Goal: Task Accomplishment & Management: Manage account settings

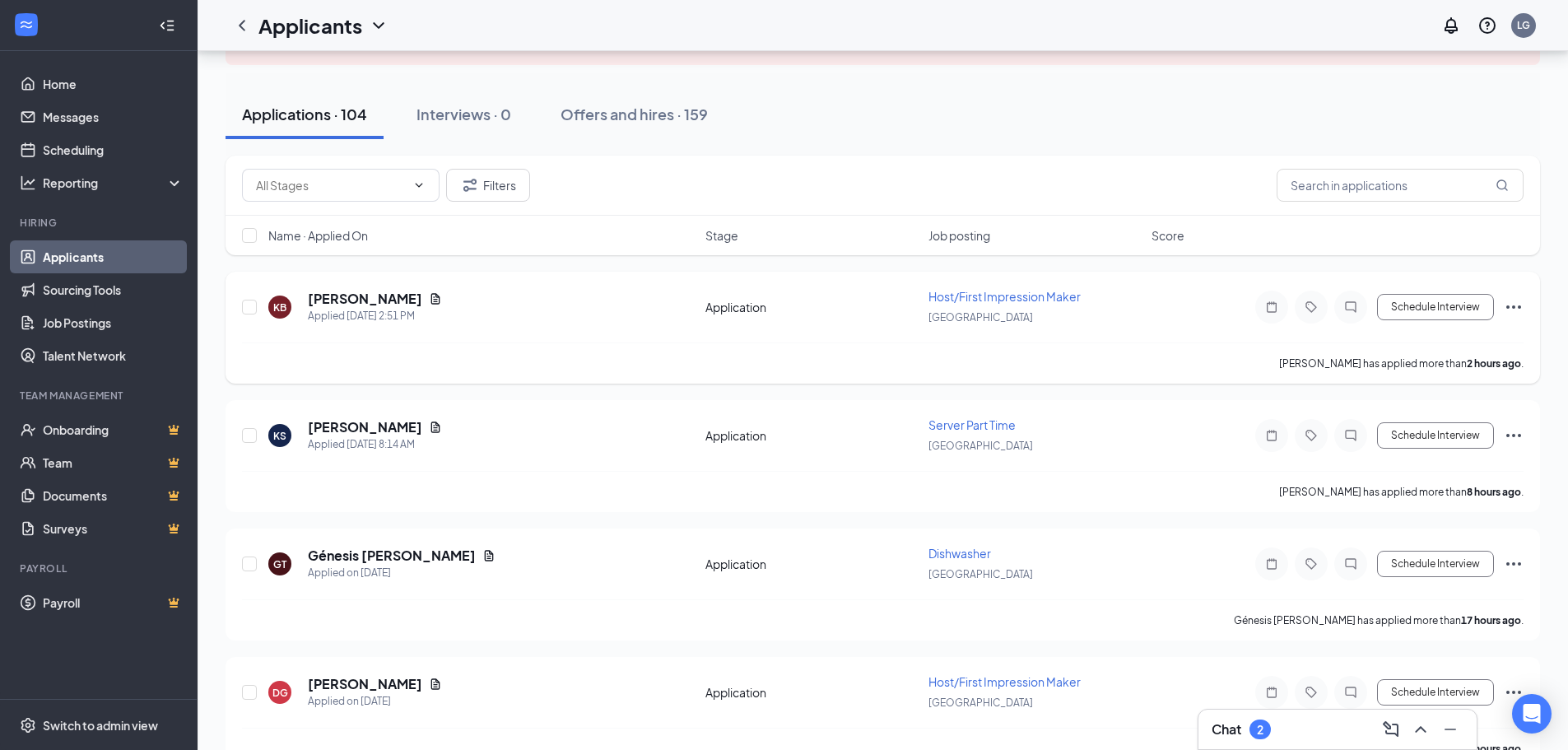
scroll to position [165, 0]
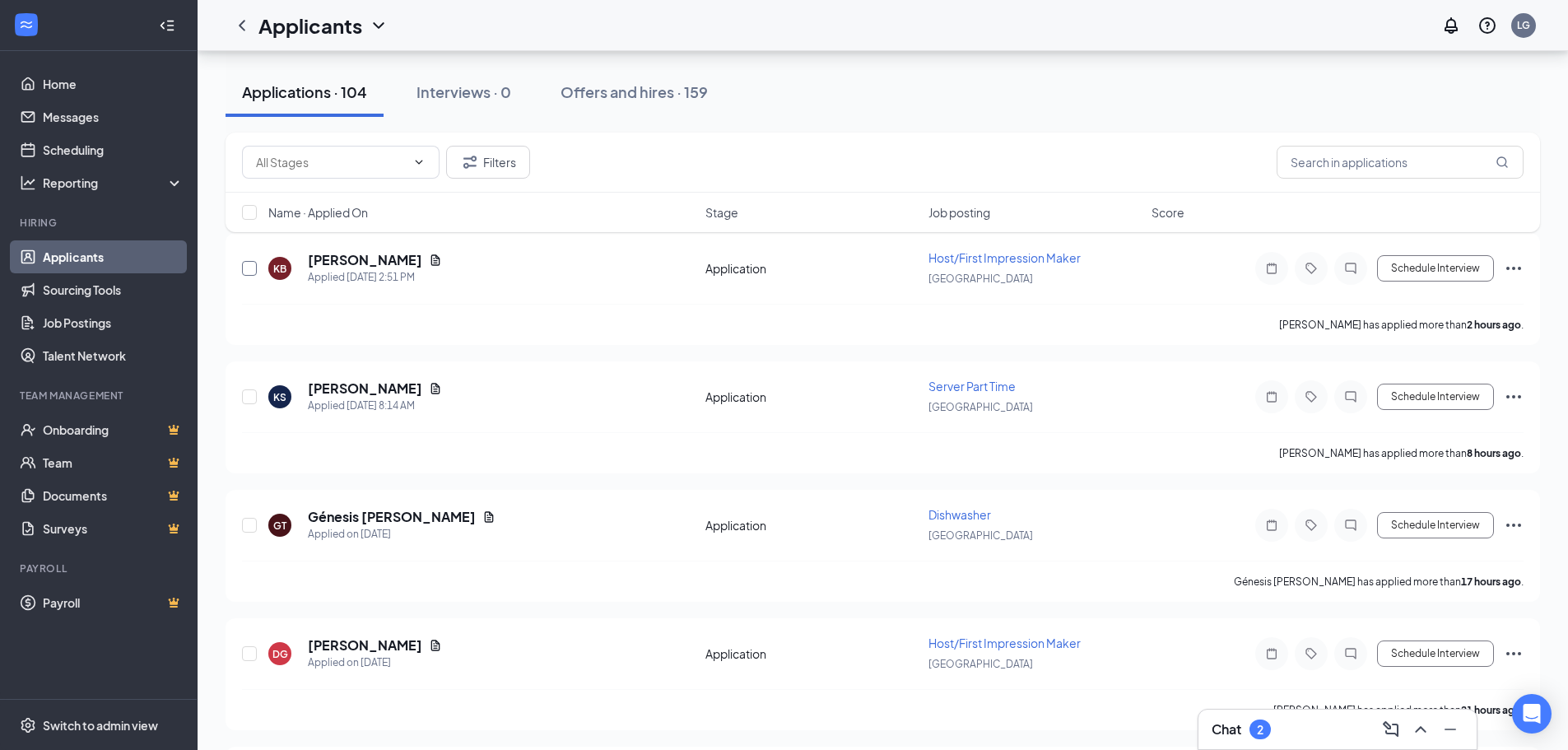
click at [248, 267] on input "checkbox" at bounding box center [249, 268] width 14 height 14
checkbox input "true"
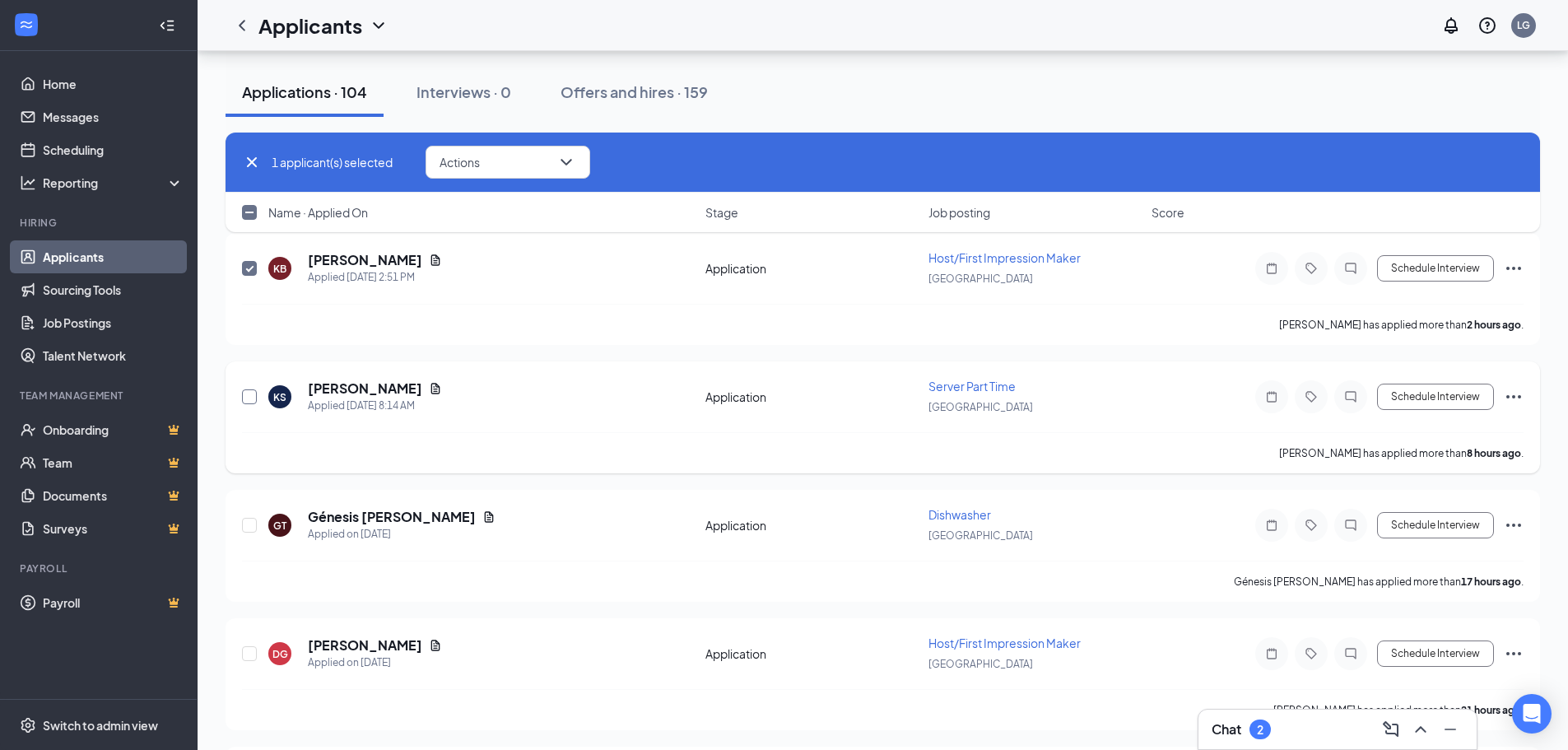
click at [246, 400] on input "checkbox" at bounding box center [249, 396] width 14 height 14
checkbox input "true"
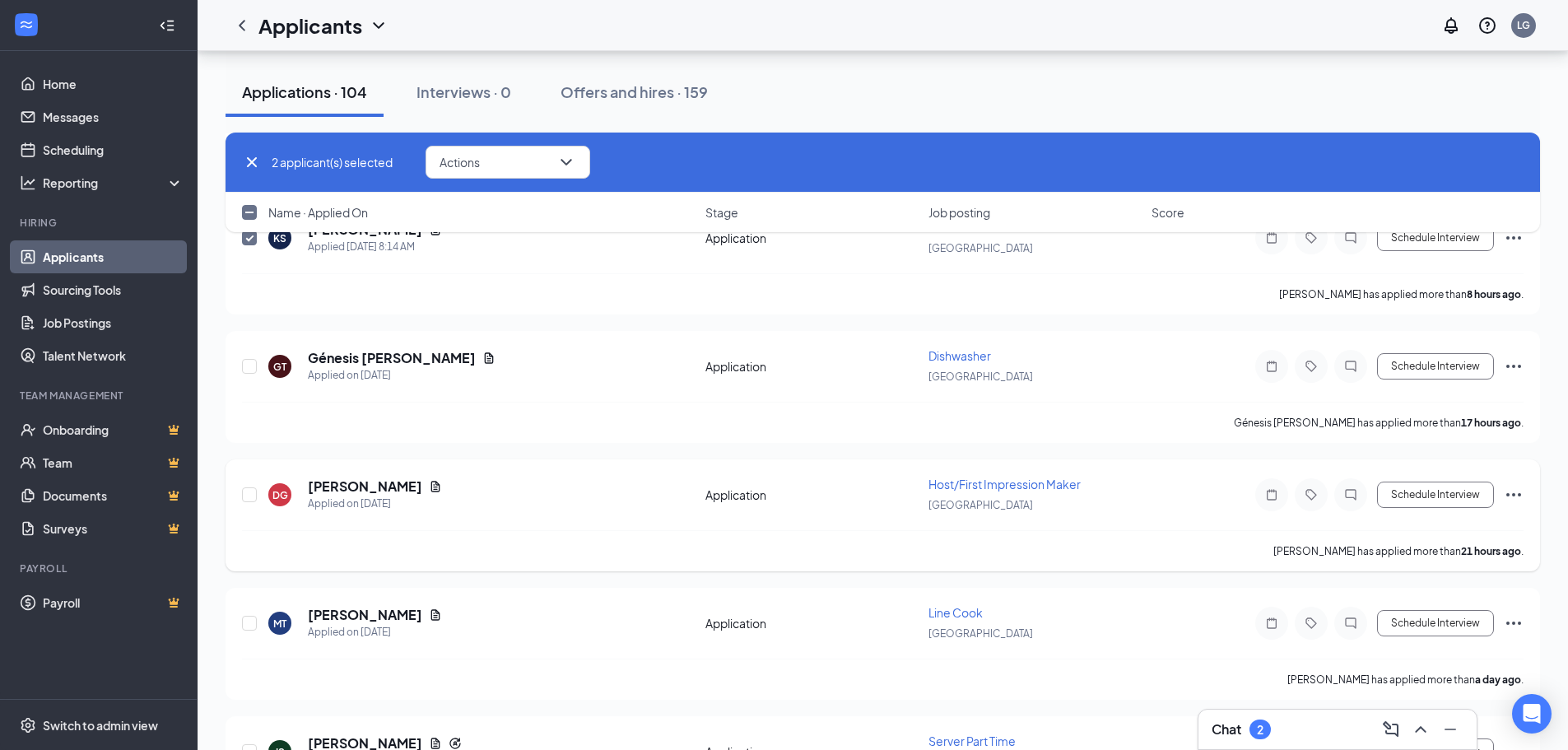
scroll to position [330, 0]
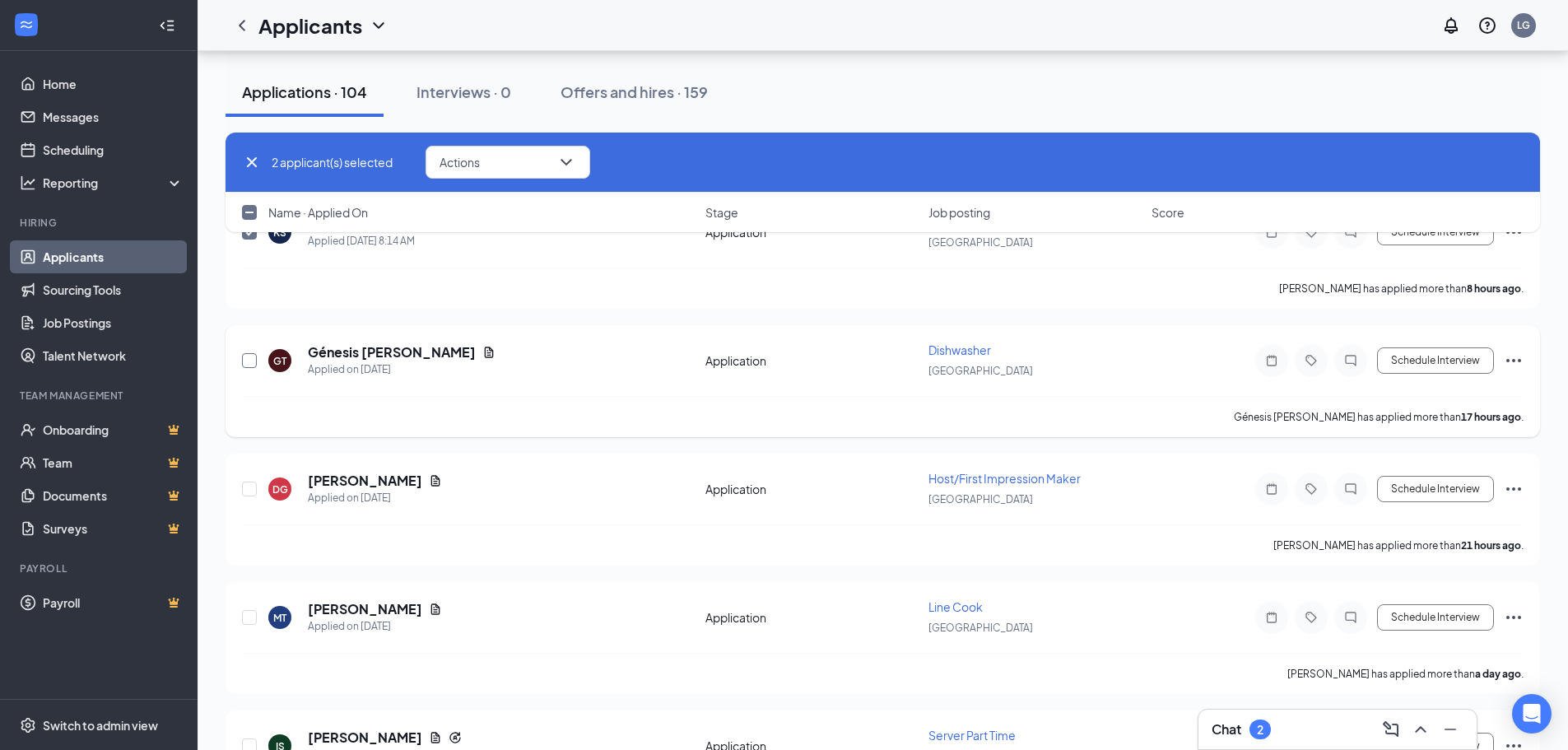
click at [248, 360] on input "checkbox" at bounding box center [249, 360] width 14 height 14
checkbox input "true"
click at [246, 485] on input "checkbox" at bounding box center [249, 489] width 14 height 14
checkbox input "true"
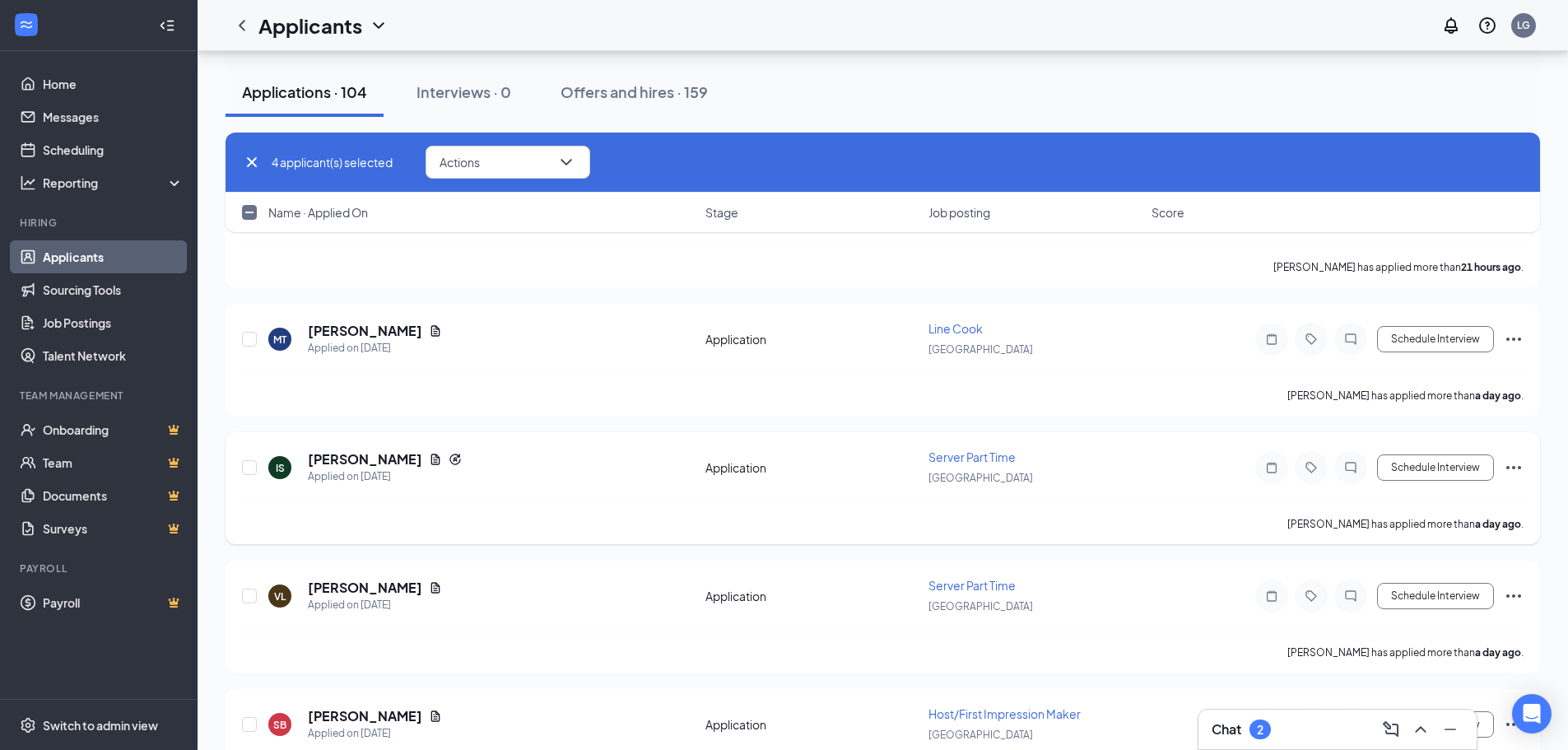
scroll to position [658, 0]
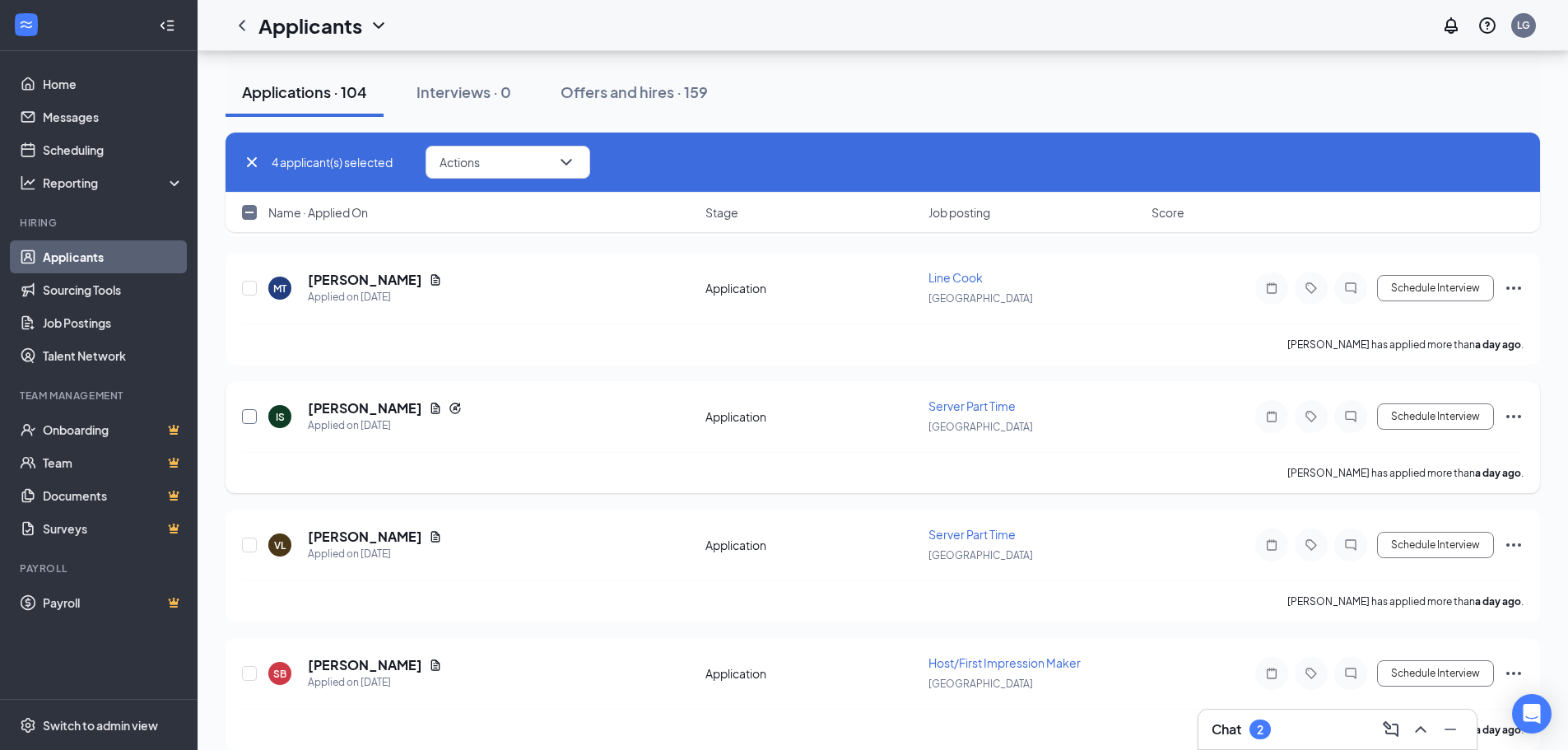
click at [251, 415] on input "checkbox" at bounding box center [249, 416] width 14 height 14
checkbox input "true"
click at [249, 547] on input "checkbox" at bounding box center [249, 545] width 14 height 14
checkbox input "true"
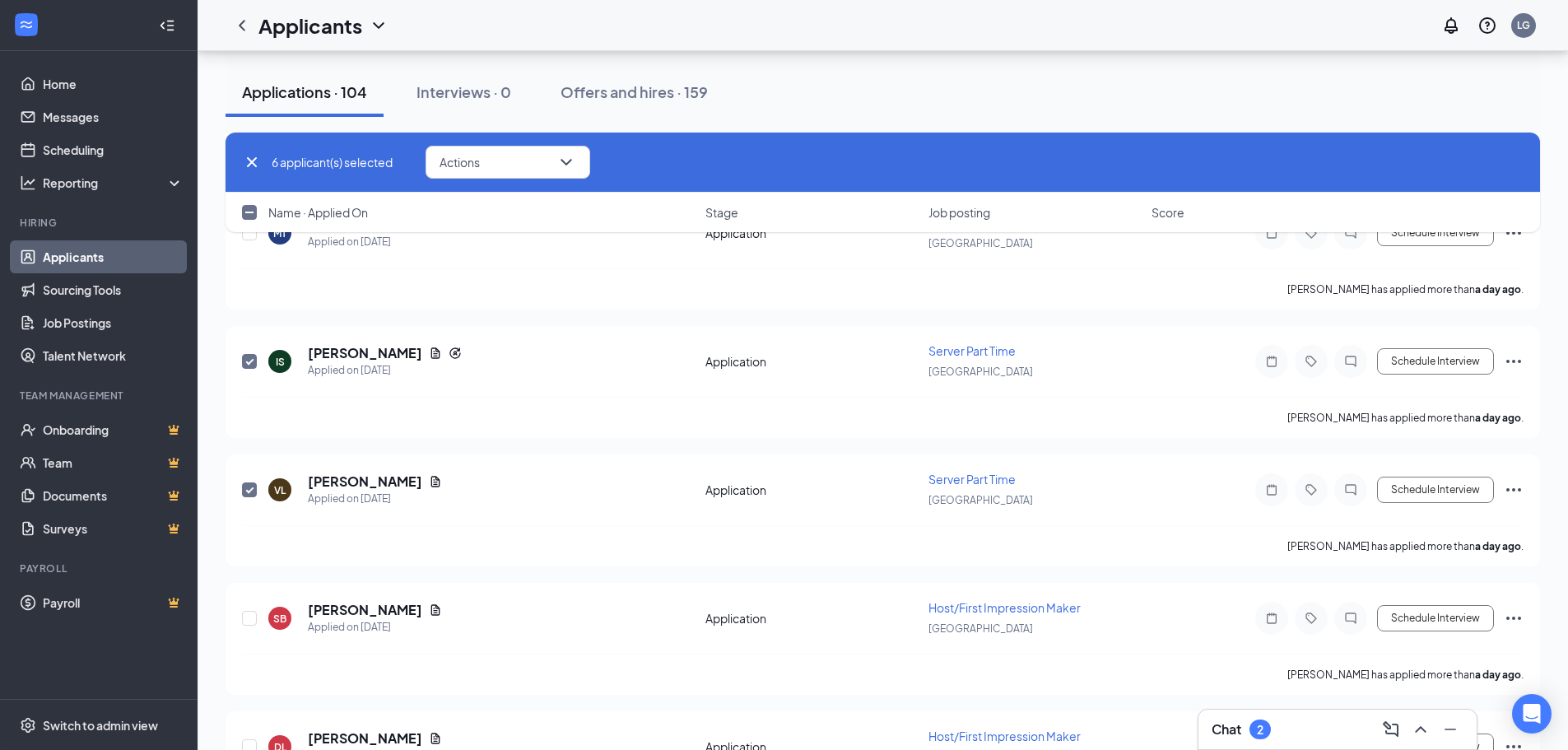
scroll to position [906, 0]
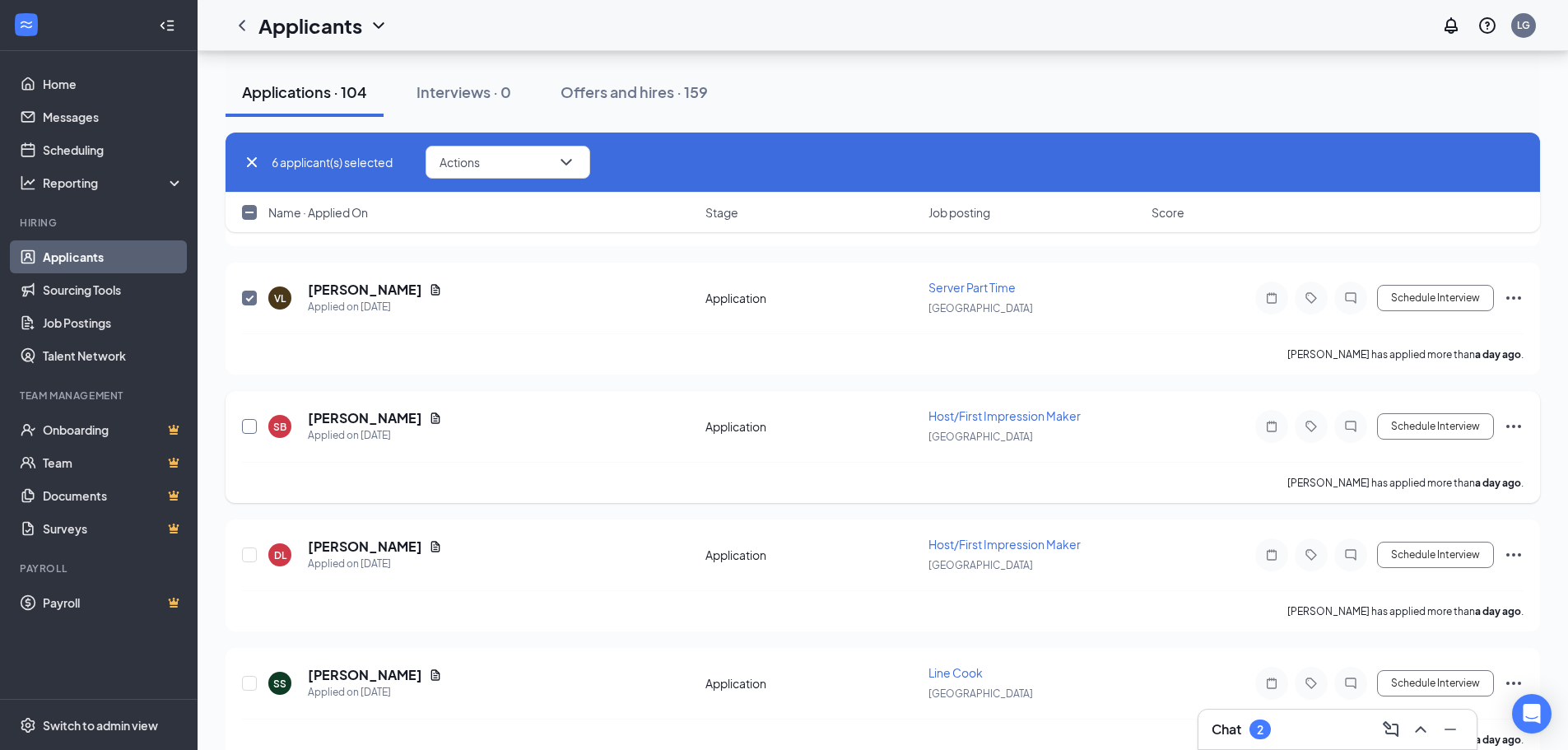
click at [248, 426] on input "checkbox" at bounding box center [249, 426] width 14 height 14
checkbox input "true"
click at [252, 556] on input "checkbox" at bounding box center [249, 555] width 14 height 14
checkbox input "true"
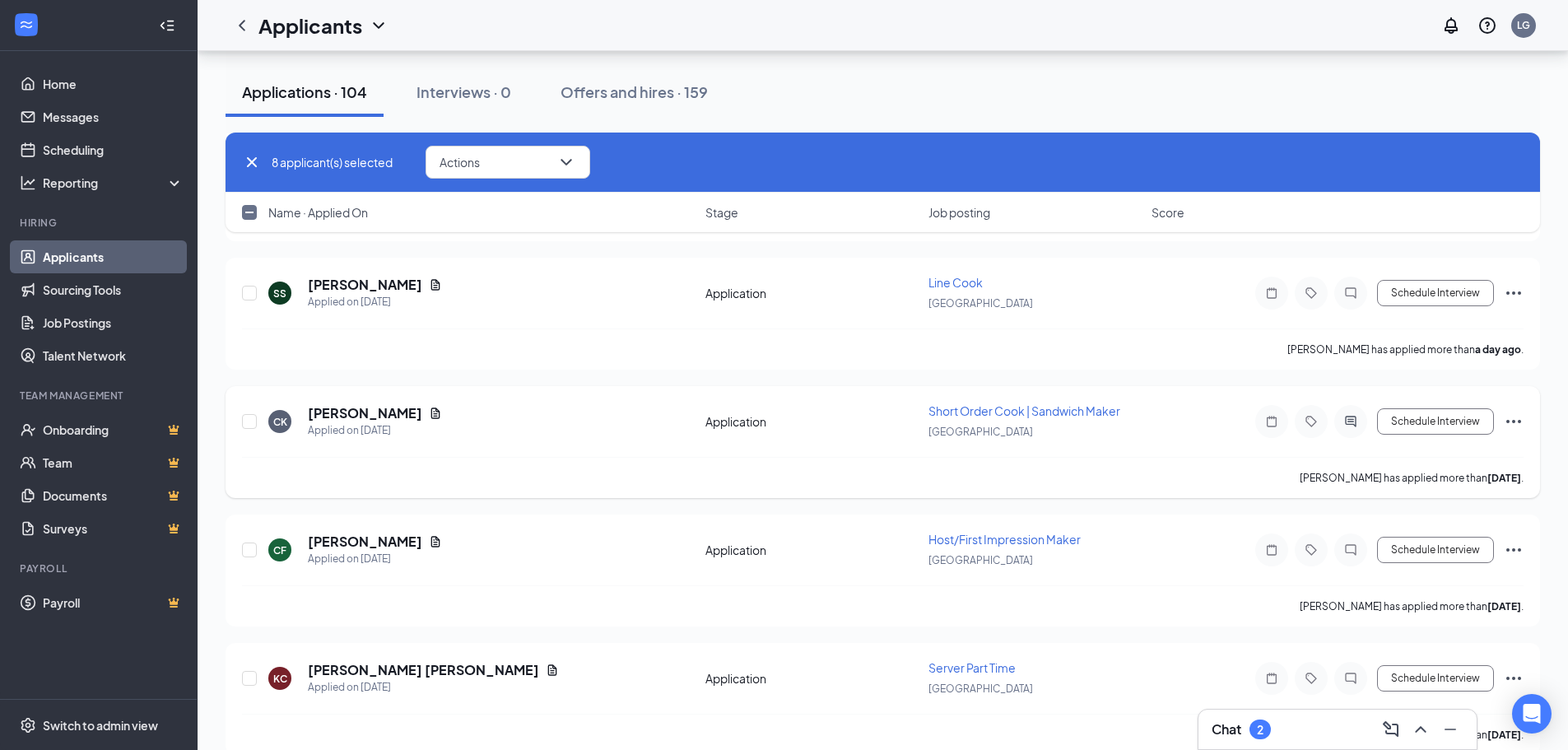
scroll to position [1317, 0]
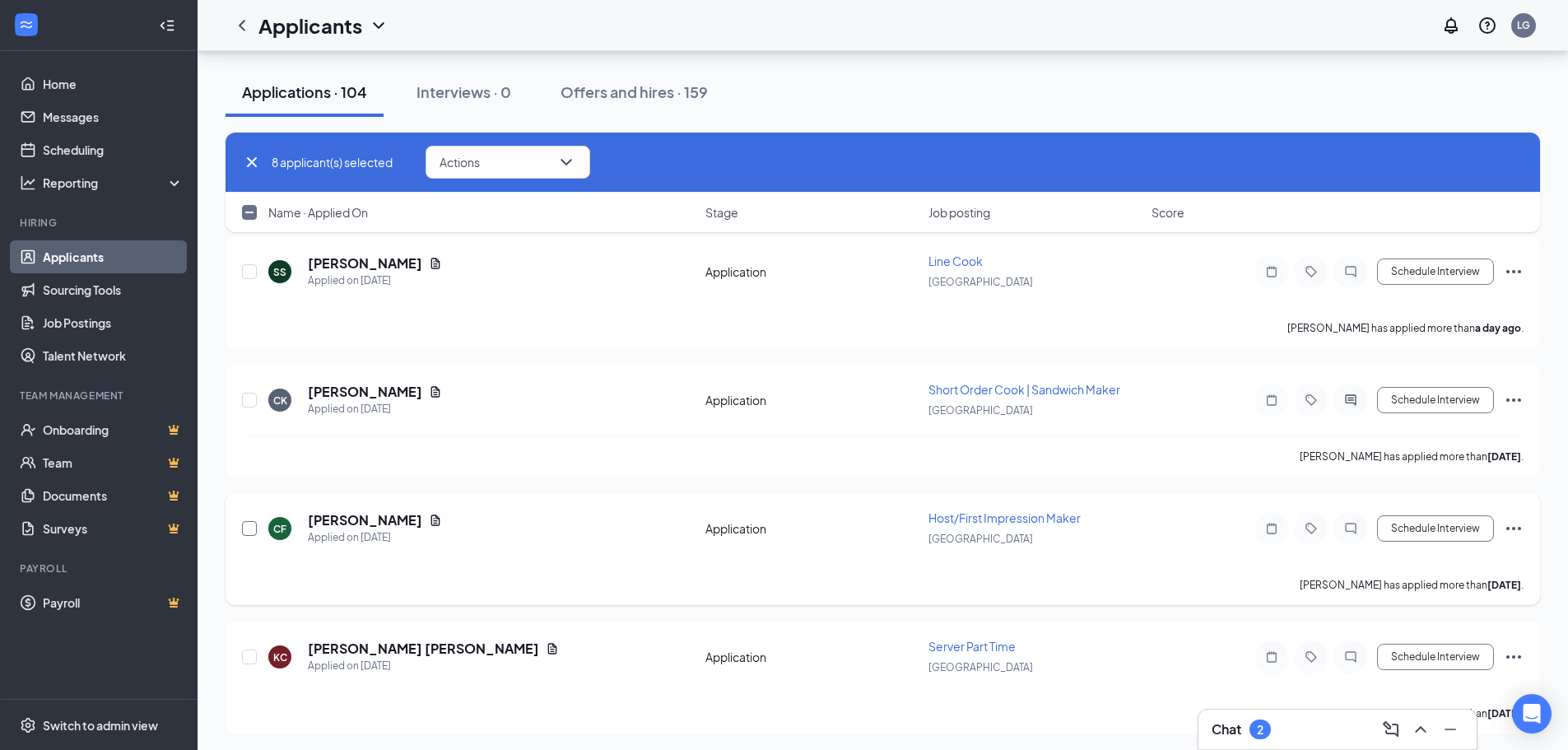
click at [248, 525] on input "checkbox" at bounding box center [249, 529] width 14 height 14
checkbox input "true"
click at [250, 656] on input "checkbox" at bounding box center [249, 656] width 14 height 14
checkbox input "true"
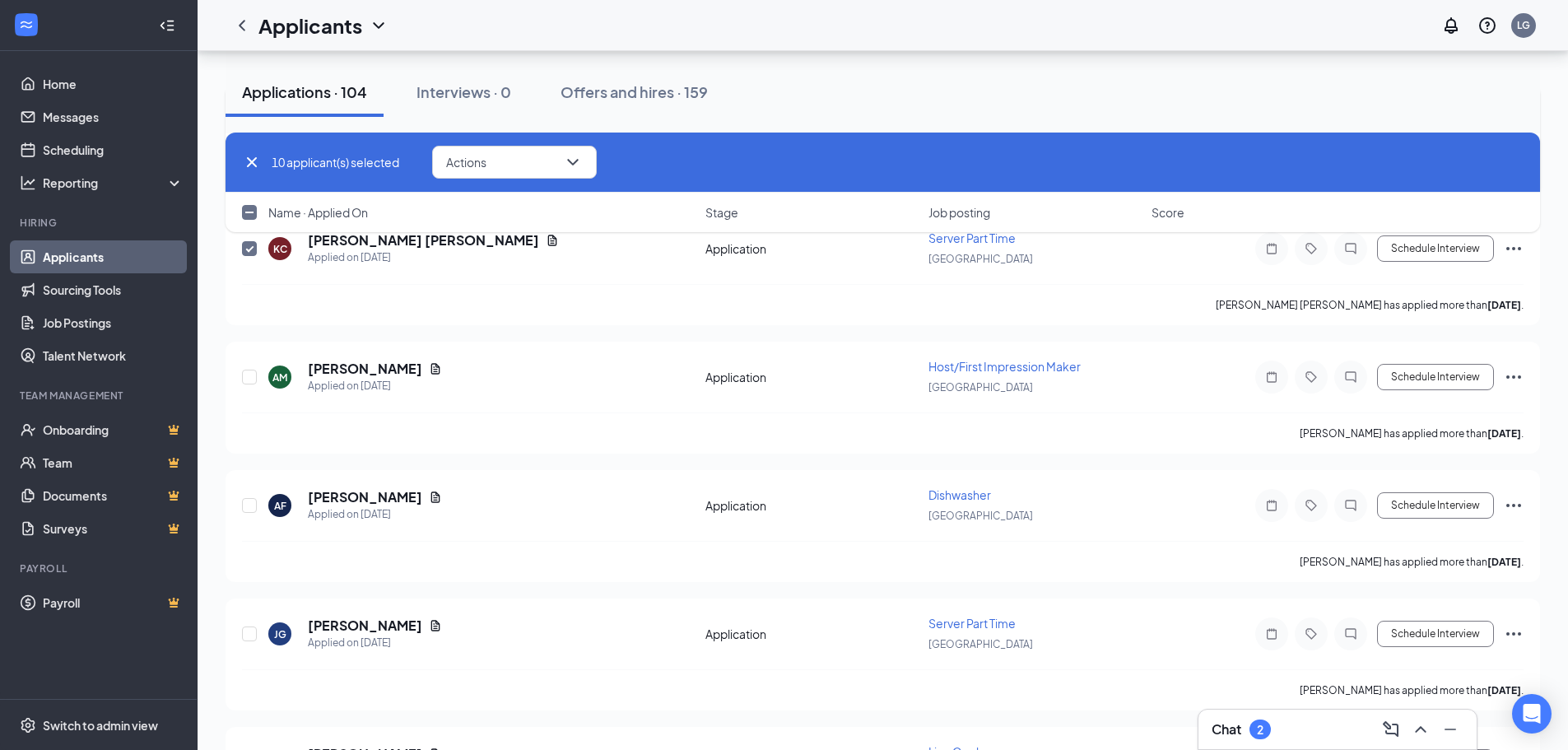
scroll to position [1729, 0]
click at [252, 369] on input "checkbox" at bounding box center [249, 374] width 14 height 14
checkbox input "true"
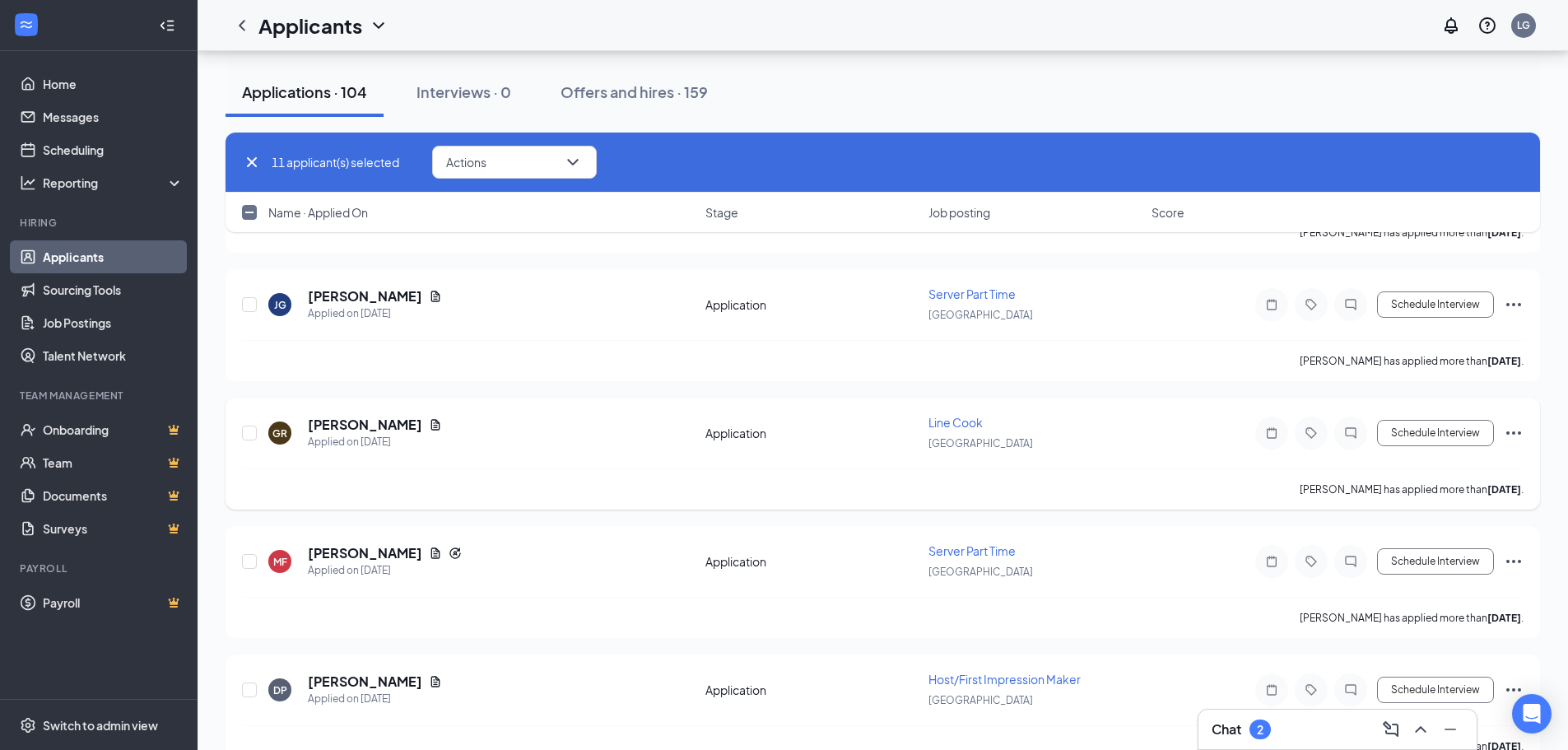
scroll to position [2058, 0]
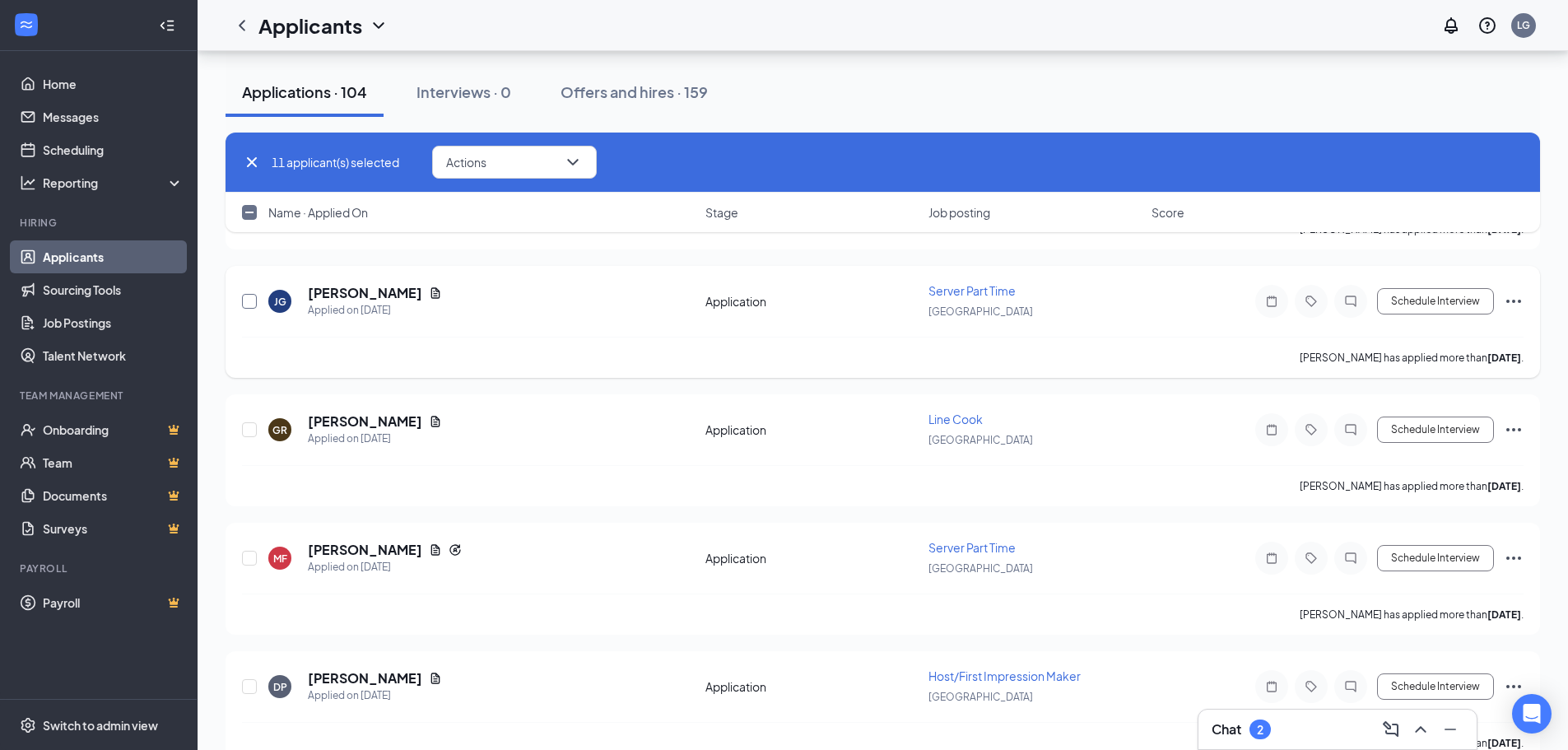
click at [249, 300] on input "checkbox" at bounding box center [249, 301] width 14 height 14
checkbox input "true"
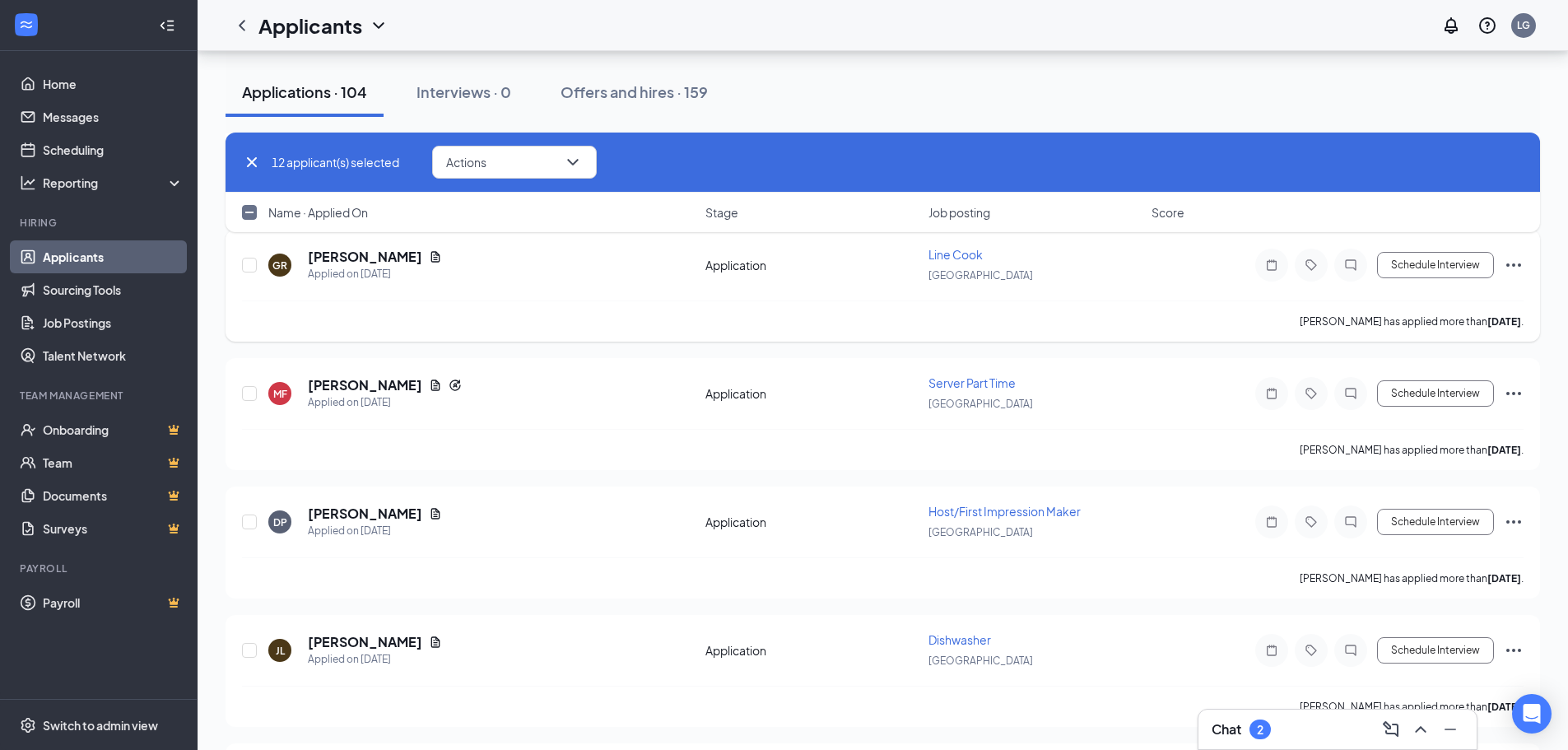
scroll to position [2305, 0]
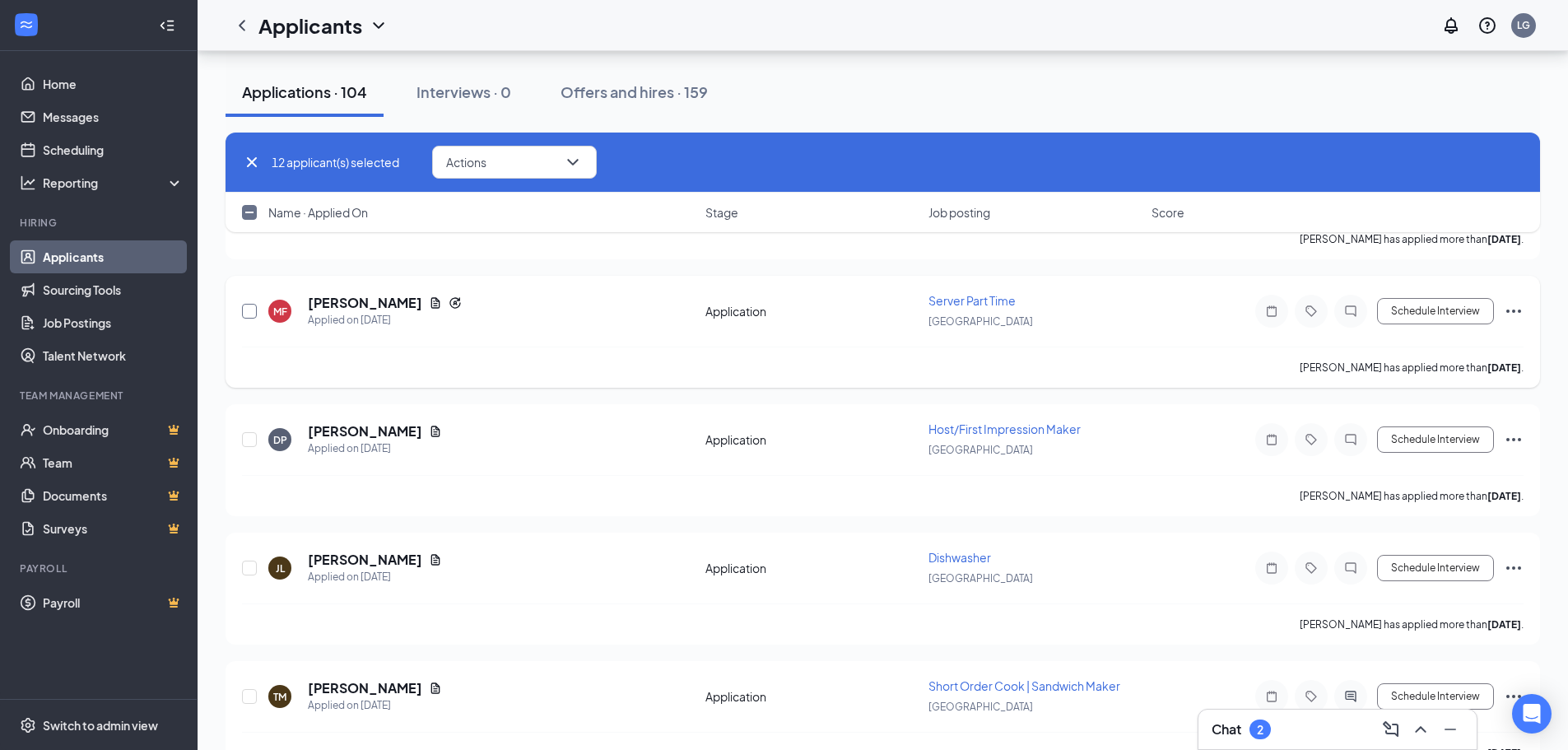
click at [248, 311] on input "checkbox" at bounding box center [249, 311] width 14 height 14
checkbox input "true"
click at [247, 438] on input "checkbox" at bounding box center [249, 439] width 14 height 14
checkbox input "true"
click at [254, 565] on input "checkbox" at bounding box center [249, 568] width 14 height 14
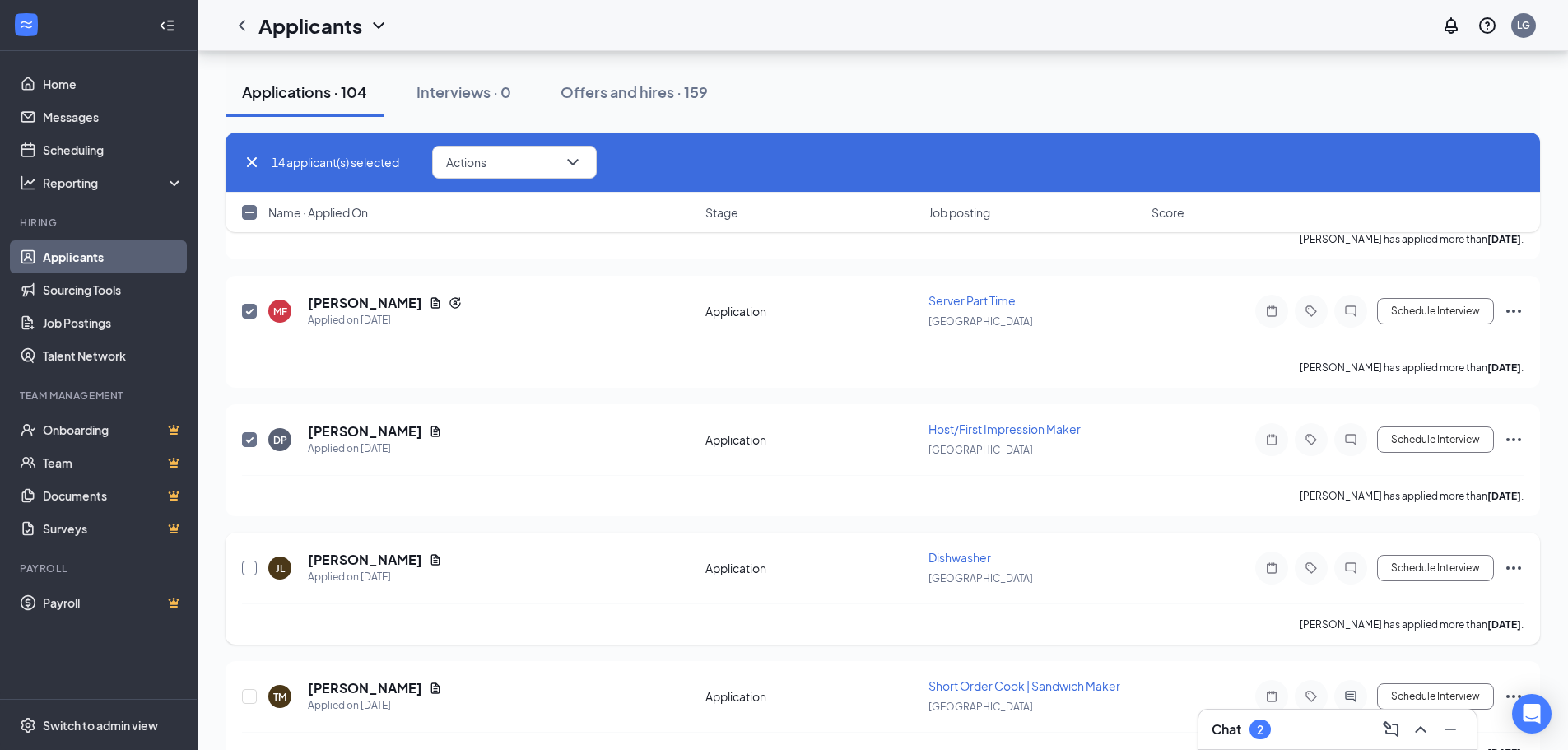
checkbox input "true"
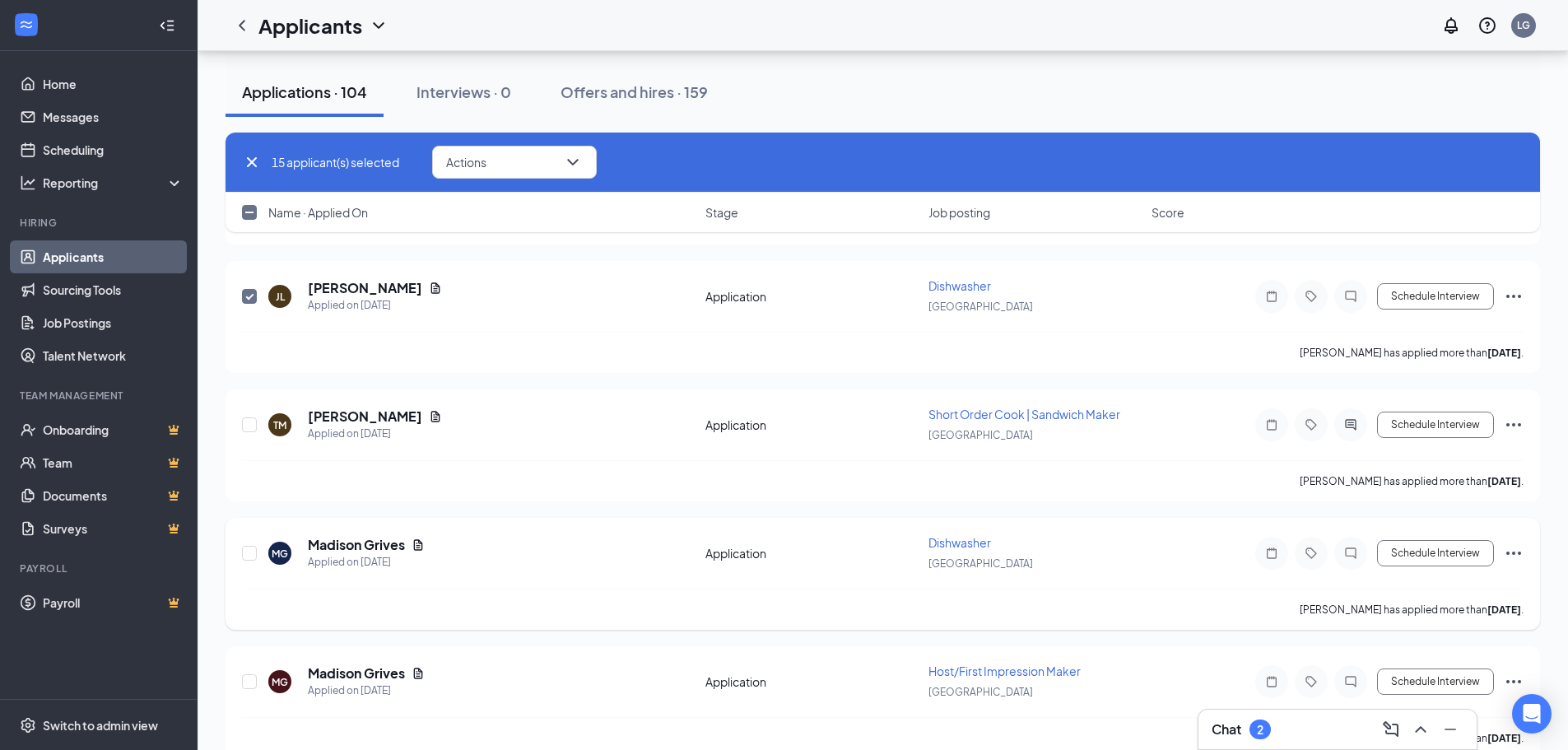
scroll to position [2634, 0]
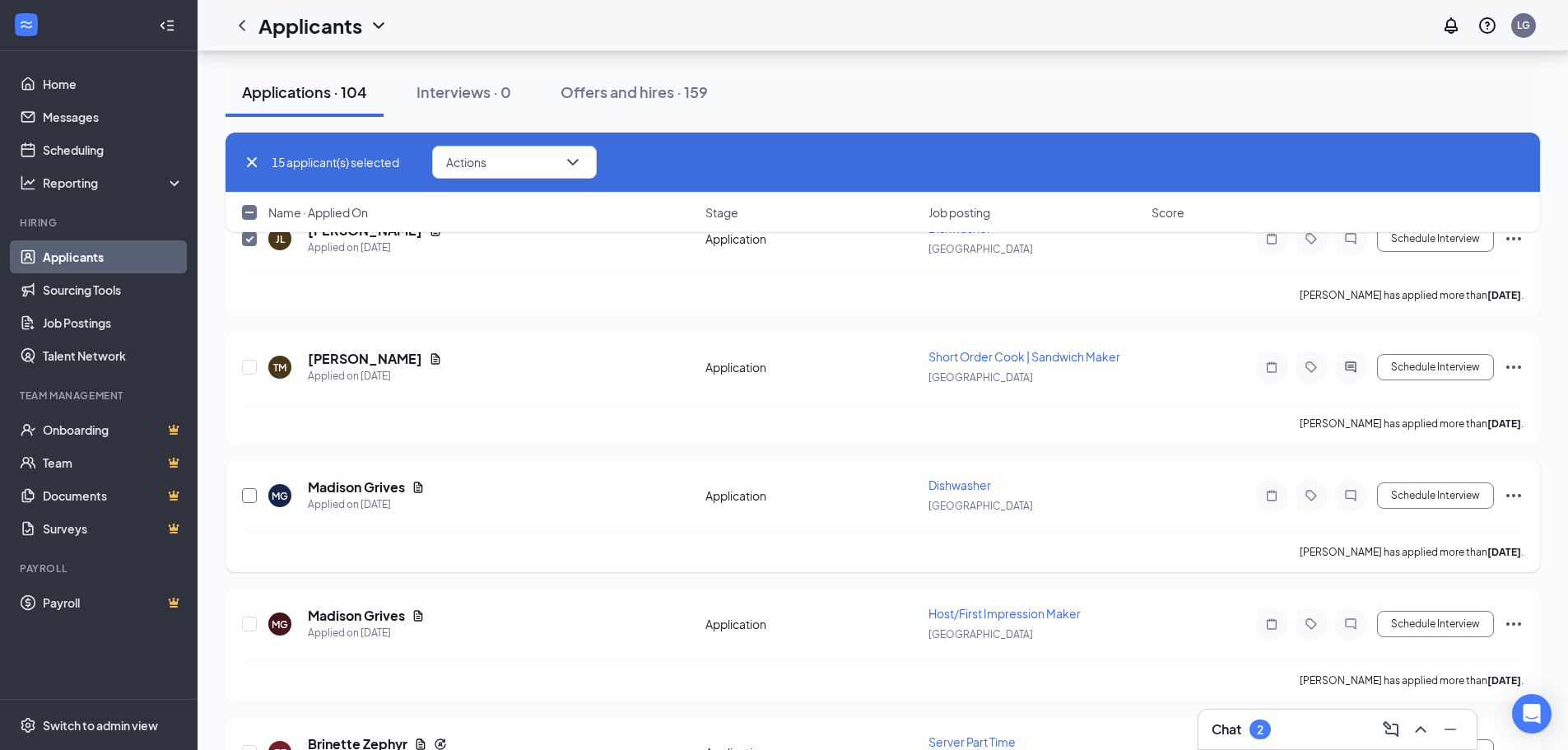
click at [251, 497] on input "checkbox" at bounding box center [249, 495] width 14 height 14
checkbox input "true"
click at [245, 625] on input "checkbox" at bounding box center [249, 624] width 14 height 14
checkbox input "true"
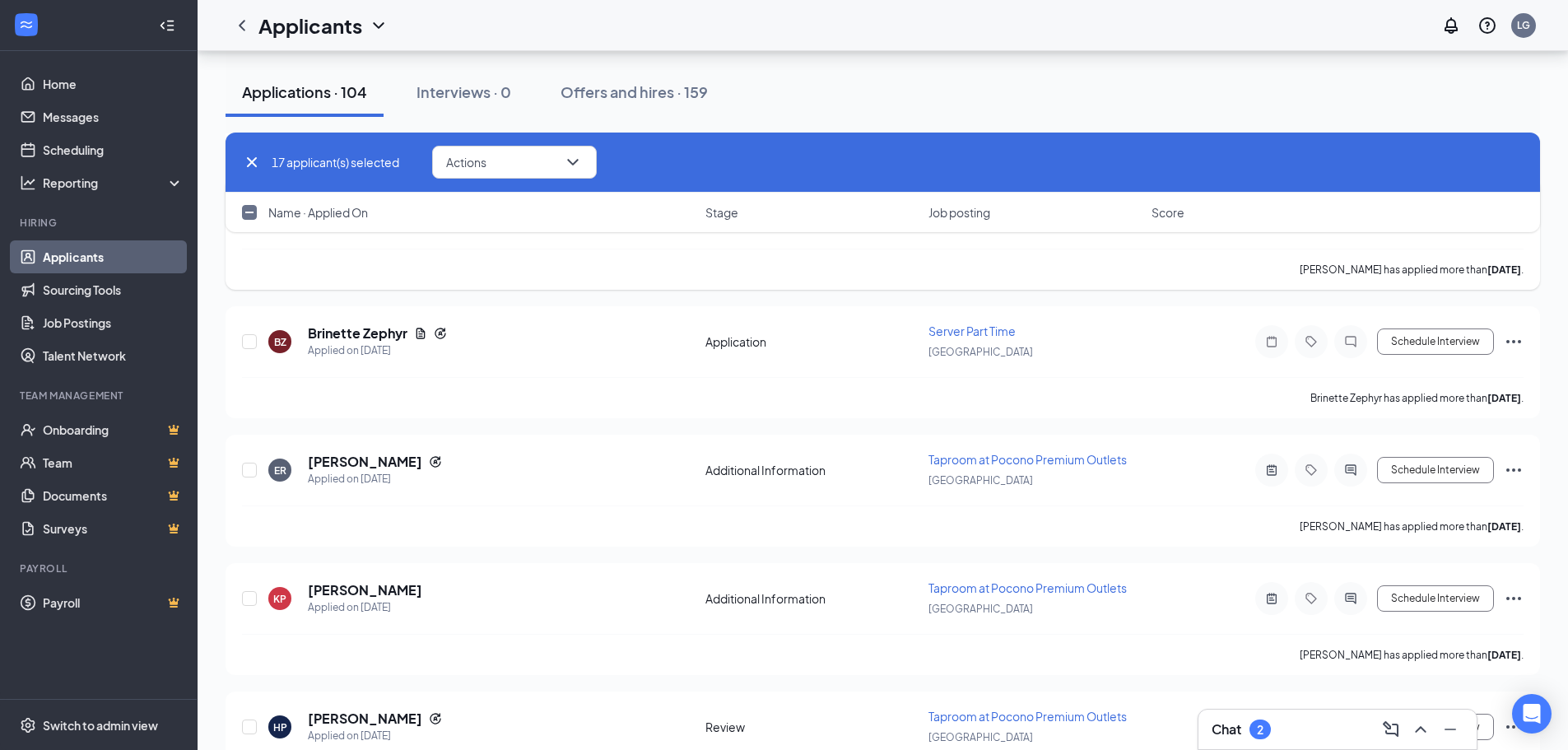
scroll to position [3046, 0]
click at [252, 340] on input "checkbox" at bounding box center [249, 340] width 14 height 14
checkbox input "true"
click at [251, 469] on input "checkbox" at bounding box center [249, 469] width 14 height 14
checkbox input "true"
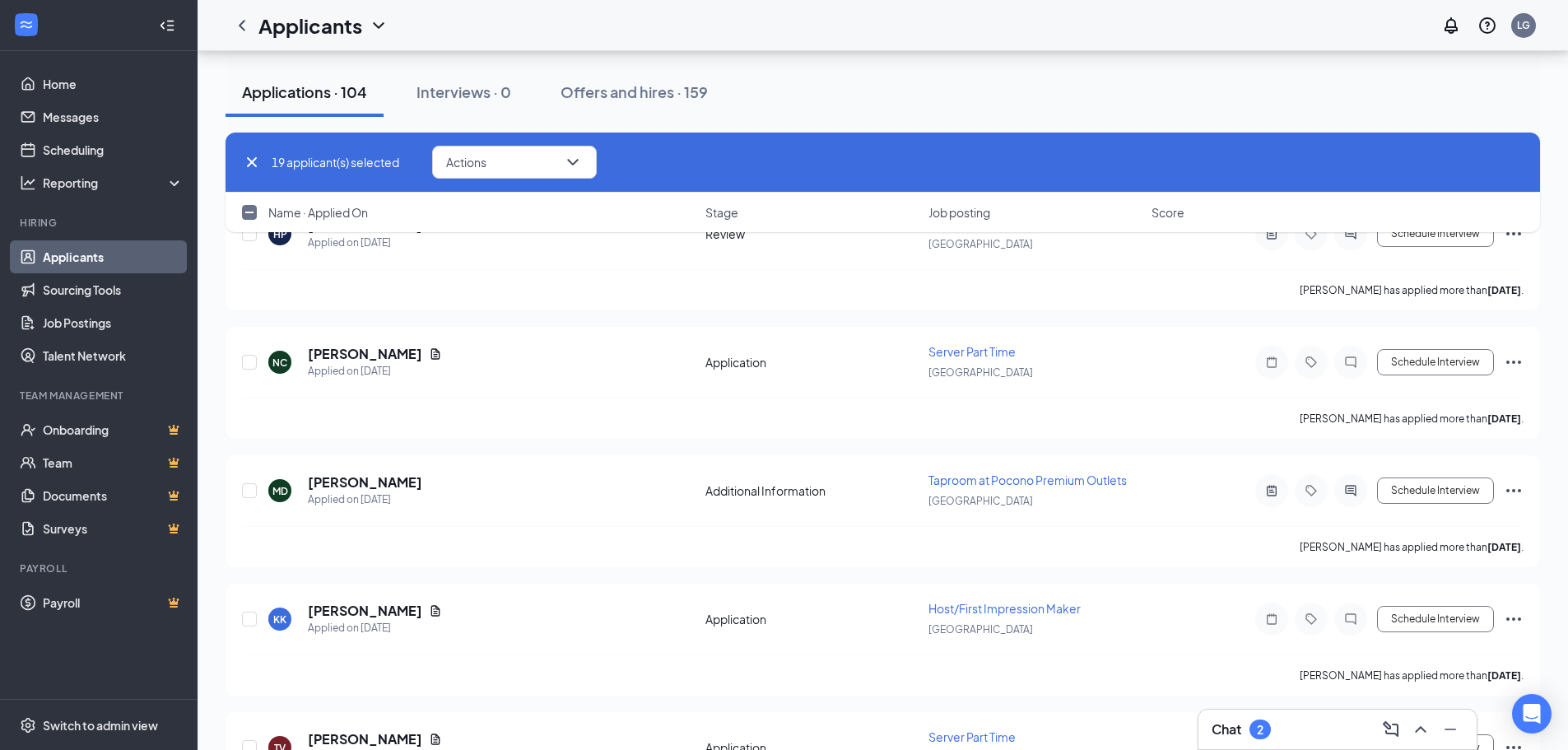
scroll to position [3539, 0]
click at [251, 358] on input "checkbox" at bounding box center [249, 360] width 14 height 14
checkbox input "true"
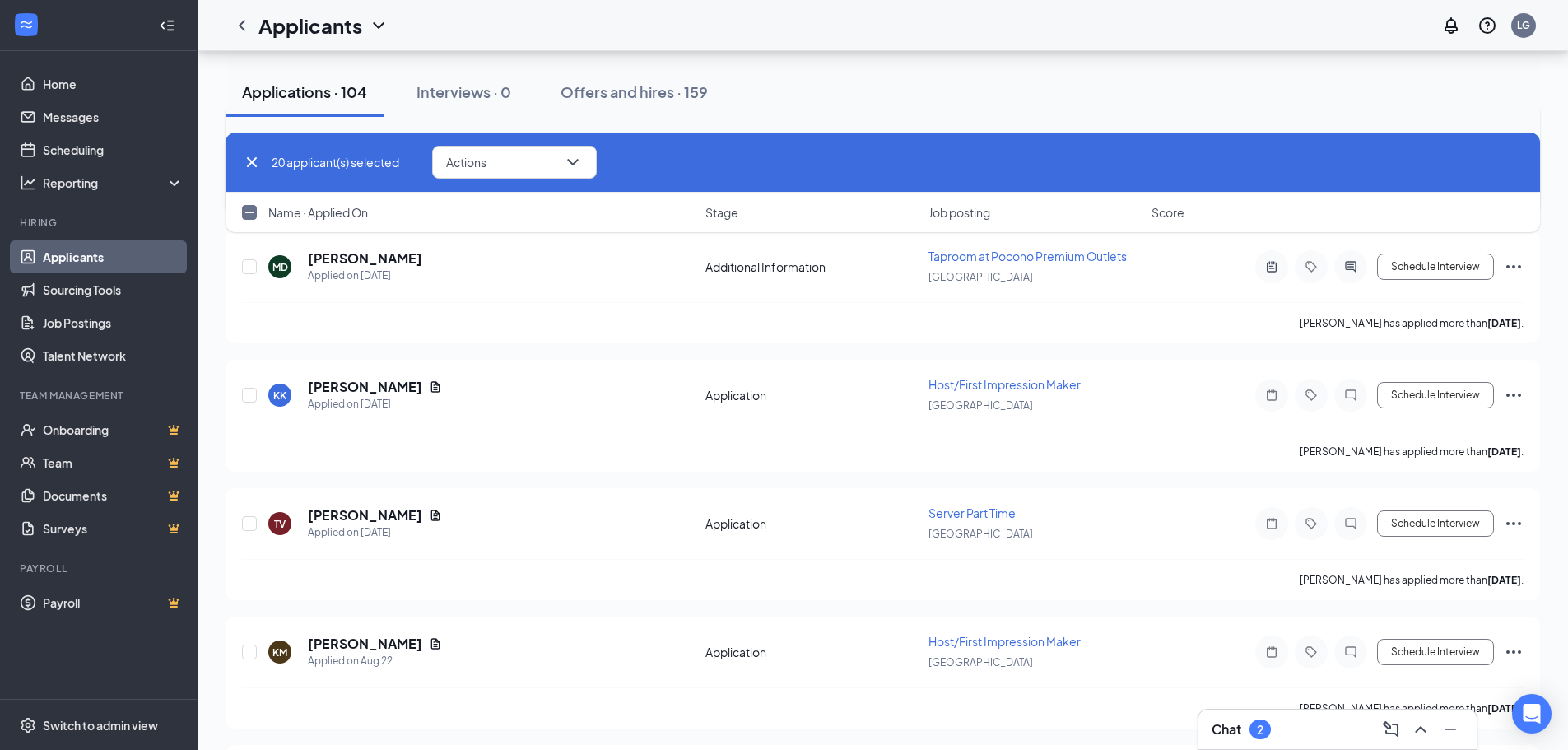
scroll to position [3786, 0]
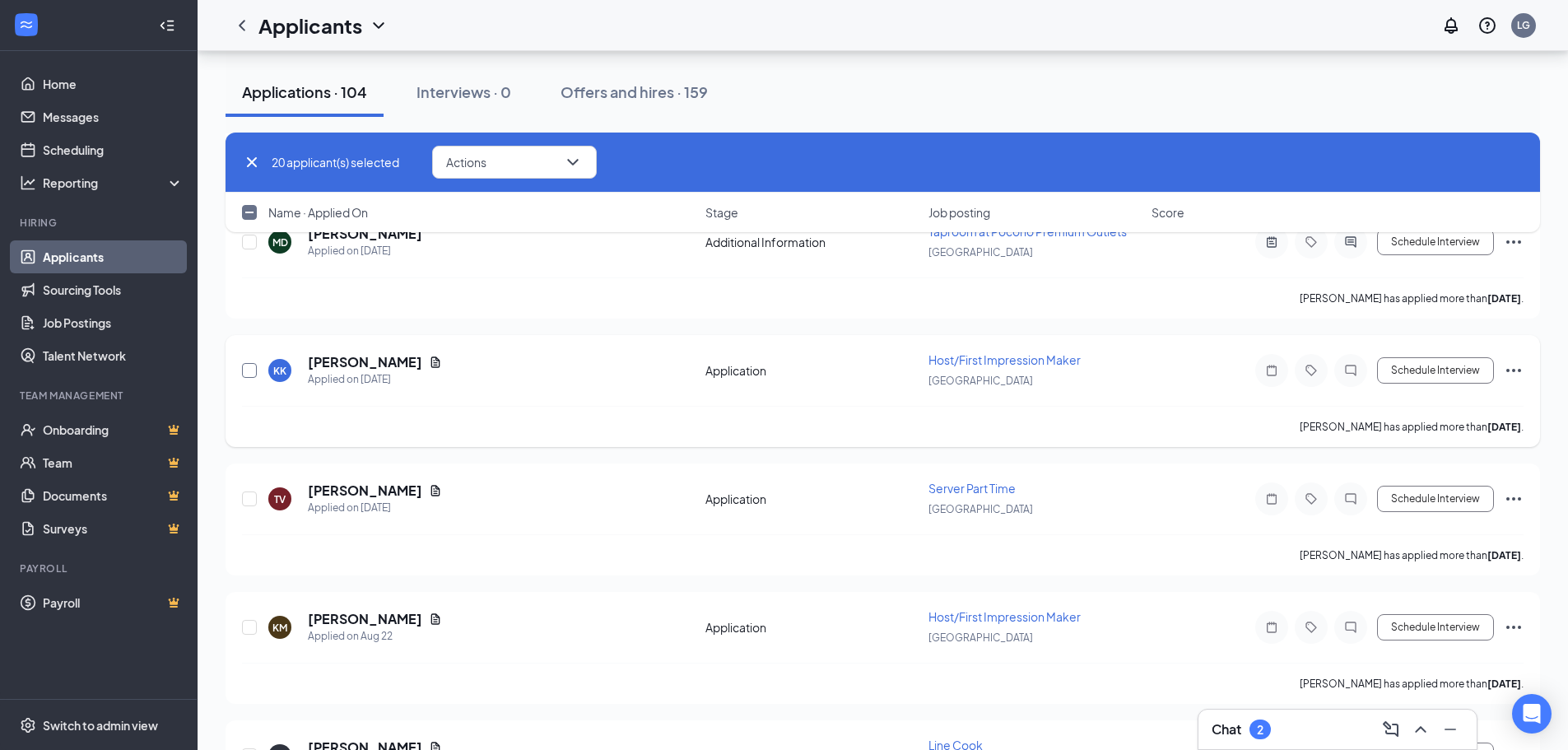
click at [246, 369] on input "checkbox" at bounding box center [249, 370] width 14 height 14
checkbox input "true"
click at [242, 496] on input "checkbox" at bounding box center [249, 499] width 14 height 14
checkbox input "true"
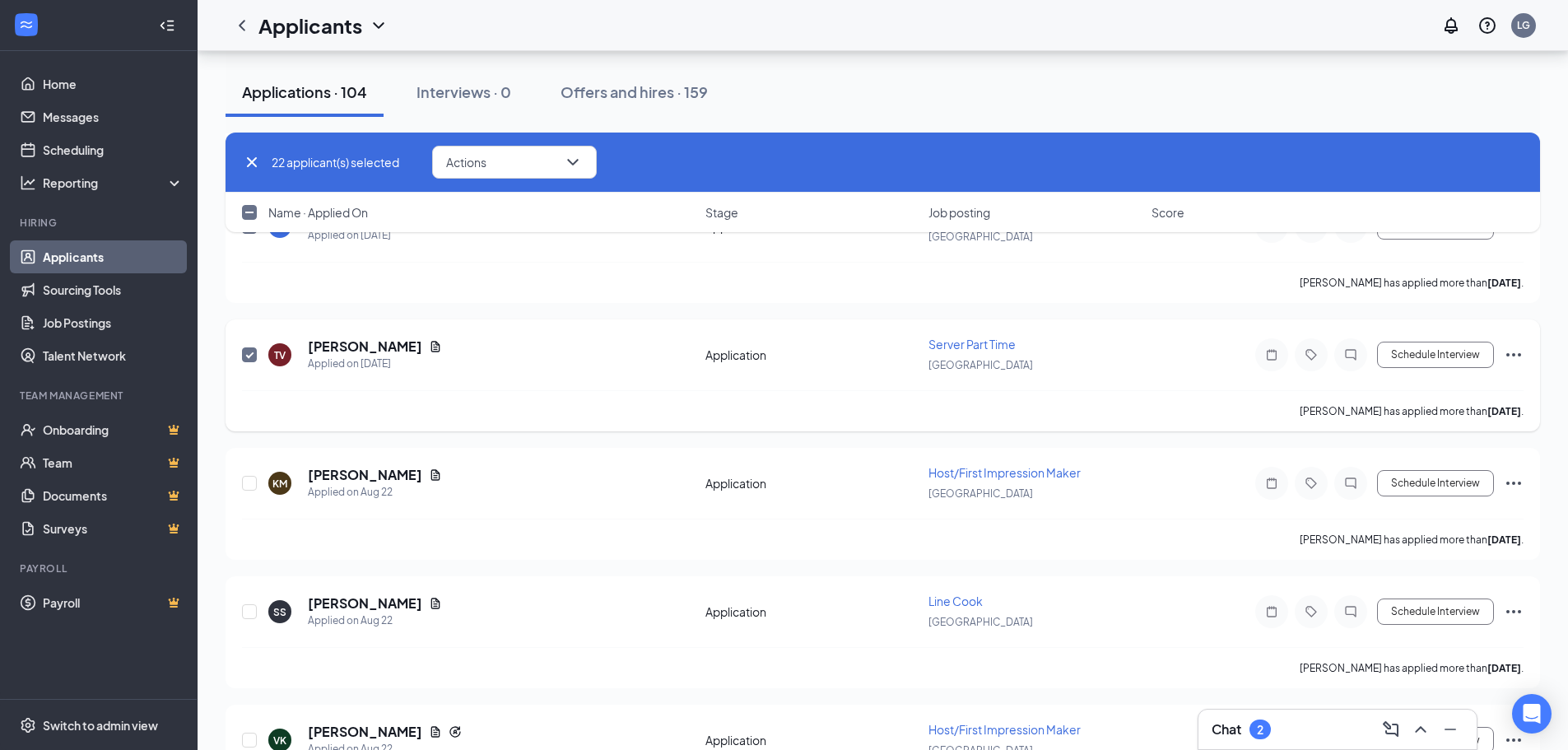
scroll to position [3951, 0]
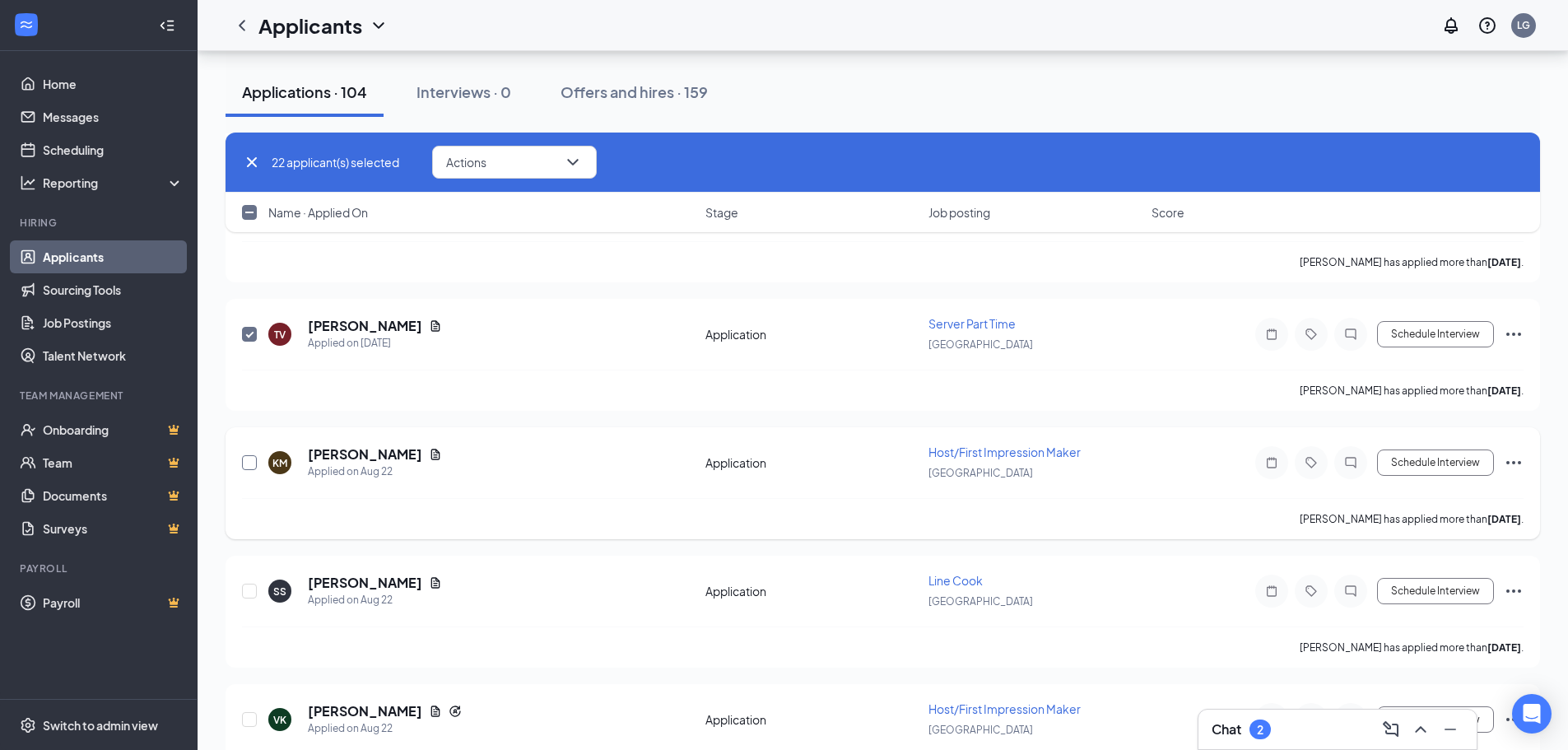
click at [245, 463] on input "checkbox" at bounding box center [249, 463] width 14 height 14
checkbox input "true"
click at [249, 592] on input "checkbox" at bounding box center [249, 591] width 14 height 14
checkbox input "true"
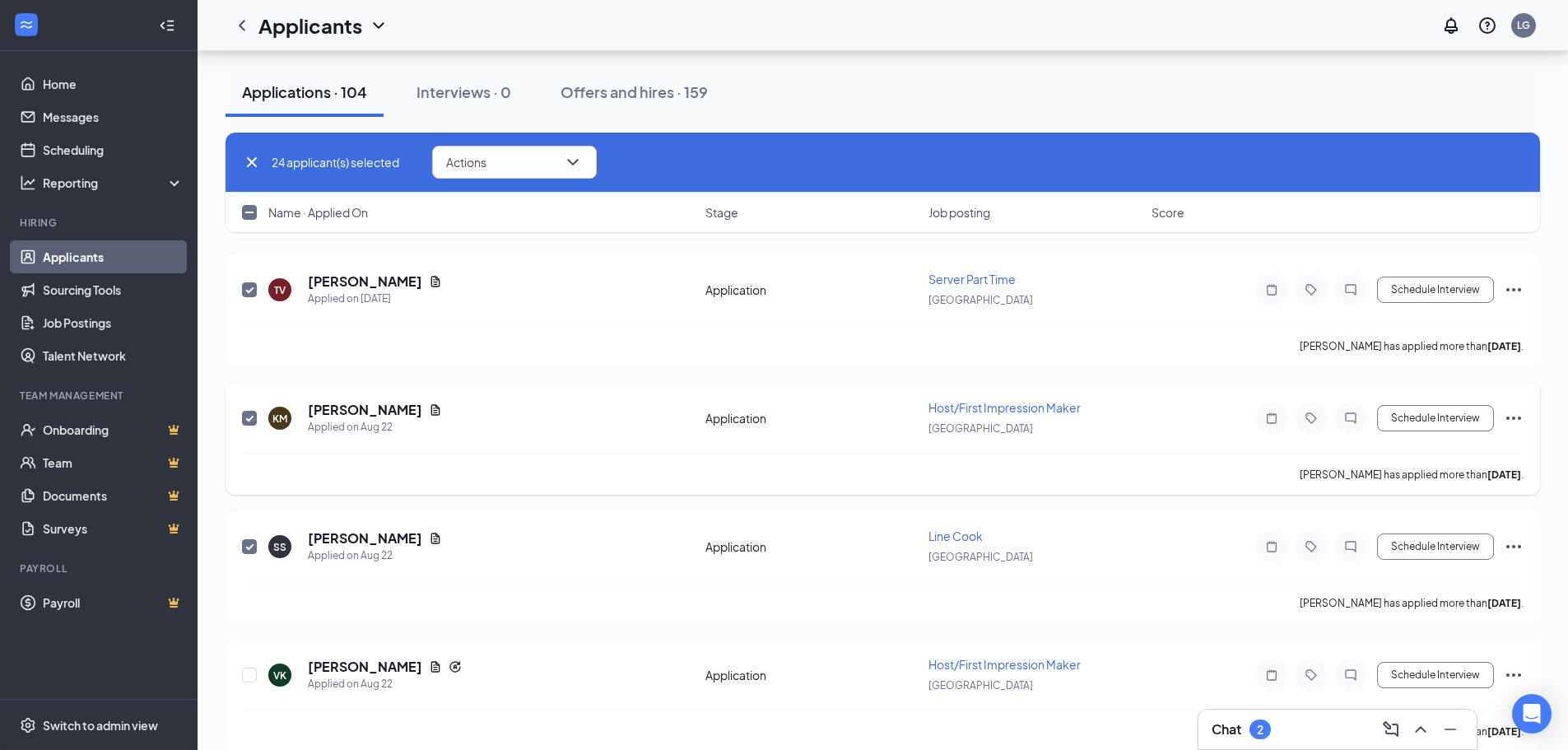
scroll to position [4280, 0]
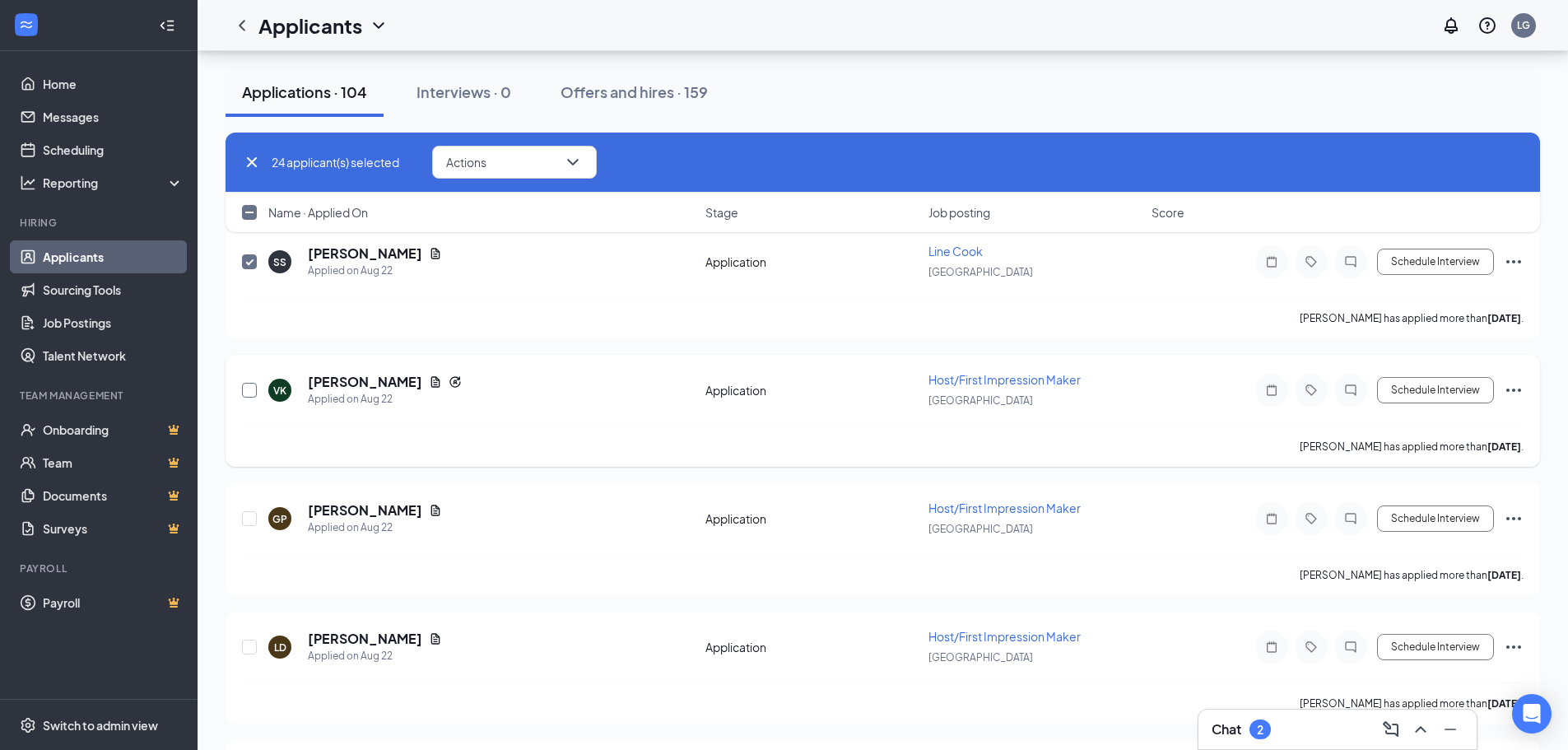
click at [245, 390] on input "checkbox" at bounding box center [249, 390] width 14 height 14
checkbox input "true"
click at [248, 515] on input "checkbox" at bounding box center [249, 519] width 14 height 14
checkbox input "true"
click at [245, 647] on input "checkbox" at bounding box center [249, 646] width 14 height 14
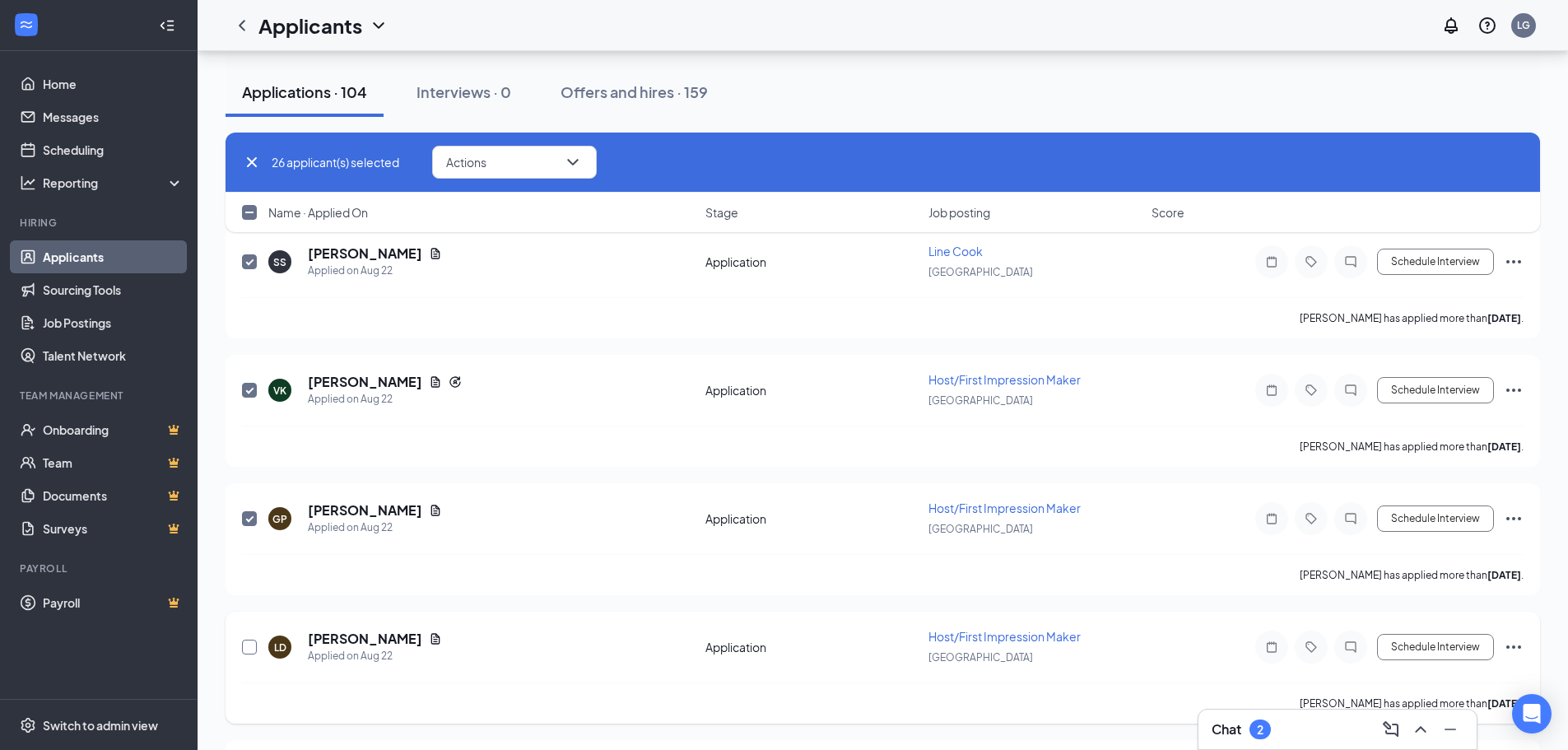
checkbox input "true"
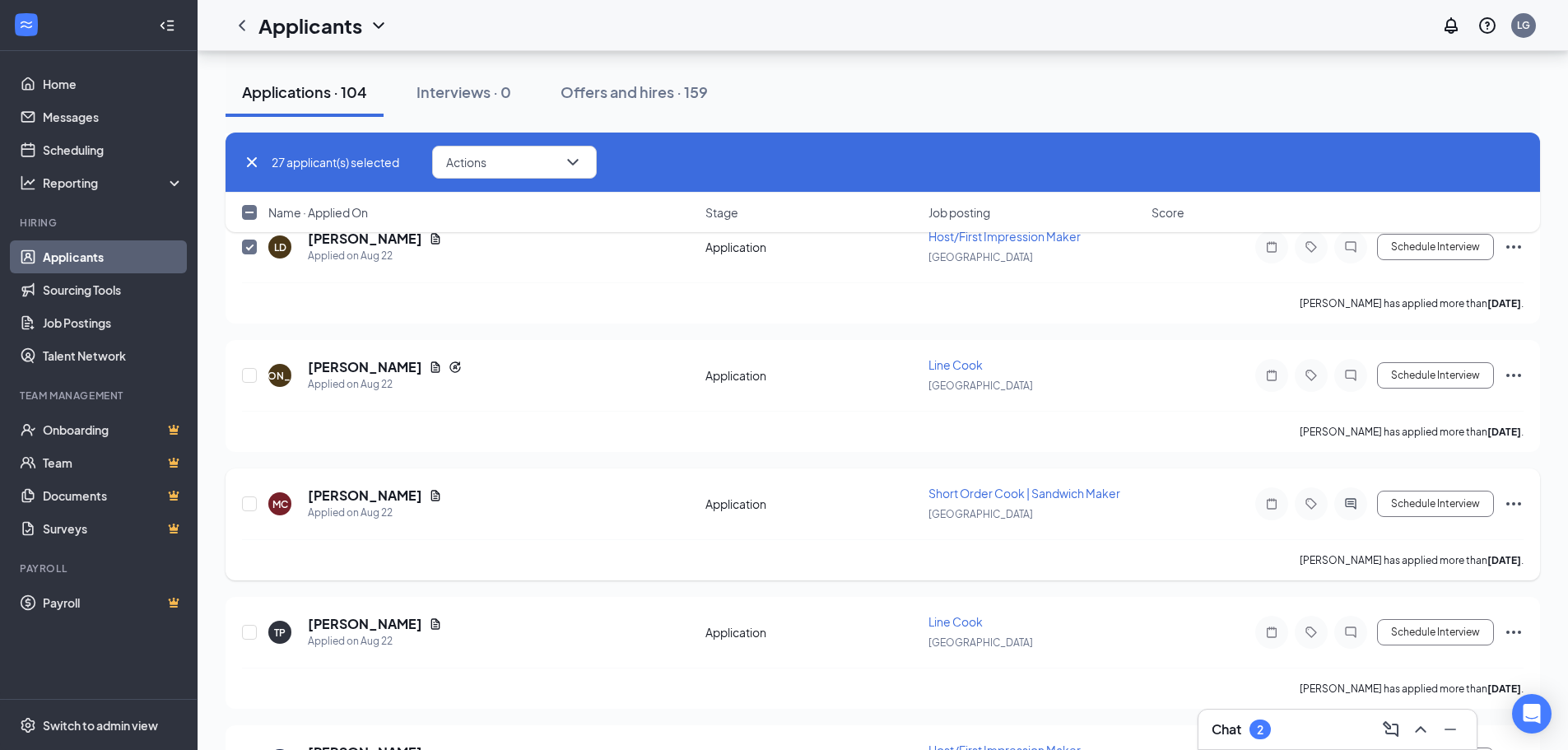
scroll to position [4692, 0]
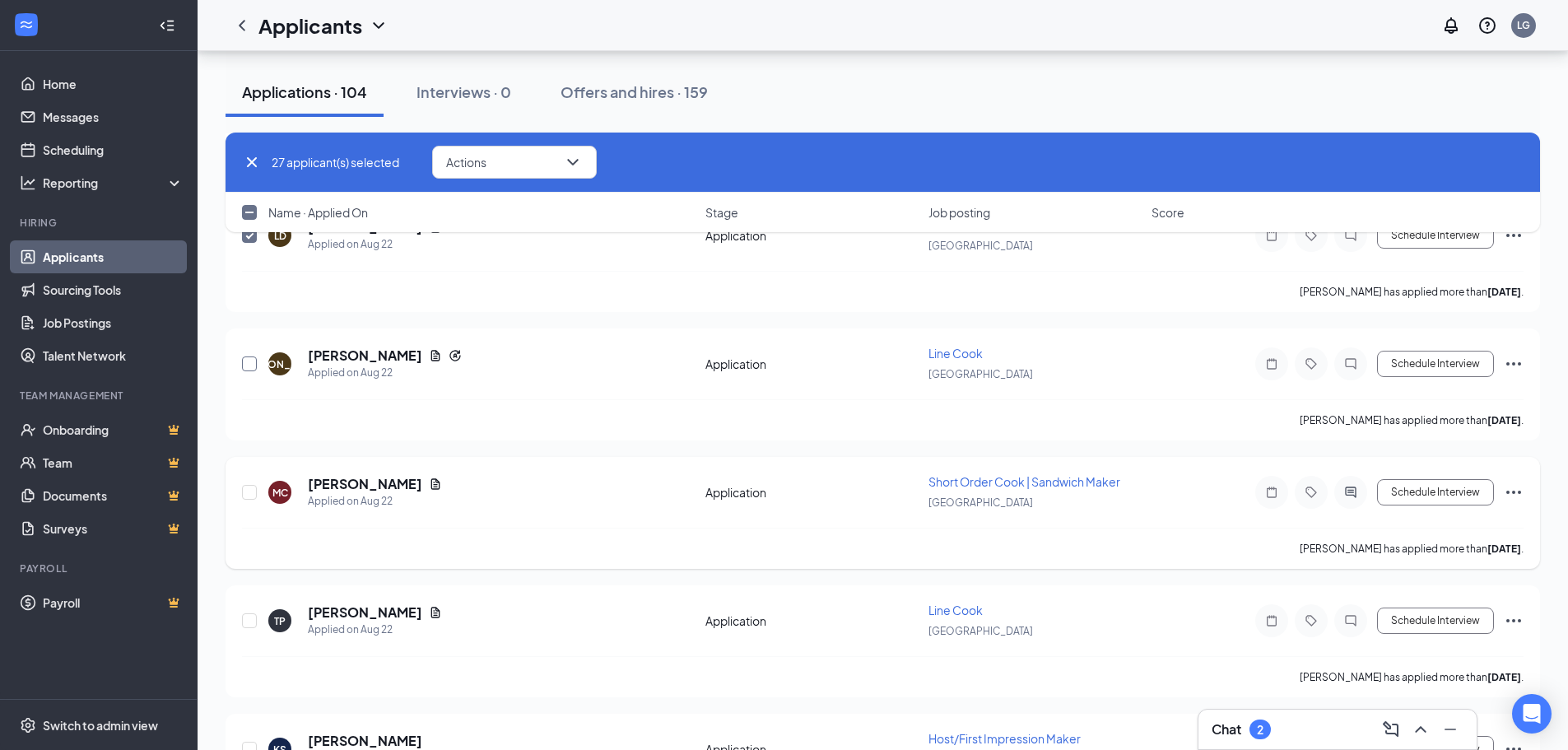
drag, startPoint x: 248, startPoint y: 363, endPoint x: 258, endPoint y: 483, distance: 120.4
click at [249, 363] on input "checkbox" at bounding box center [249, 364] width 14 height 14
checkbox input "true"
click at [248, 493] on input "checkbox" at bounding box center [249, 492] width 14 height 14
checkbox input "true"
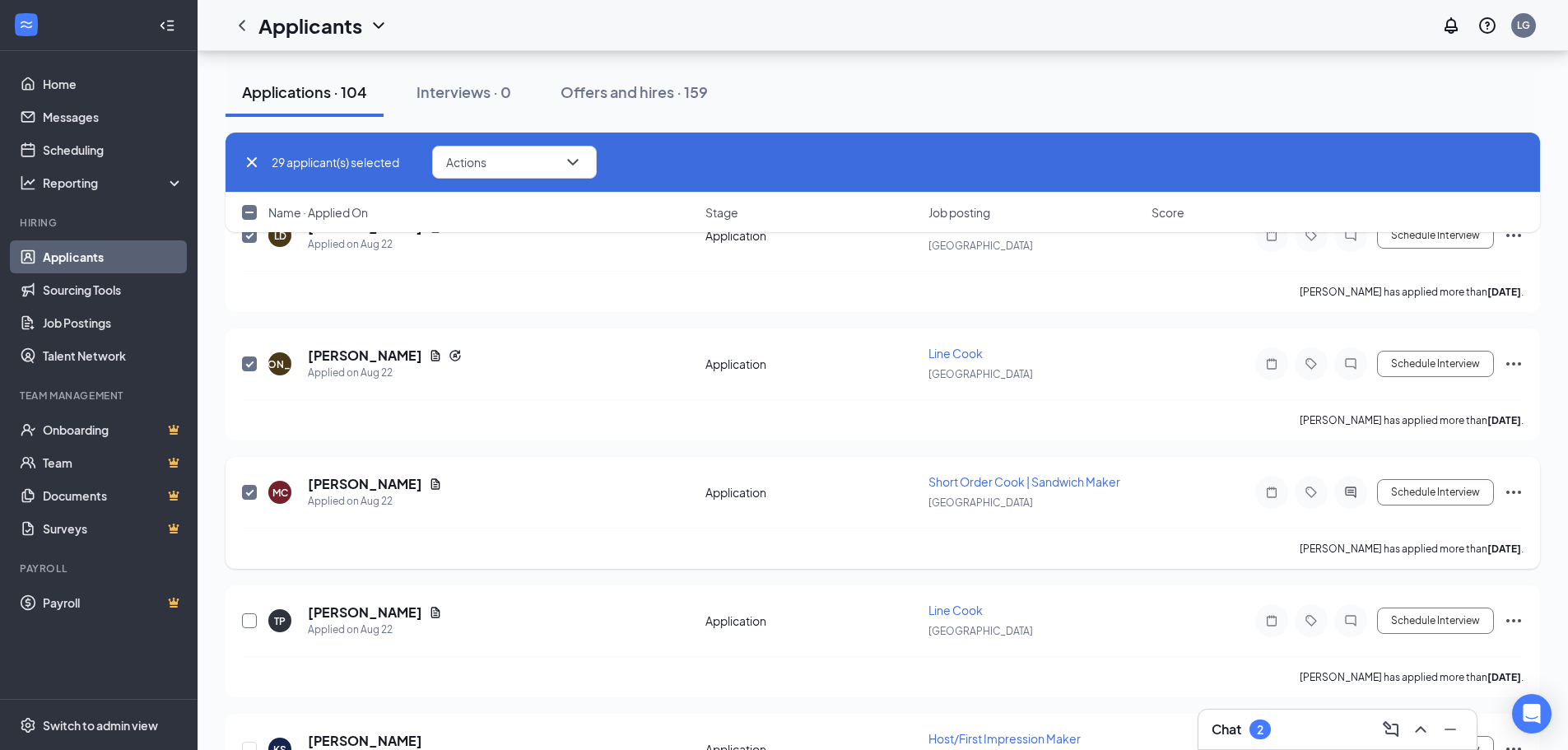
click at [246, 622] on input "checkbox" at bounding box center [249, 620] width 14 height 14
checkbox input "true"
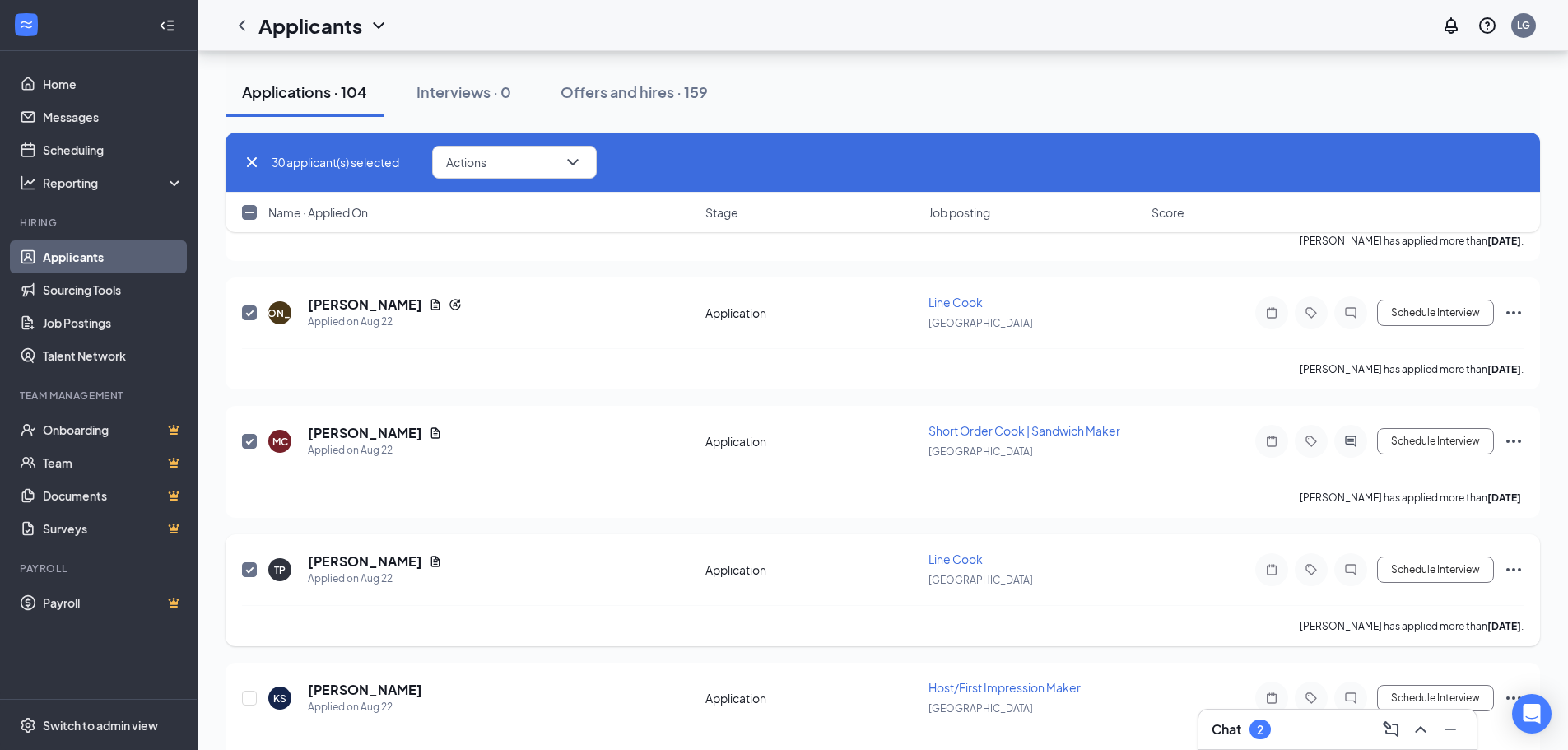
scroll to position [5186, 0]
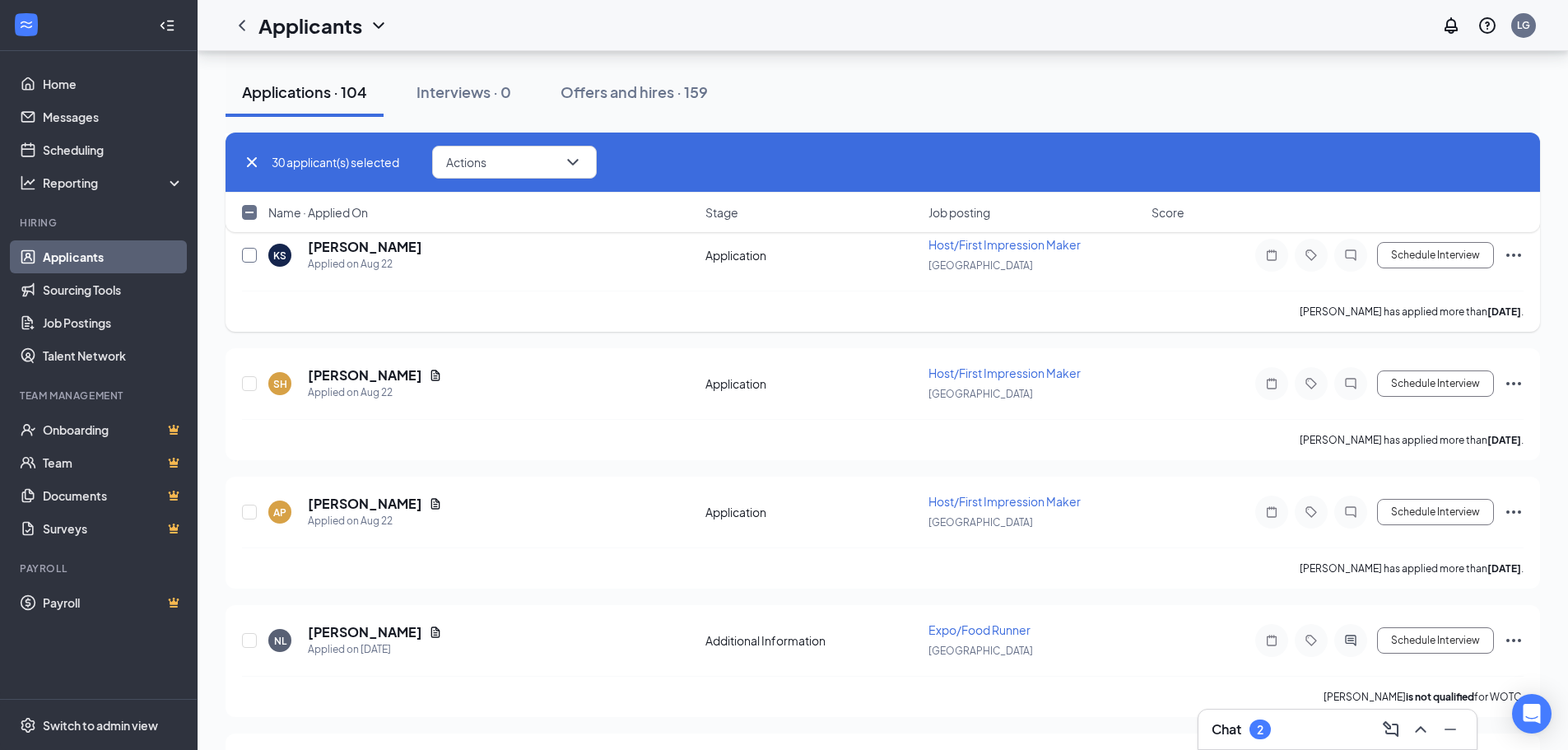
click at [249, 259] on input "checkbox" at bounding box center [249, 255] width 14 height 14
checkbox input "true"
click at [247, 384] on input "checkbox" at bounding box center [249, 384] width 14 height 14
checkbox input "true"
click at [248, 514] on input "checkbox" at bounding box center [249, 511] width 14 height 14
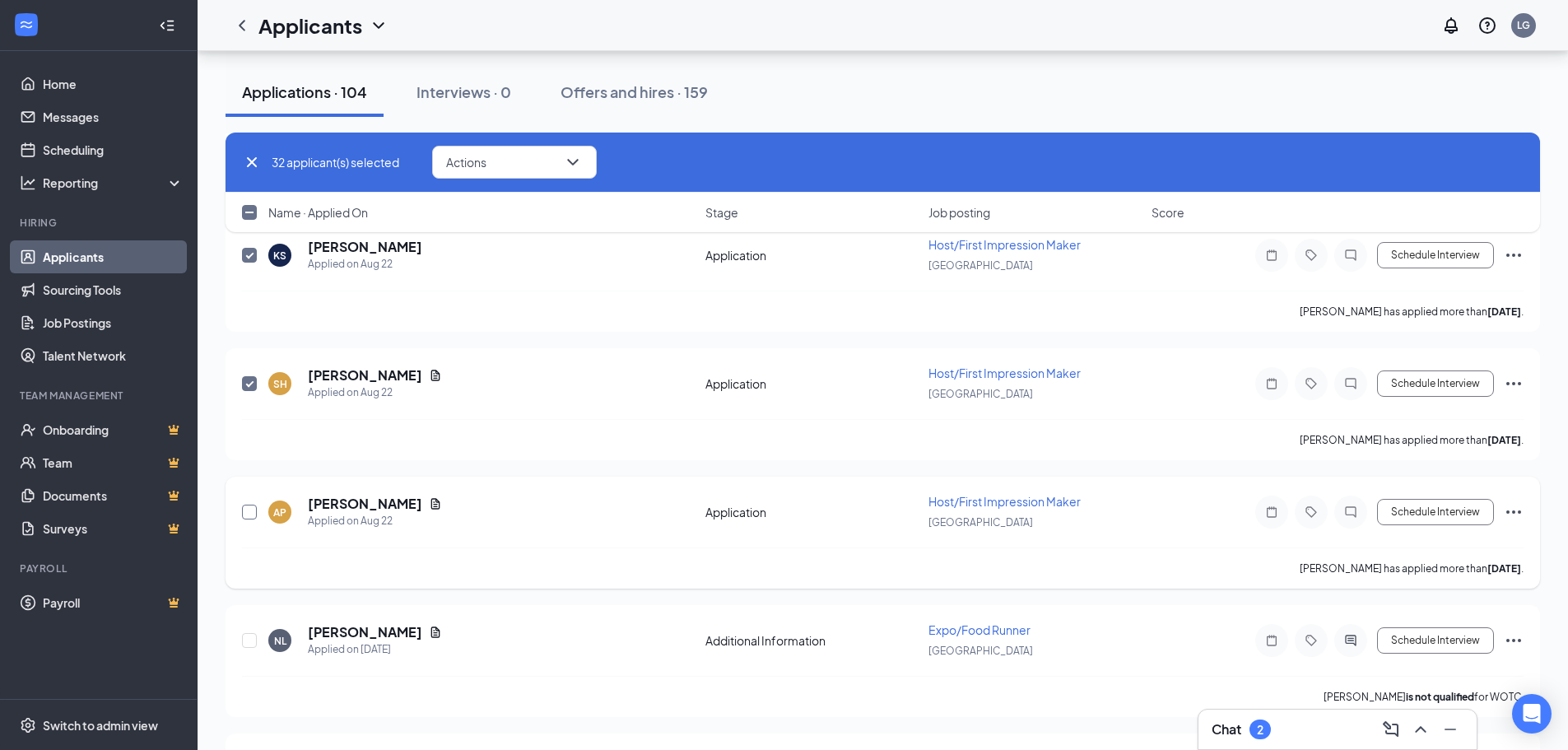
checkbox input "true"
click at [249, 638] on input "checkbox" at bounding box center [249, 640] width 14 height 14
checkbox input "true"
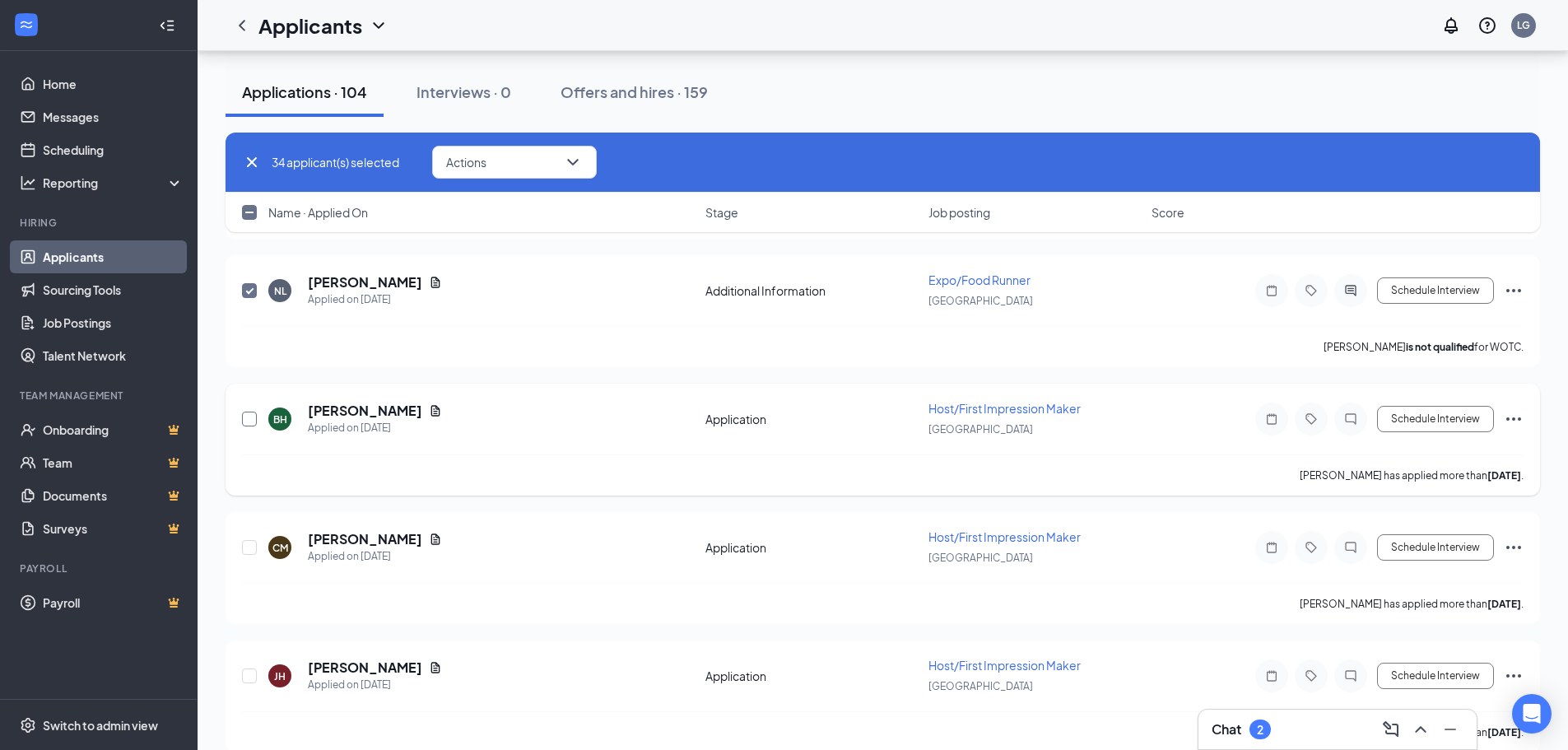
scroll to position [5598, 0]
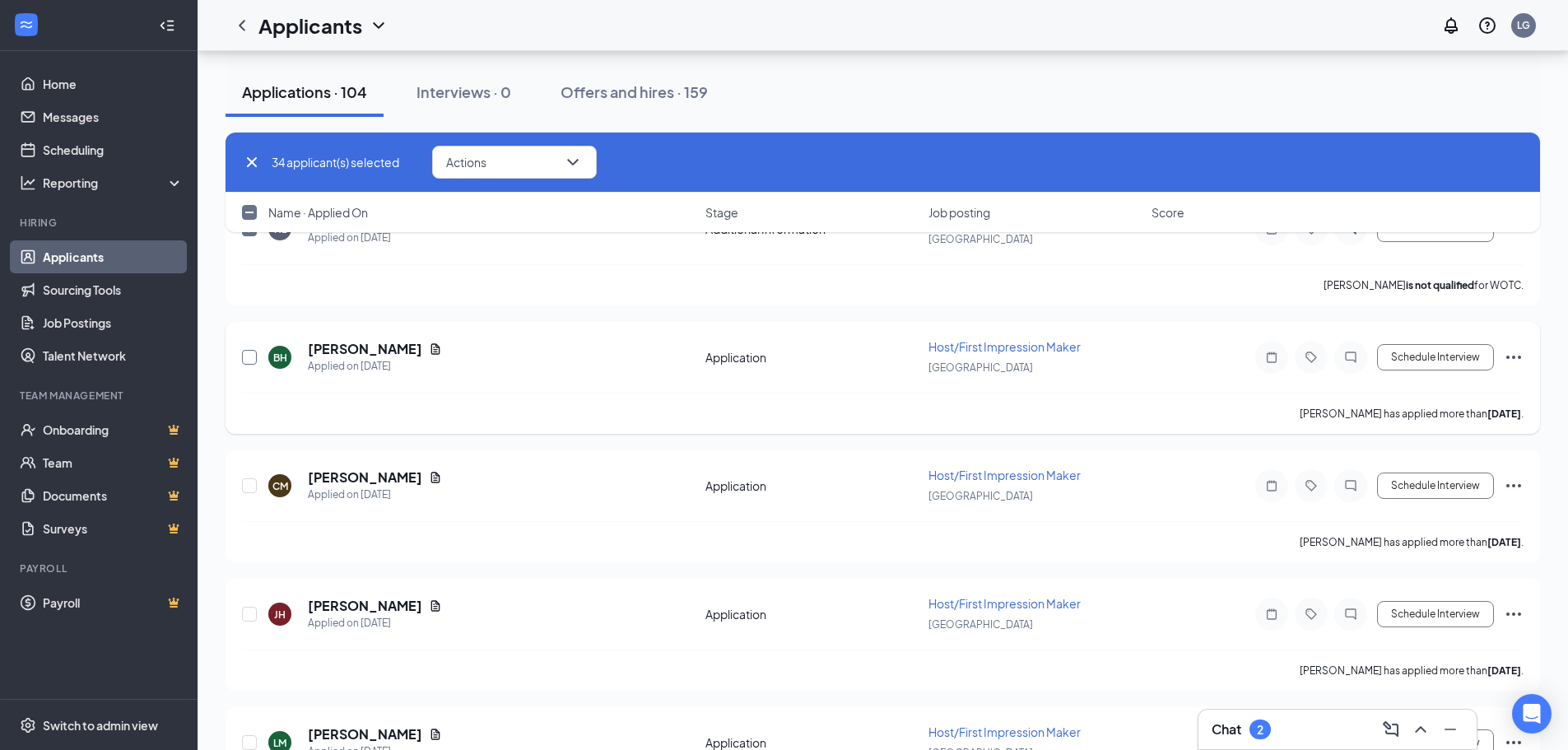
click at [248, 360] on input "checkbox" at bounding box center [249, 357] width 14 height 14
checkbox input "true"
click at [248, 488] on input "checkbox" at bounding box center [249, 485] width 14 height 14
checkbox input "true"
click at [247, 613] on input "checkbox" at bounding box center [249, 614] width 14 height 14
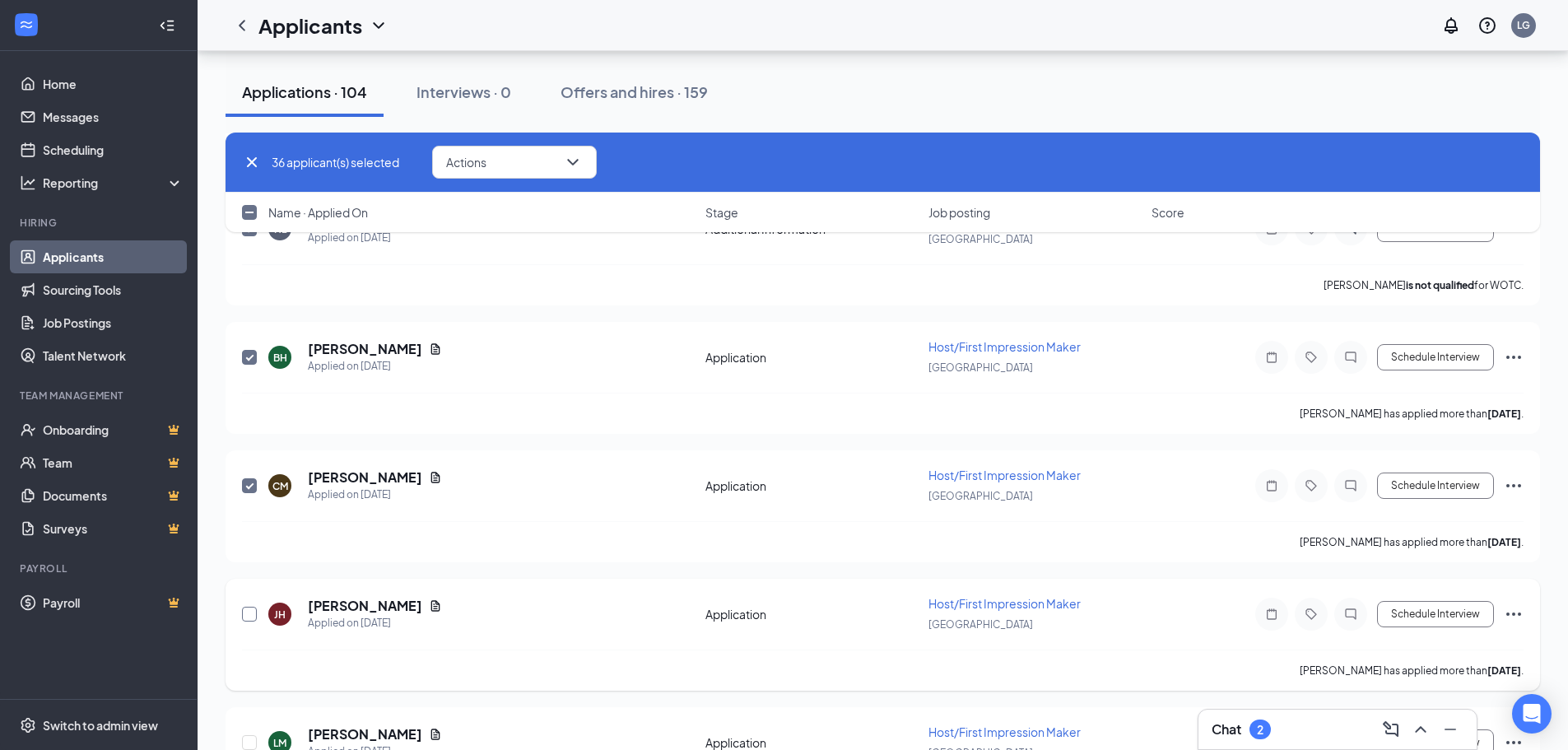
checkbox input "true"
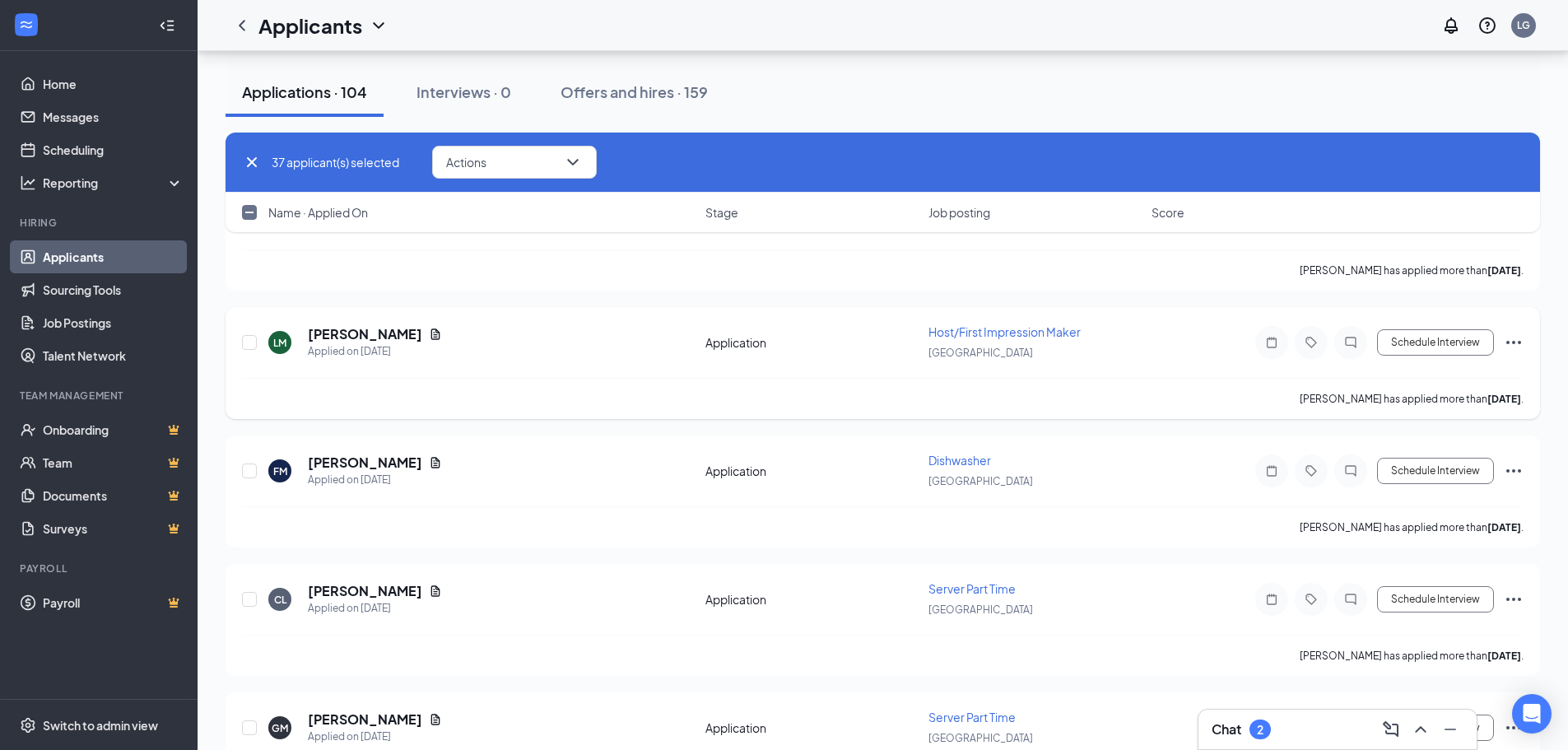
scroll to position [6009, 0]
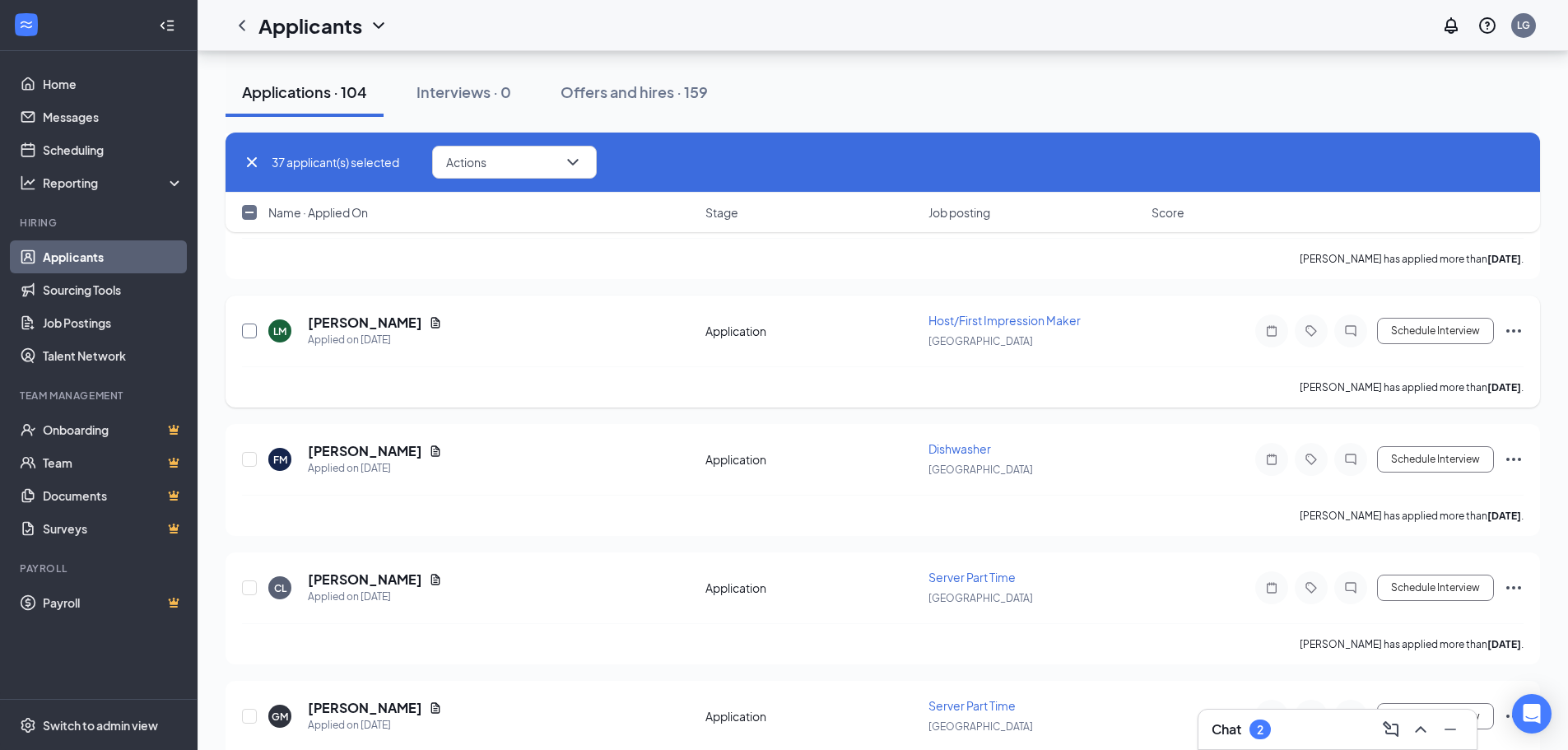
click at [248, 328] on input "checkbox" at bounding box center [249, 330] width 14 height 14
checkbox input "true"
click at [248, 458] on input "checkbox" at bounding box center [249, 459] width 14 height 14
checkbox input "true"
click at [252, 588] on input "checkbox" at bounding box center [249, 588] width 14 height 14
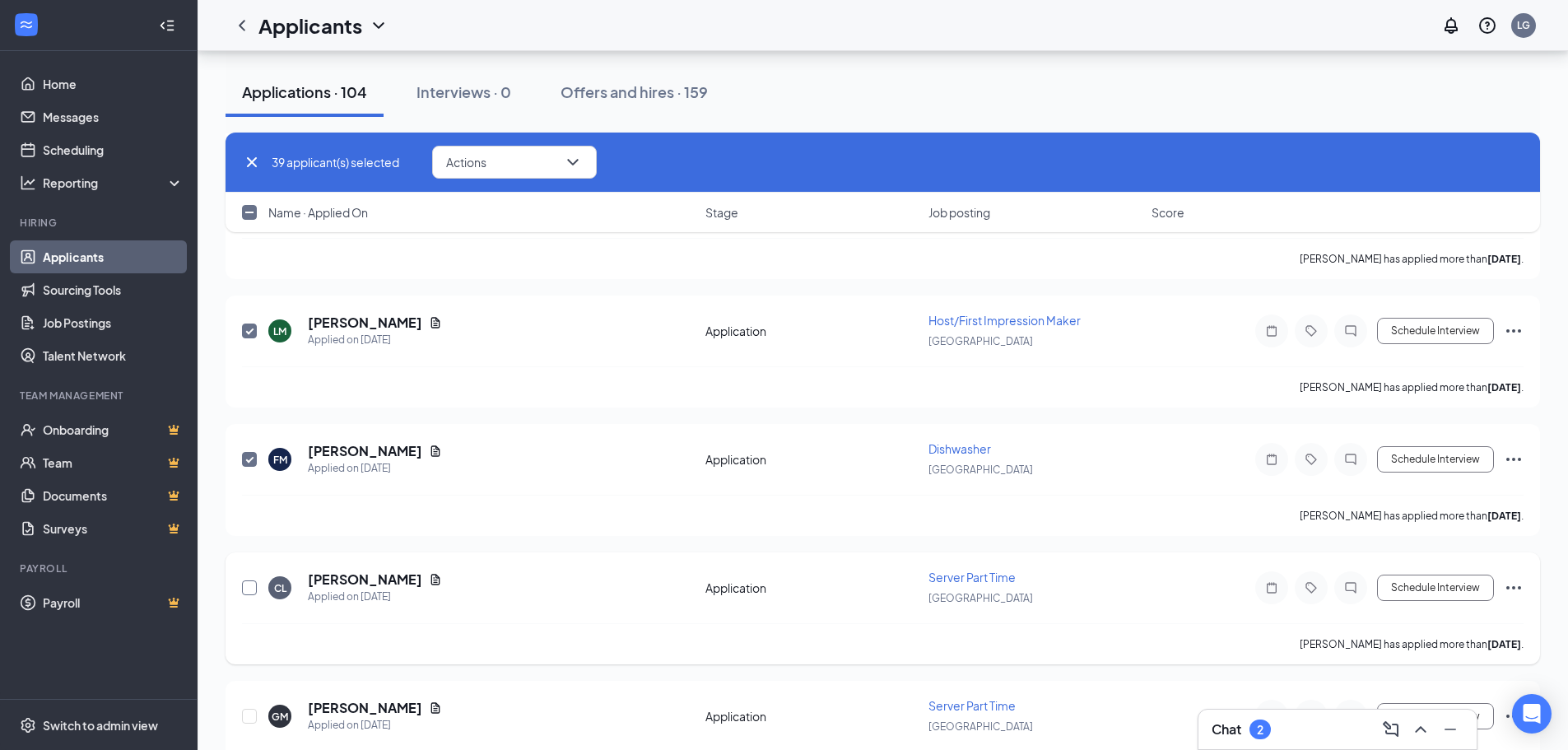
checkbox input "true"
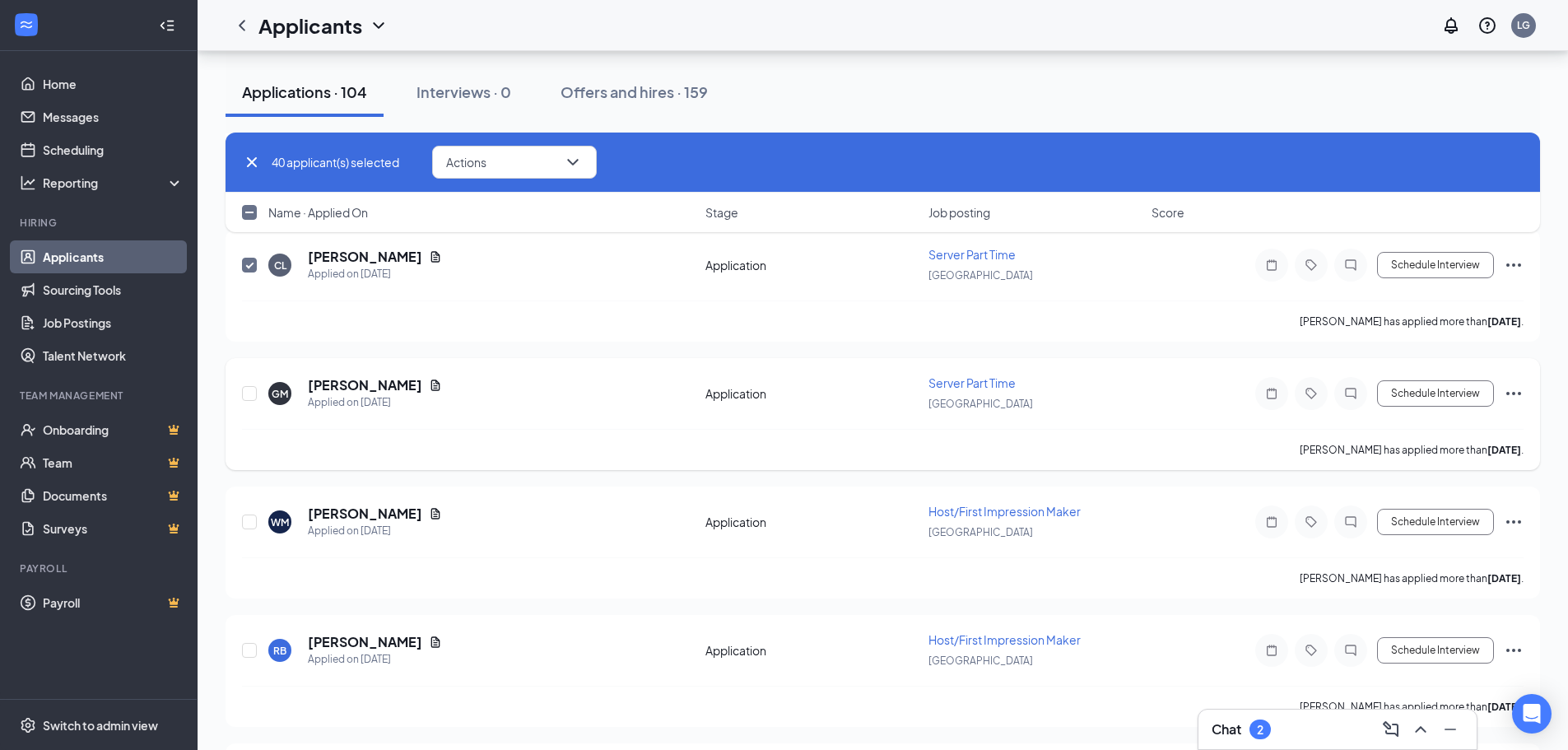
scroll to position [6339, 0]
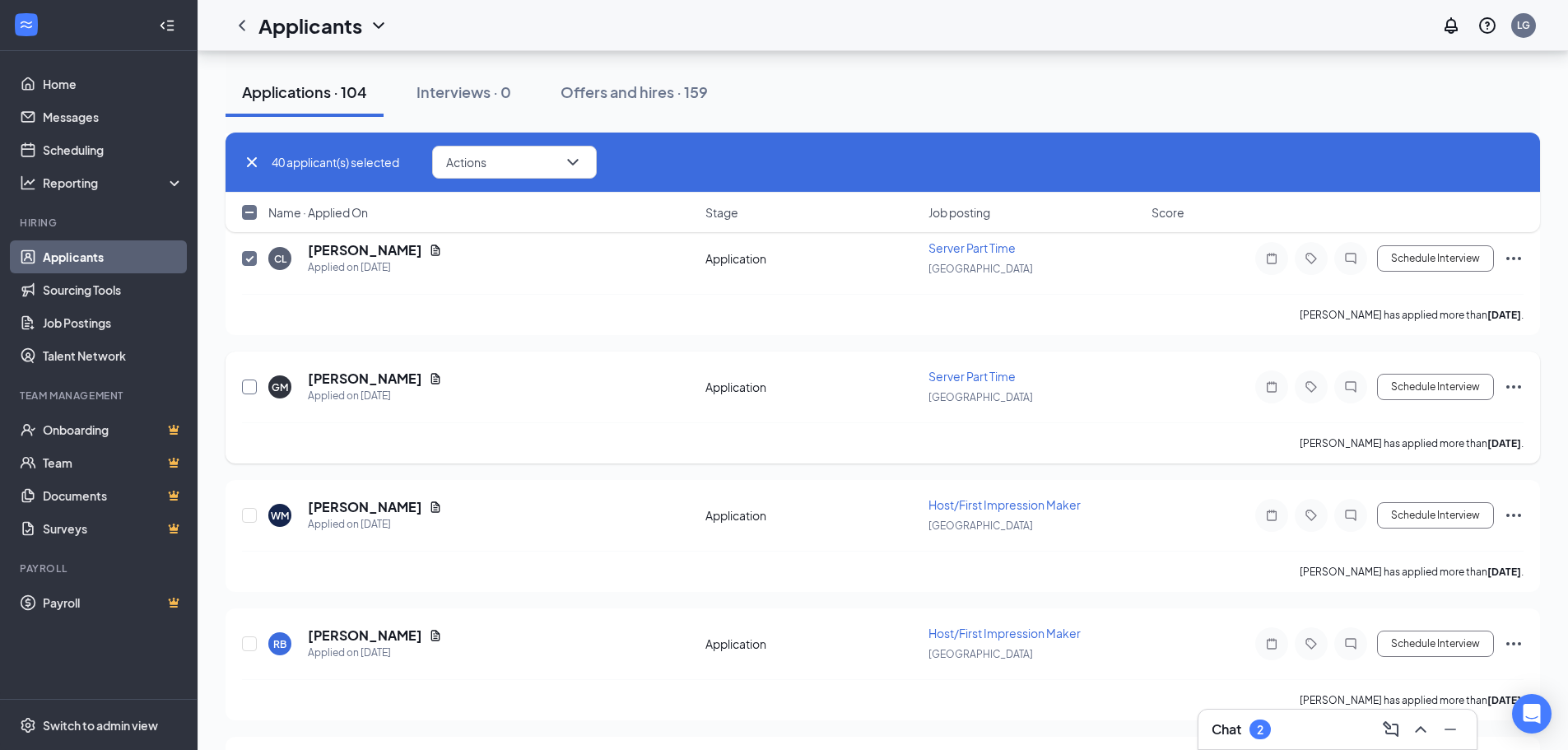
click at [247, 389] on input "checkbox" at bounding box center [249, 386] width 14 height 14
checkbox input "true"
click at [249, 512] on input "checkbox" at bounding box center [249, 515] width 14 height 14
checkbox input "true"
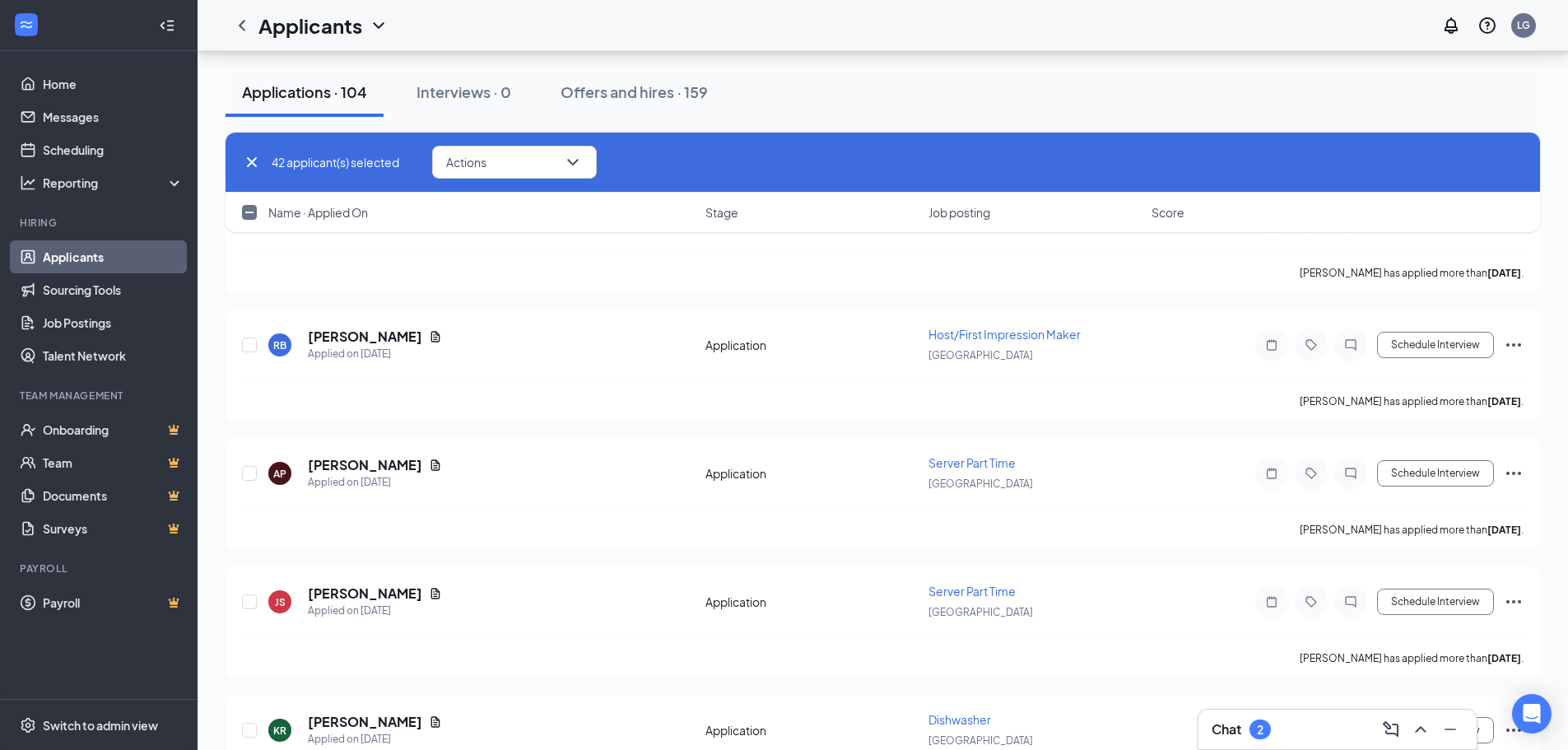
scroll to position [6667, 0]
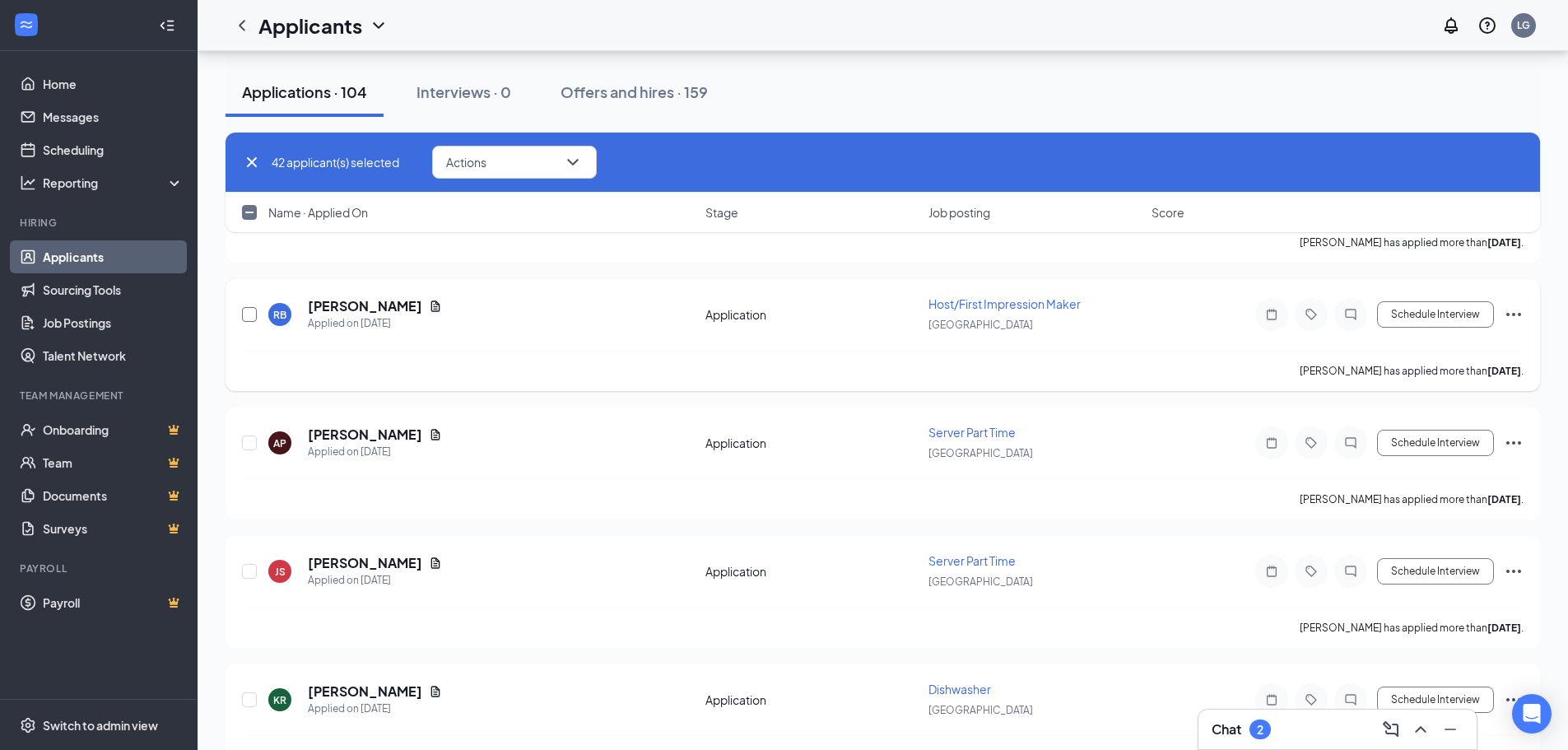
click at [245, 314] on input "checkbox" at bounding box center [249, 314] width 14 height 14
checkbox input "true"
click at [248, 443] on input "checkbox" at bounding box center [249, 443] width 14 height 14
checkbox input "true"
click at [252, 571] on input "checkbox" at bounding box center [249, 571] width 14 height 14
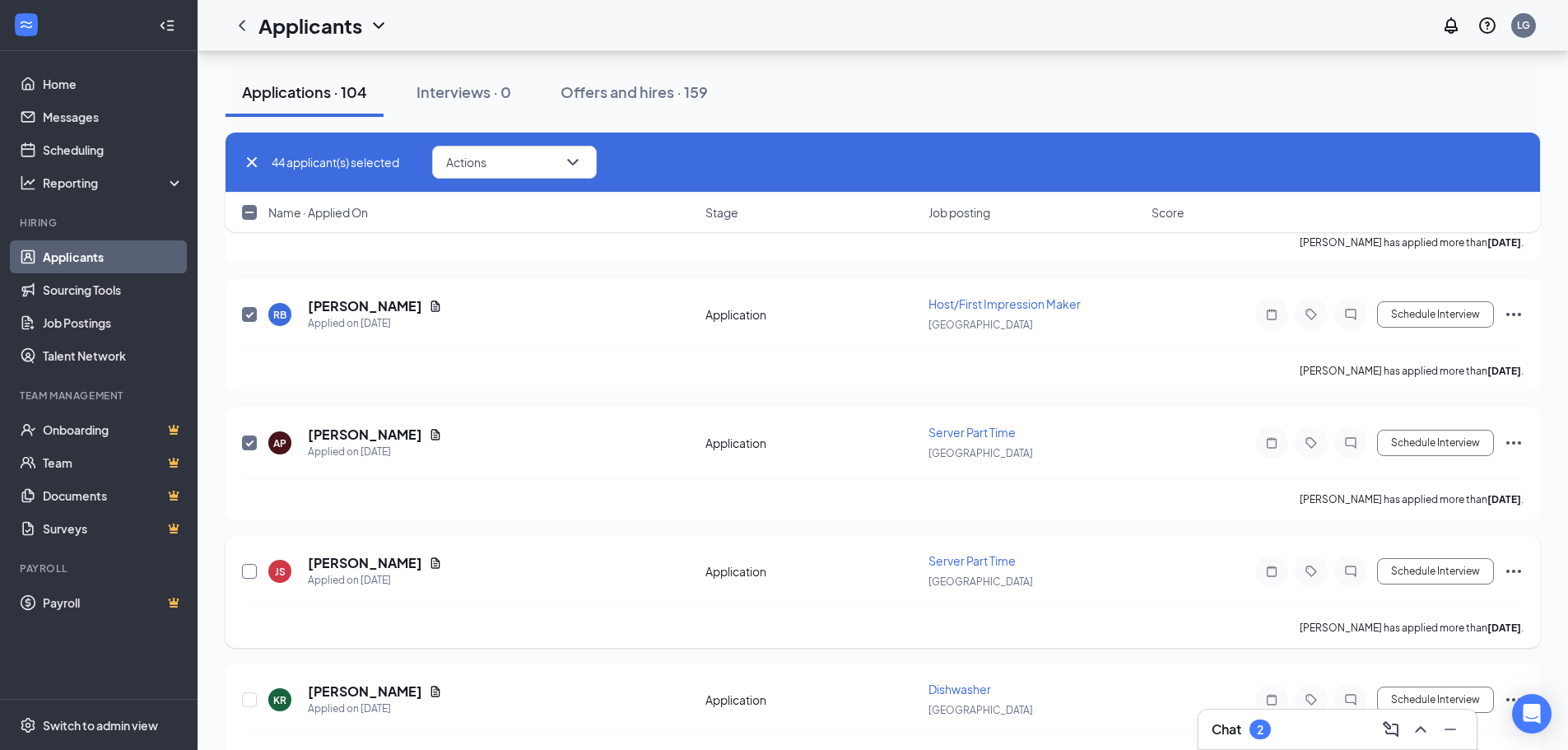
checkbox input "true"
click at [248, 696] on input "checkbox" at bounding box center [249, 700] width 14 height 14
checkbox input "true"
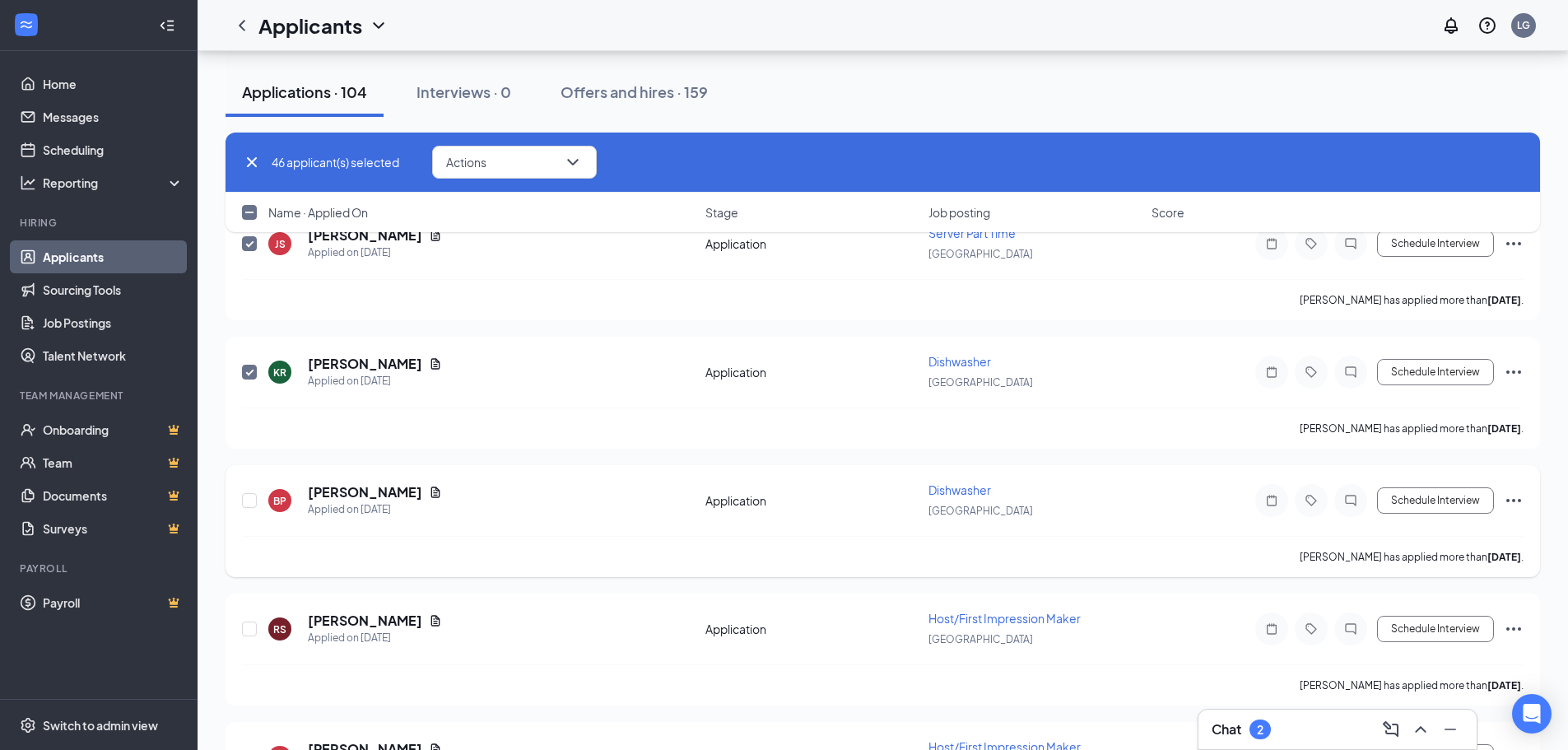
scroll to position [7079, 0]
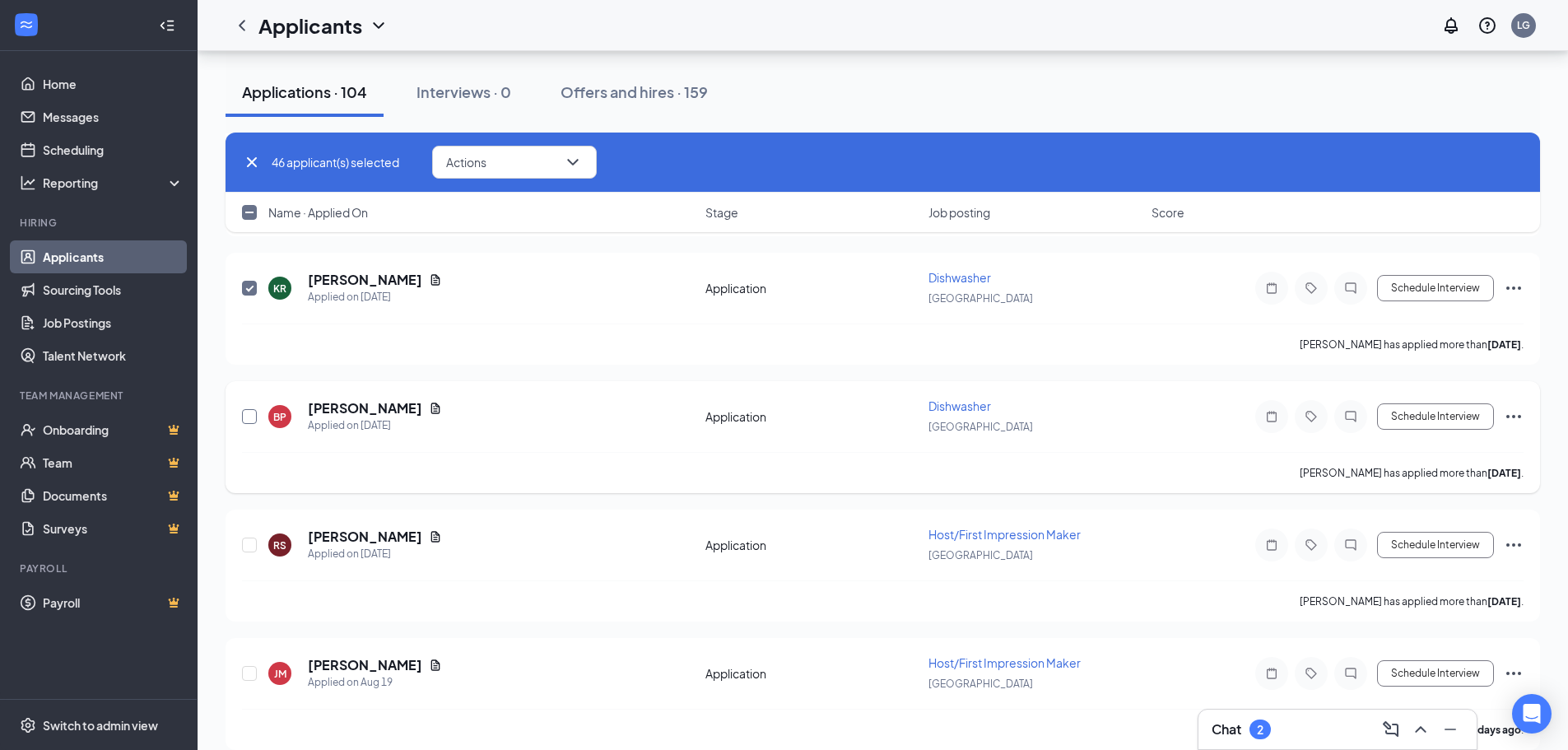
click at [247, 413] on input "checkbox" at bounding box center [249, 416] width 14 height 14
checkbox input "true"
click at [248, 544] on input "checkbox" at bounding box center [249, 545] width 14 height 14
checkbox input "true"
click at [245, 671] on input "checkbox" at bounding box center [249, 673] width 14 height 14
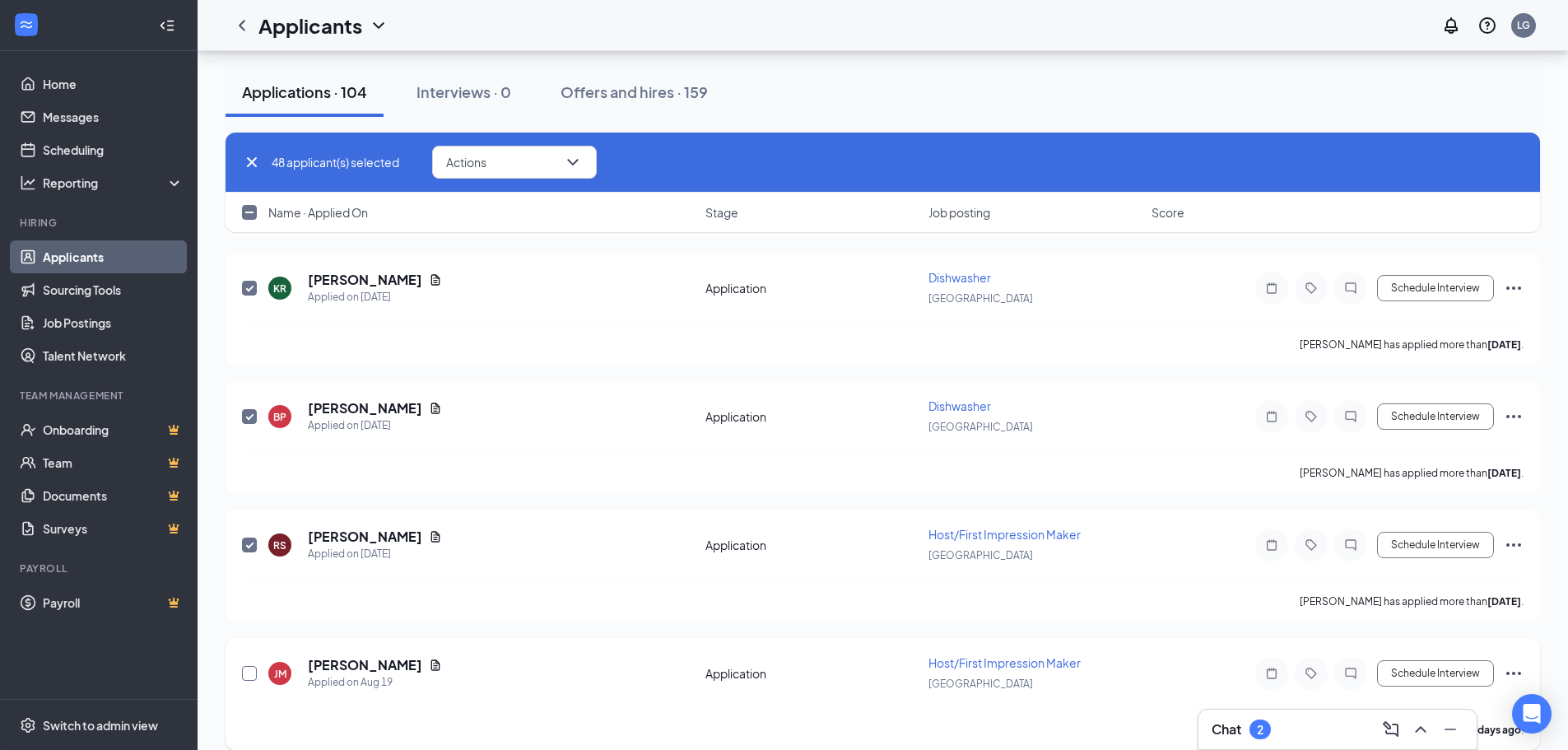
checkbox input "true"
click at [508, 155] on button "Actions" at bounding box center [514, 162] width 165 height 33
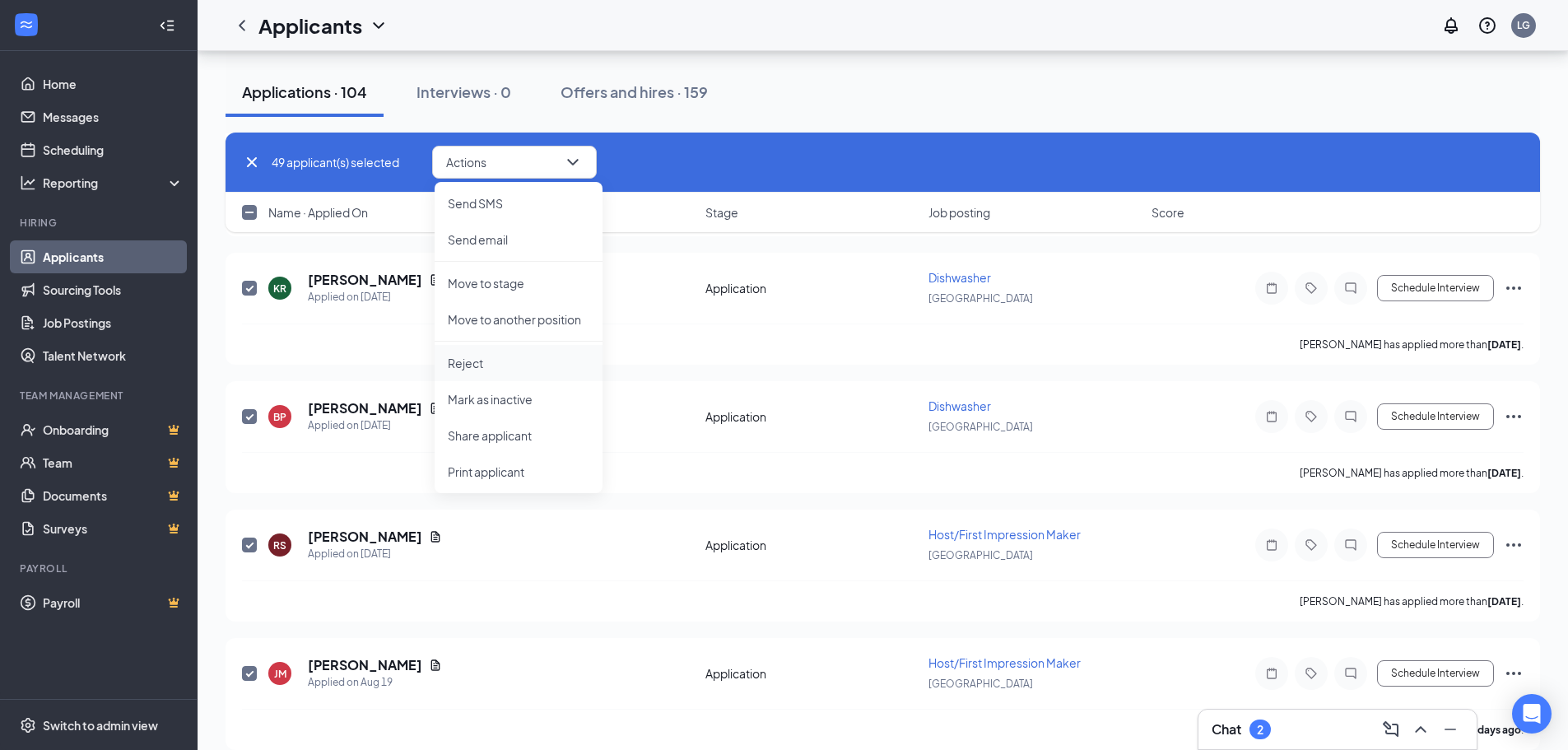
click at [486, 363] on p "Reject" at bounding box center [518, 363] width 141 height 16
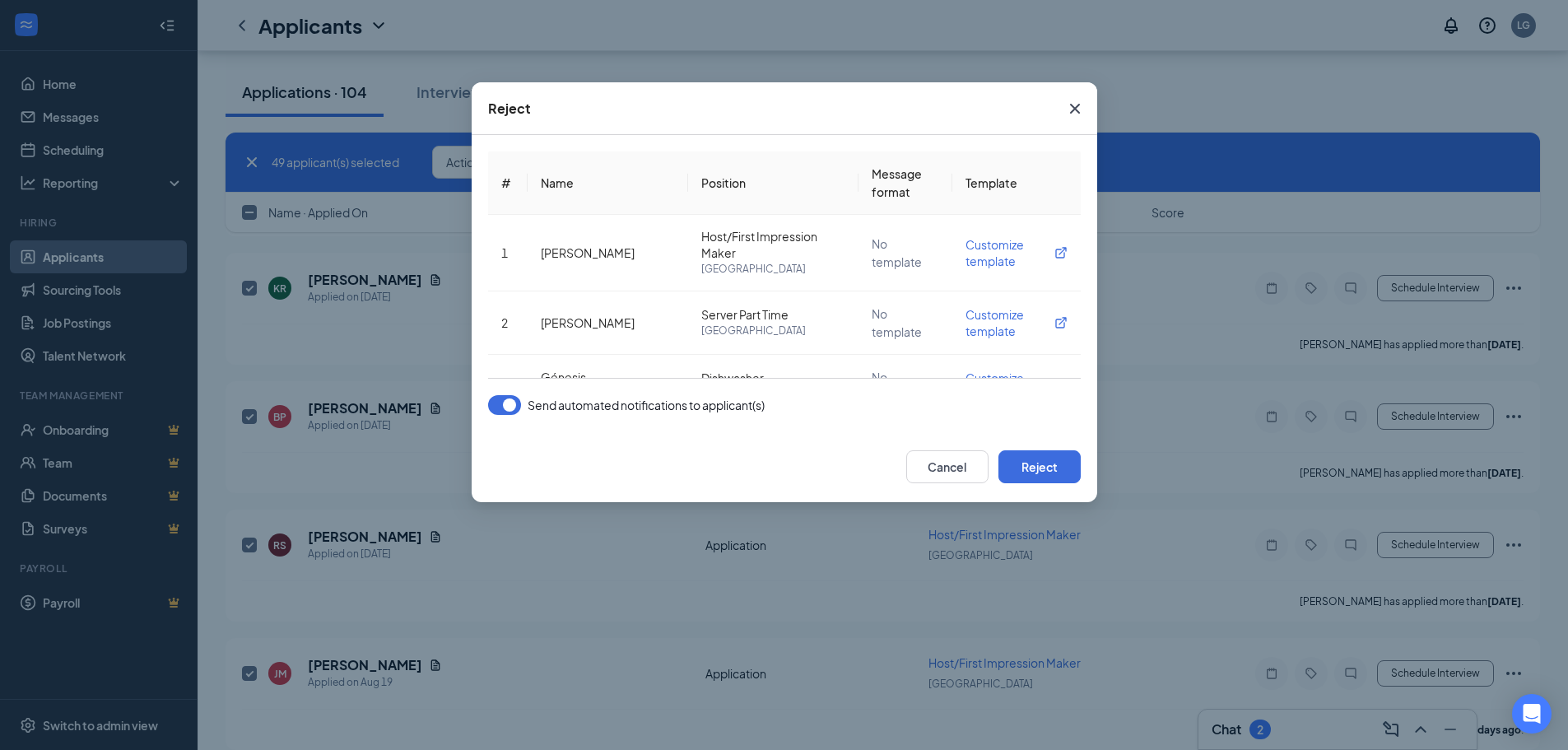
click at [506, 398] on button "button" at bounding box center [504, 405] width 33 height 20
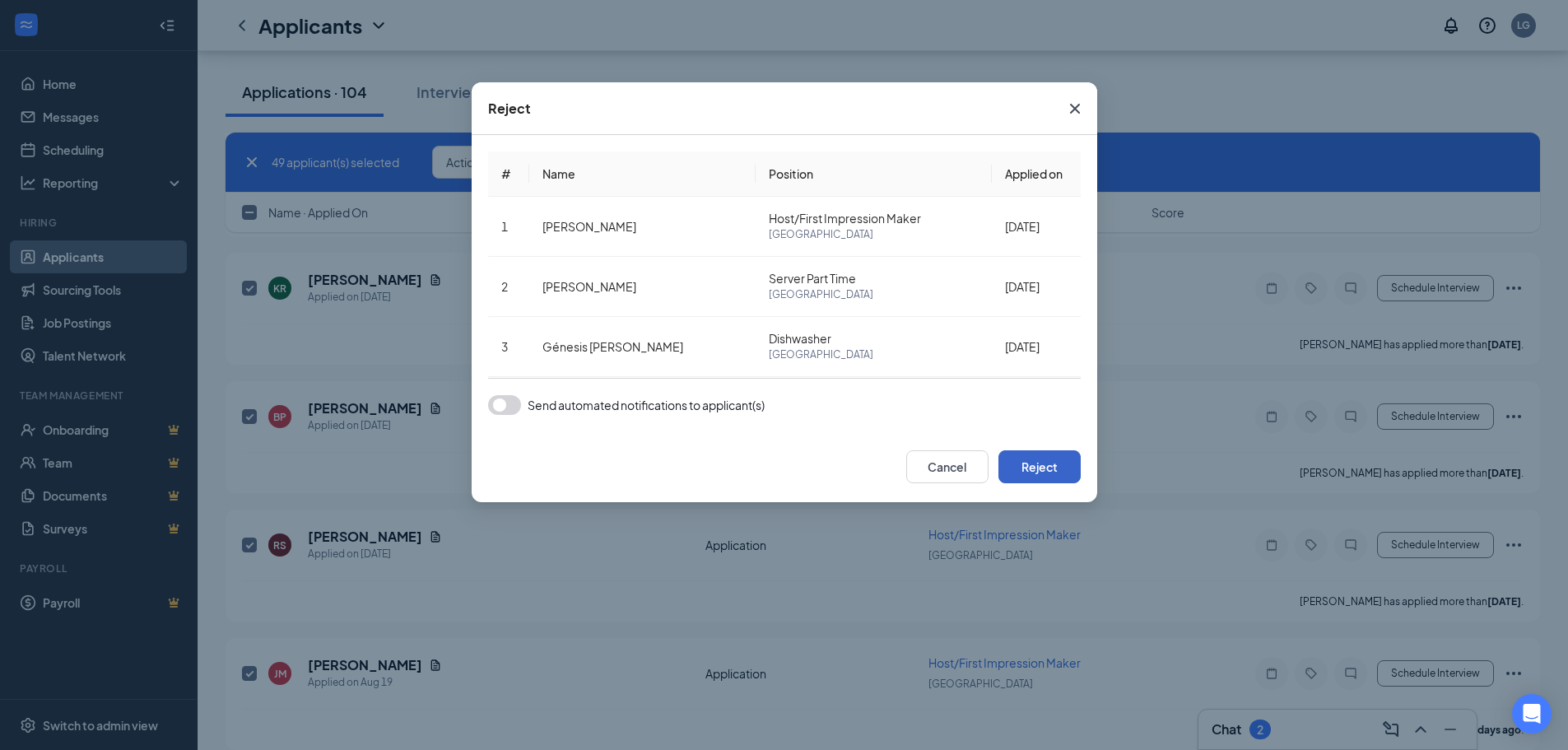
click at [1033, 467] on button "Reject" at bounding box center [1039, 466] width 82 height 33
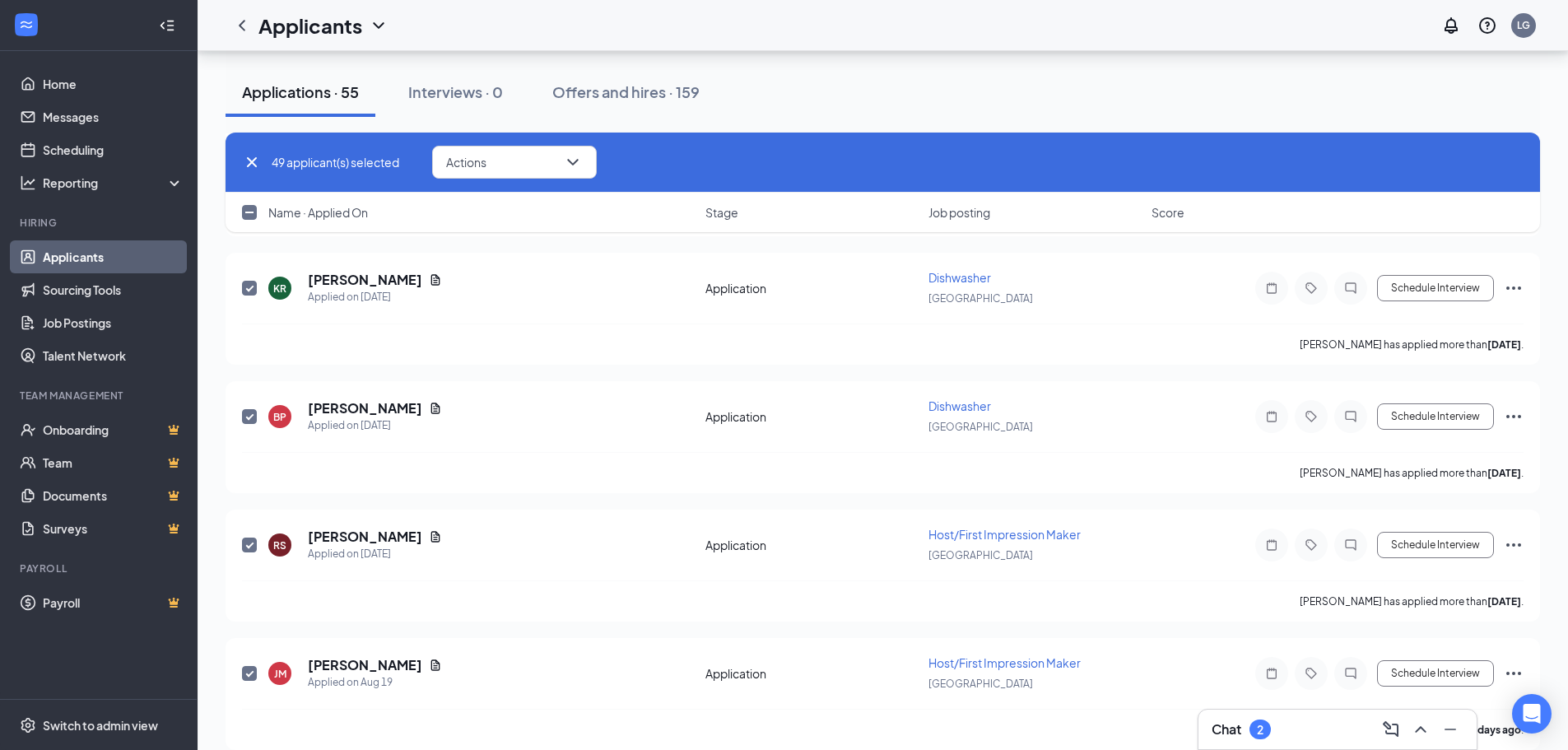
checkbox input "false"
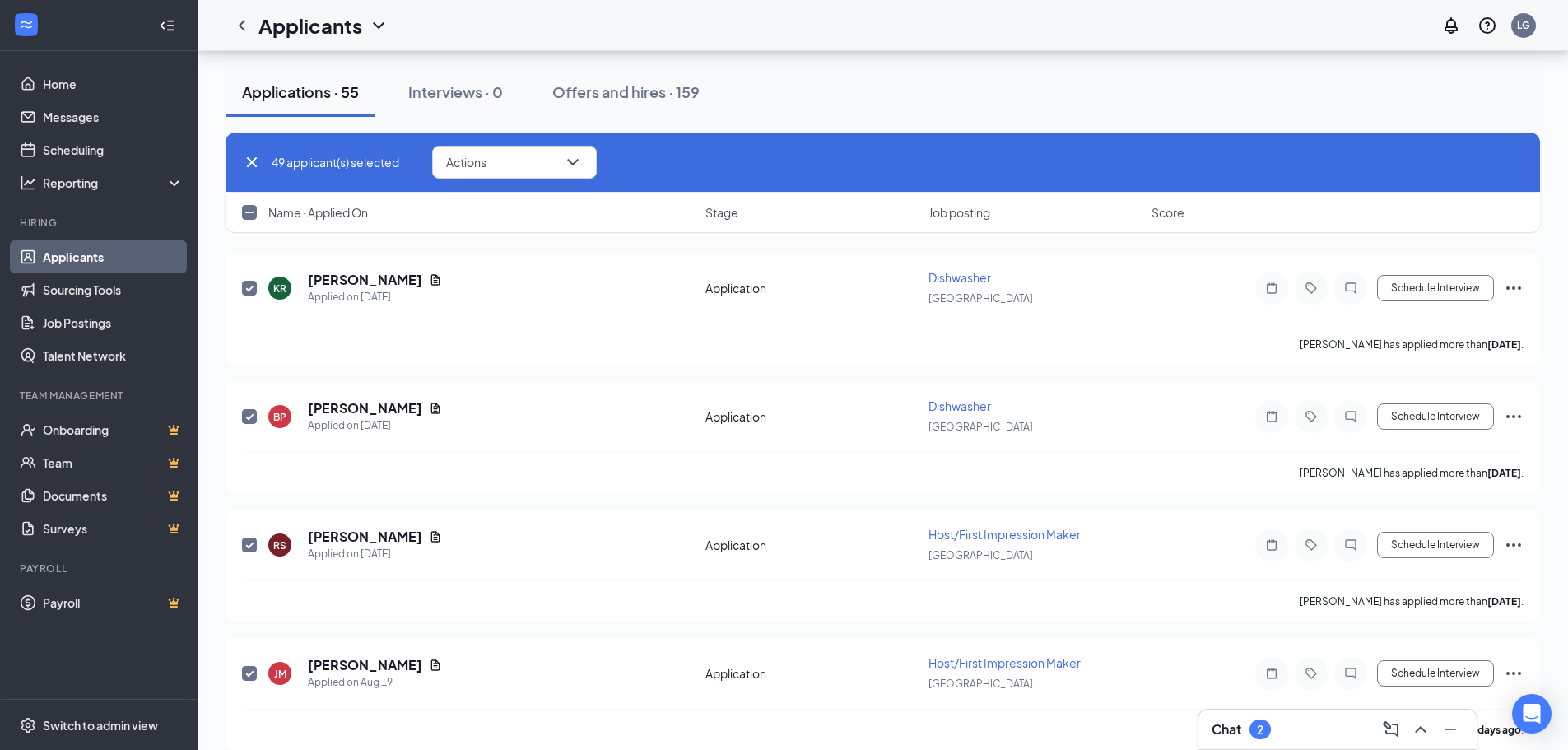
checkbox input "false"
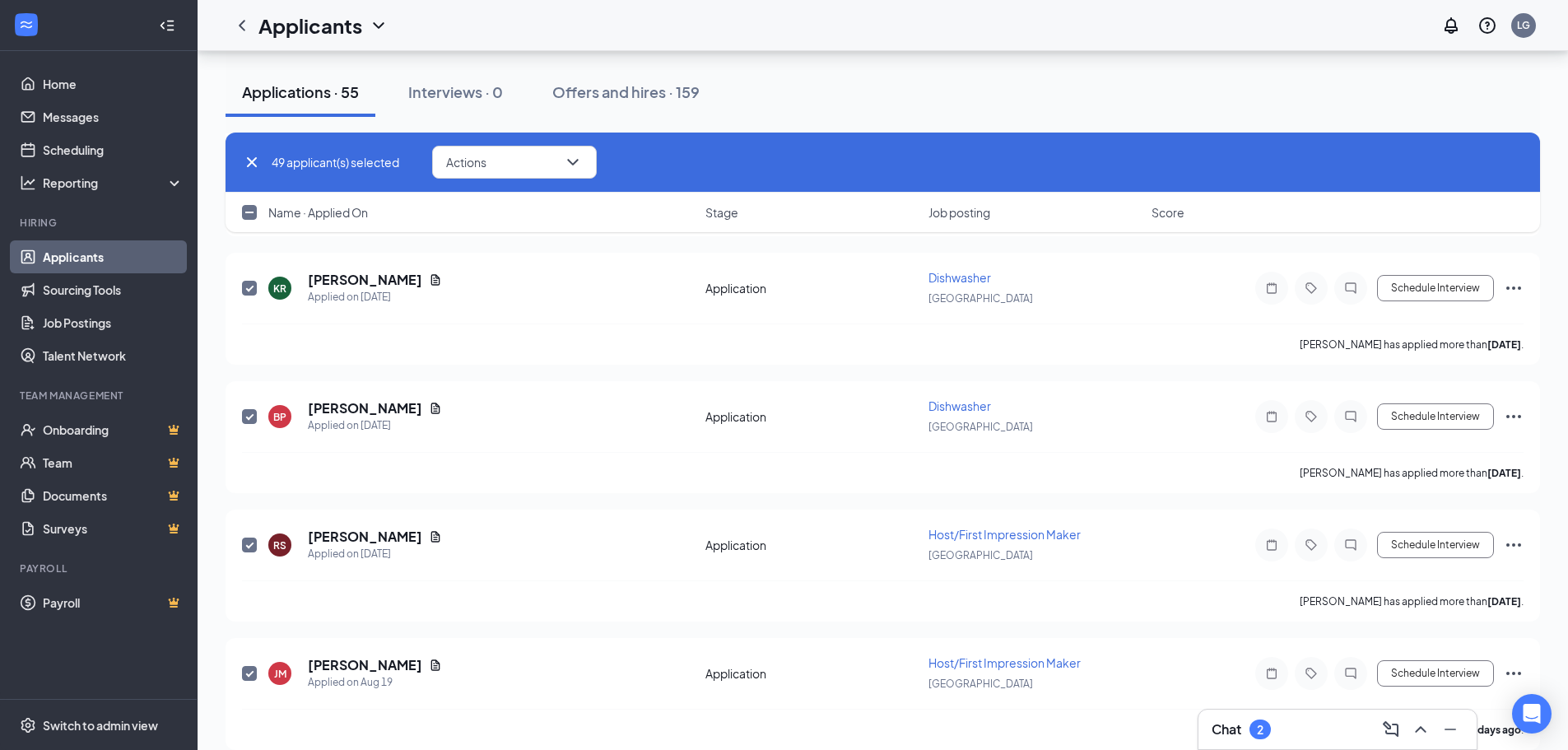
checkbox input "false"
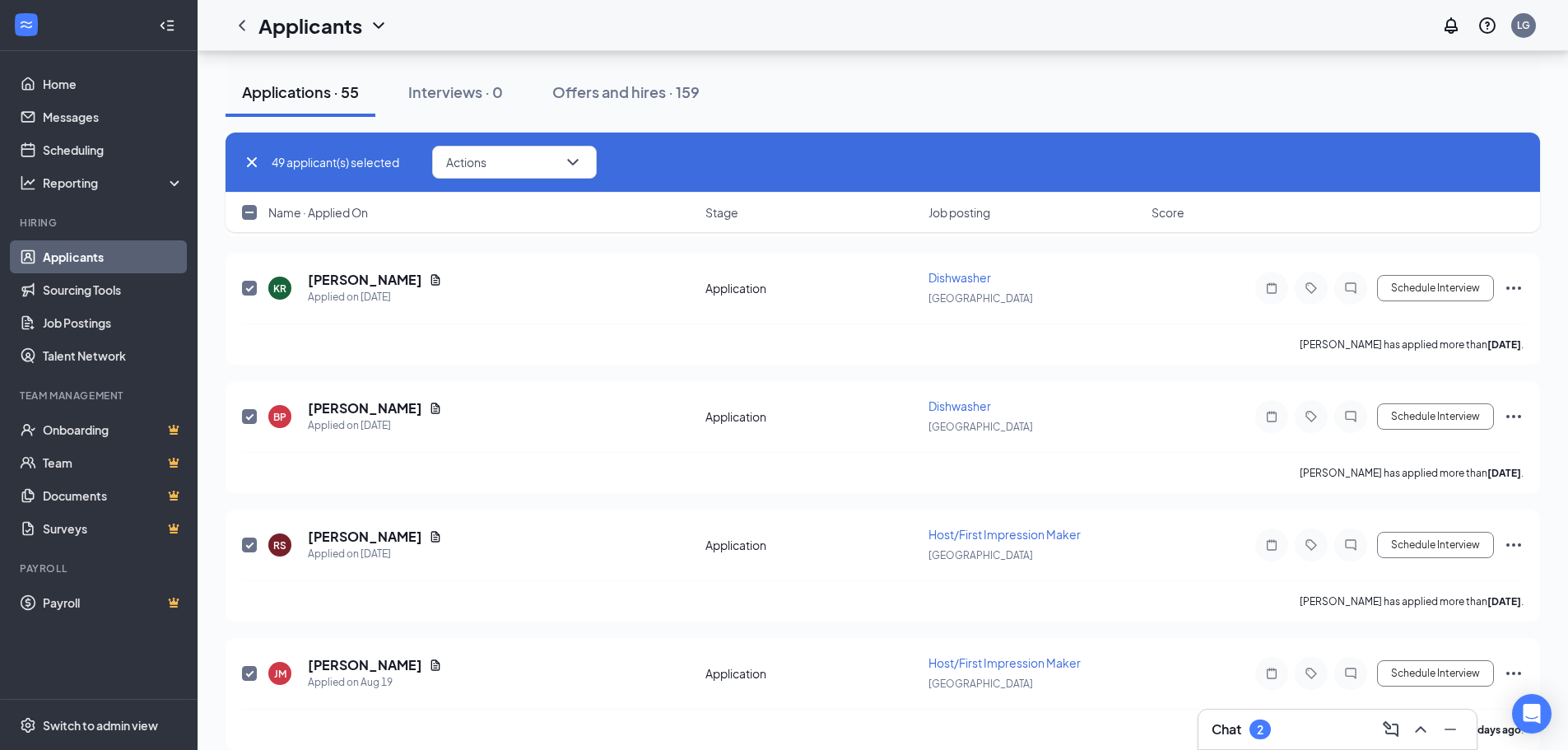
checkbox input "false"
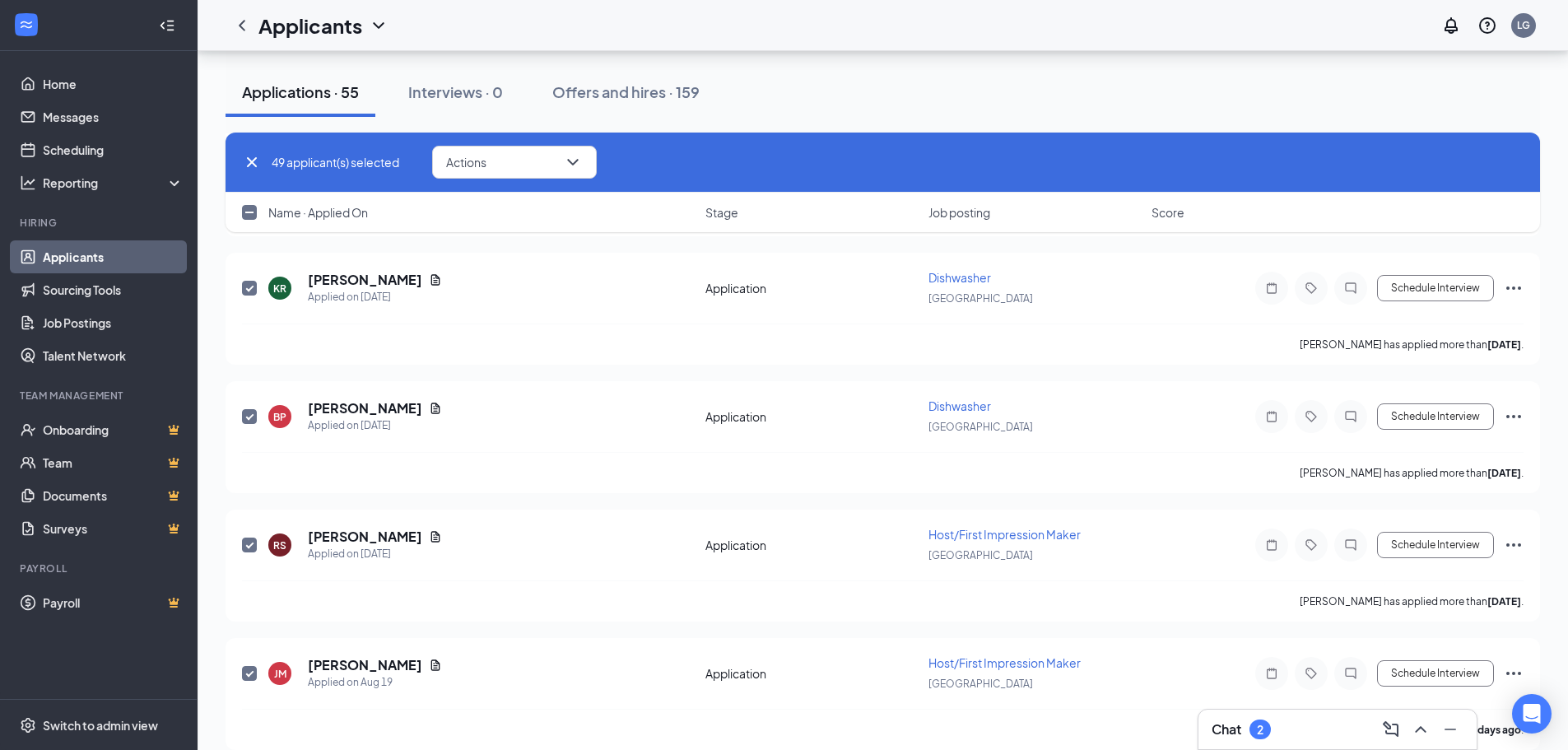
checkbox input "false"
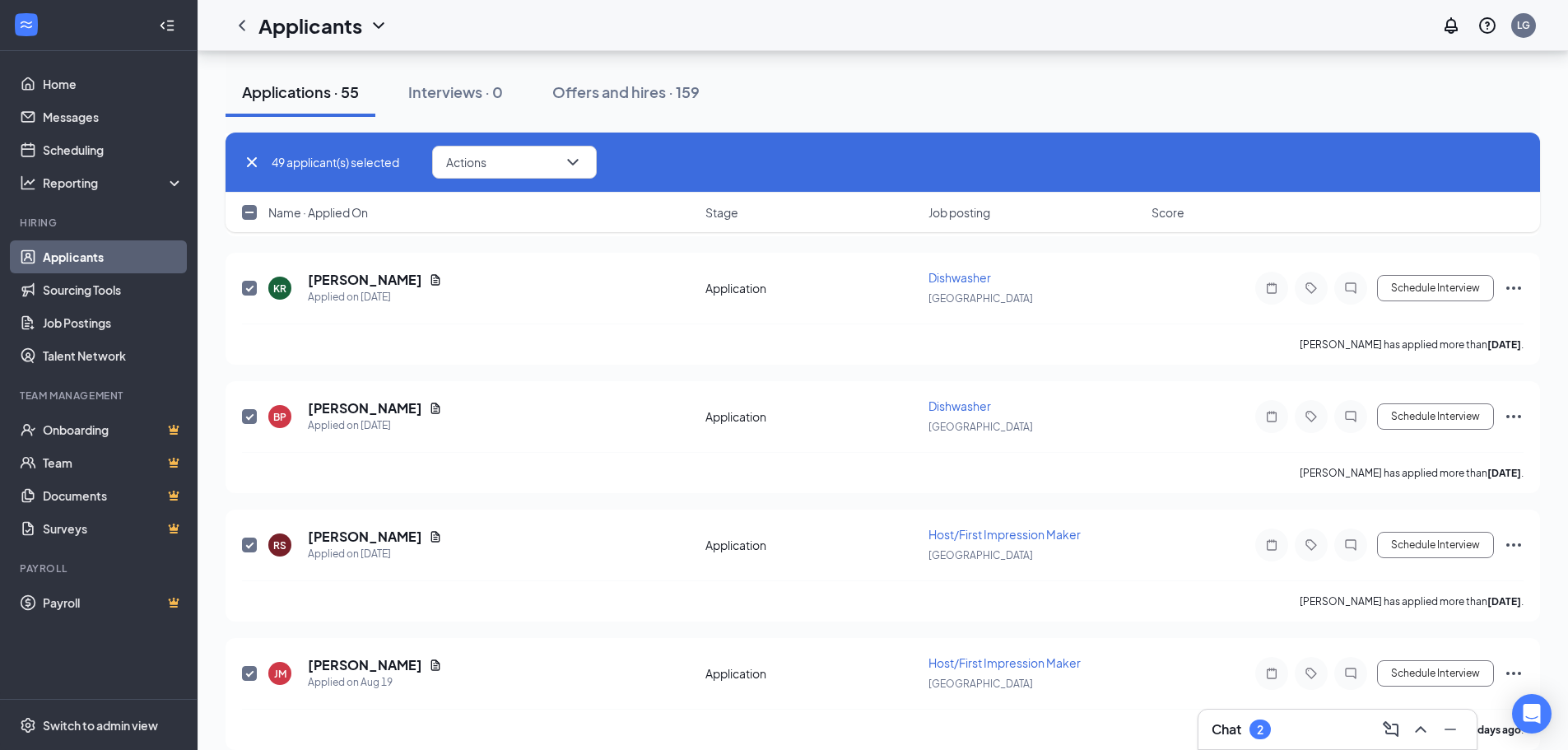
checkbox input "false"
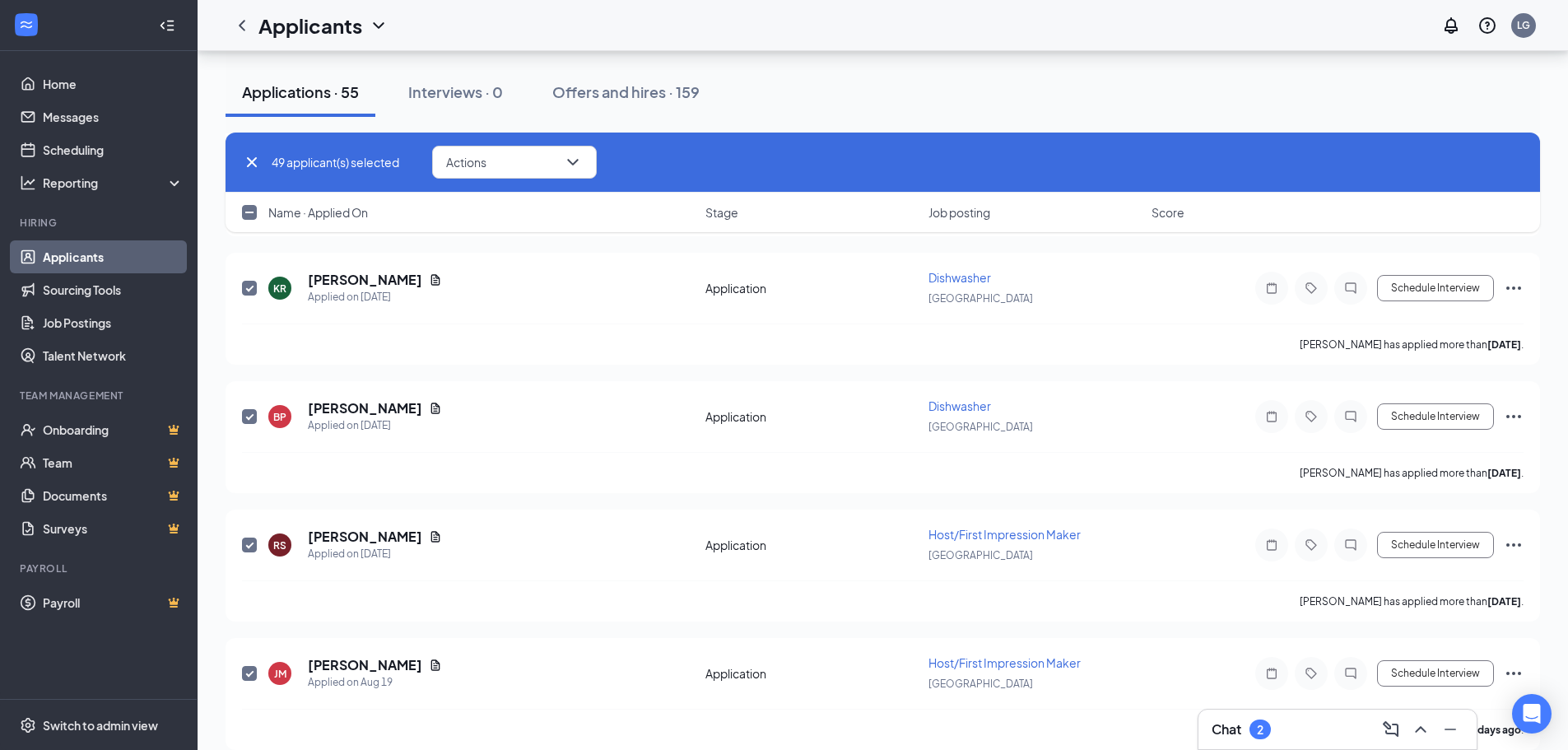
checkbox input "false"
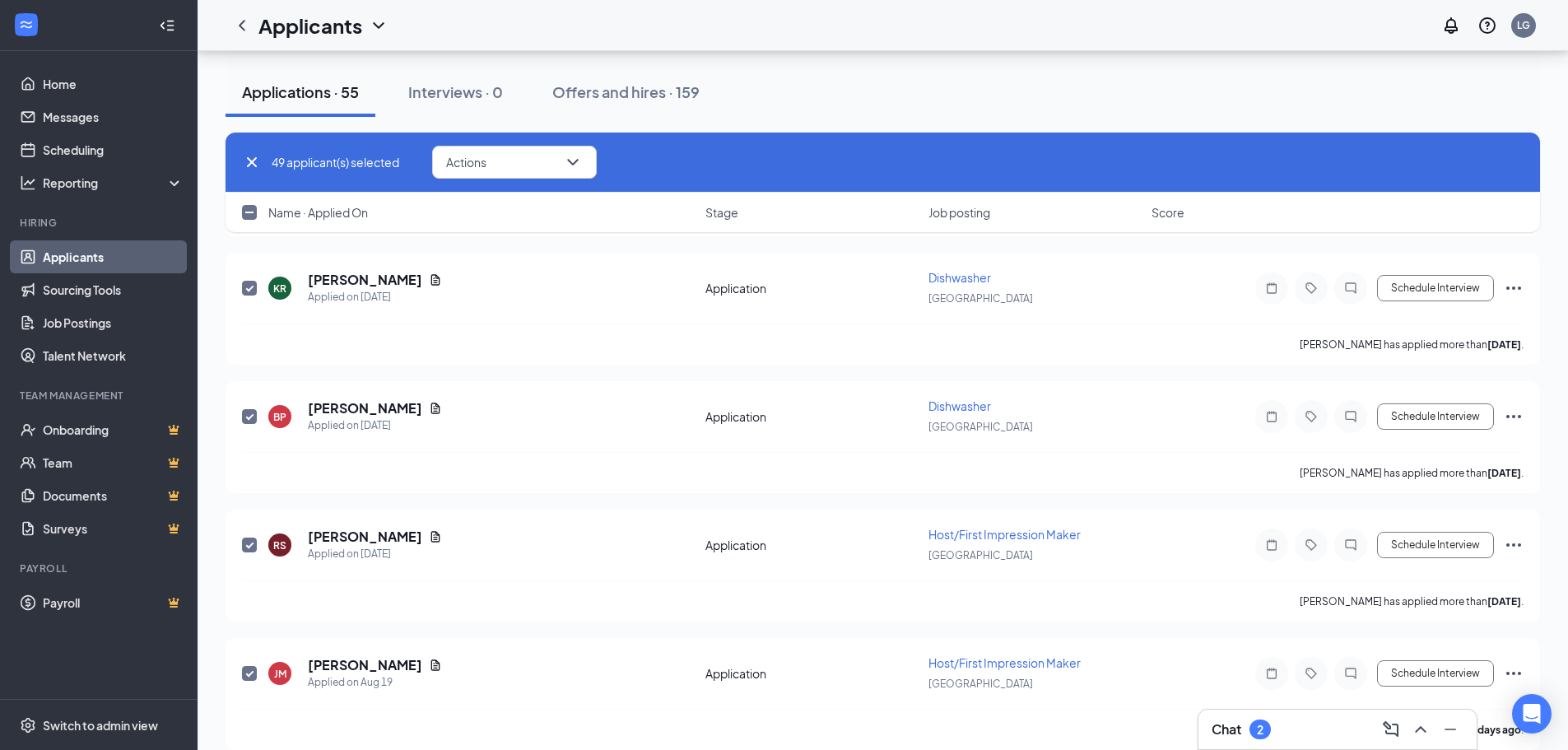
checkbox input "false"
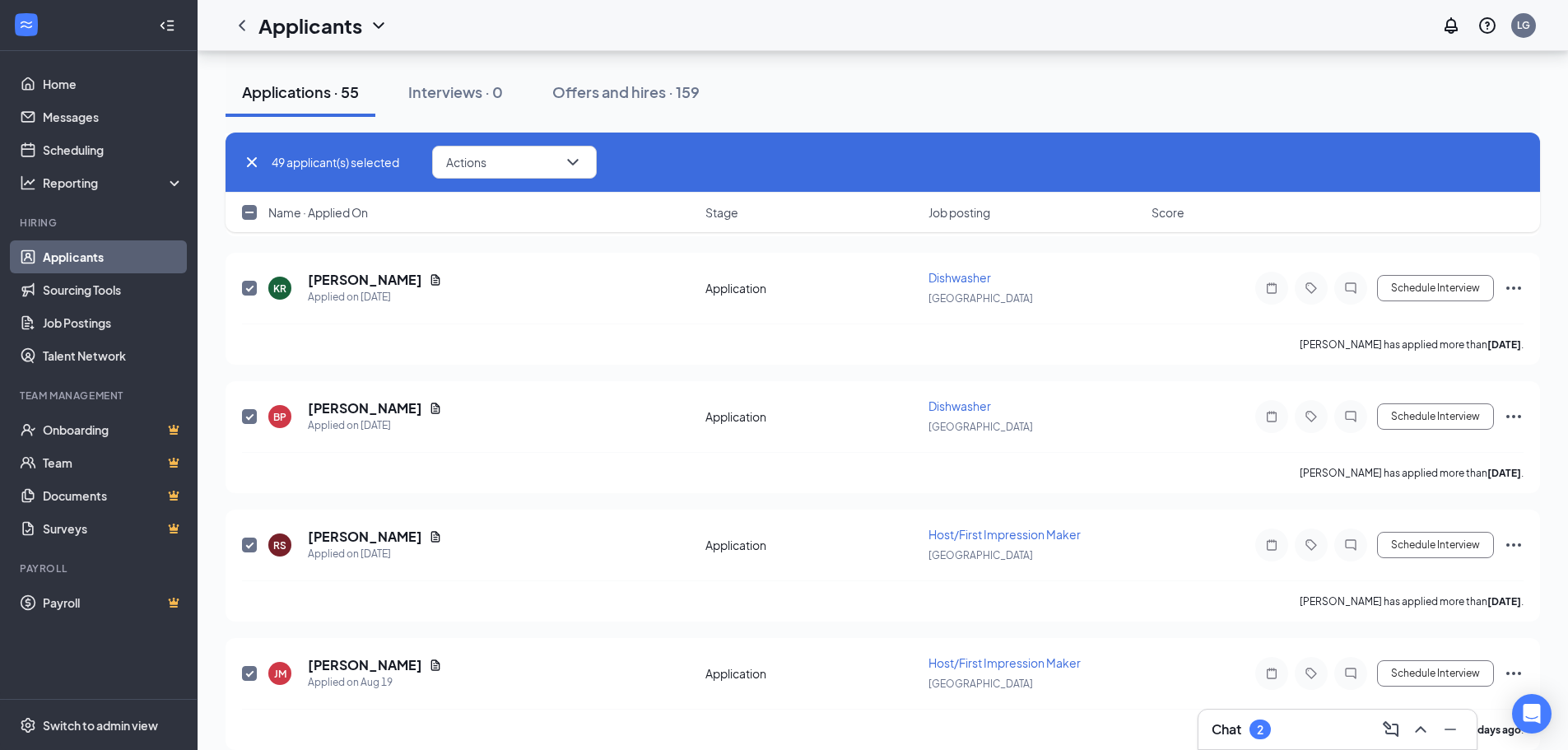
checkbox input "false"
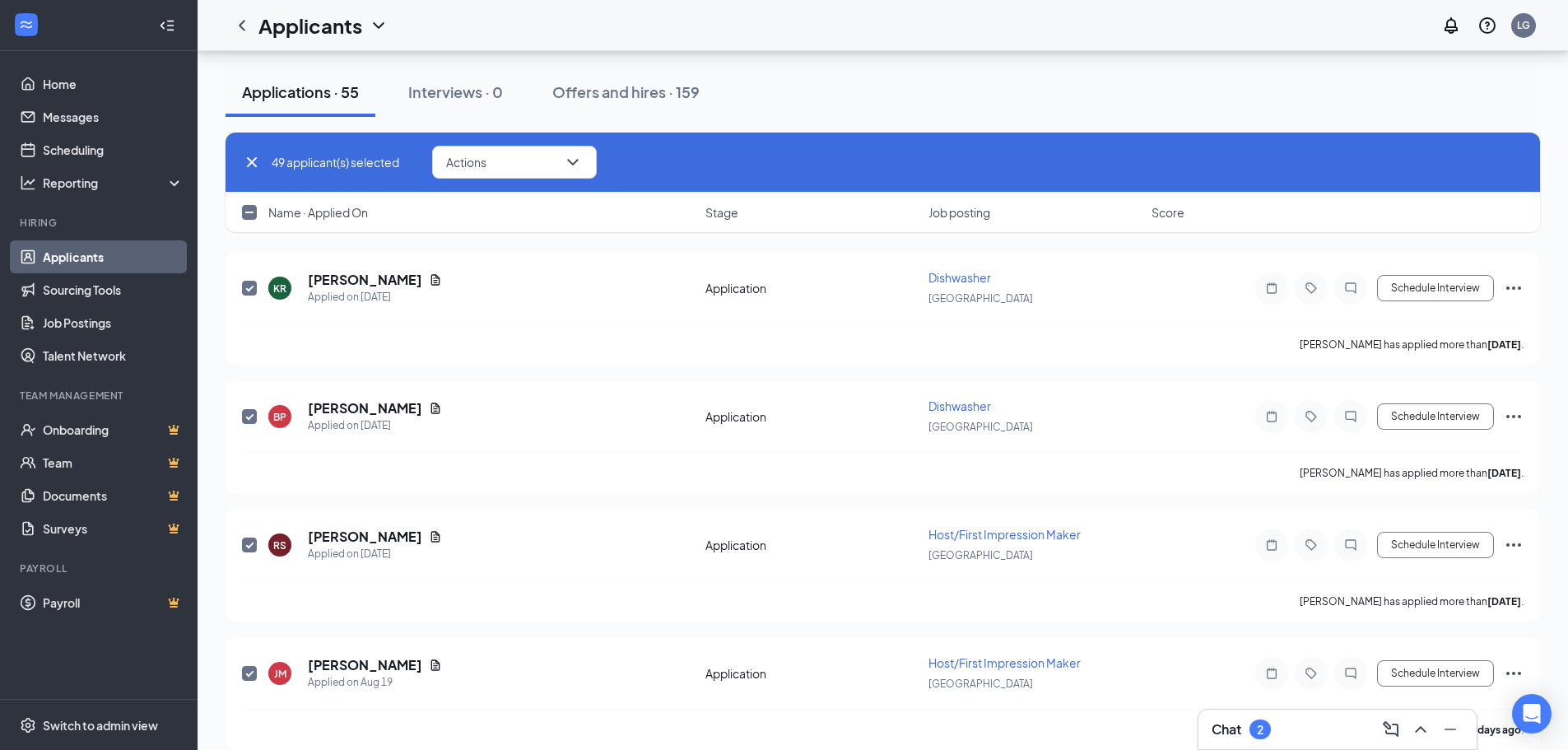
checkbox input "false"
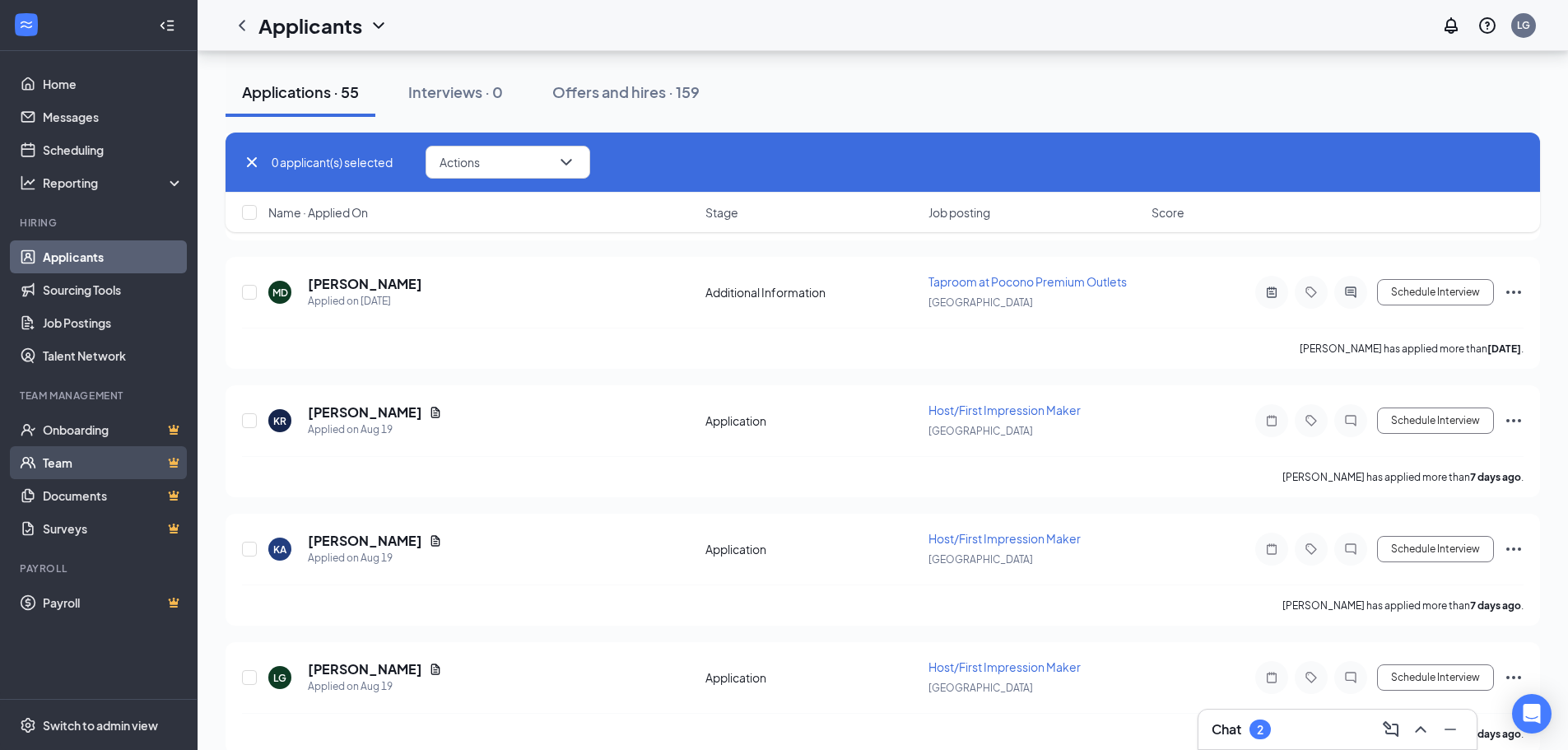
scroll to position [13134, 0]
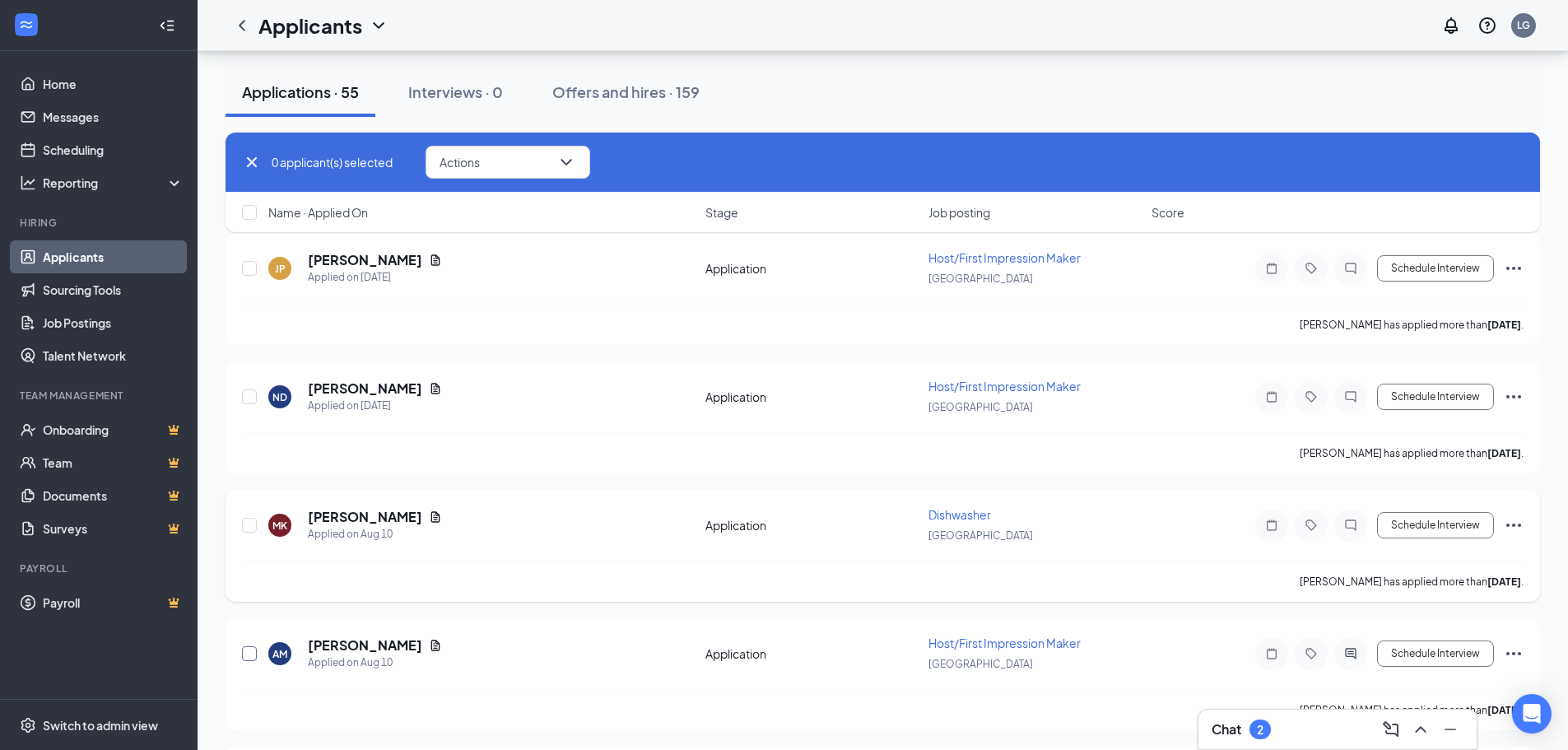
drag, startPoint x: 251, startPoint y: 652, endPoint x: 249, endPoint y: 567, distance: 85.0
click at [251, 652] on input "checkbox" at bounding box center [249, 654] width 14 height 14
checkbox input "true"
click at [248, 529] on input "checkbox" at bounding box center [249, 525] width 14 height 14
checkbox input "true"
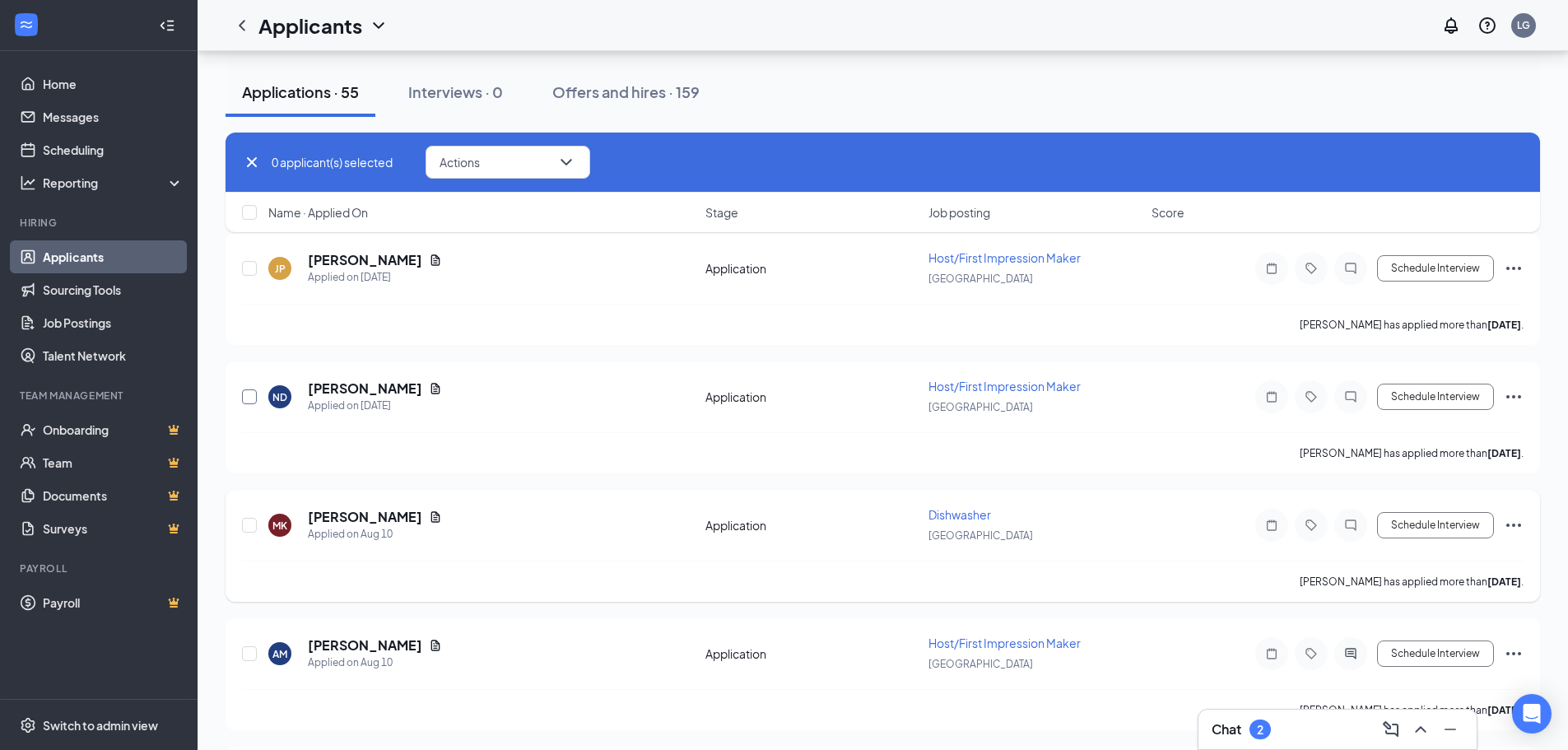
click at [248, 396] on input "checkbox" at bounding box center [249, 396] width 14 height 14
checkbox input "true"
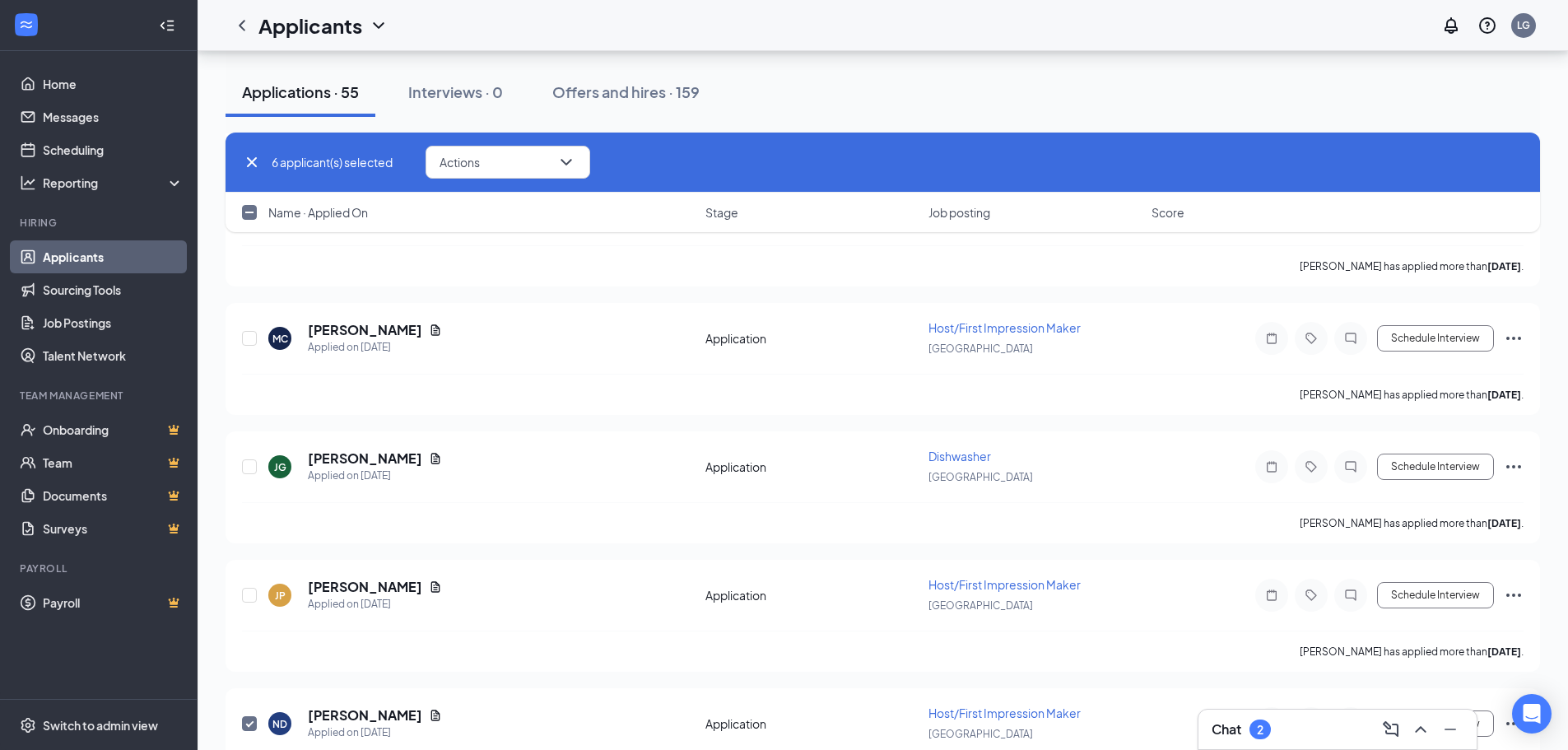
scroll to position [12805, 0]
drag, startPoint x: 248, startPoint y: 600, endPoint x: 248, endPoint y: 566, distance: 34.0
click at [249, 600] on input "checkbox" at bounding box center [249, 598] width 14 height 14
checkbox input "true"
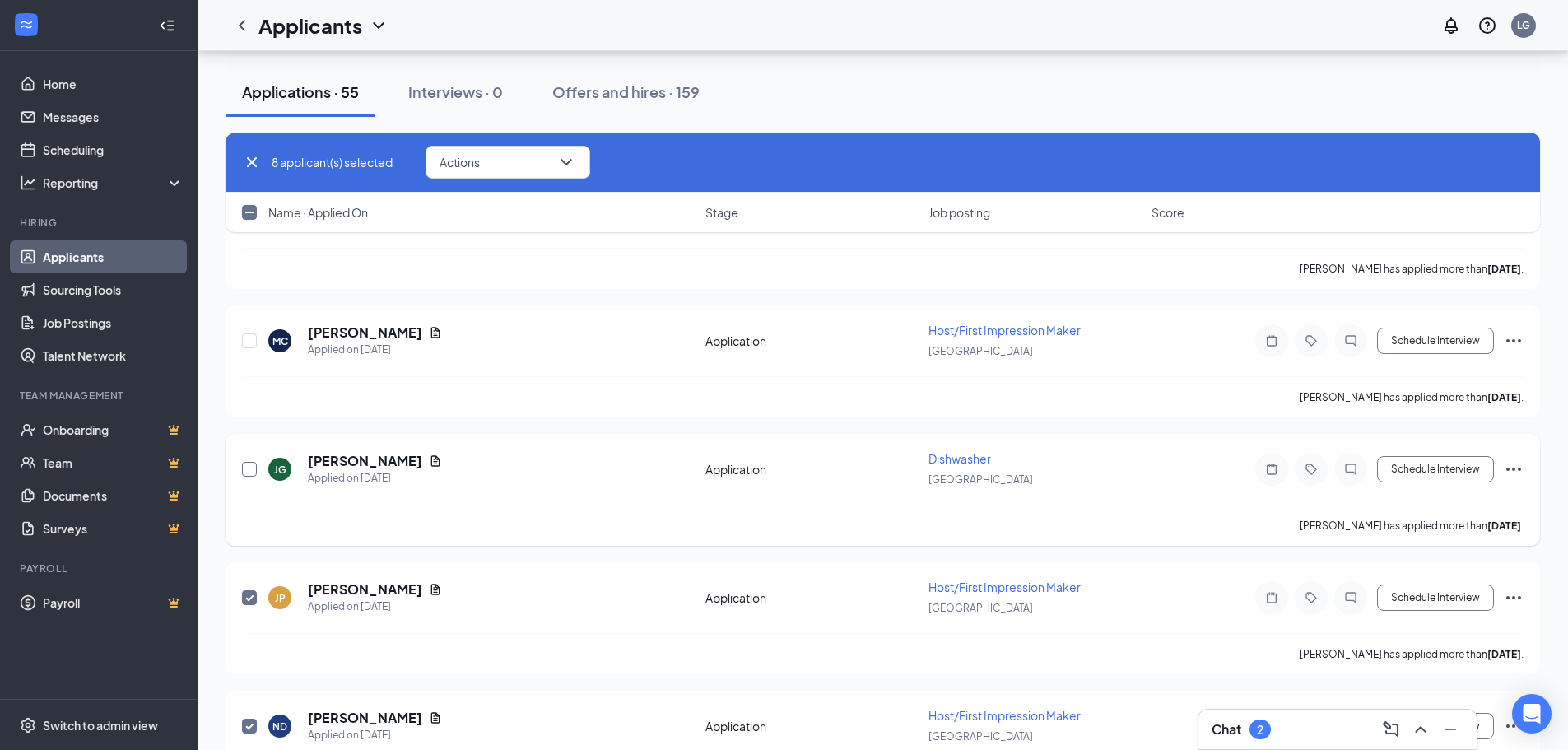
click at [248, 469] on input "checkbox" at bounding box center [249, 469] width 14 height 14
checkbox input "true"
click at [246, 340] on input "checkbox" at bounding box center [249, 340] width 14 height 14
checkbox input "true"
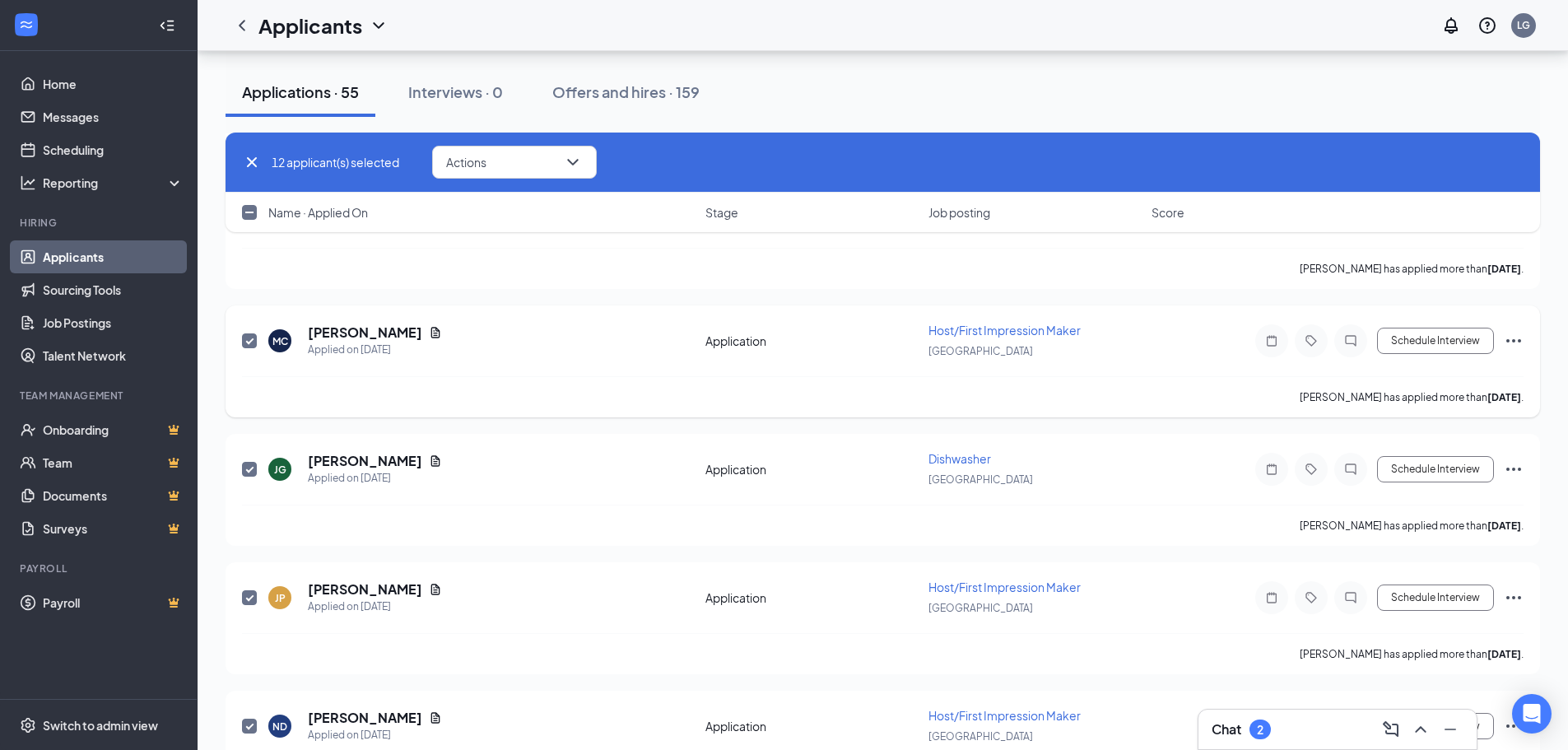
checkbox input "true"
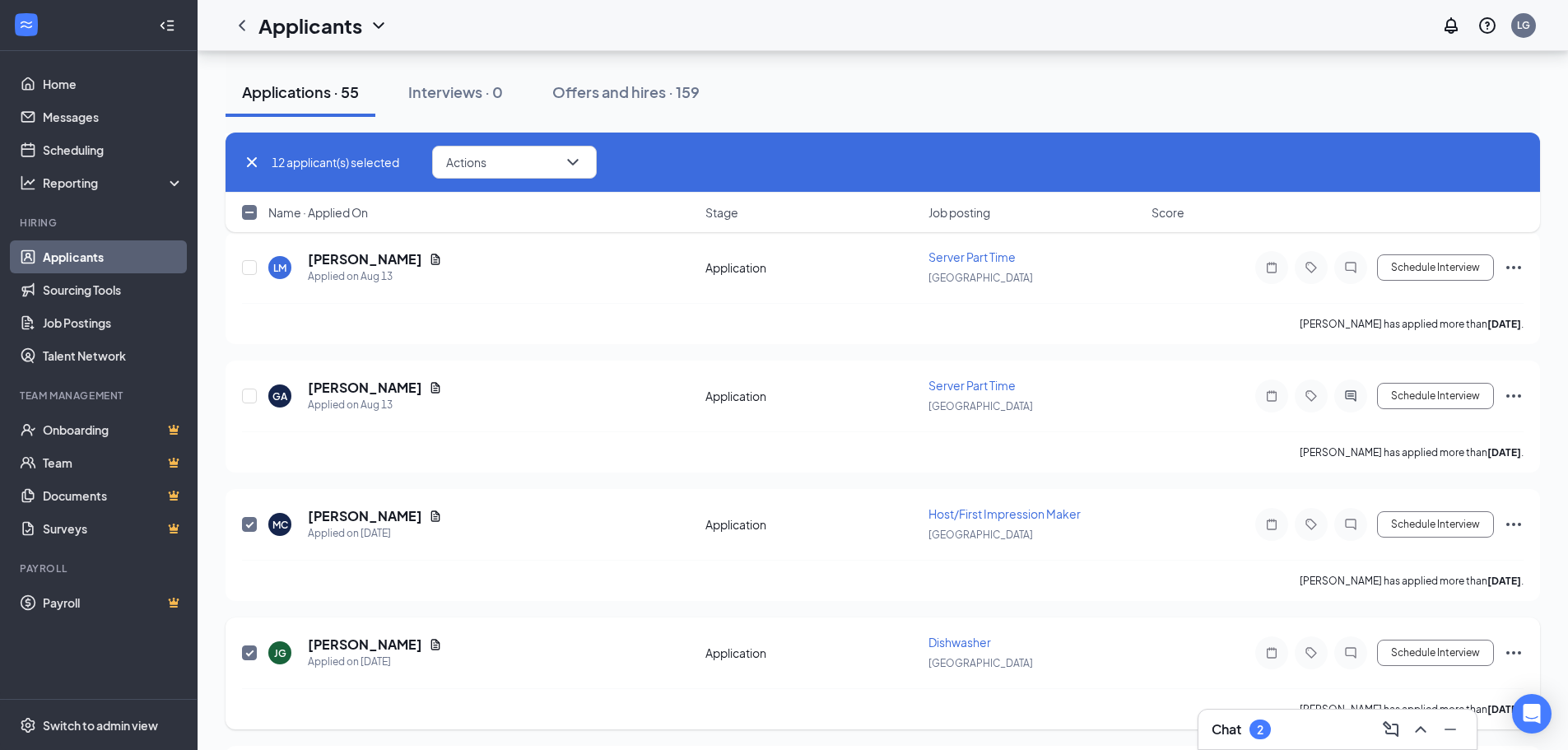
scroll to position [12558, 0]
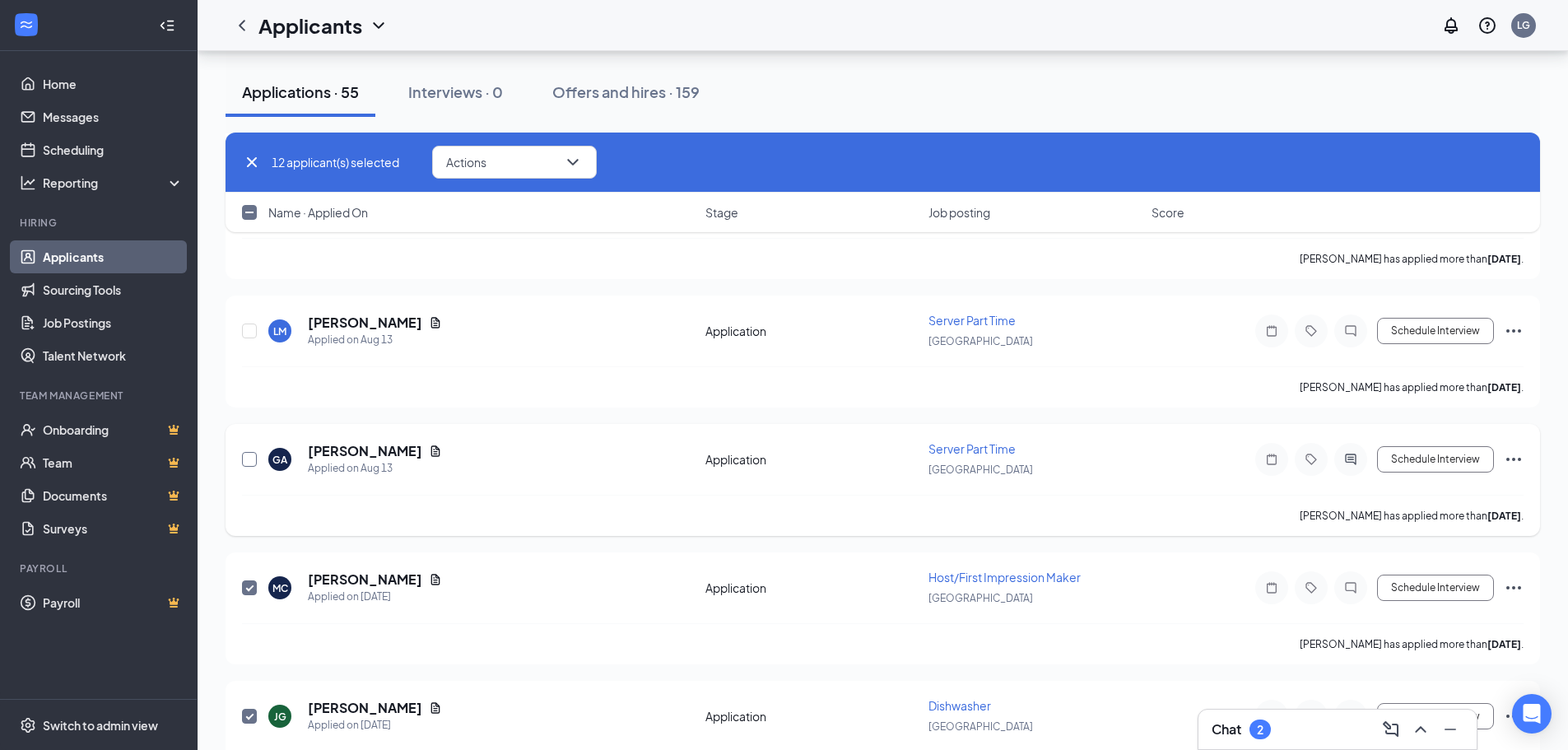
click at [245, 458] on input "checkbox" at bounding box center [249, 459] width 14 height 14
checkbox input "true"
click at [249, 328] on input "checkbox" at bounding box center [249, 330] width 14 height 14
checkbox input "true"
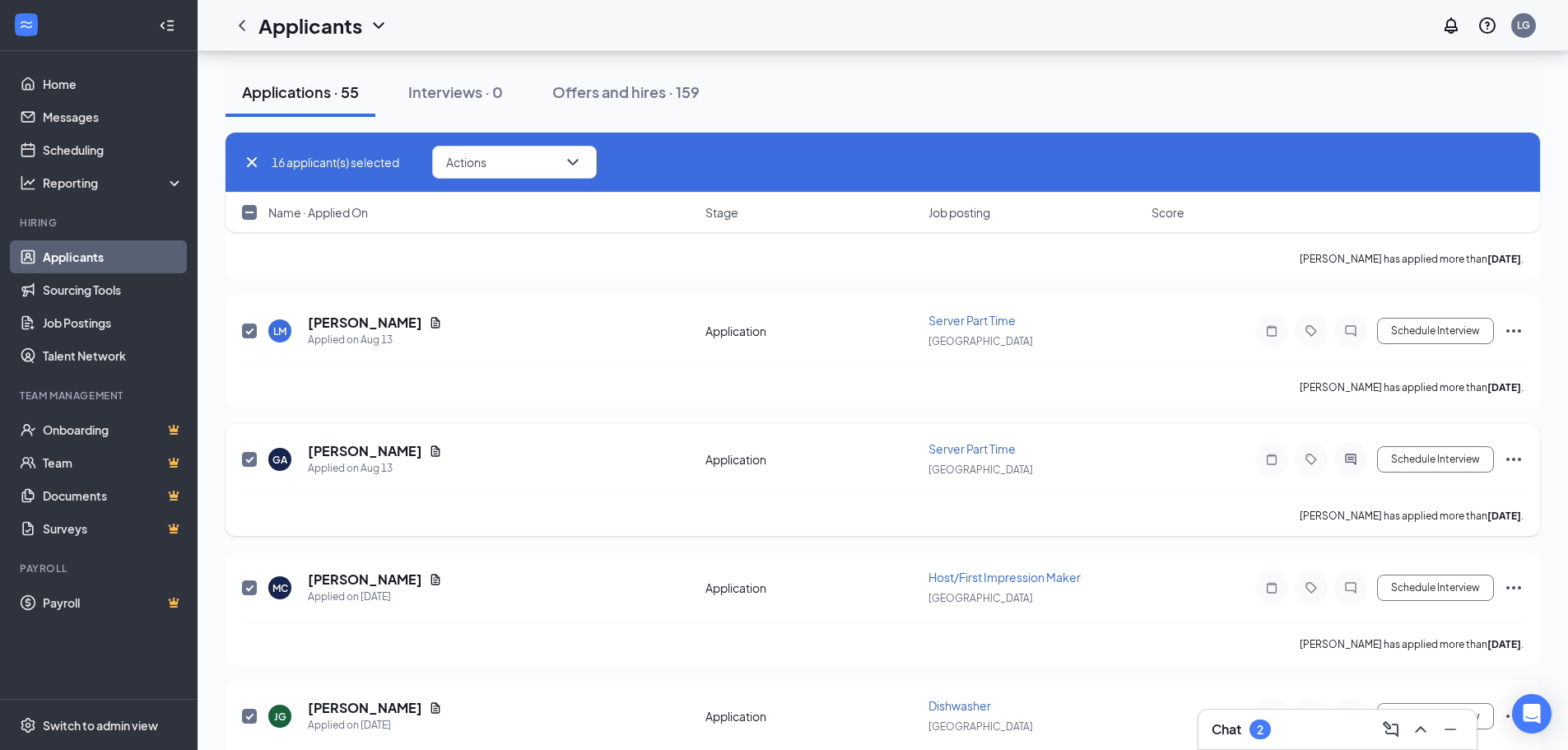
checkbox input "true"
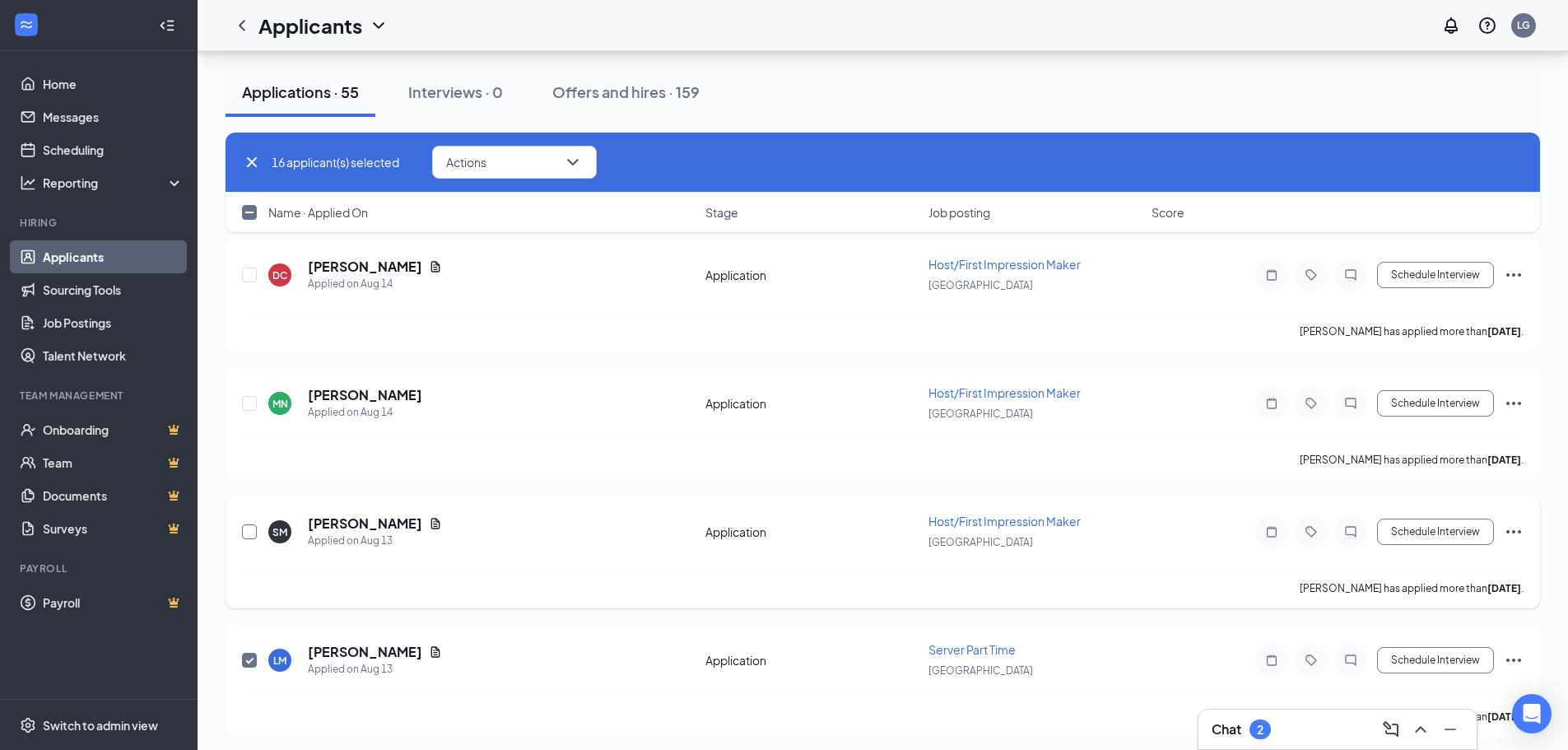
click at [248, 534] on input "checkbox" at bounding box center [249, 531] width 14 height 14
checkbox input "true"
click at [250, 402] on input "checkbox" at bounding box center [249, 403] width 14 height 14
checkbox input "true"
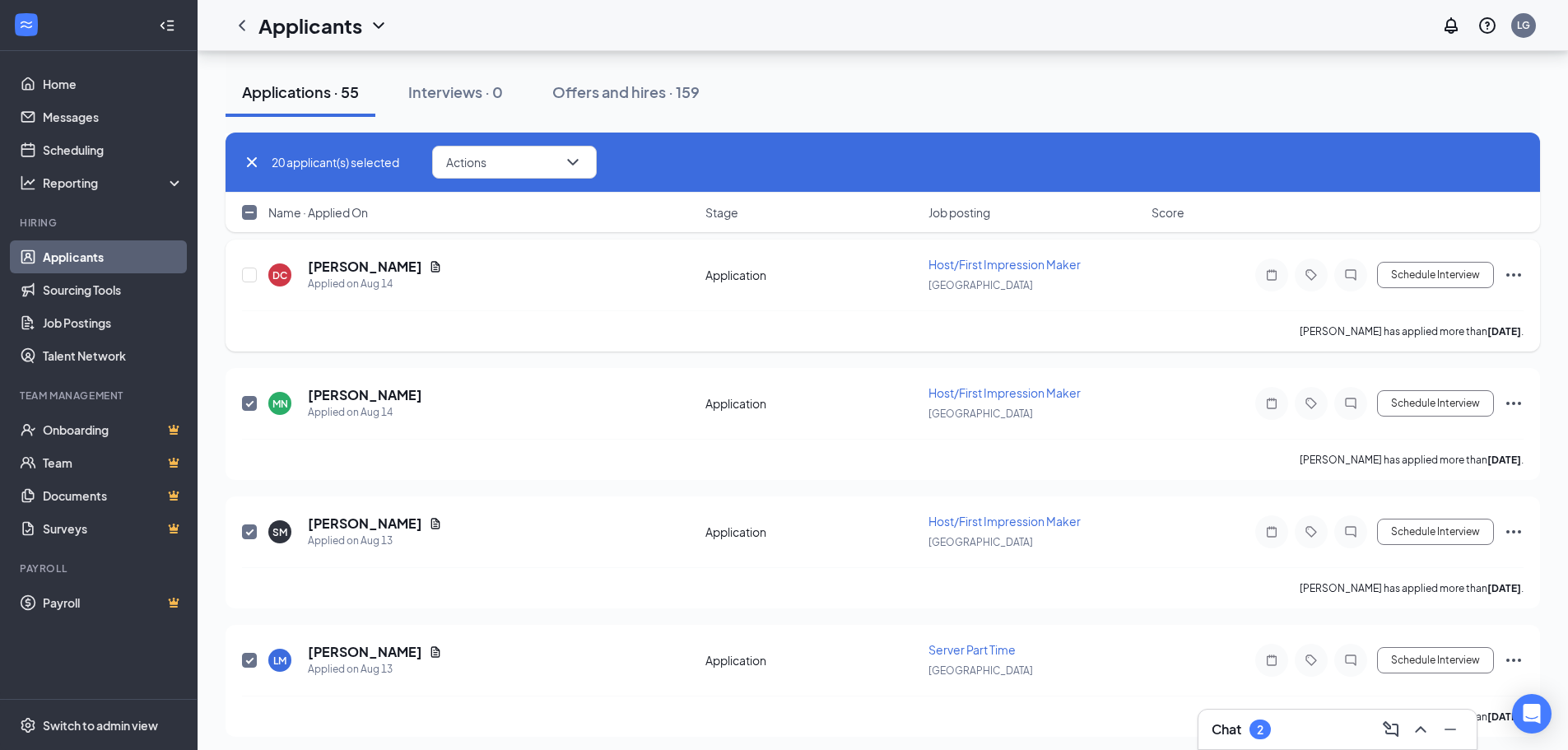
checkbox input "true"
click at [244, 274] on input "checkbox" at bounding box center [249, 275] width 14 height 14
checkbox input "true"
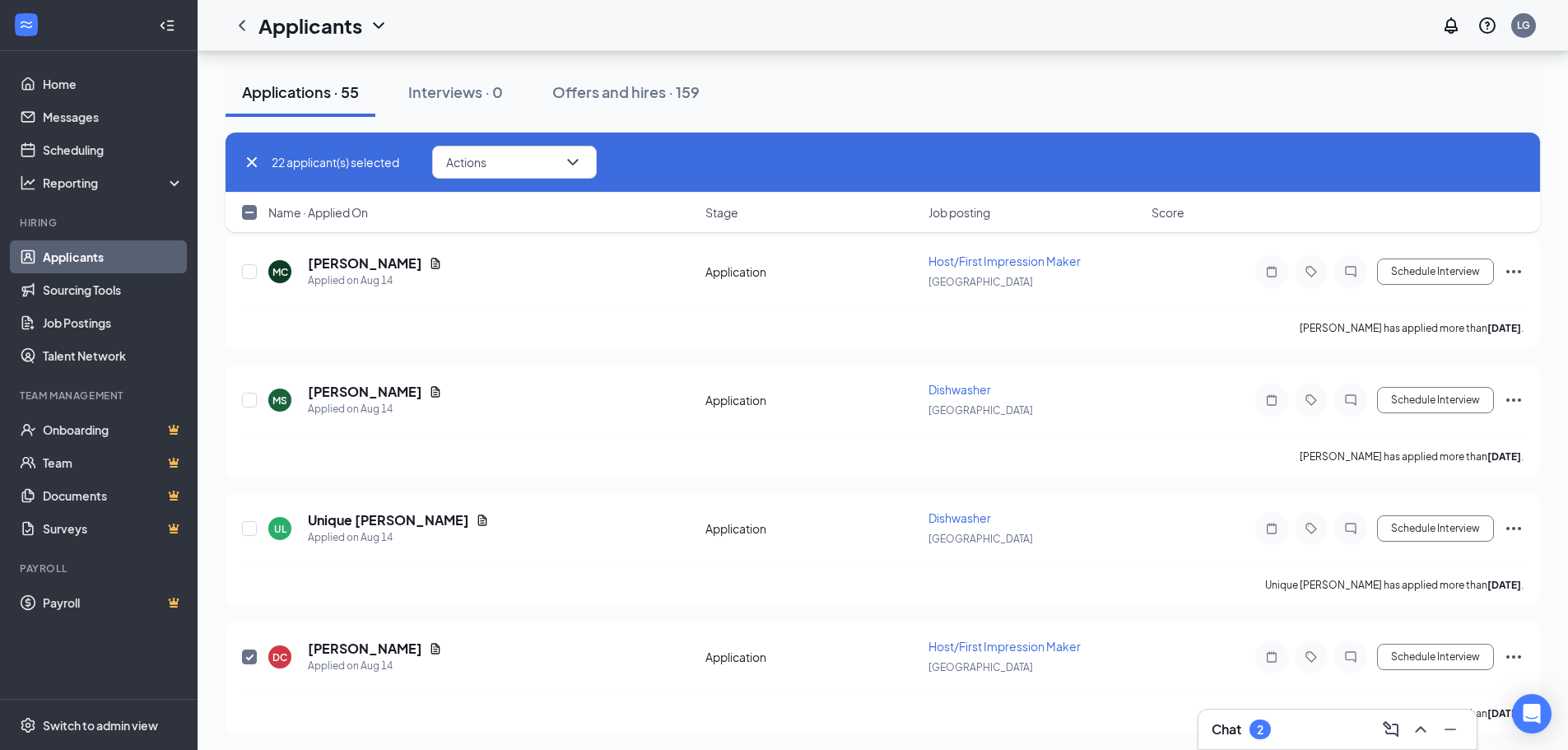
scroll to position [11817, 0]
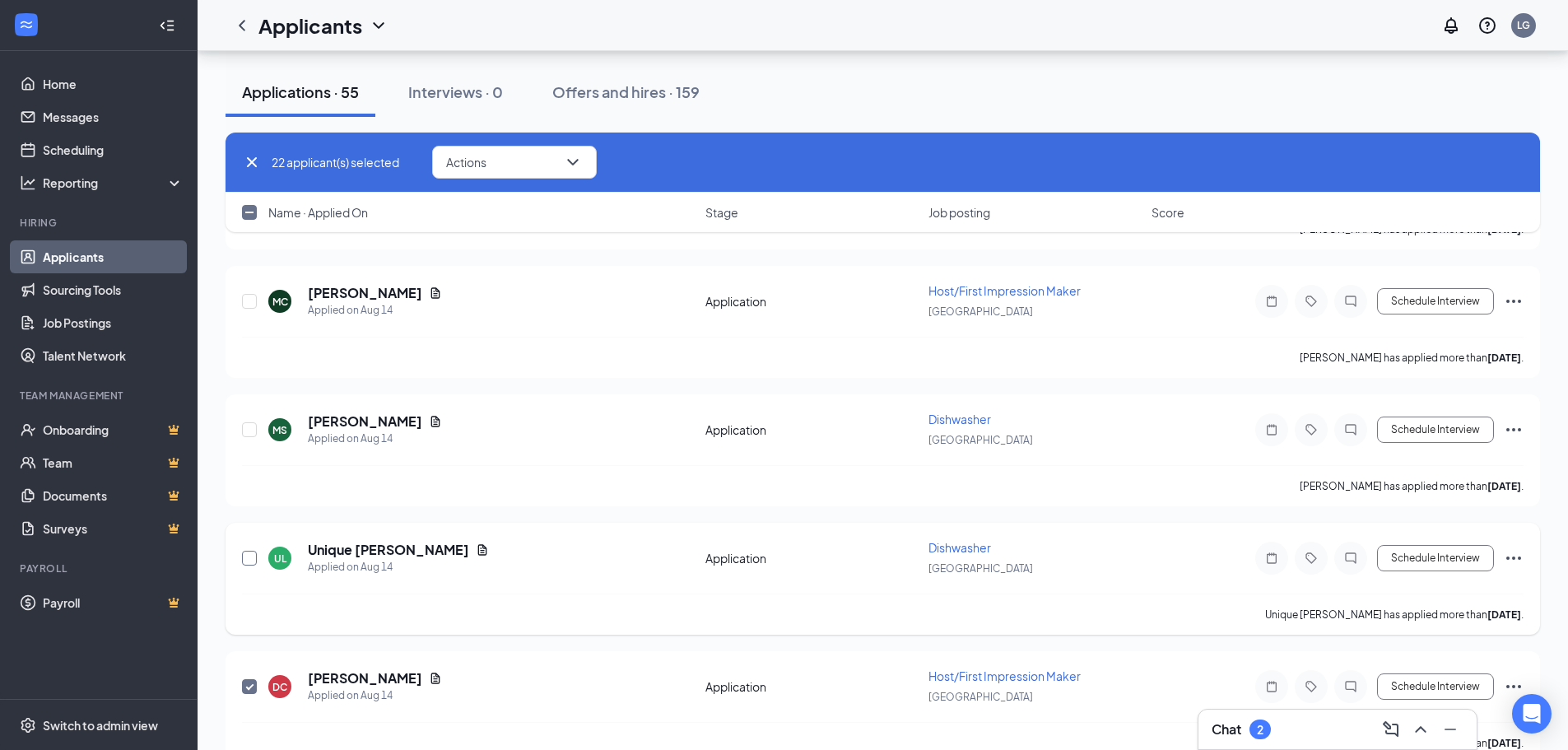
click at [248, 559] on input "checkbox" at bounding box center [249, 558] width 14 height 14
checkbox input "true"
click at [251, 428] on input "checkbox" at bounding box center [249, 429] width 14 height 14
checkbox input "true"
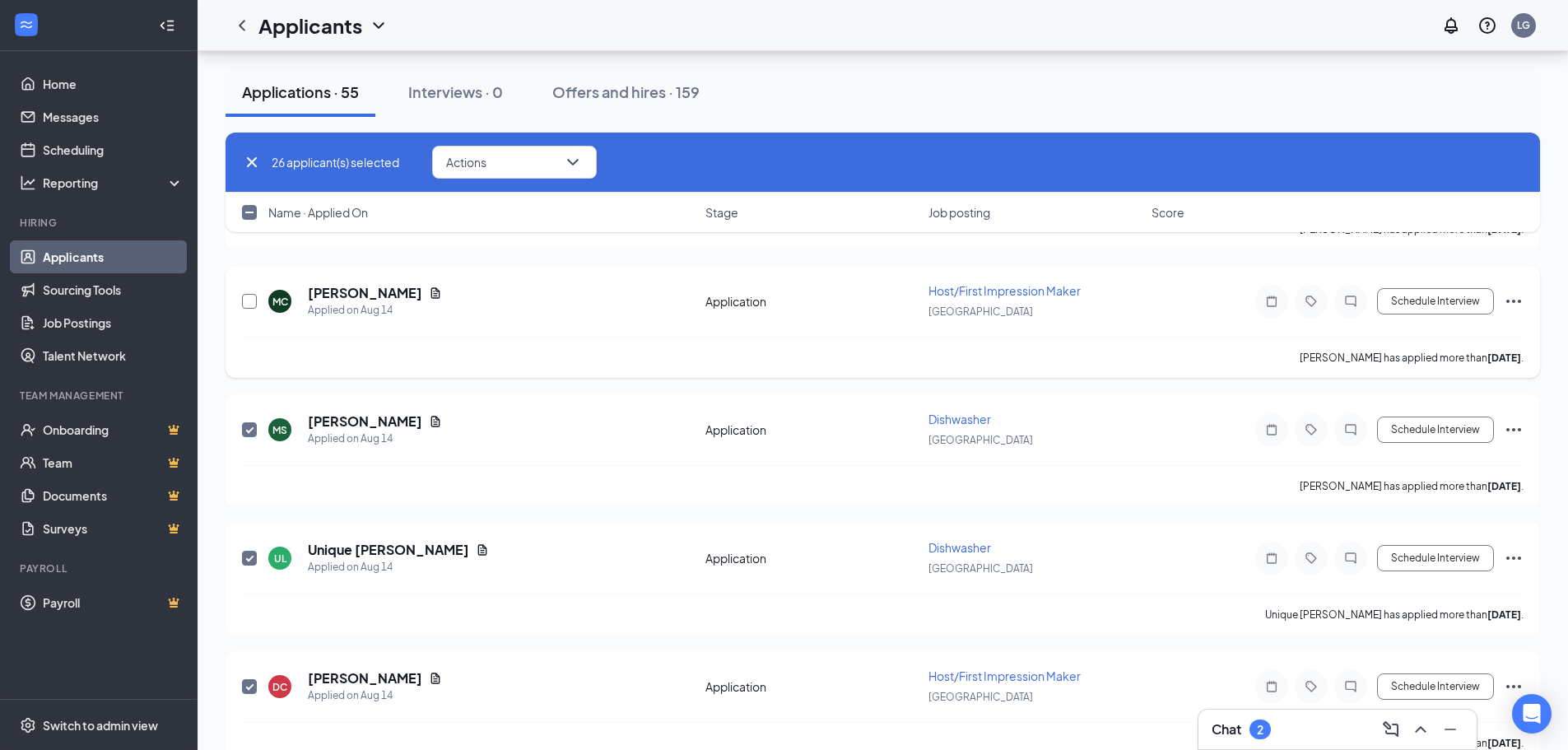
checkbox input "true"
click at [248, 301] on input "checkbox" at bounding box center [249, 301] width 14 height 14
checkbox input "true"
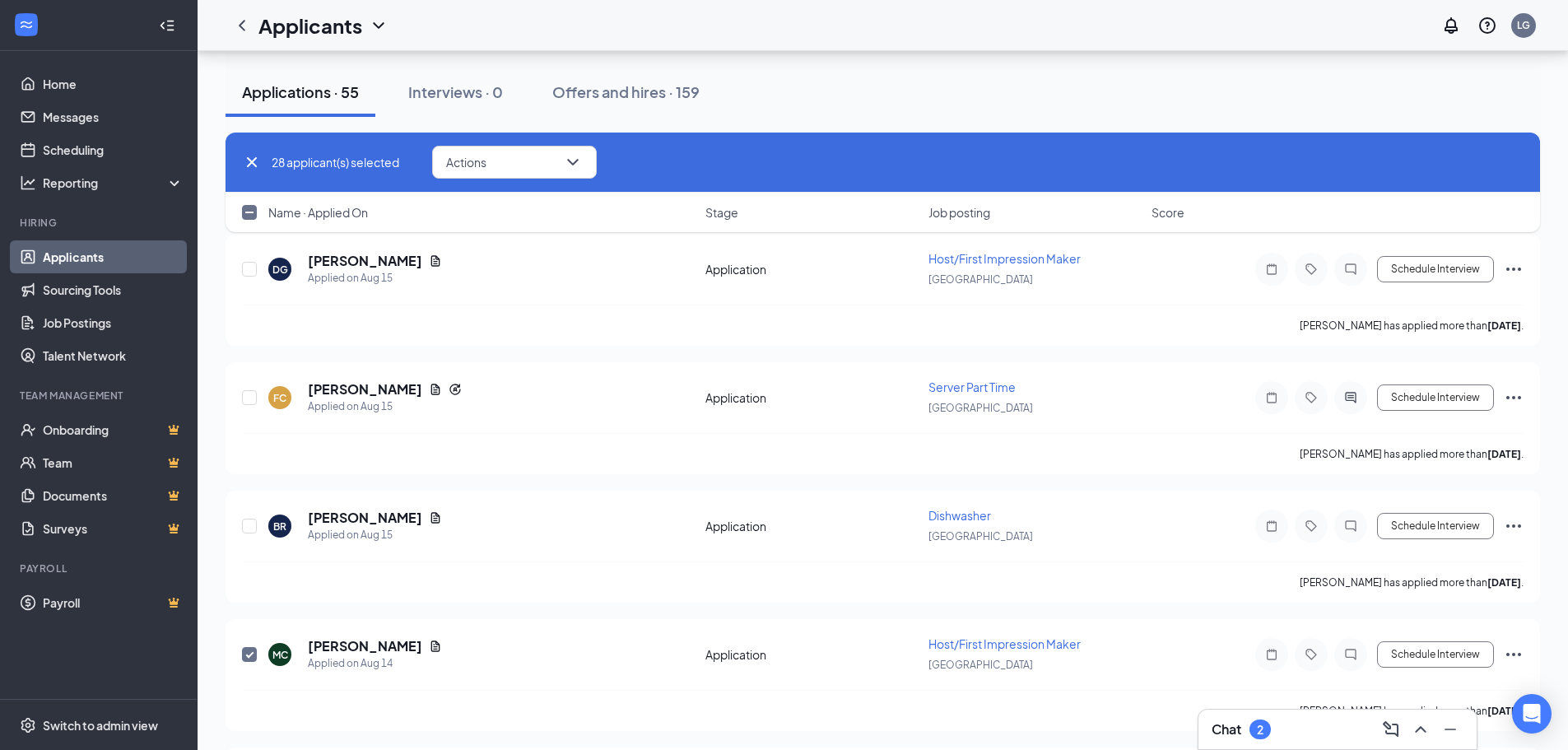
scroll to position [11406, 0]
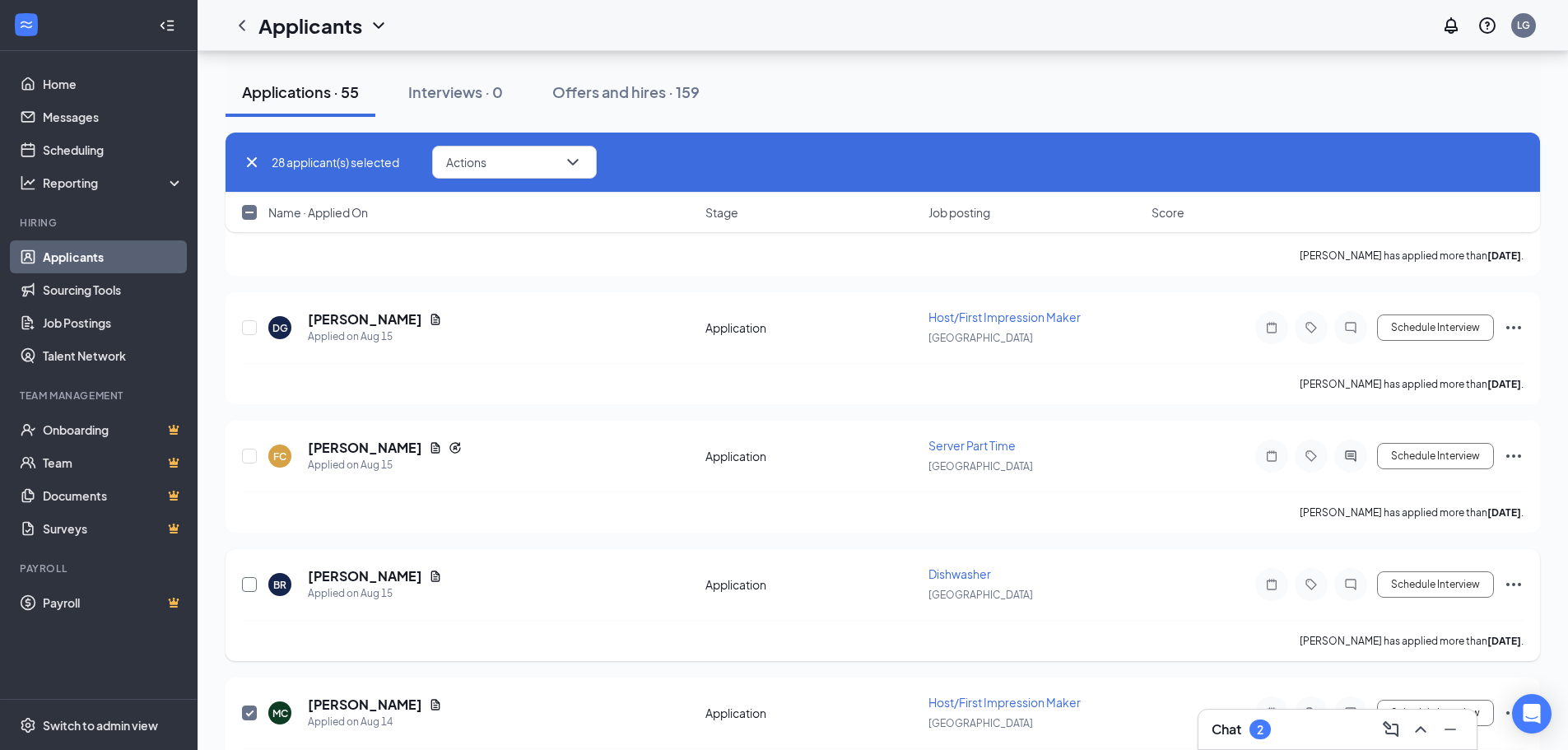
click at [251, 587] on input "checkbox" at bounding box center [249, 584] width 14 height 14
checkbox input "true"
click at [248, 459] on input "checkbox" at bounding box center [249, 456] width 14 height 14
checkbox input "true"
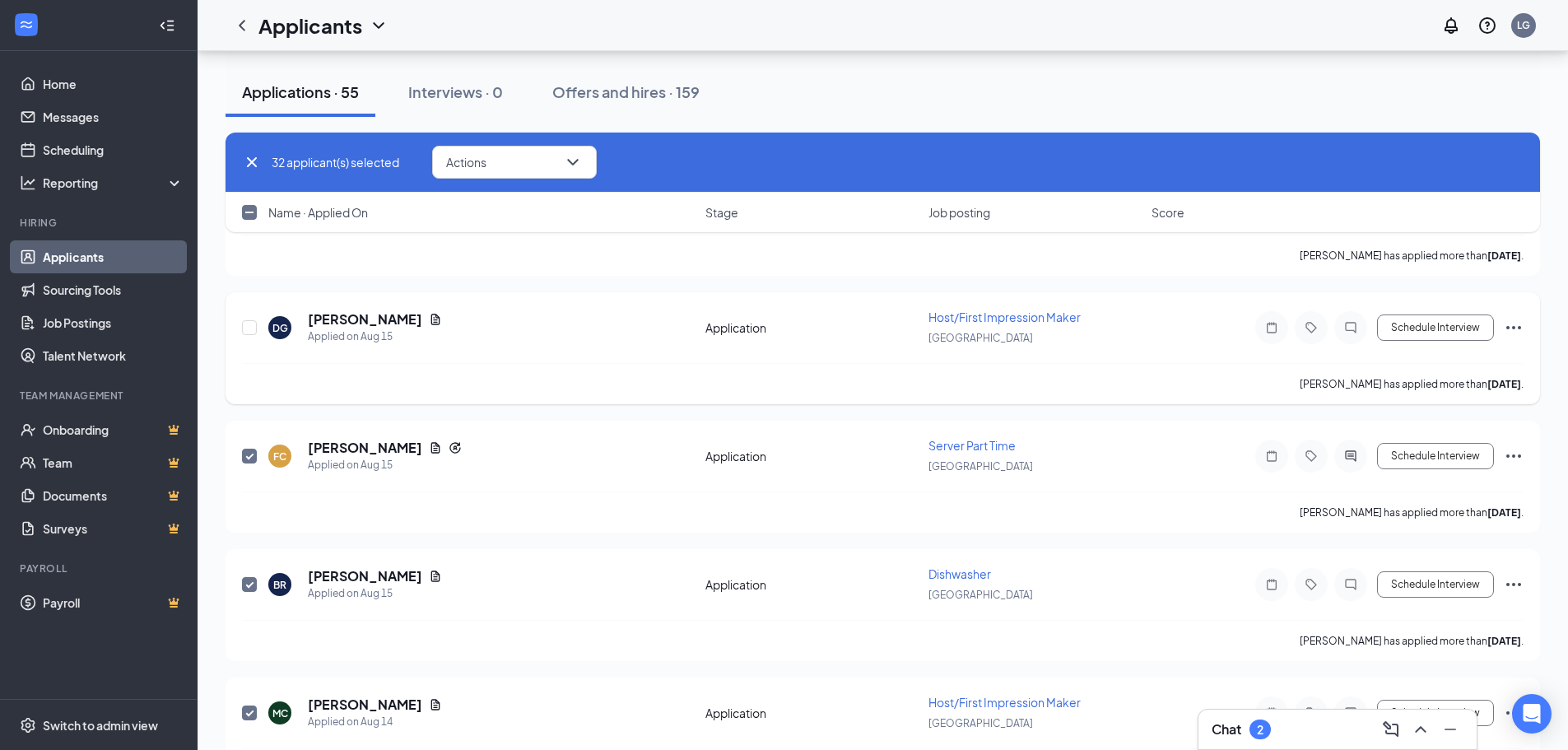
checkbox input "true"
drag, startPoint x: 248, startPoint y: 328, endPoint x: 581, endPoint y: 577, distance: 415.8
click at [248, 327] on input "checkbox" at bounding box center [249, 328] width 14 height 14
checkbox input "true"
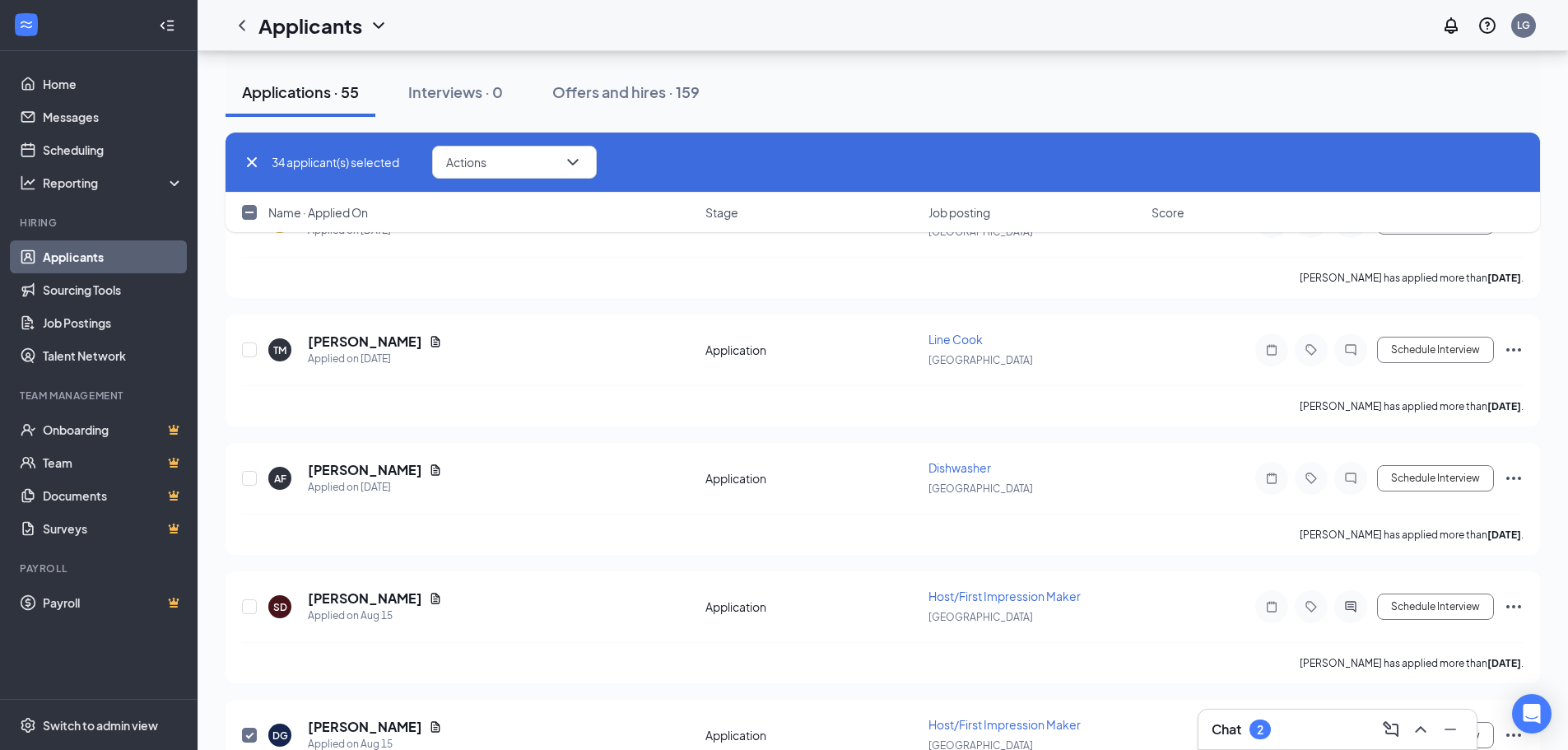
scroll to position [10994, 0]
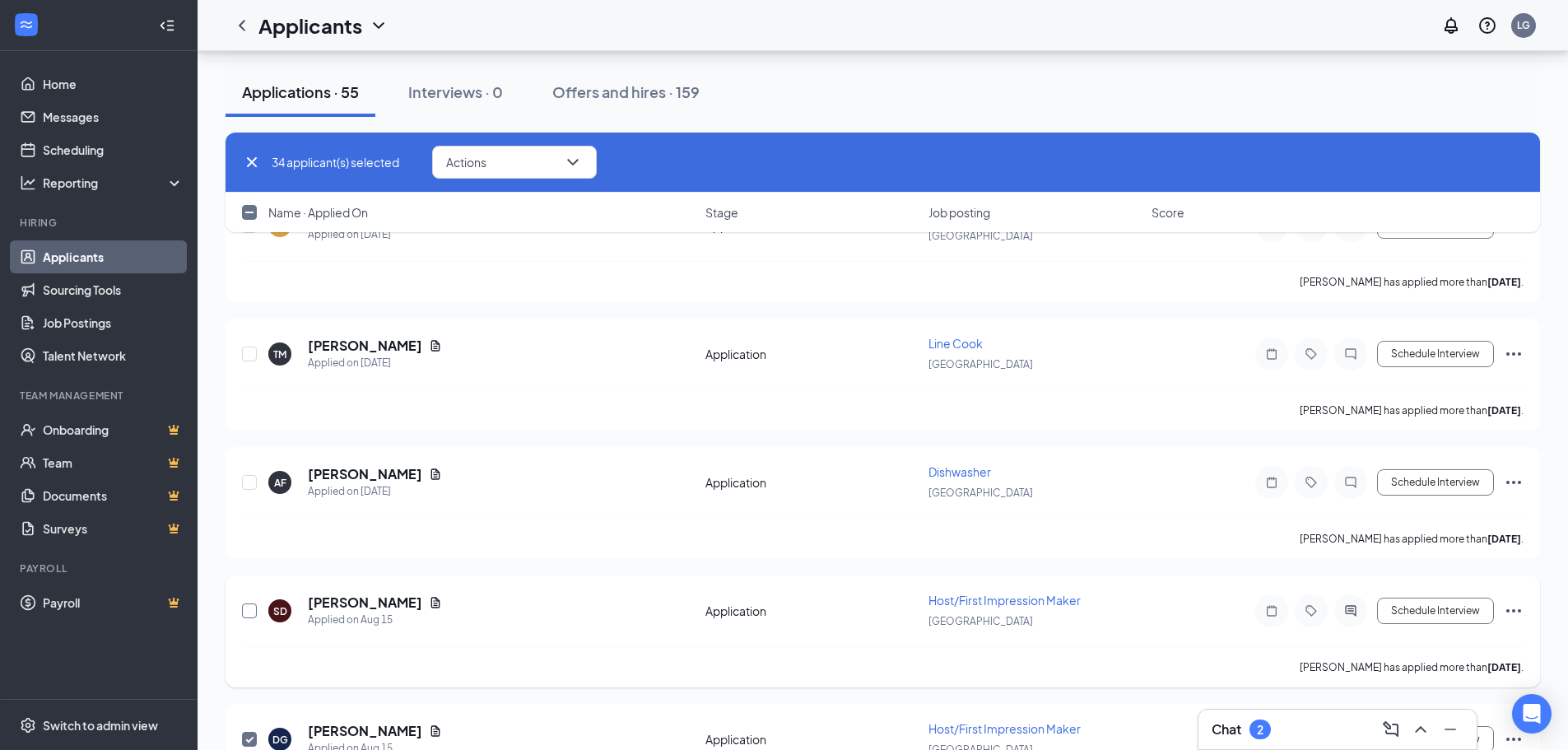
click at [247, 610] on input "checkbox" at bounding box center [249, 610] width 14 height 14
checkbox input "true"
click at [249, 483] on input "checkbox" at bounding box center [249, 483] width 14 height 14
checkbox input "true"
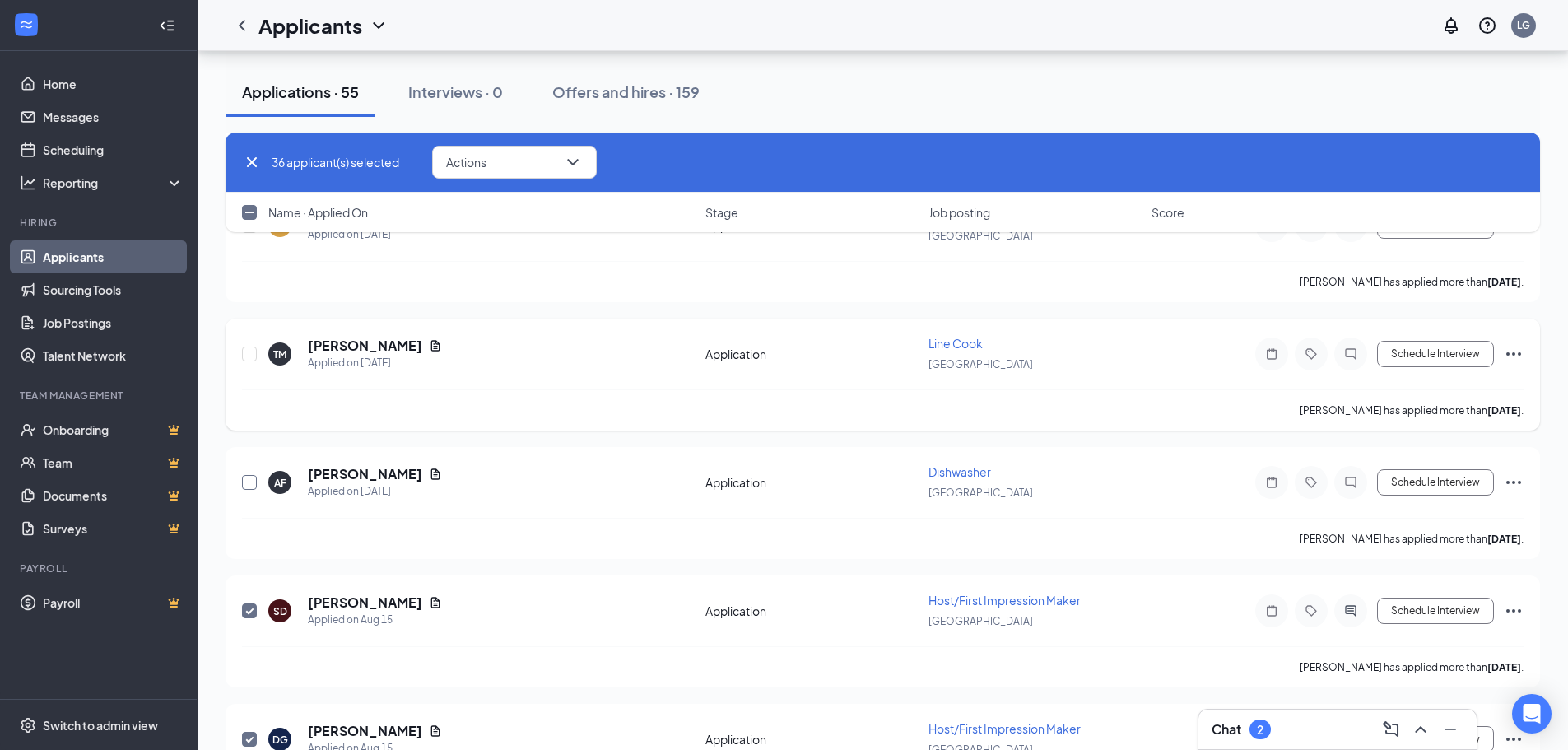
checkbox input "true"
click at [250, 355] on input "checkbox" at bounding box center [249, 354] width 14 height 14
checkbox input "true"
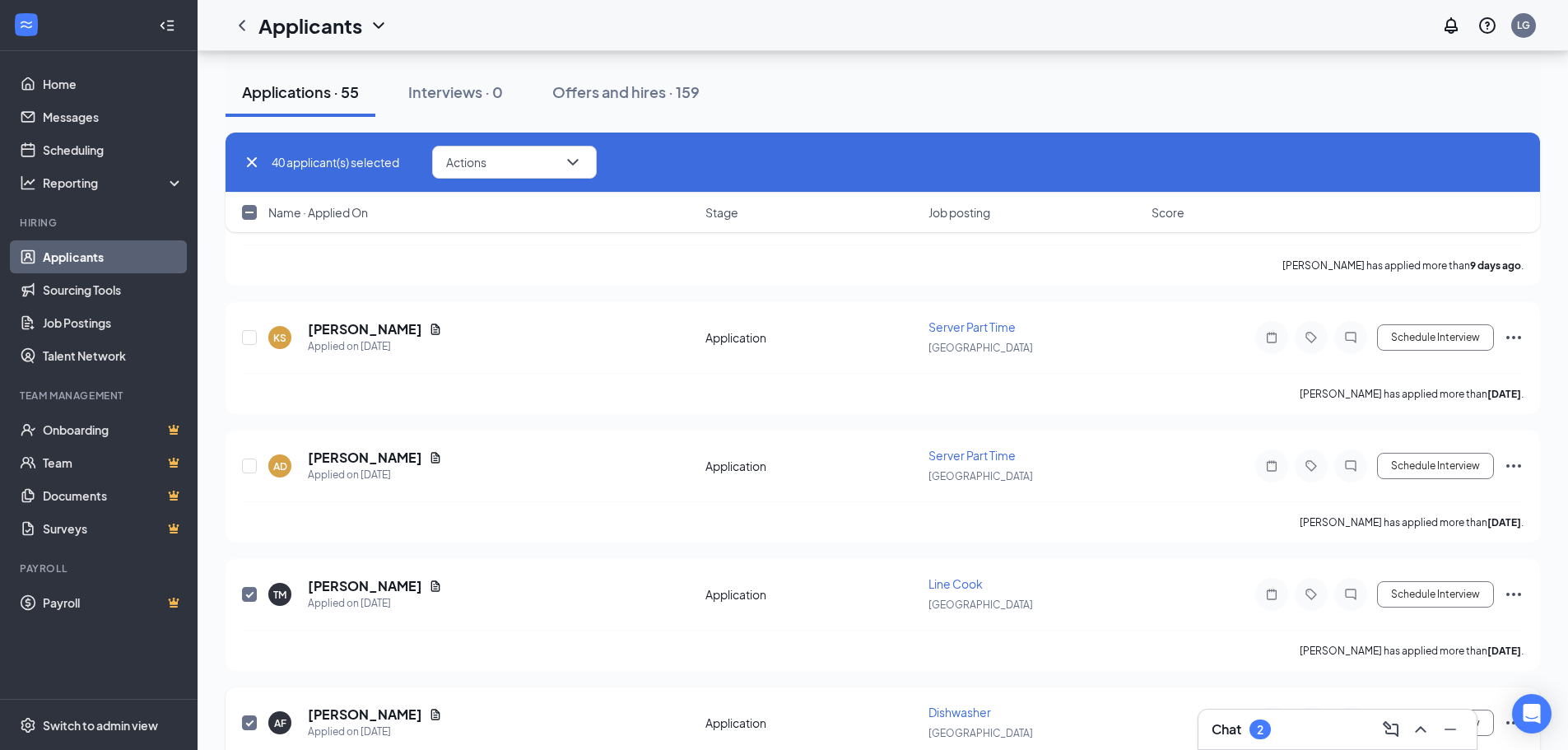
scroll to position [10665, 0]
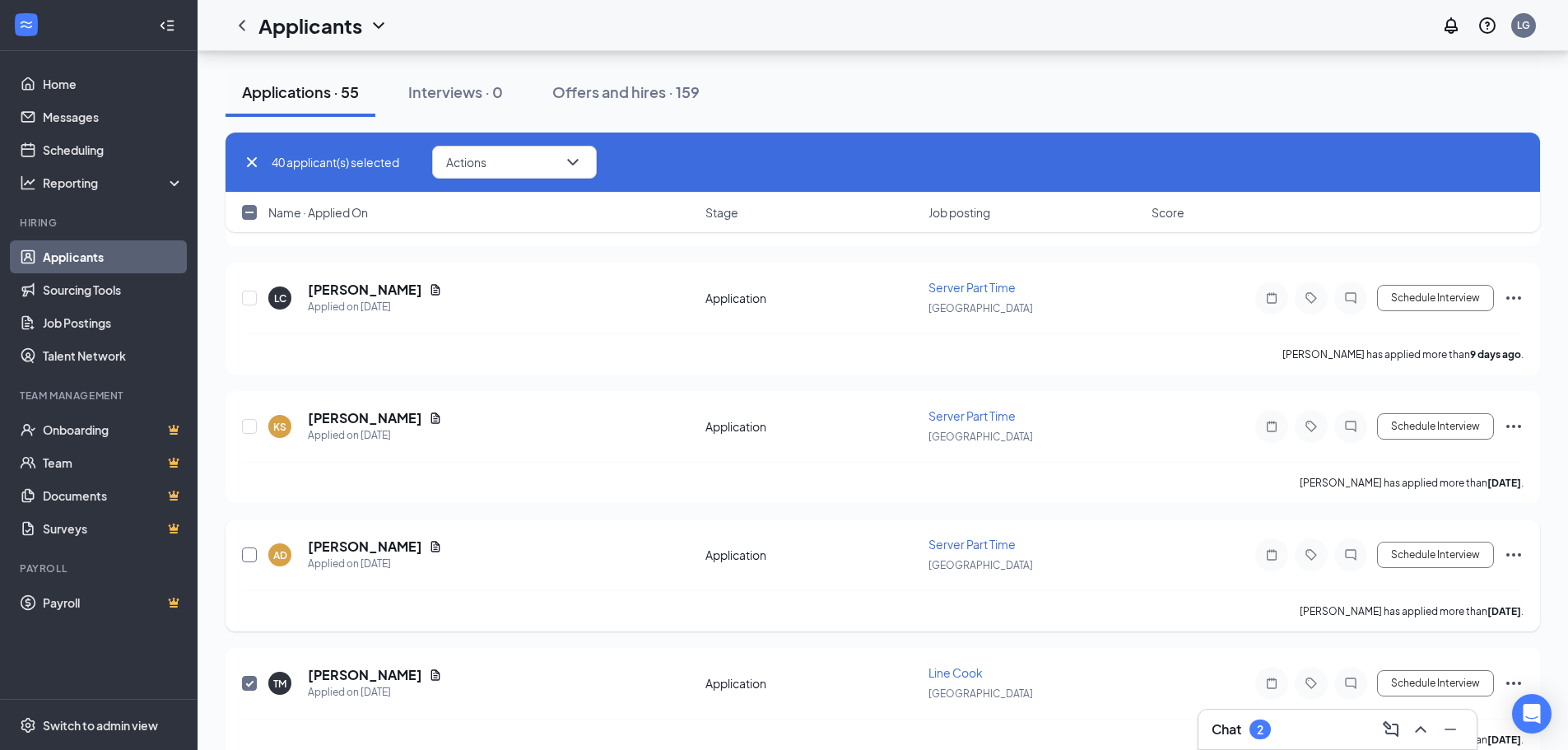
click at [247, 555] on input "checkbox" at bounding box center [249, 555] width 14 height 14
checkbox input "true"
click at [251, 420] on input "checkbox" at bounding box center [249, 426] width 14 height 14
checkbox input "true"
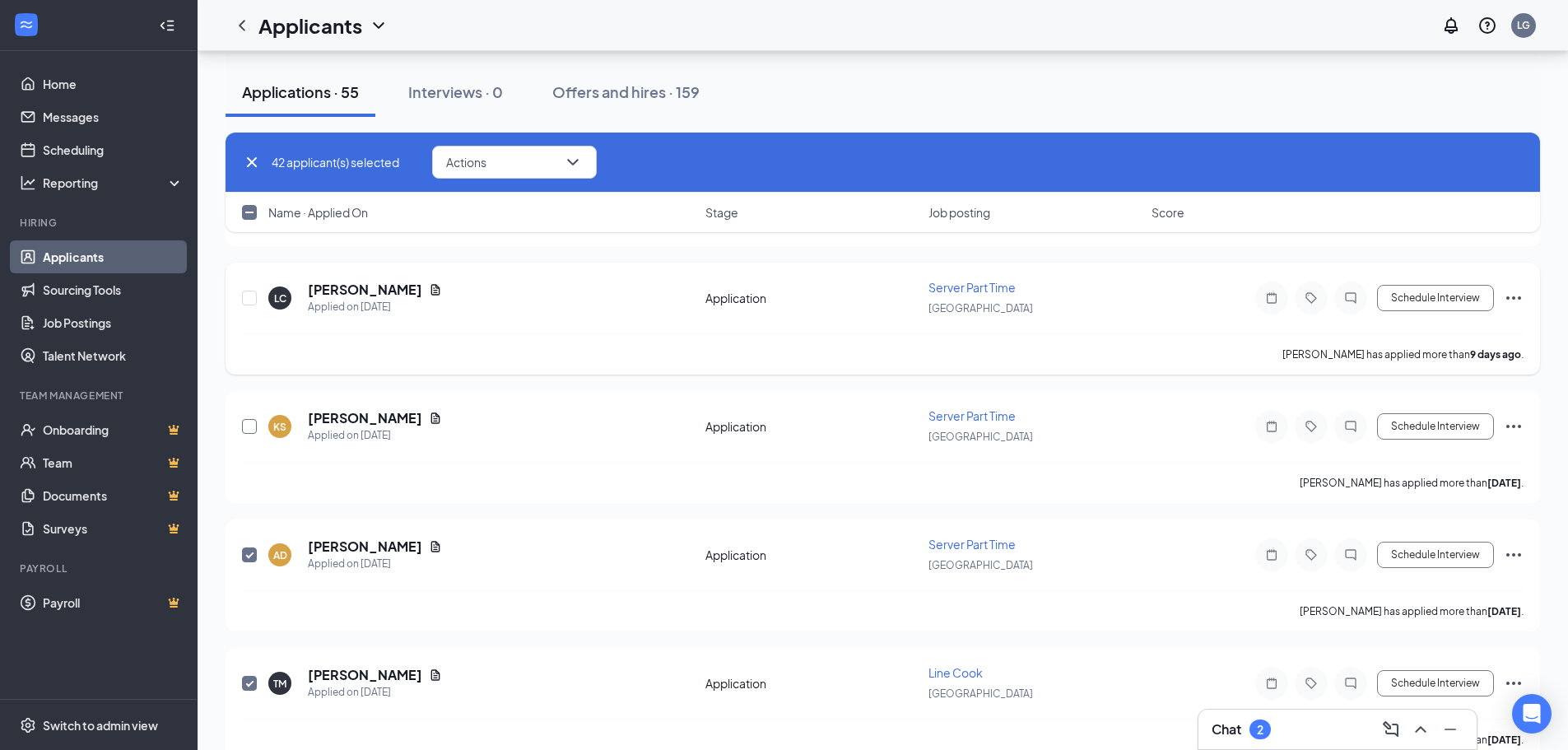
checkbox input "true"
click at [247, 299] on input "checkbox" at bounding box center [249, 298] width 14 height 14
checkbox input "true"
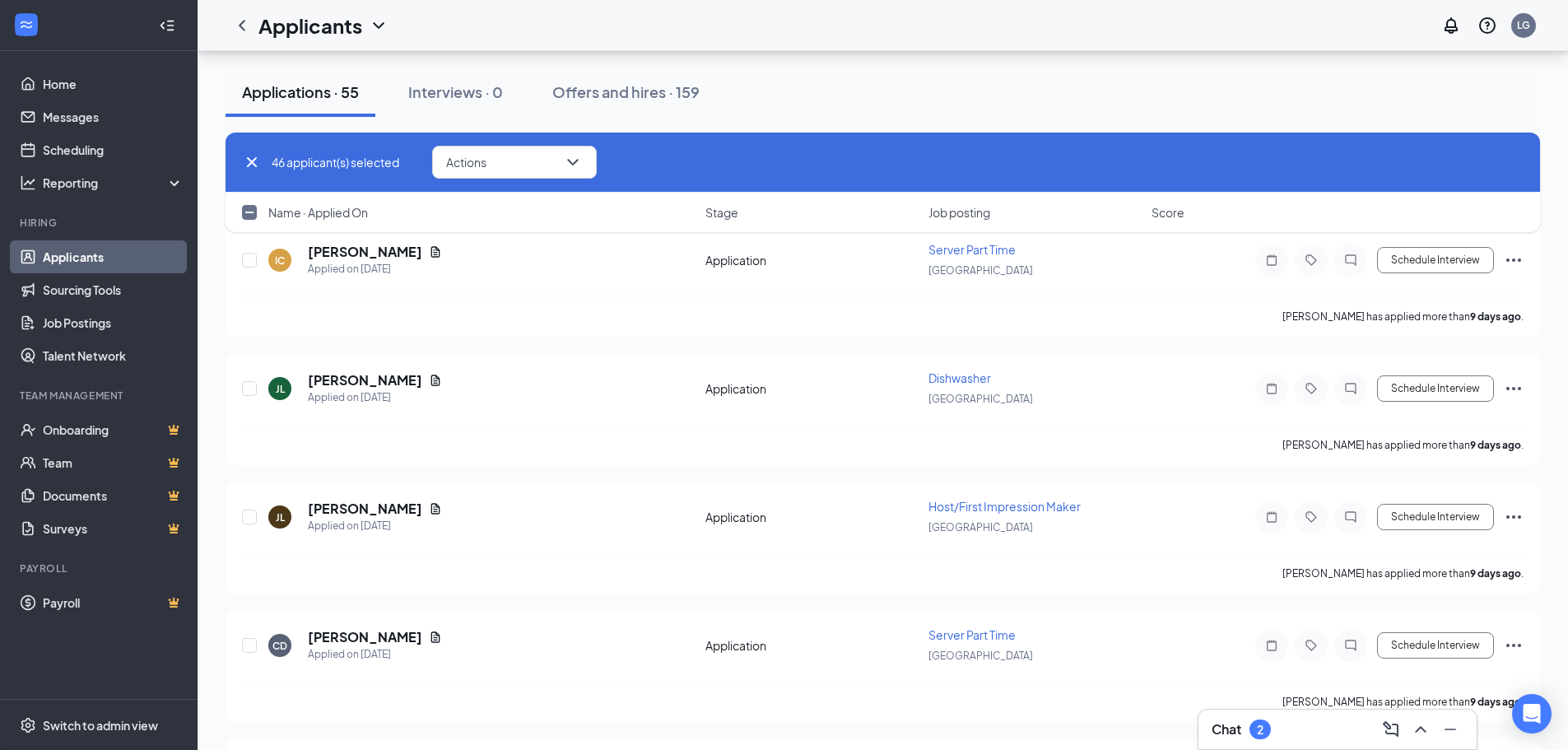
scroll to position [10170, 0]
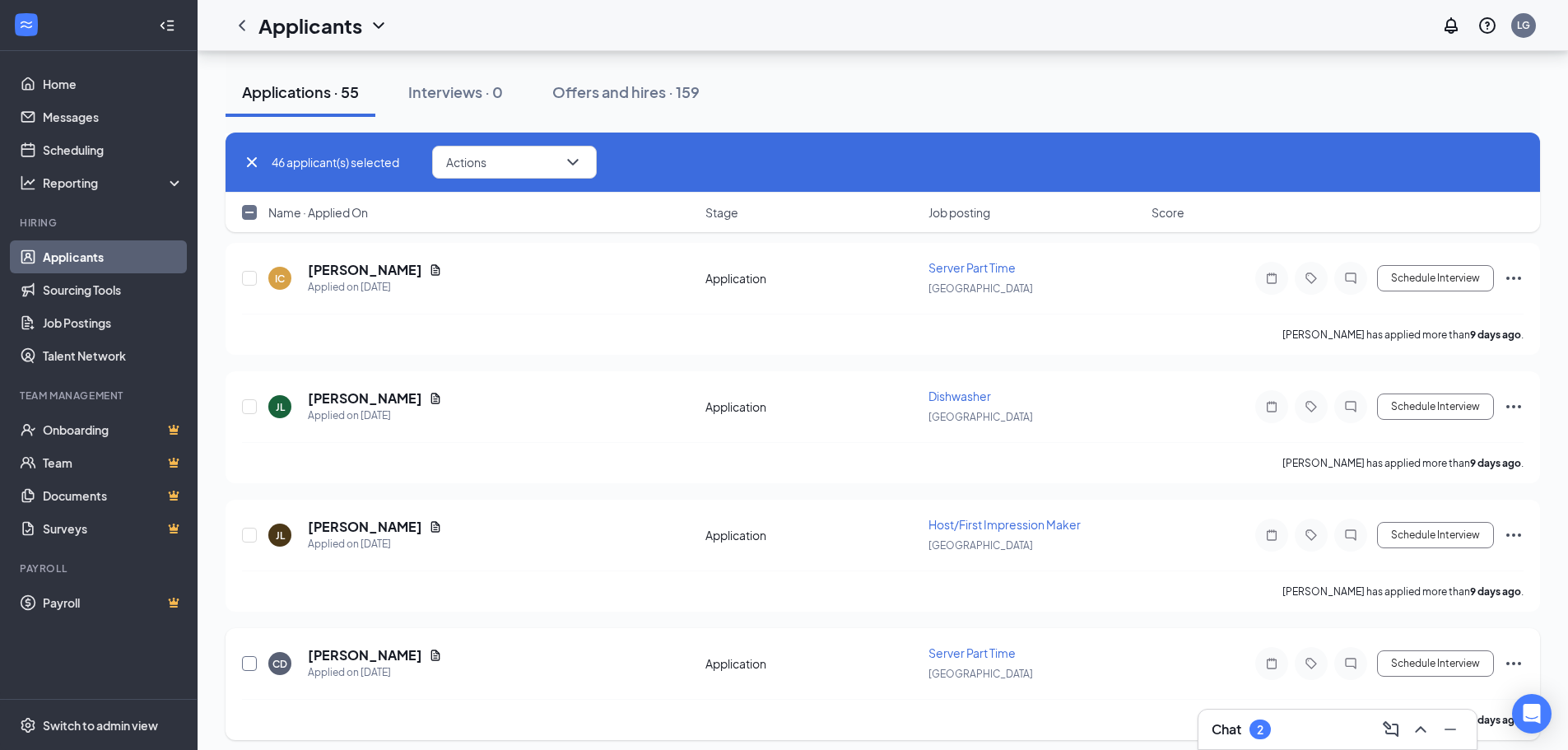
click at [249, 663] on input "checkbox" at bounding box center [249, 664] width 14 height 14
checkbox input "true"
click at [250, 536] on input "checkbox" at bounding box center [249, 535] width 14 height 14
checkbox input "true"
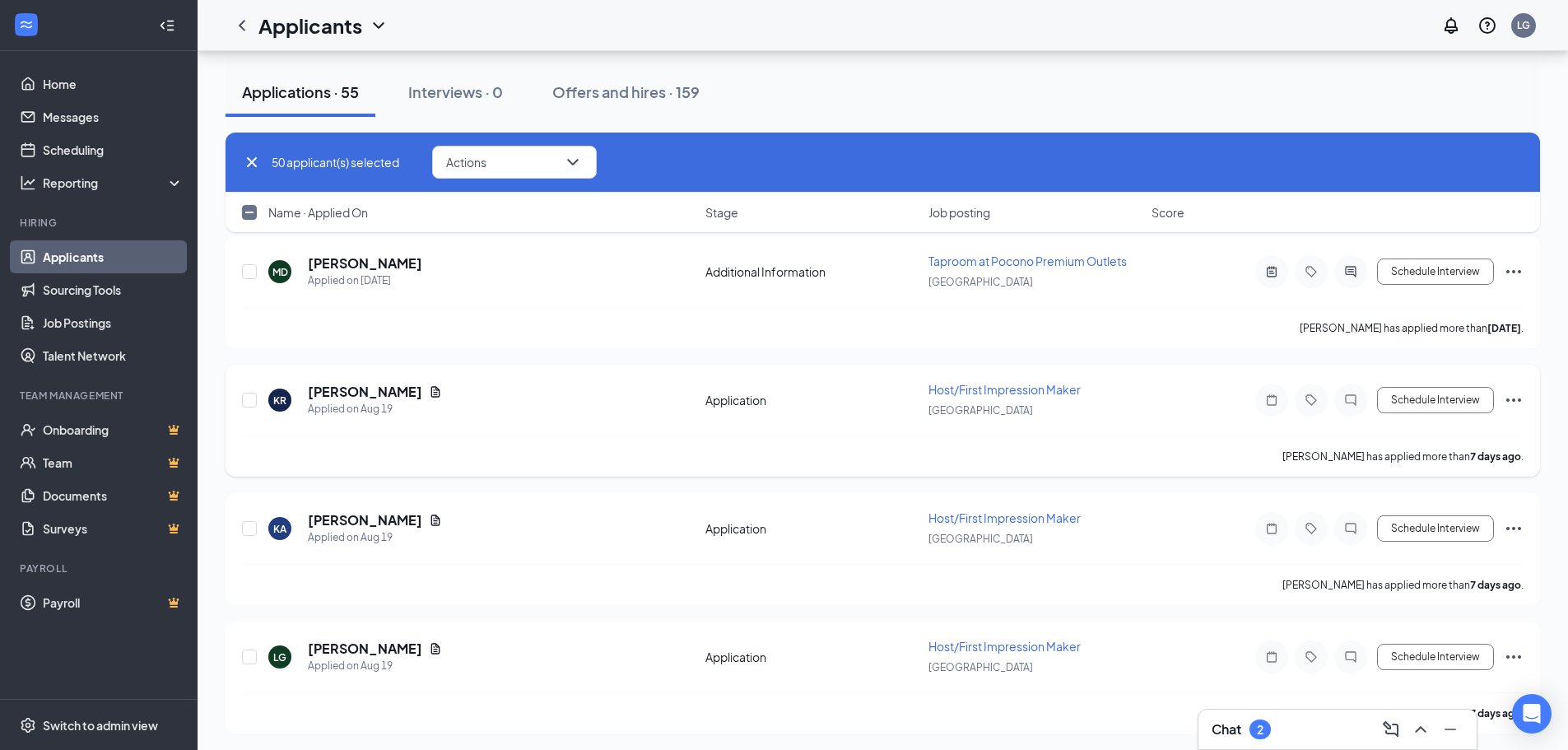
scroll to position [8195, 0]
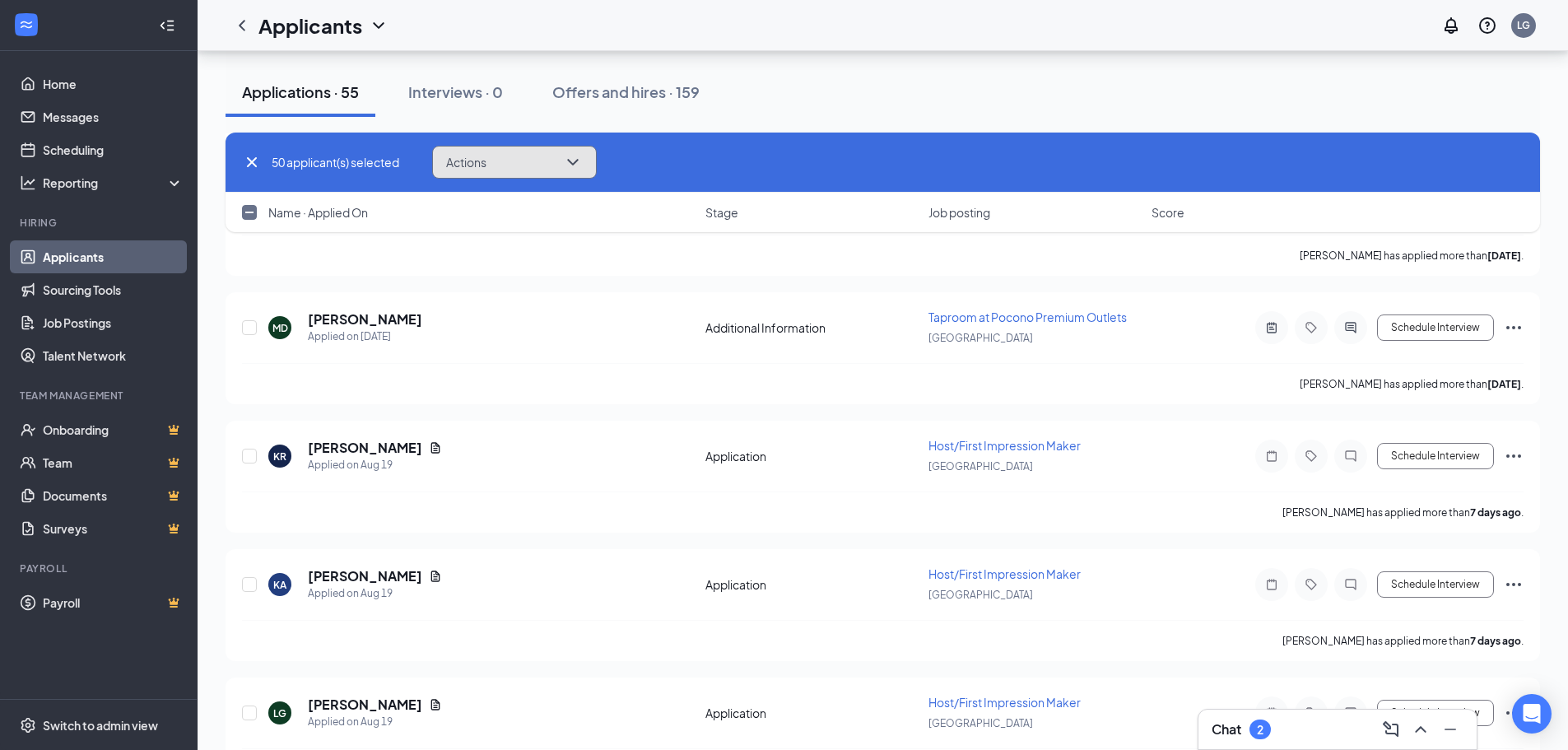
click at [504, 168] on button "Actions" at bounding box center [514, 162] width 165 height 33
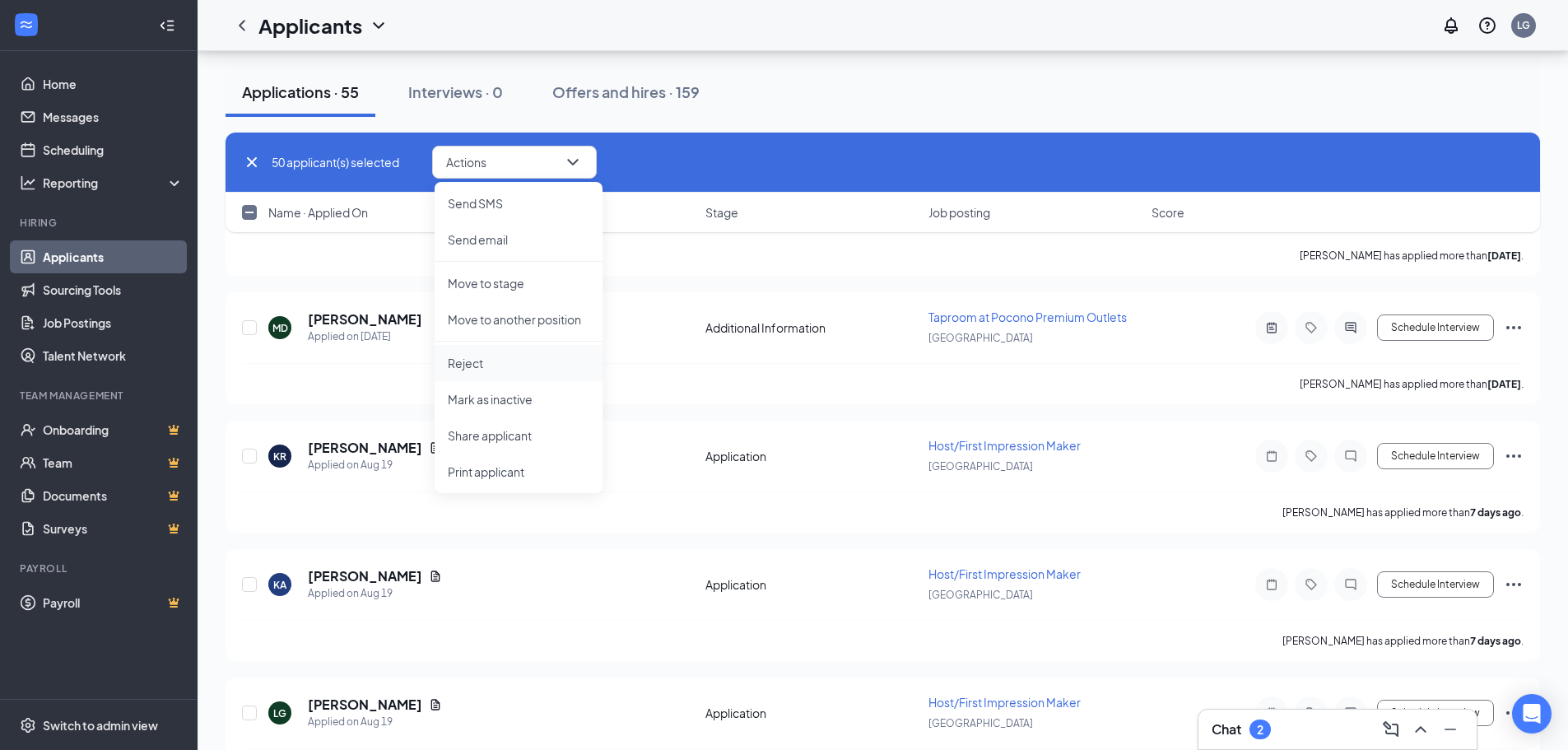
click at [482, 367] on p "Reject" at bounding box center [518, 363] width 141 height 16
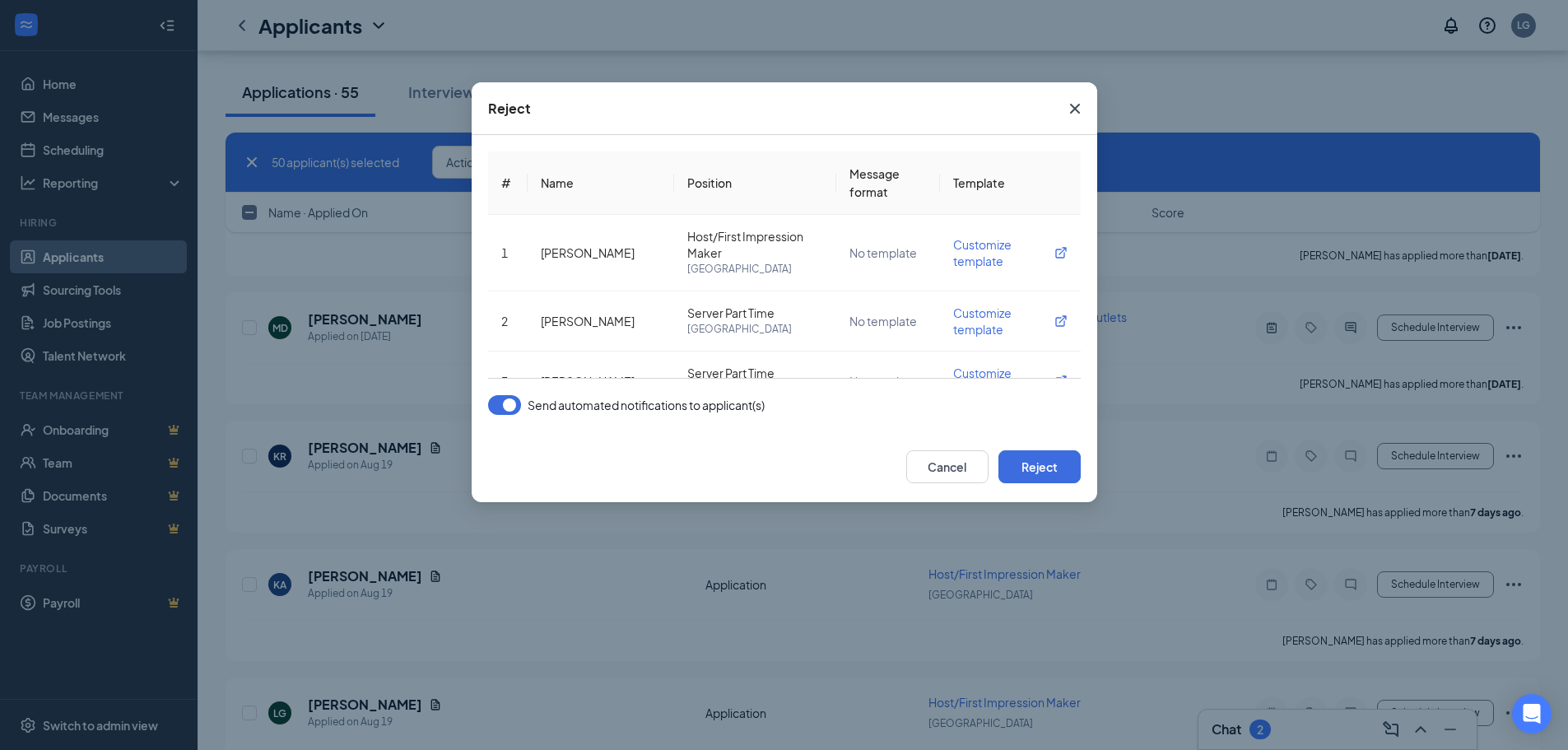
click at [506, 408] on button "button" at bounding box center [504, 405] width 33 height 20
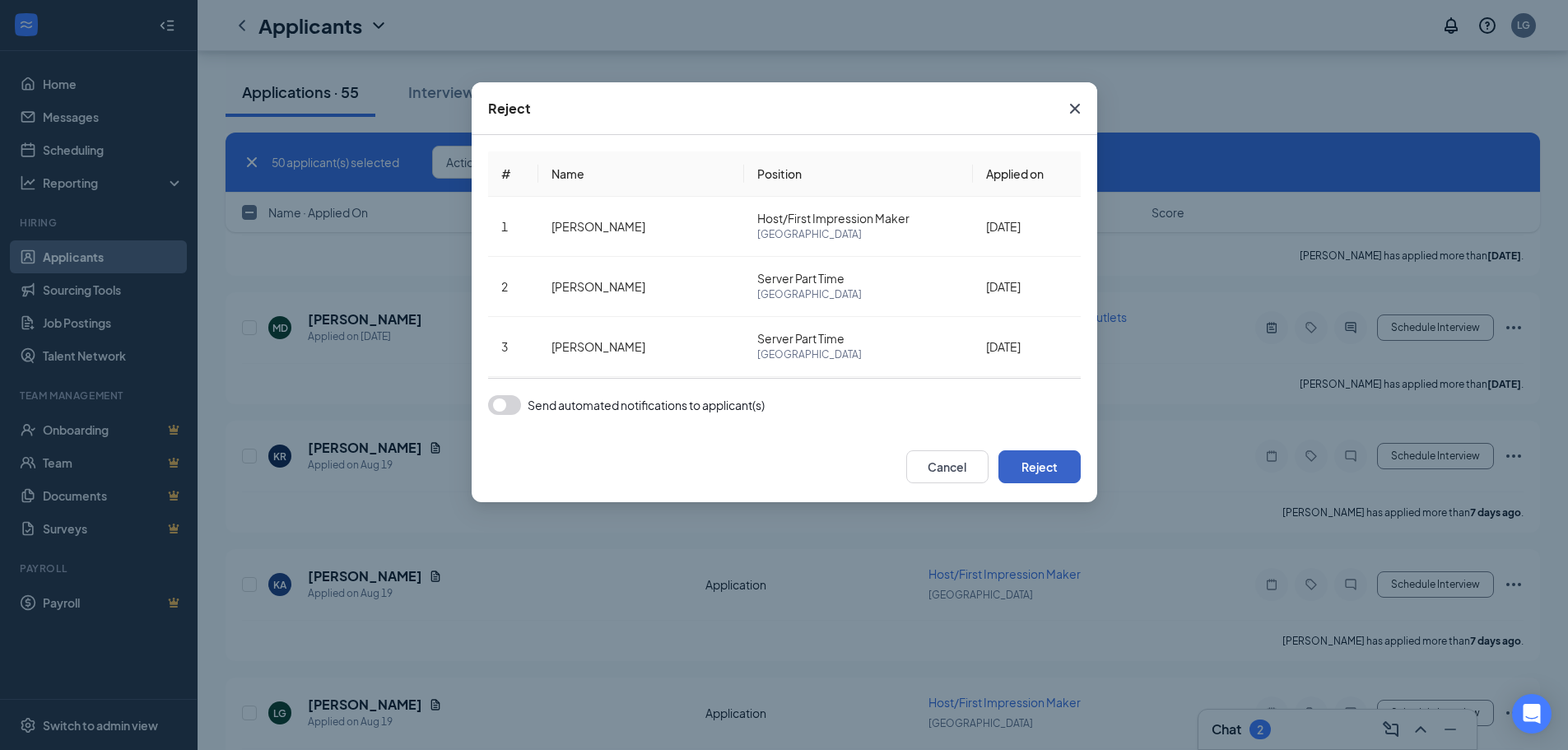
click at [1055, 462] on button "Reject" at bounding box center [1039, 466] width 82 height 33
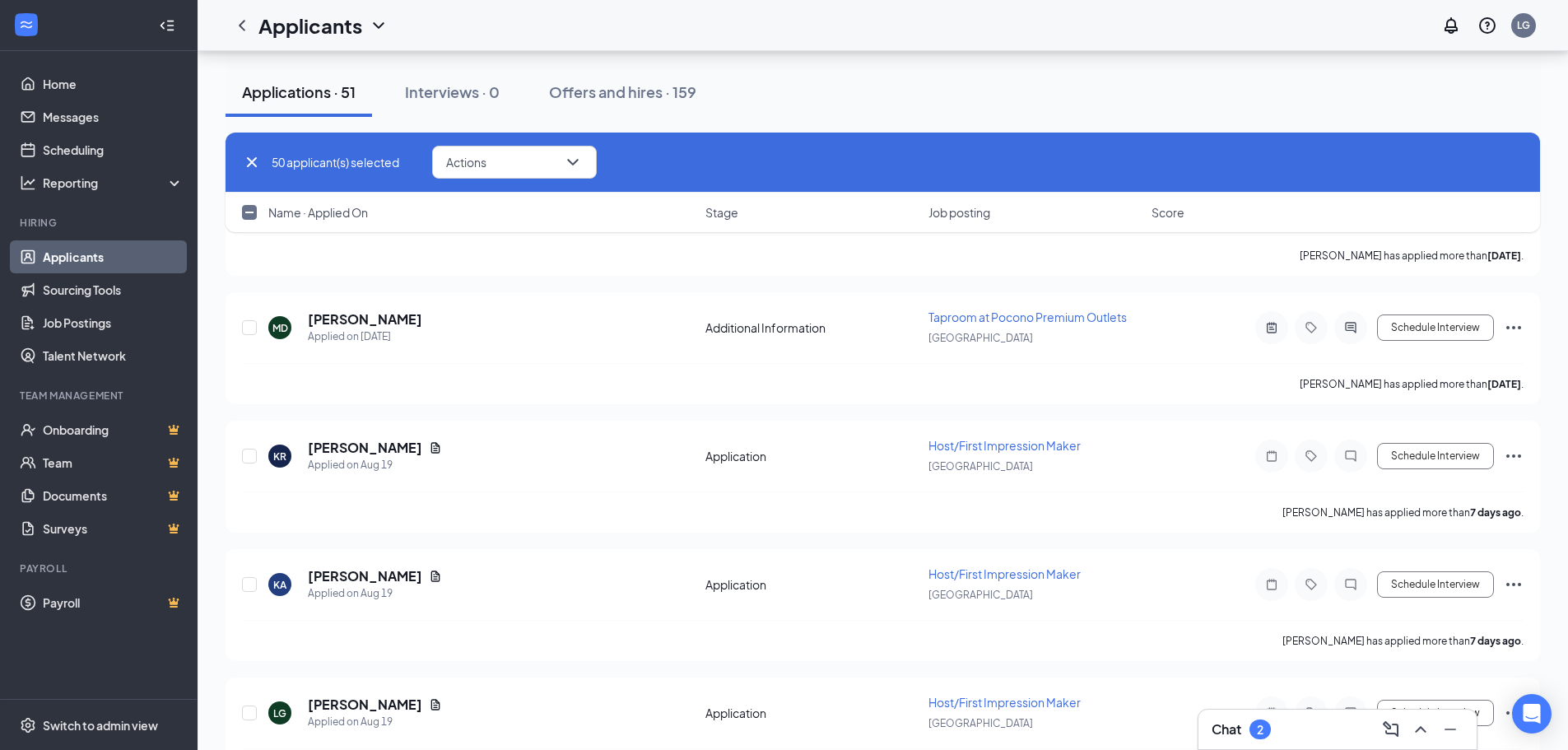
checkbox input "false"
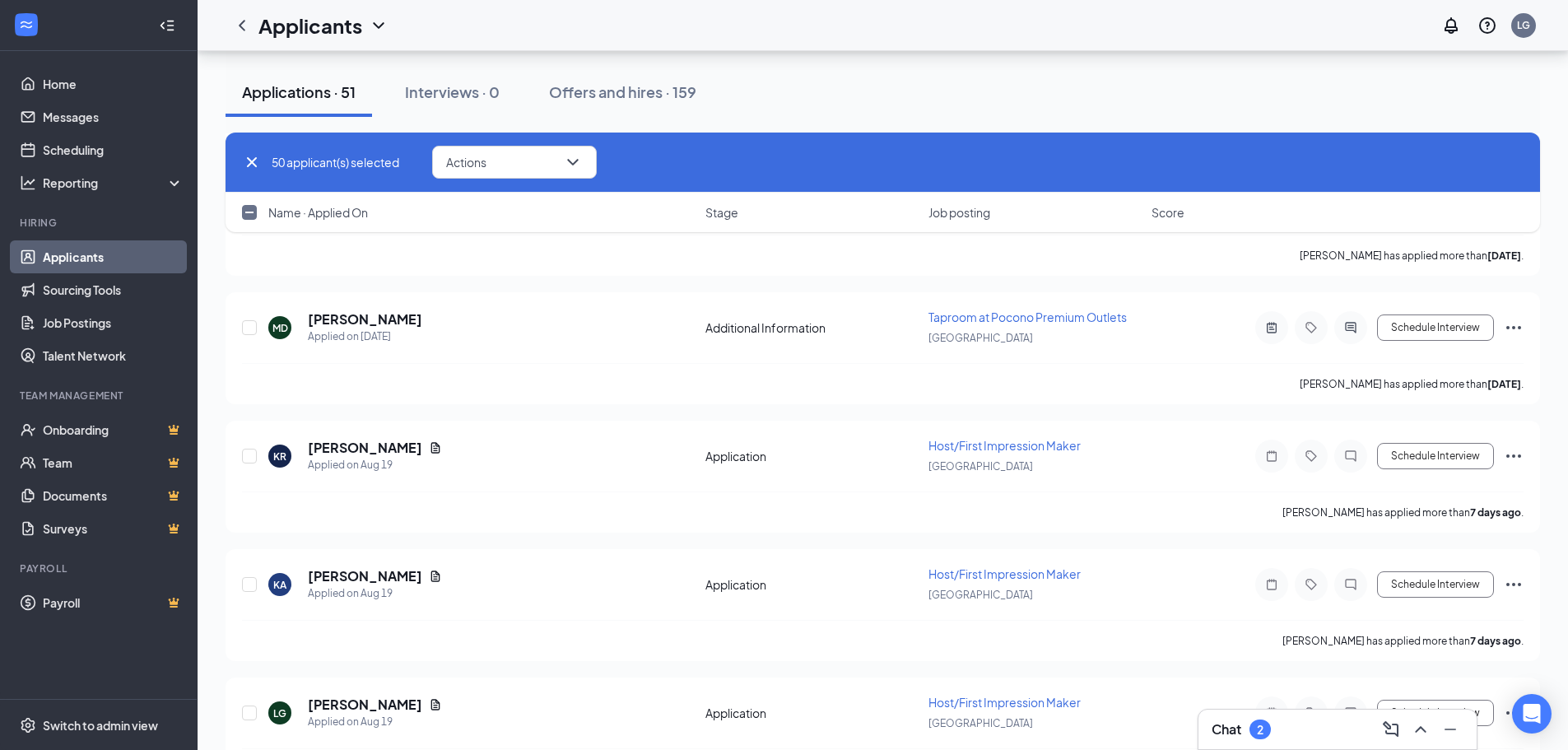
checkbox input "false"
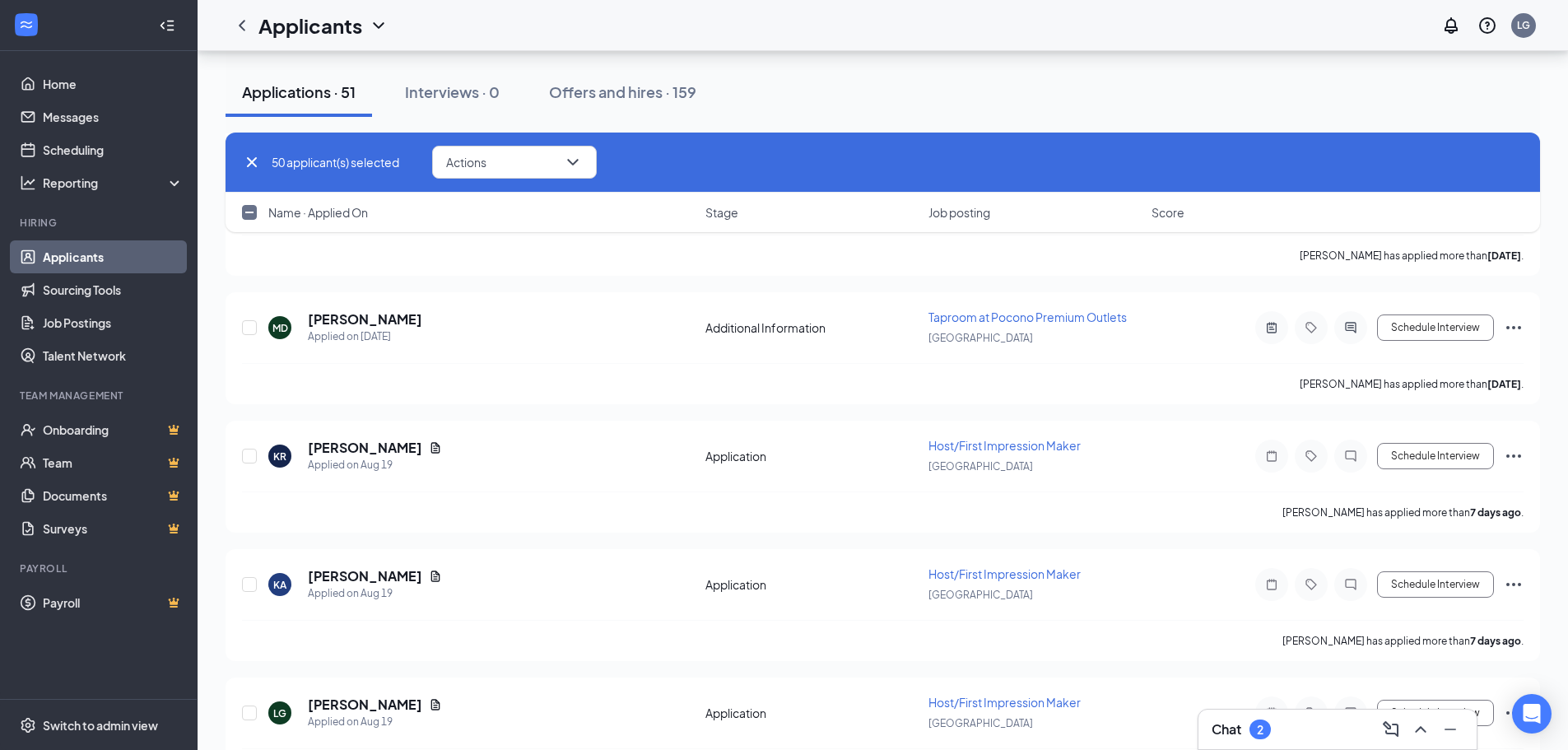
checkbox input "false"
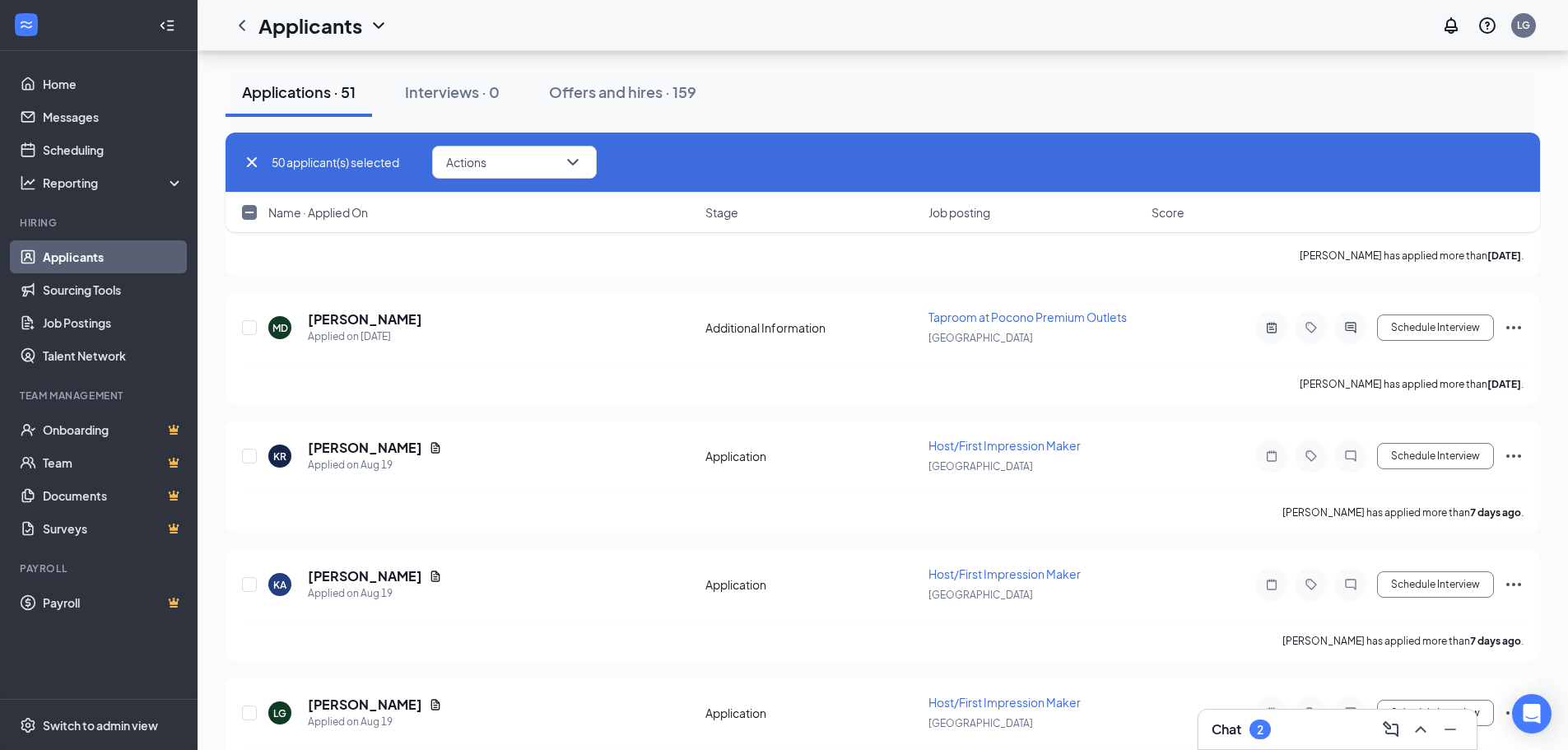
checkbox input "false"
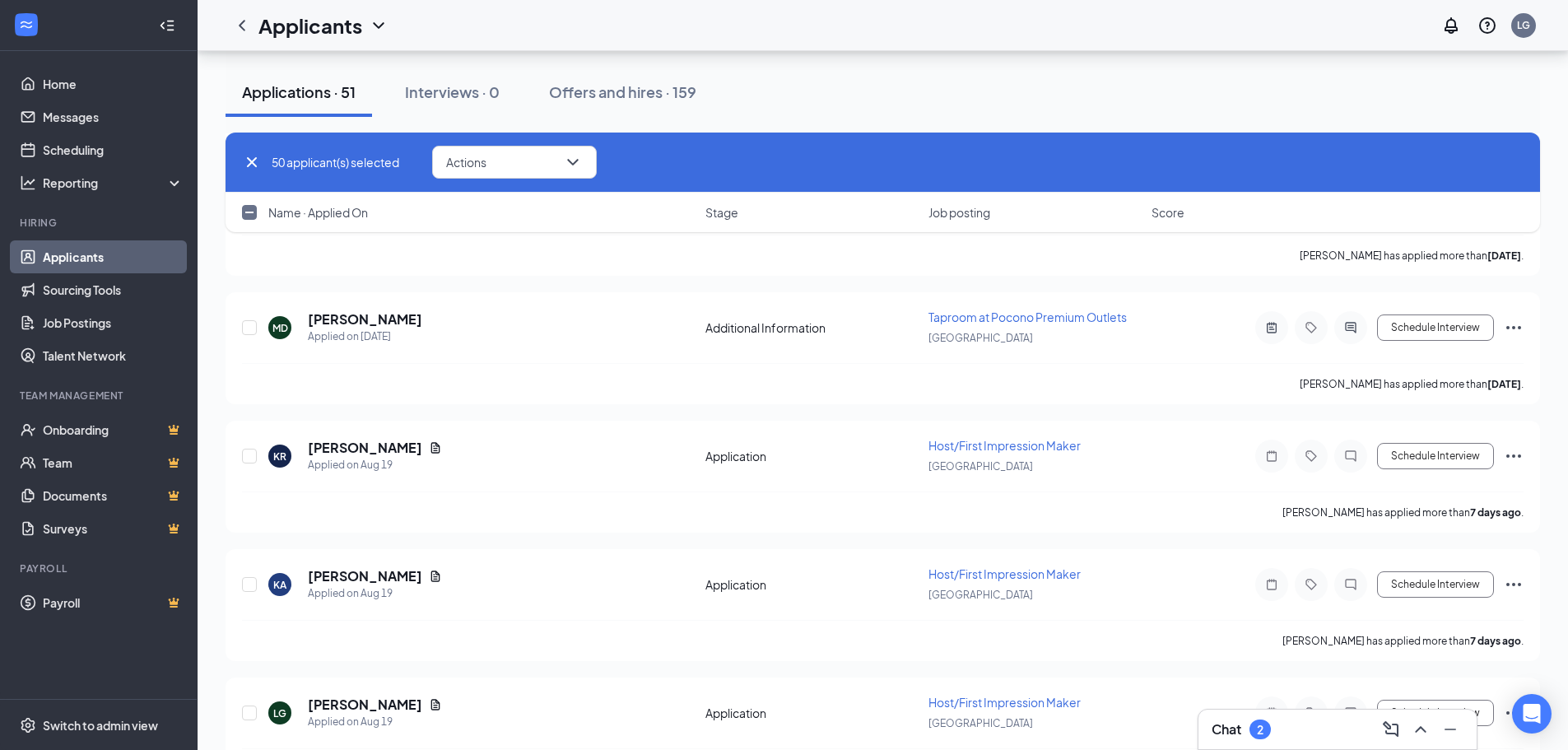
checkbox input "false"
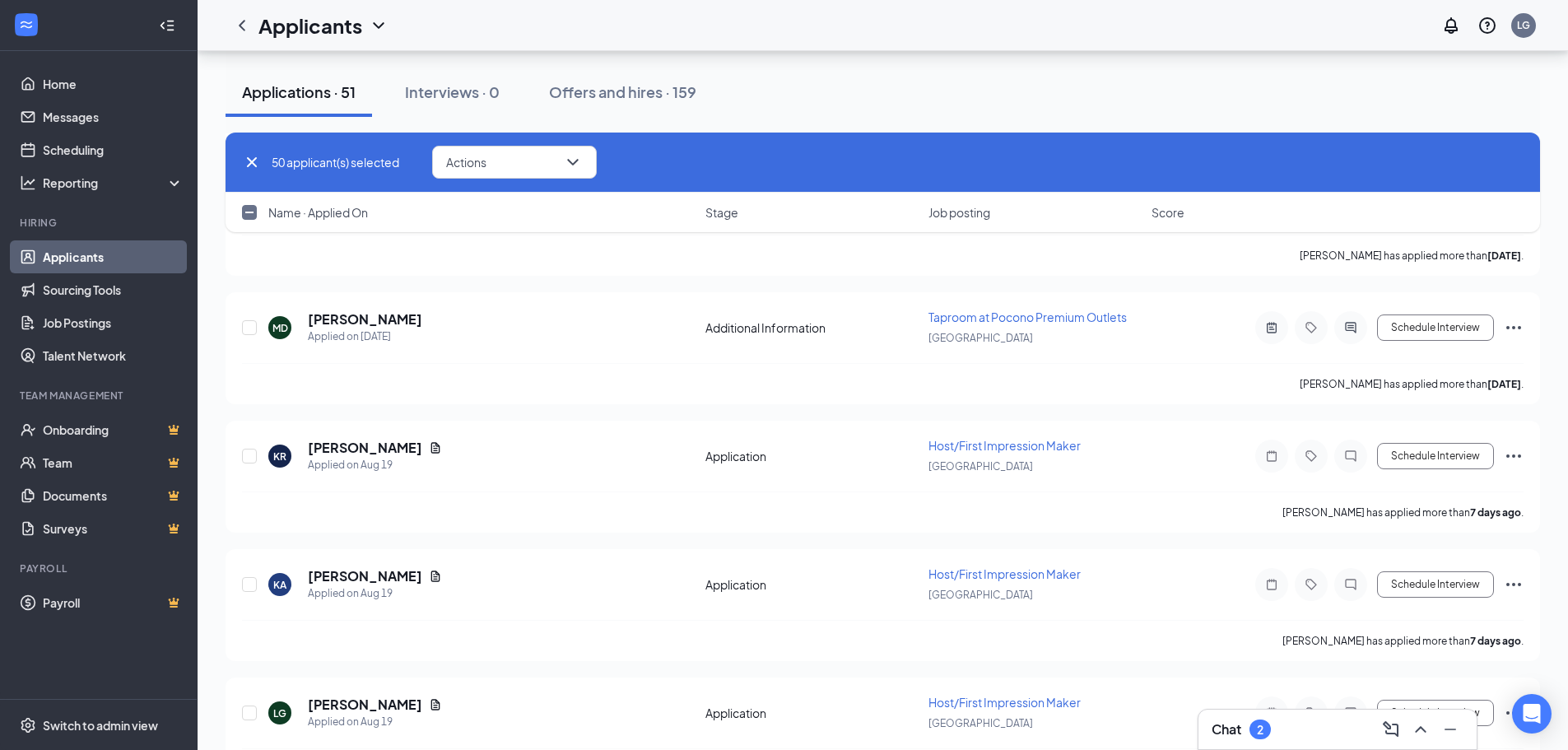
checkbox input "false"
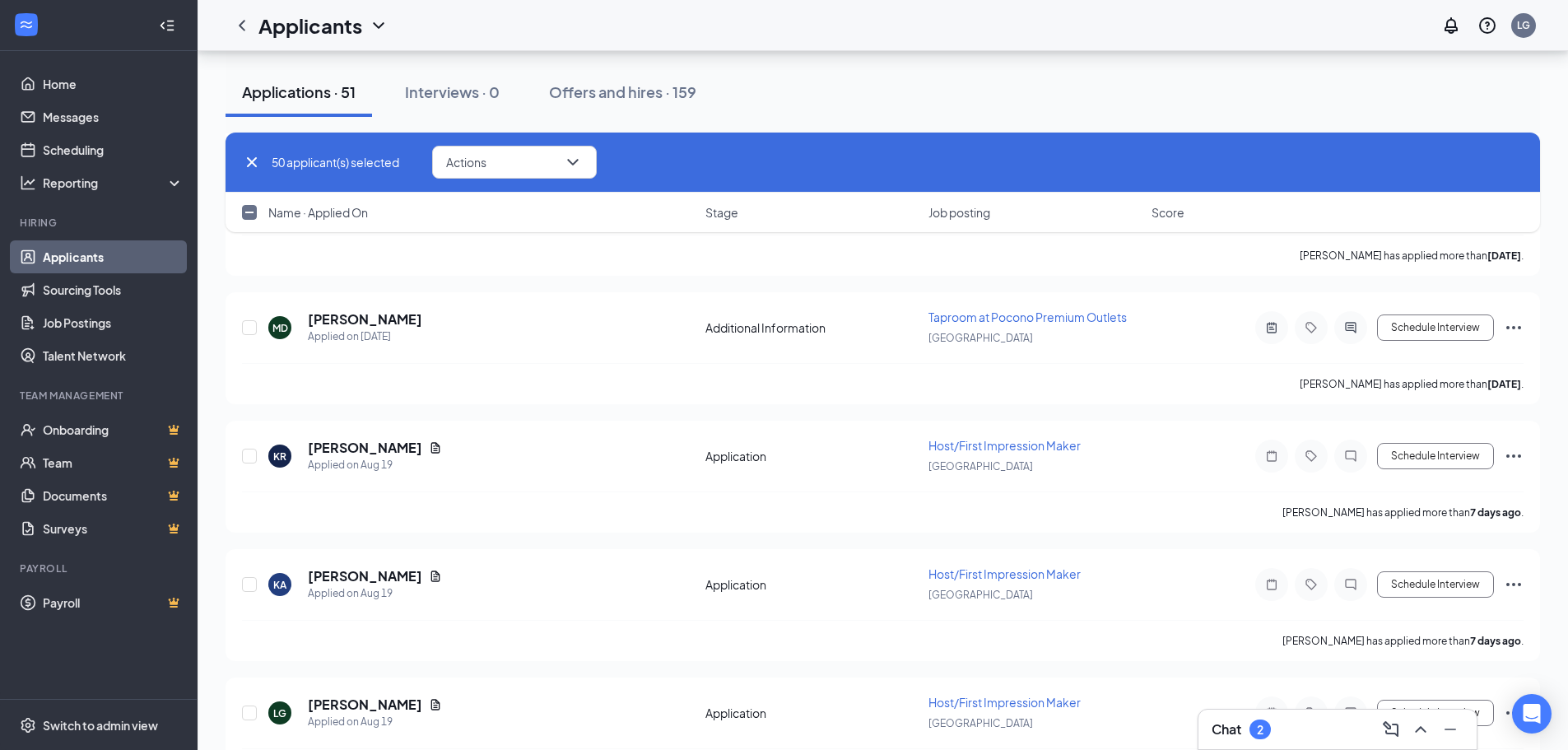
checkbox input "false"
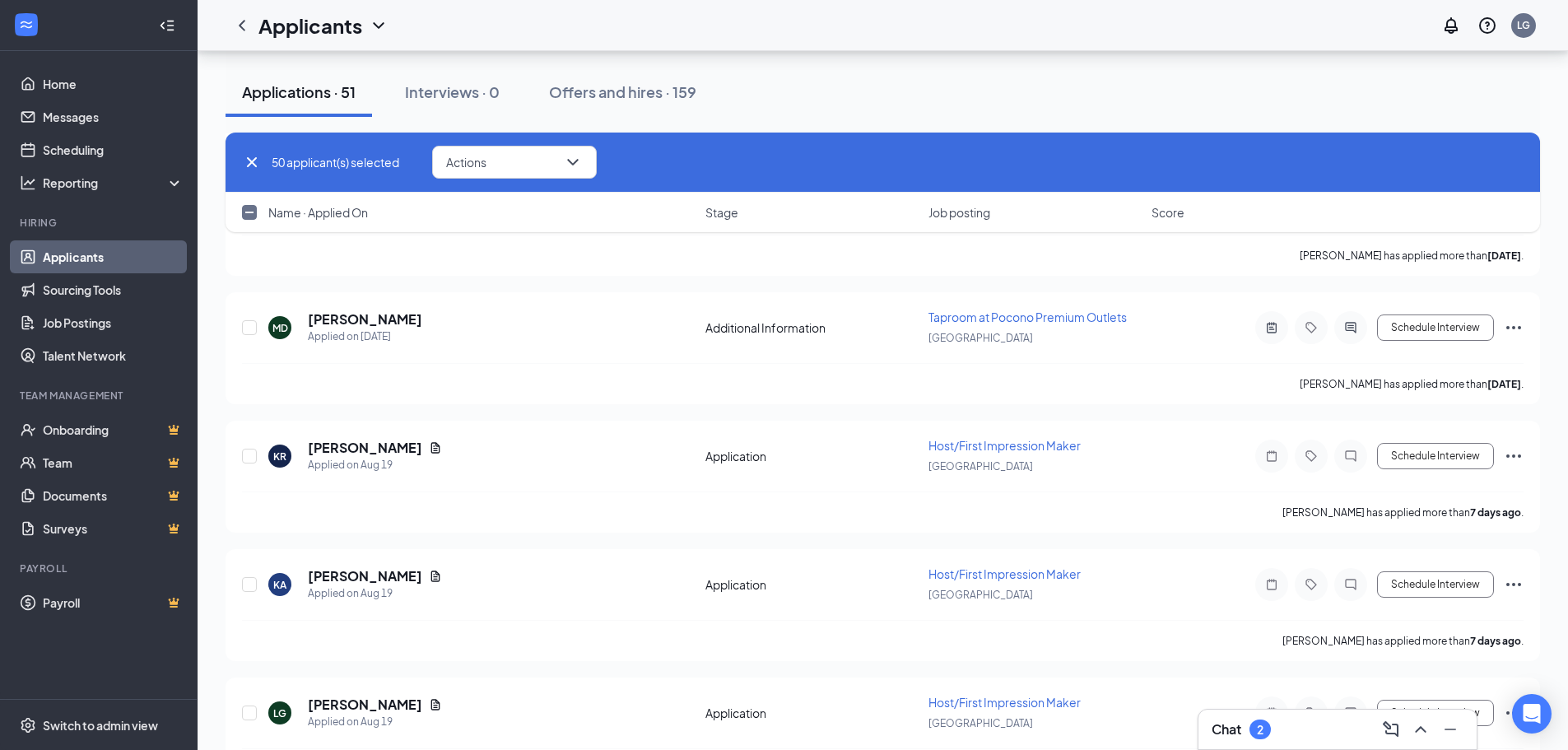
checkbox input "false"
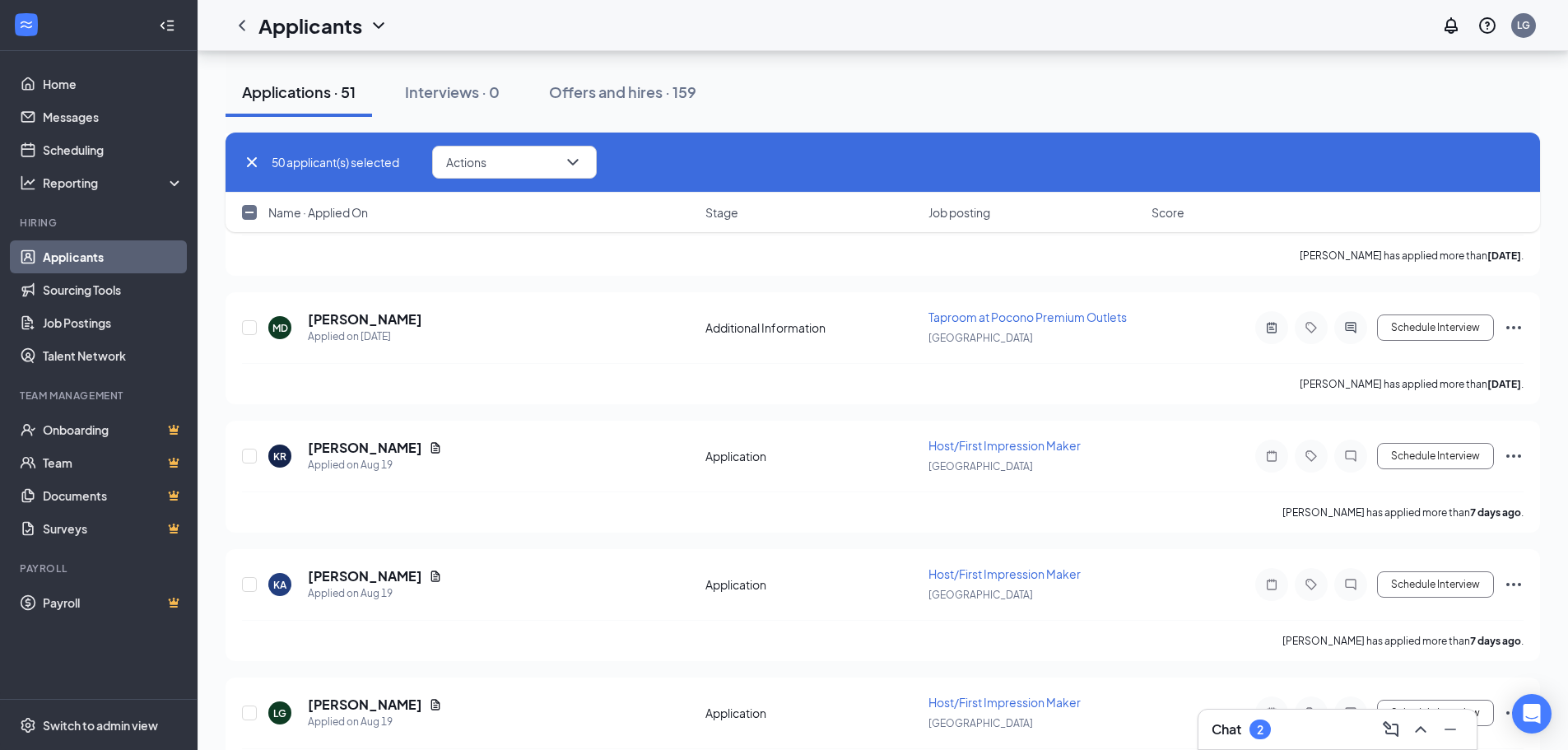
checkbox input "false"
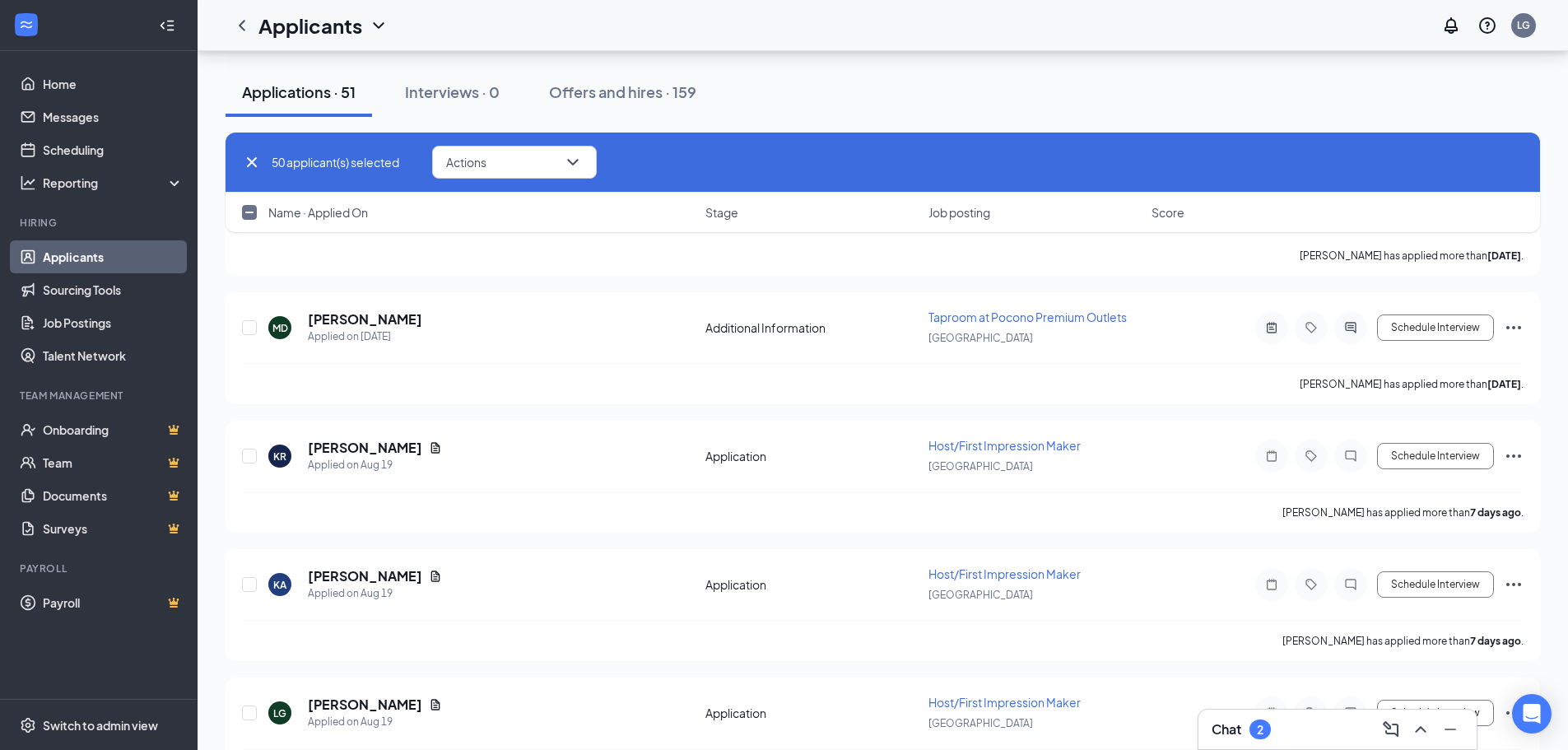
checkbox input "false"
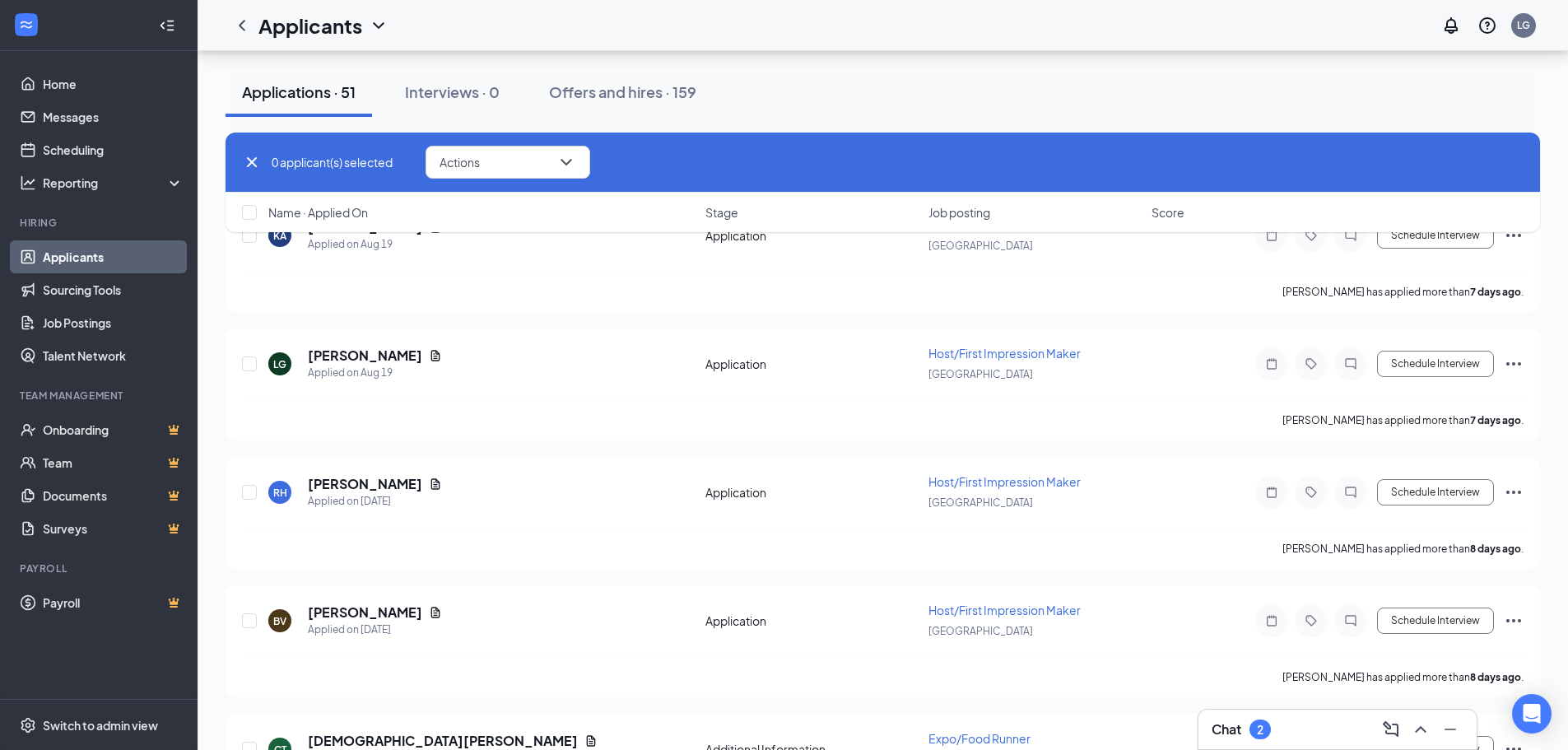
scroll to position [1116, 0]
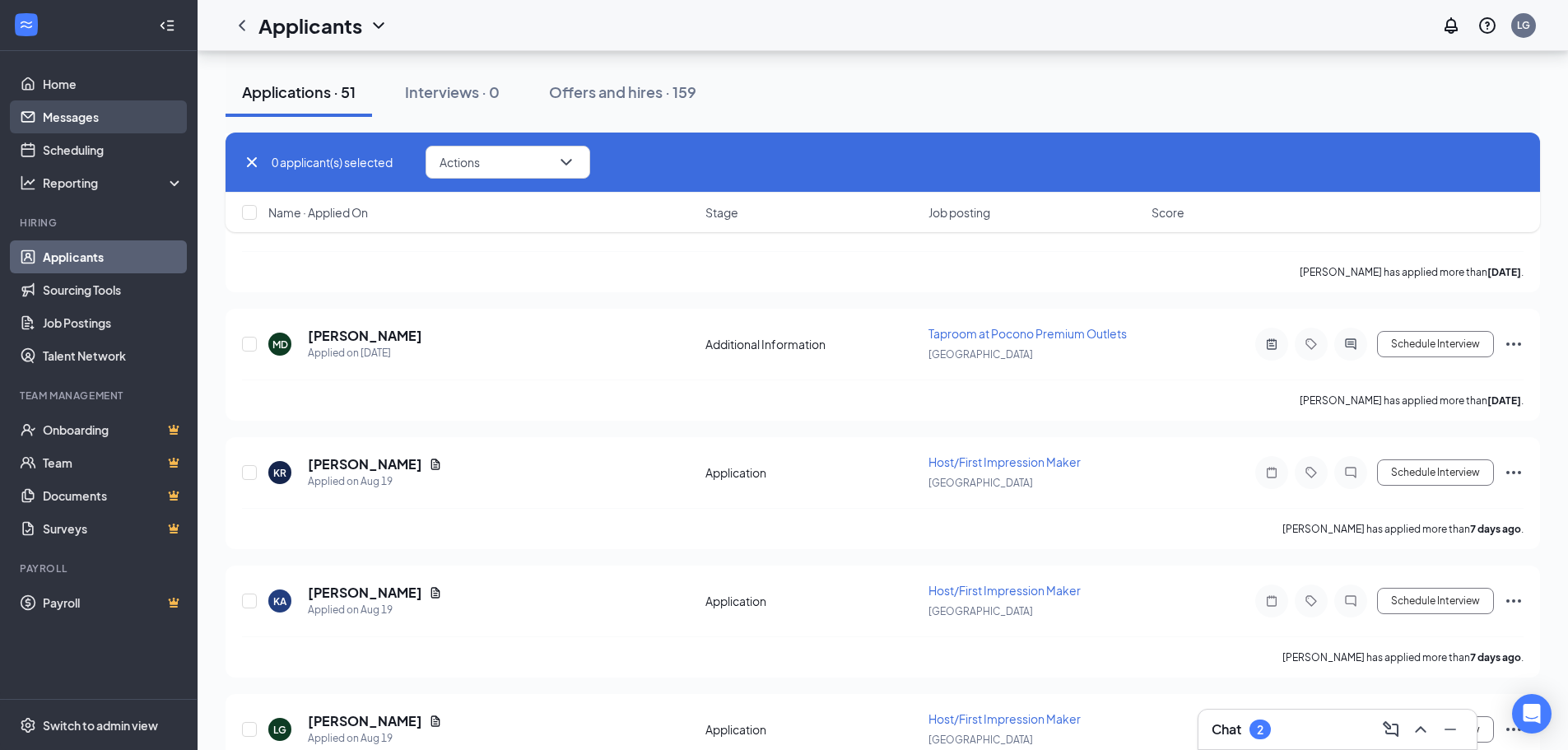
click at [96, 110] on link "Messages" at bounding box center [113, 117] width 140 height 33
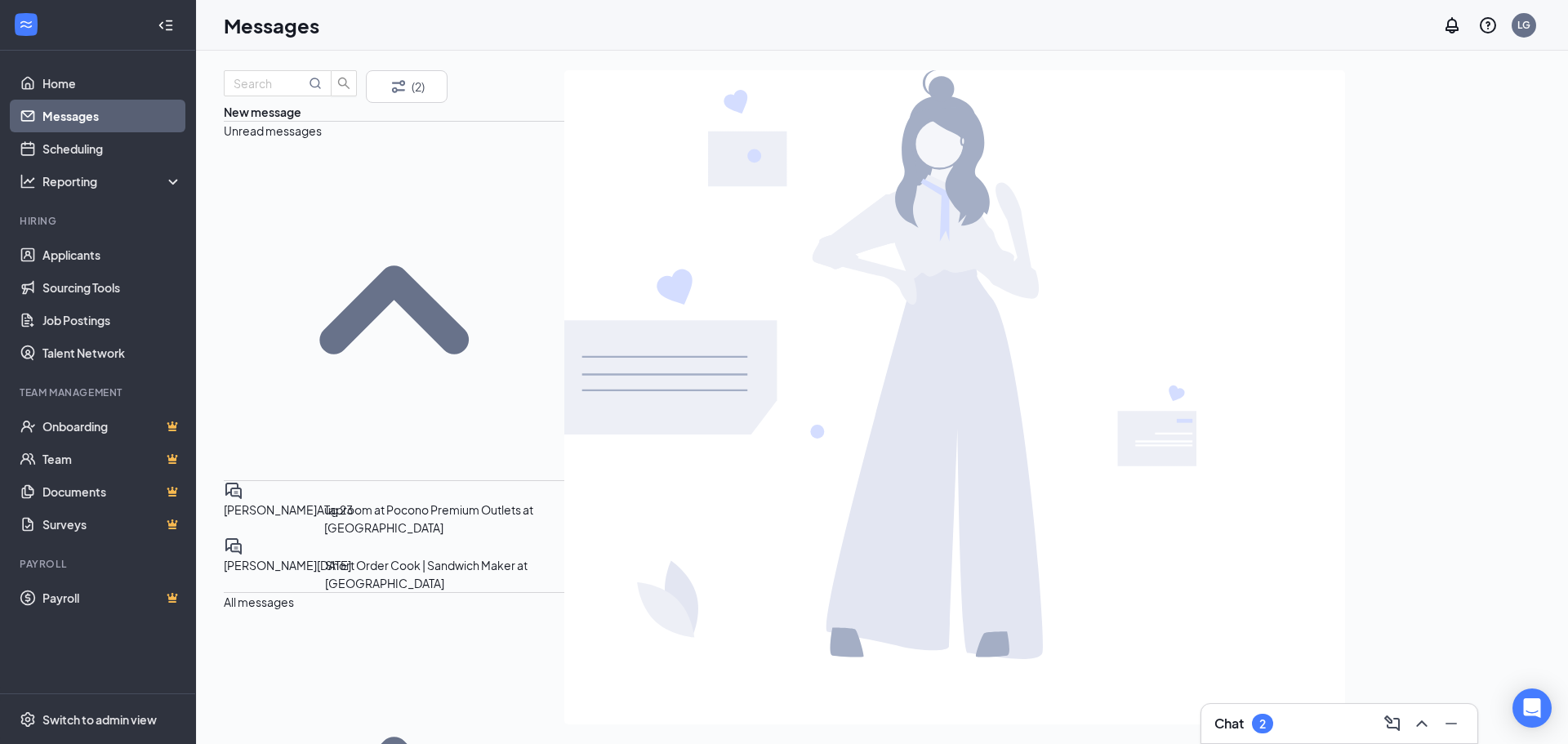
scroll to position [572, 0]
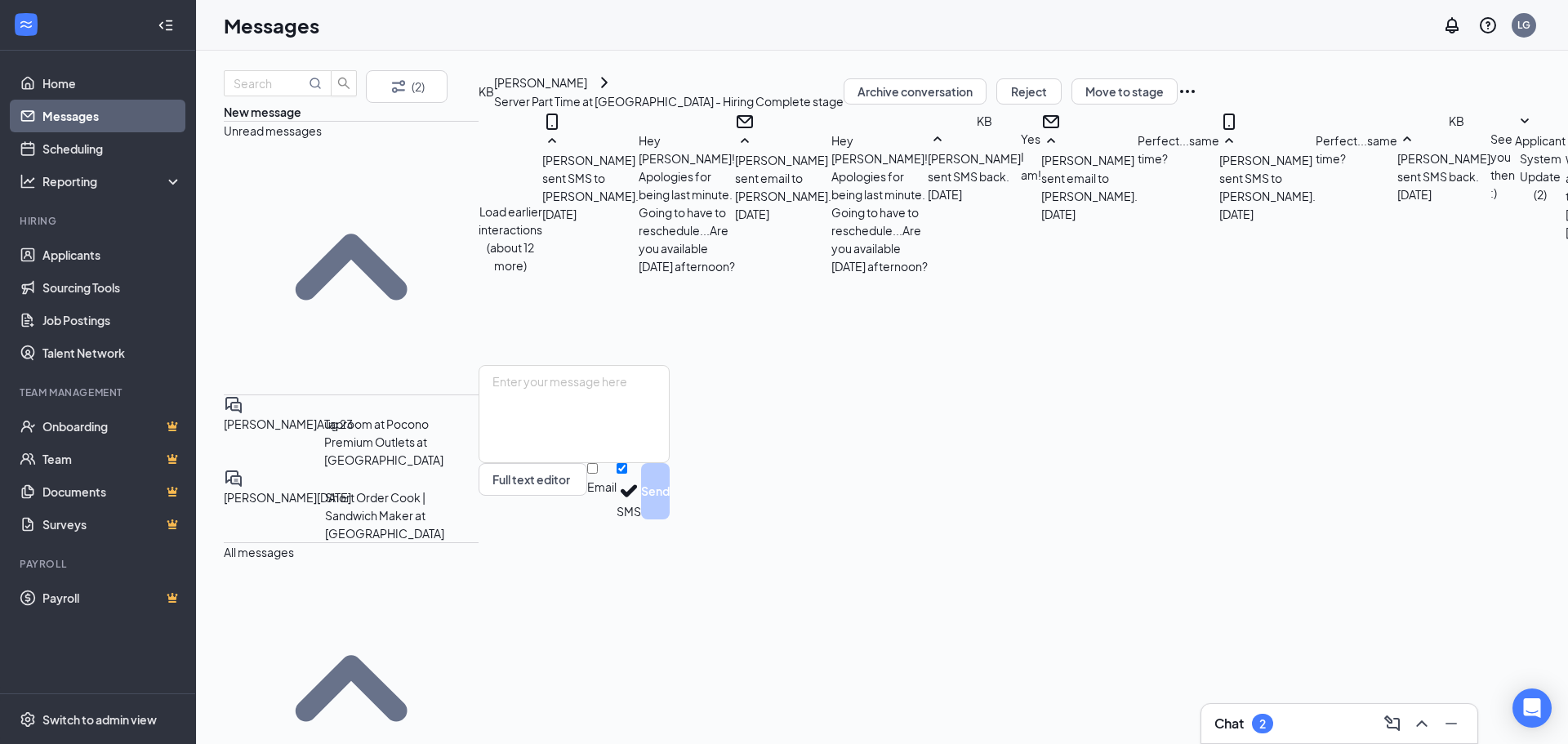
click at [542, 203] on button "Load earlier interactions (about 12 more)" at bounding box center [510, 238] width 63 height 71
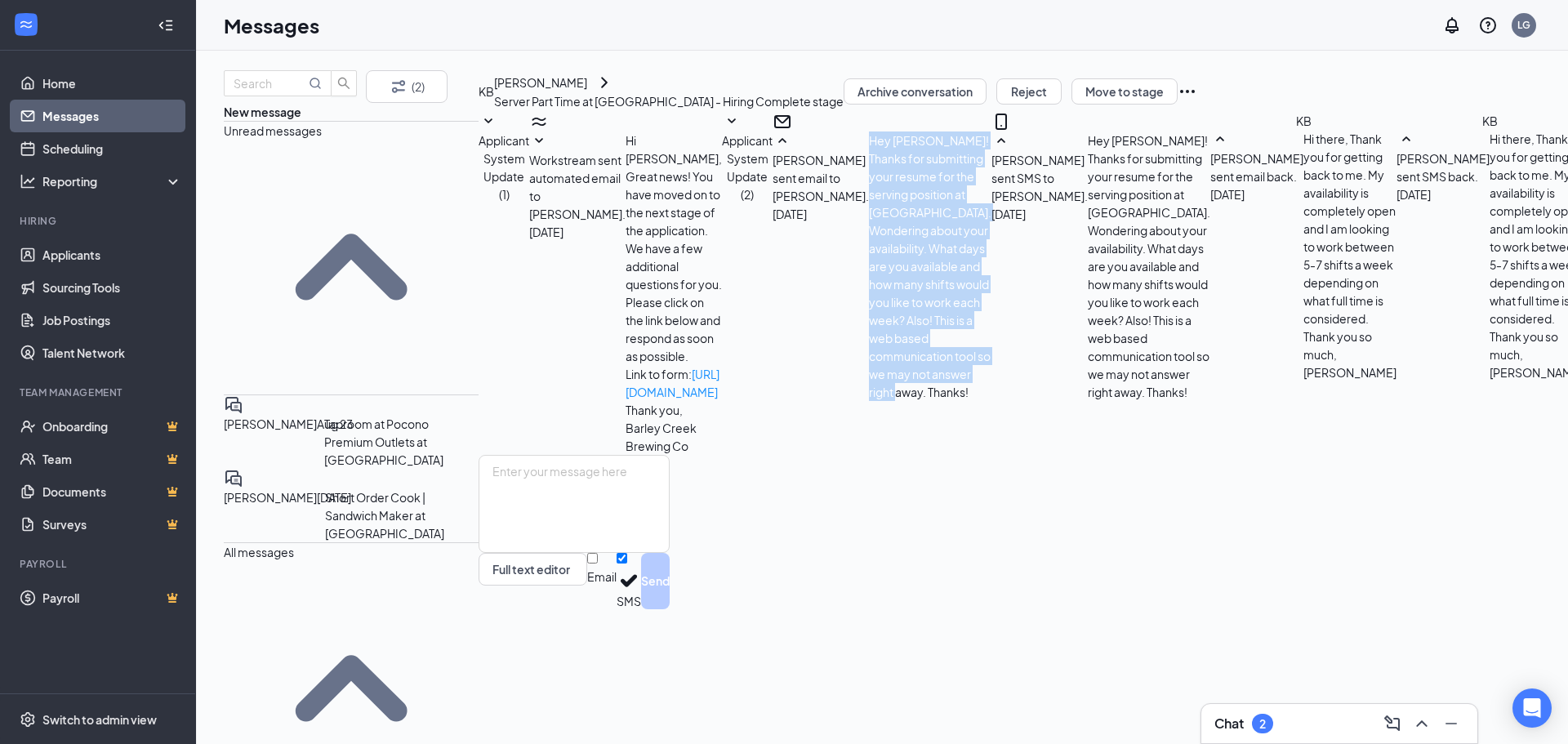
drag, startPoint x: 938, startPoint y: 389, endPoint x: 750, endPoint y: 363, distance: 189.8
click at [869, 363] on div "Hey [PERSON_NAME]! Thanks for submitting your resume for the serving position a…" at bounding box center [930, 266] width 122 height 270
copy span "Hey [PERSON_NAME]! Thanks for submitting your resume for the serving position a…"
click at [62, 253] on link "Applicants" at bounding box center [113, 255] width 139 height 33
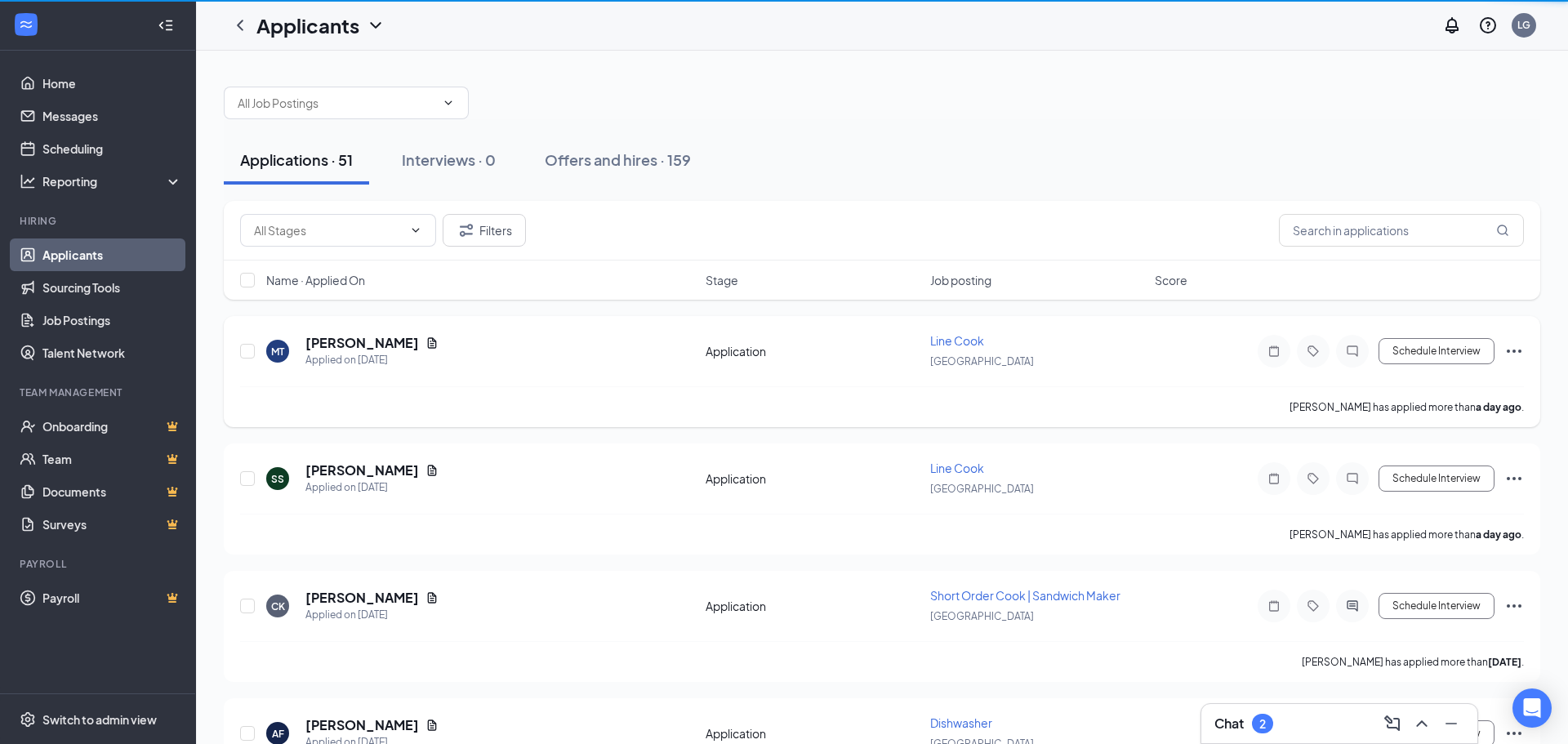
click at [370, 347] on h5 "[PERSON_NAME]" at bounding box center [362, 343] width 113 height 18
click at [350, 341] on h5 "[PERSON_NAME]" at bounding box center [362, 343] width 113 height 18
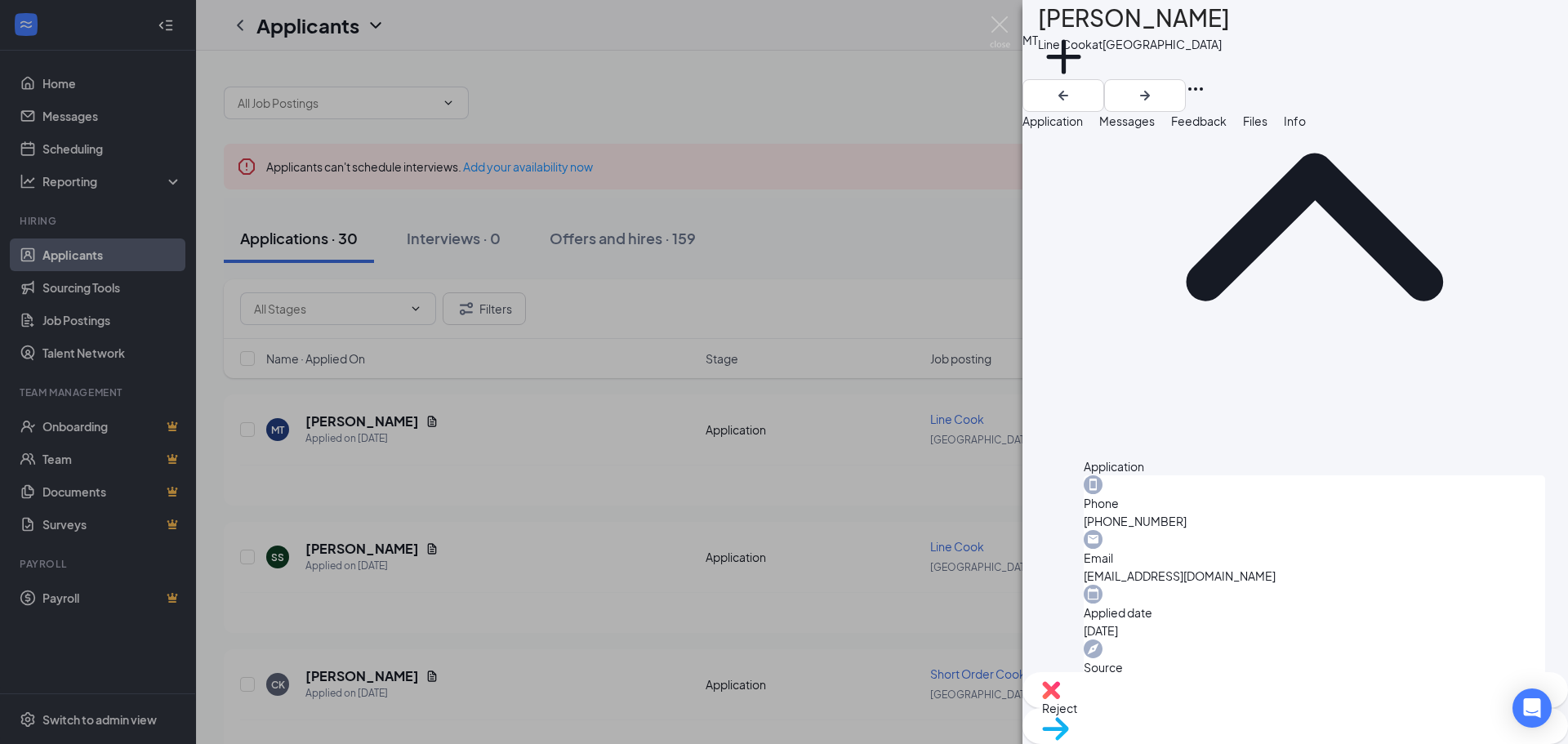
scroll to position [128, 0]
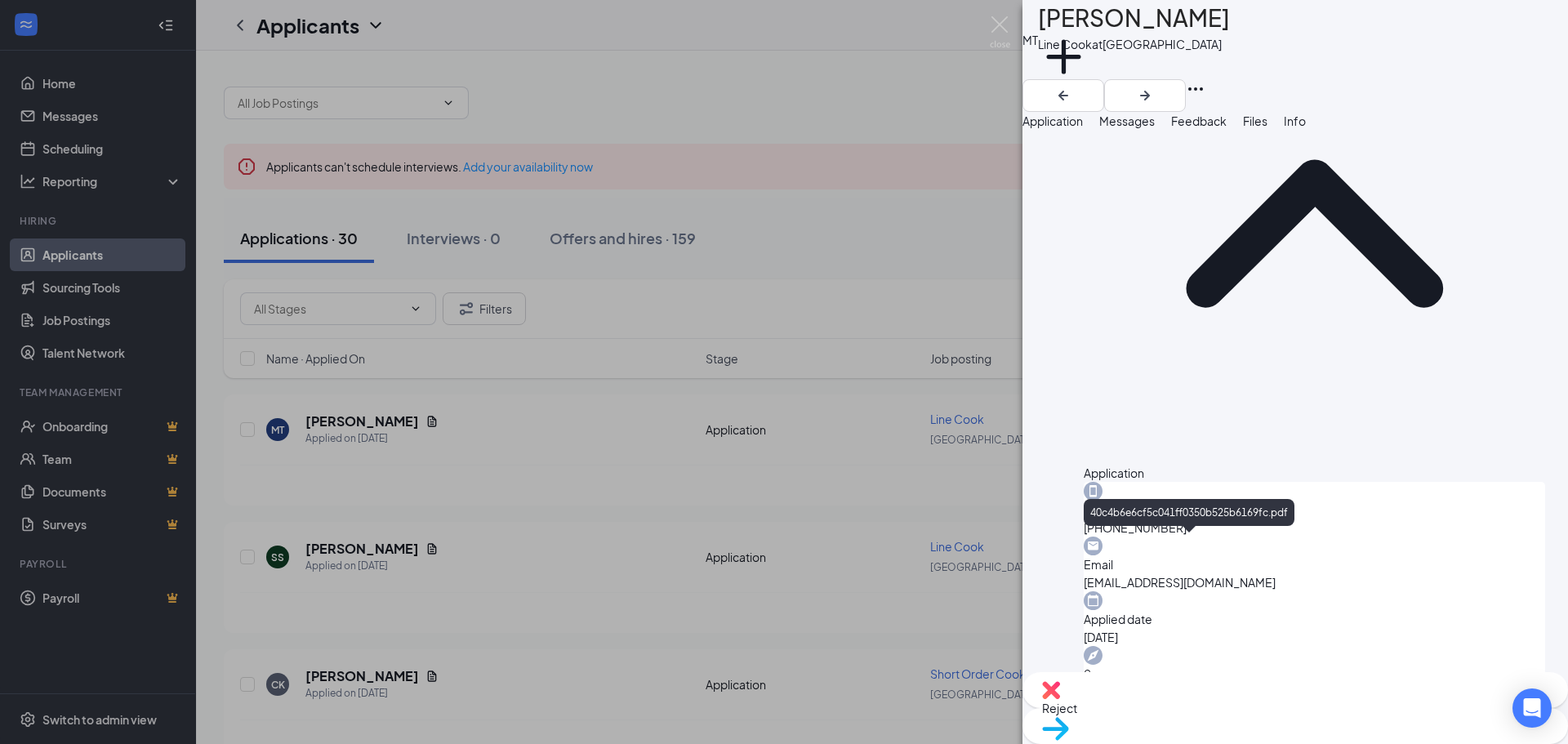
click at [1155, 129] on span "Messages" at bounding box center [1128, 121] width 55 height 14
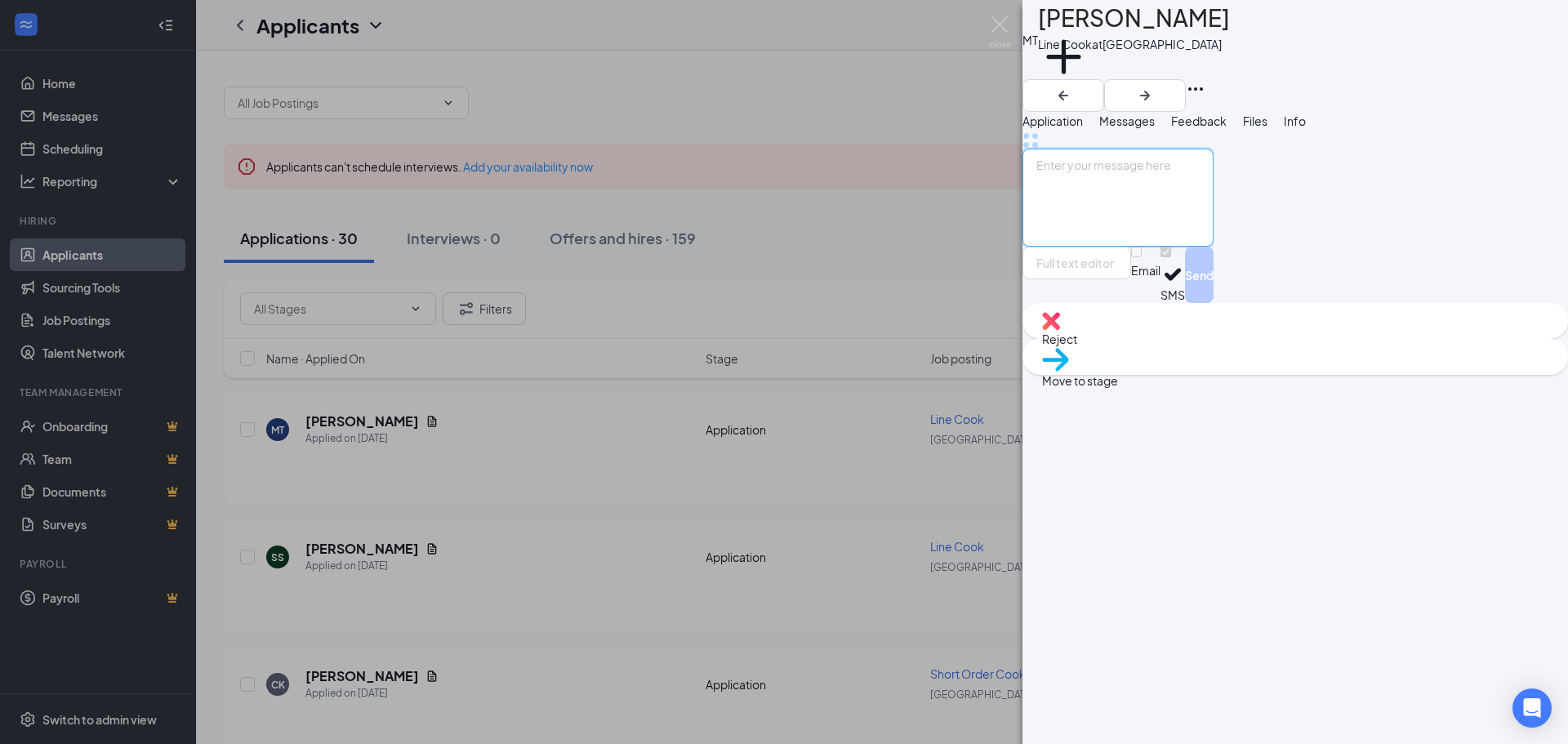
click at [1116, 247] on textarea at bounding box center [1119, 197] width 191 height 98
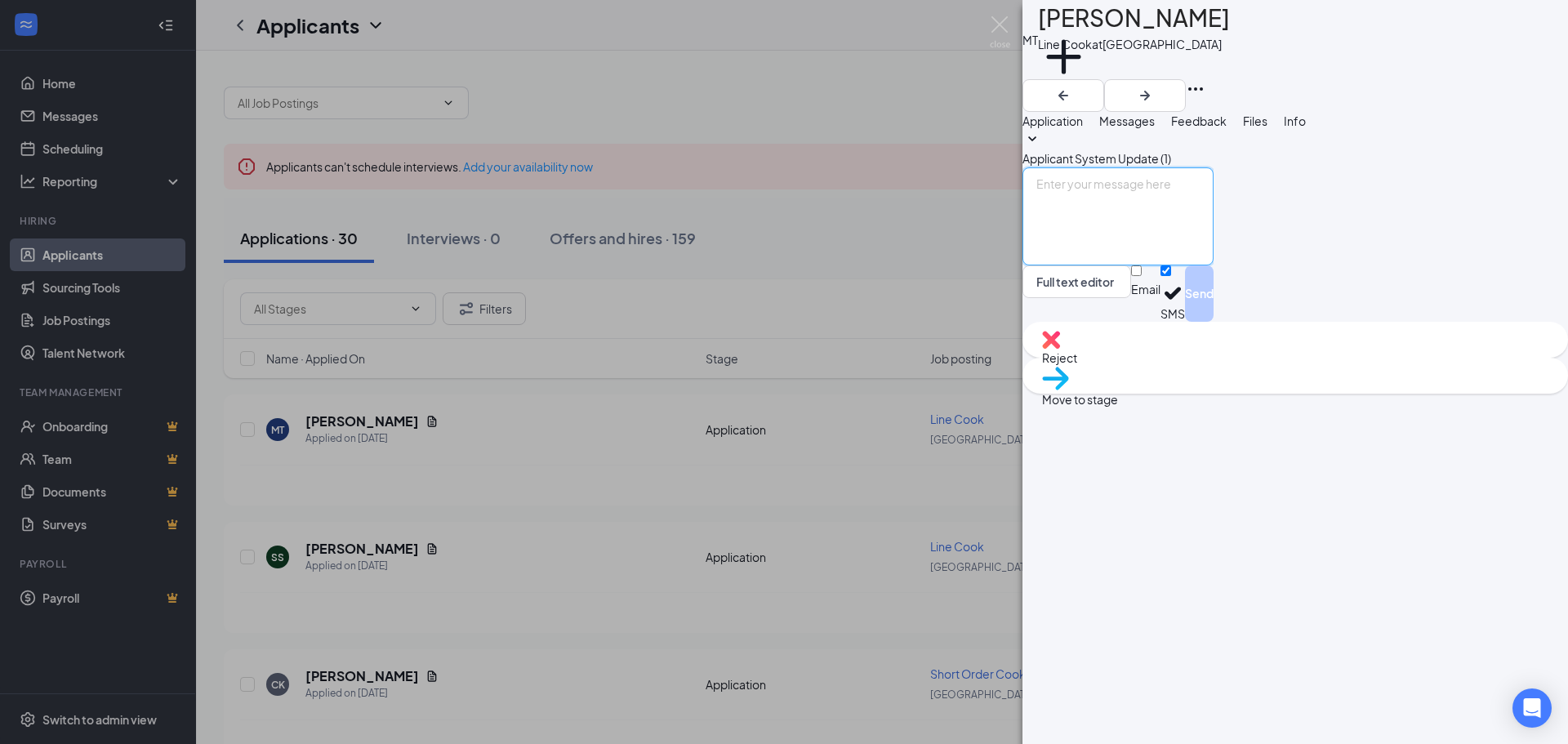
paste textarea "Hey [PERSON_NAME]! Thanks for submitting your resume for the serving position a…"
click at [1123, 265] on textarea "Hey [PERSON_NAME]! Thanks for submitting your resume for the serving position a…" at bounding box center [1119, 216] width 191 height 98
drag, startPoint x: 1403, startPoint y: 547, endPoint x: 1367, endPoint y: 548, distance: 36.0
click at [1214, 265] on textarea "Hey [PERSON_NAME]! Thanks for submitting your resume for the serving position a…" at bounding box center [1119, 216] width 191 height 98
type textarea "Hey [PERSON_NAME]! Thanks for submitting your resume for the line cook position…"
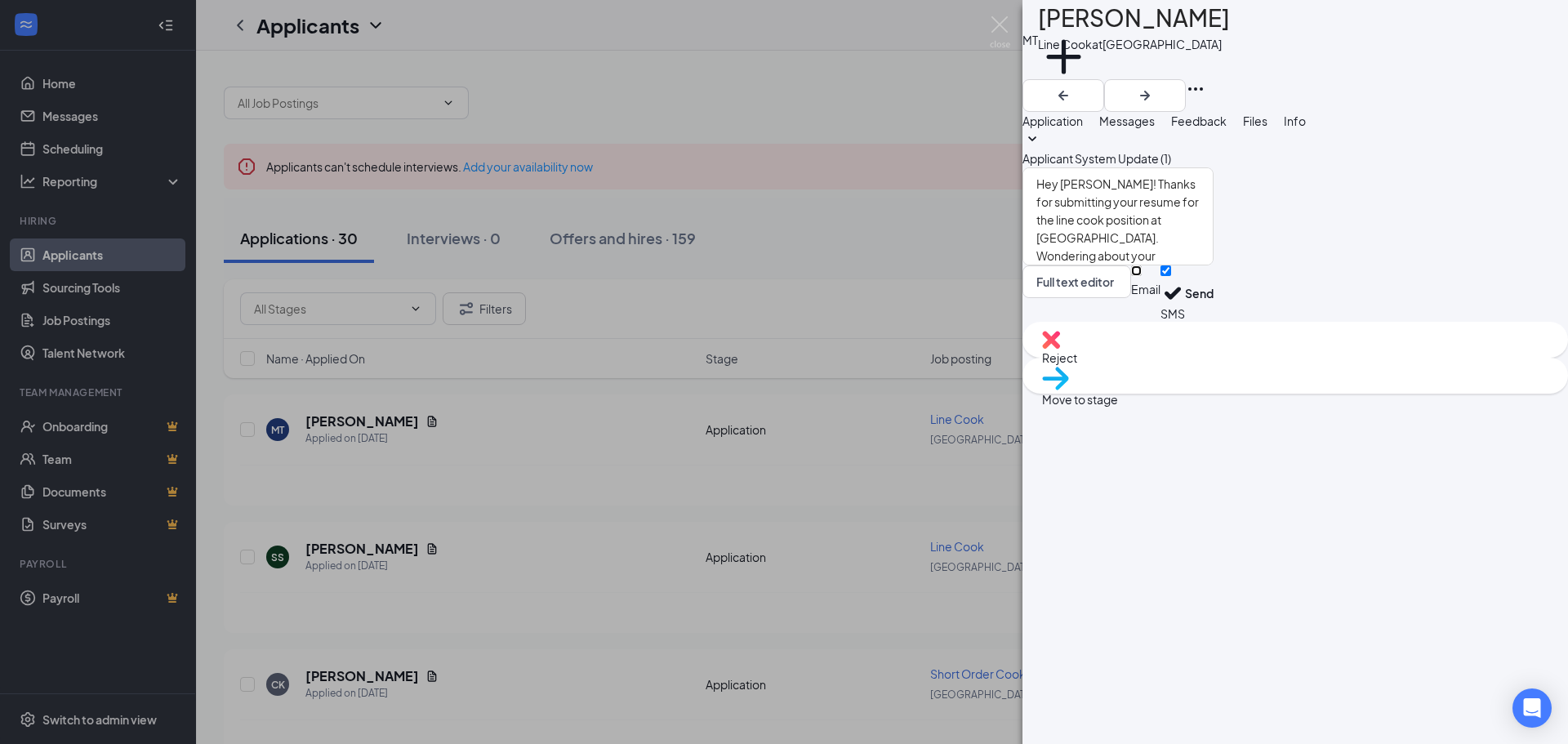
click at [1142, 276] on input "Email" at bounding box center [1136, 271] width 11 height 11
checkbox input "true"
click at [1214, 327] on button "Send" at bounding box center [1200, 296] width 29 height 62
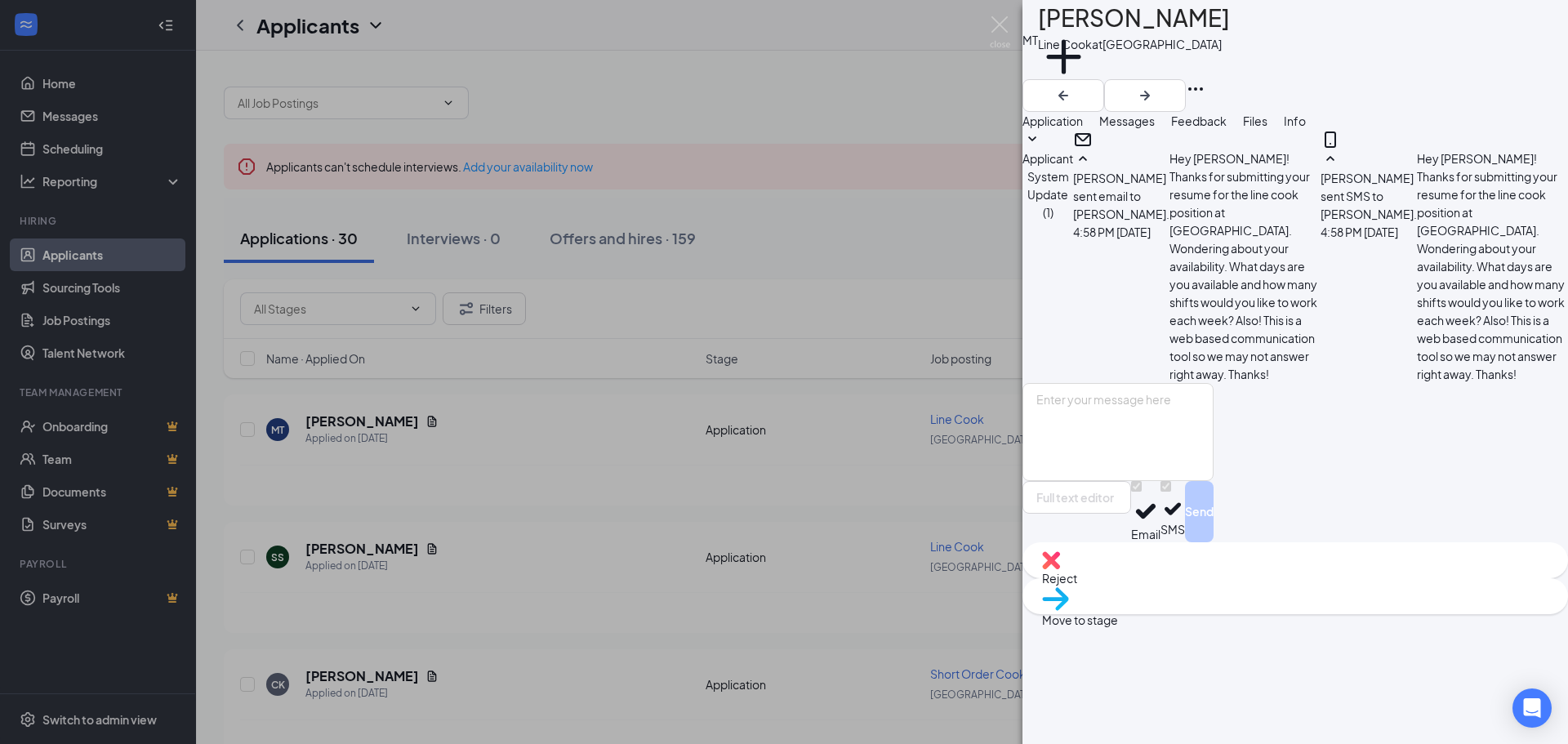
scroll to position [87, 0]
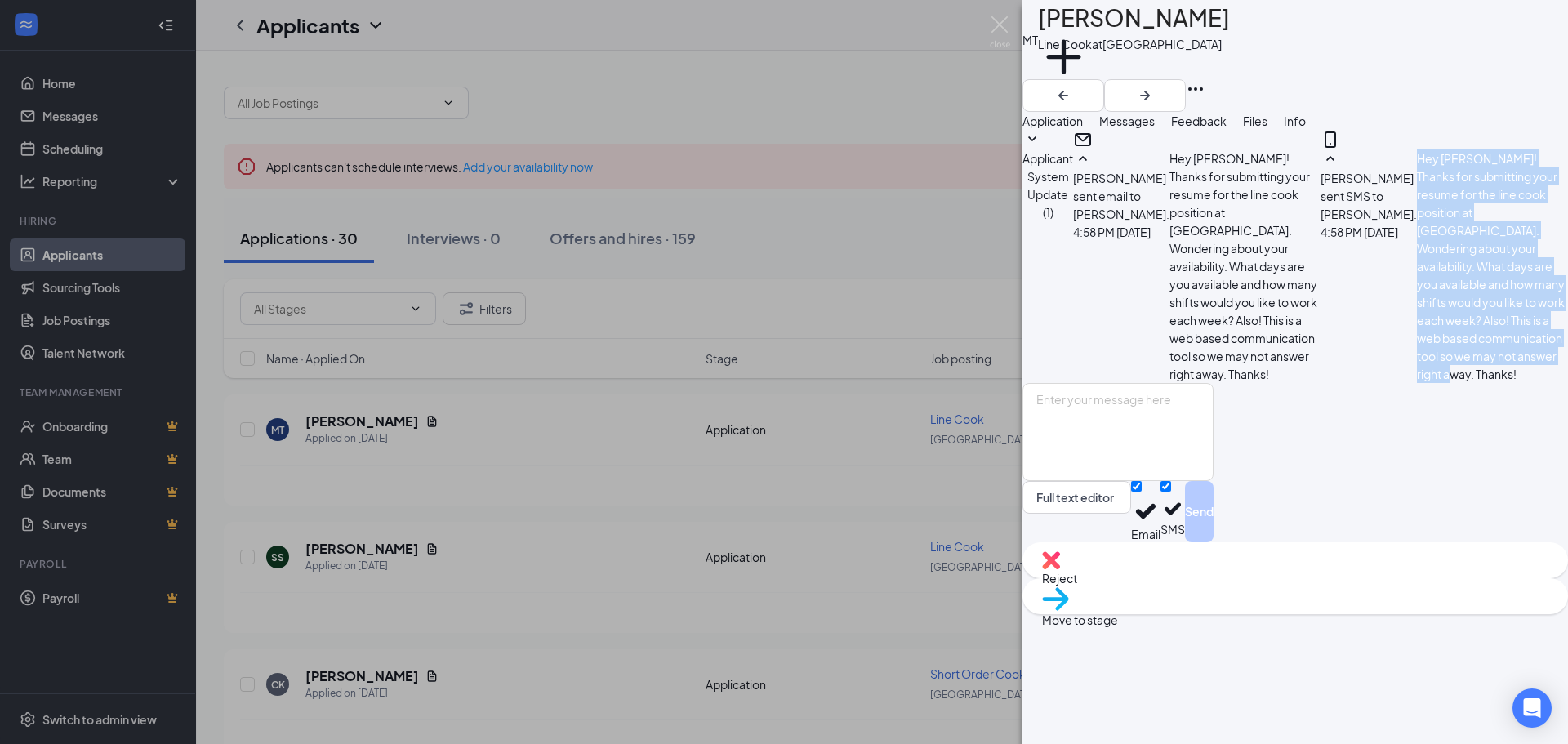
drag, startPoint x: 1248, startPoint y: 481, endPoint x: 1142, endPoint y: 389, distance: 140.4
click at [1321, 383] on div "[PERSON_NAME] sent SMS to [PERSON_NAME]. [DATE] 4:58 PM Hey [PERSON_NAME]! Than…" at bounding box center [1444, 265] width 247 height 233
copy span "Hey [PERSON_NAME]! Thanks for submitting your resume for the line cook position…"
click at [1008, 22] on img at bounding box center [1000, 32] width 21 height 32
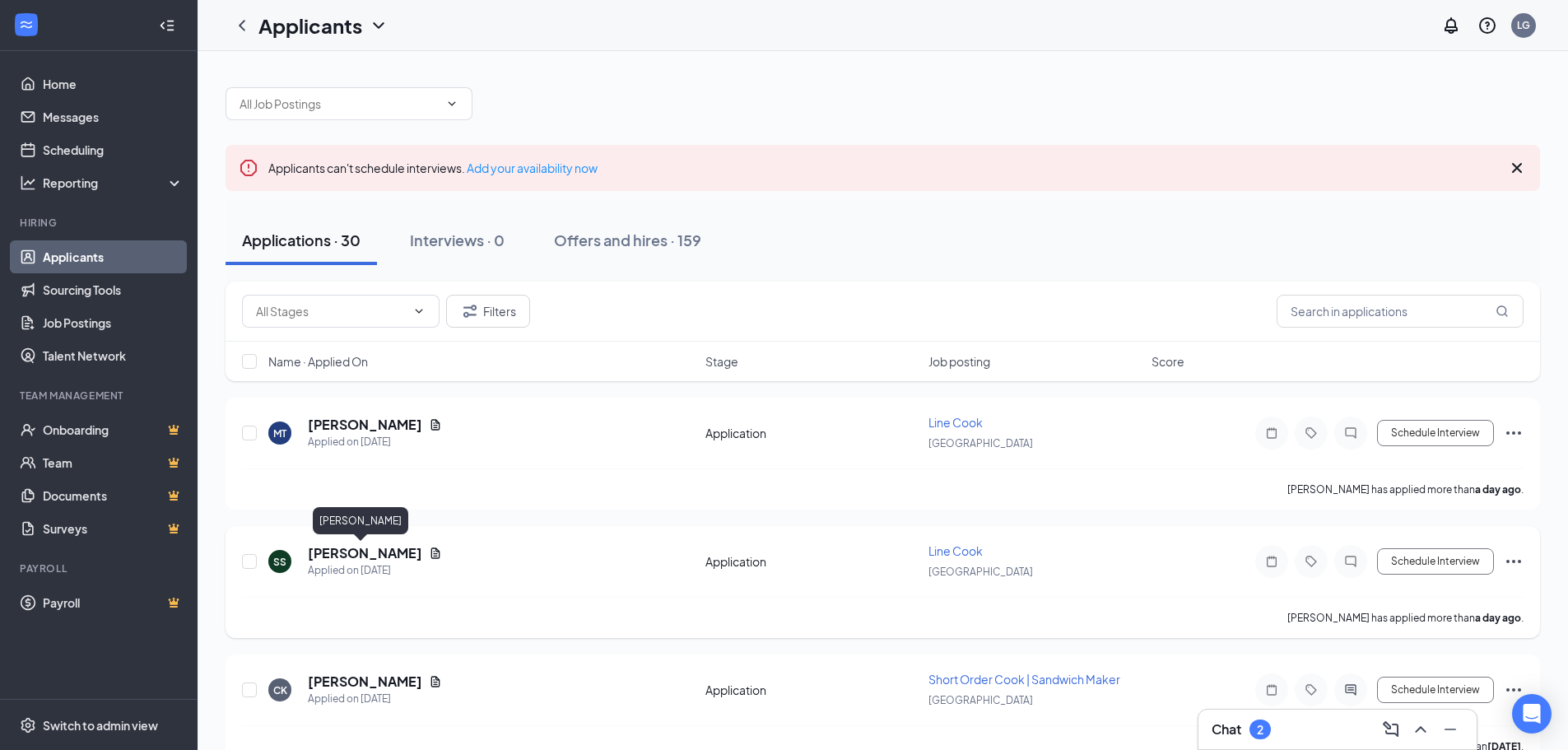
click at [360, 552] on h5 "[PERSON_NAME]" at bounding box center [365, 553] width 114 height 18
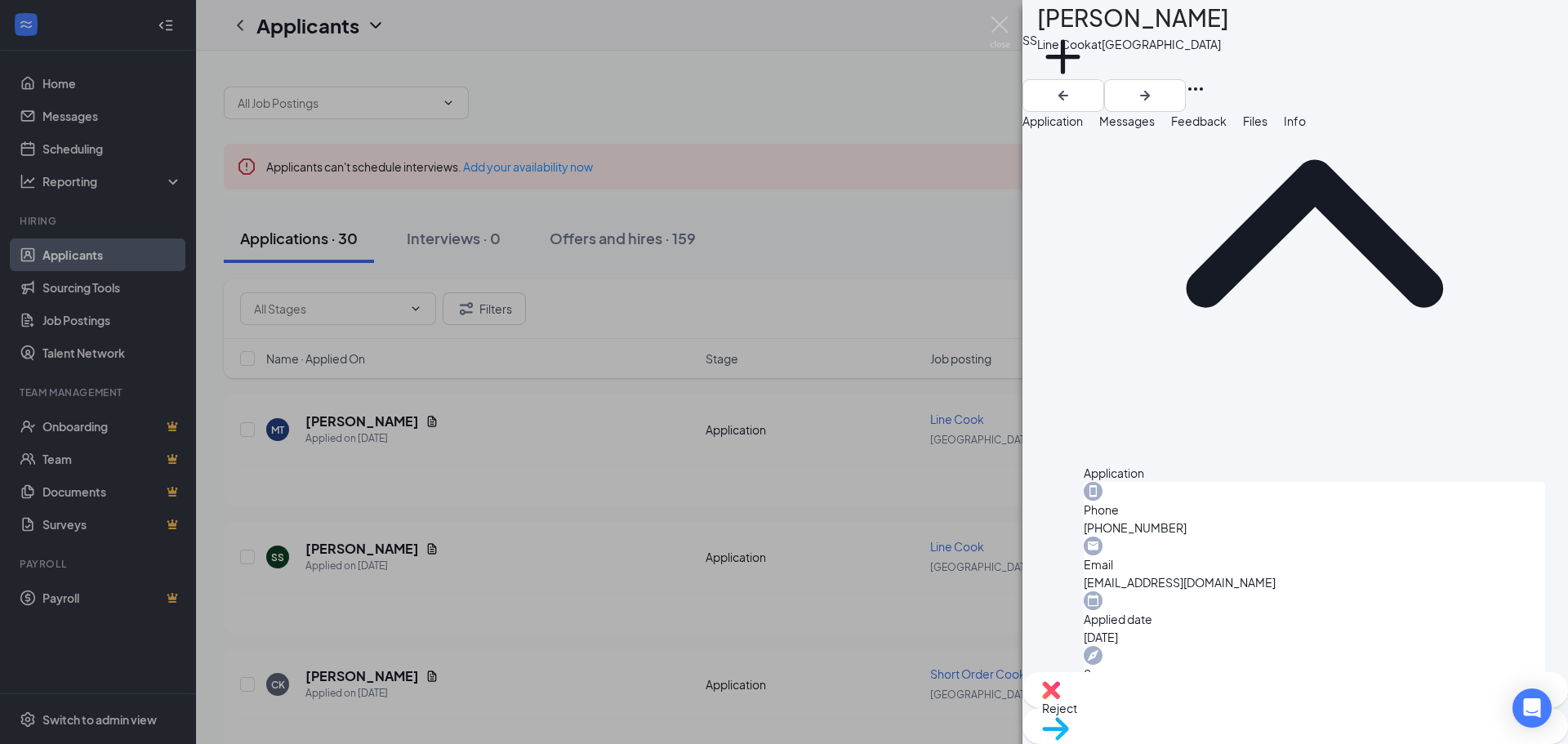
click at [1155, 129] on span "Messages" at bounding box center [1128, 121] width 55 height 14
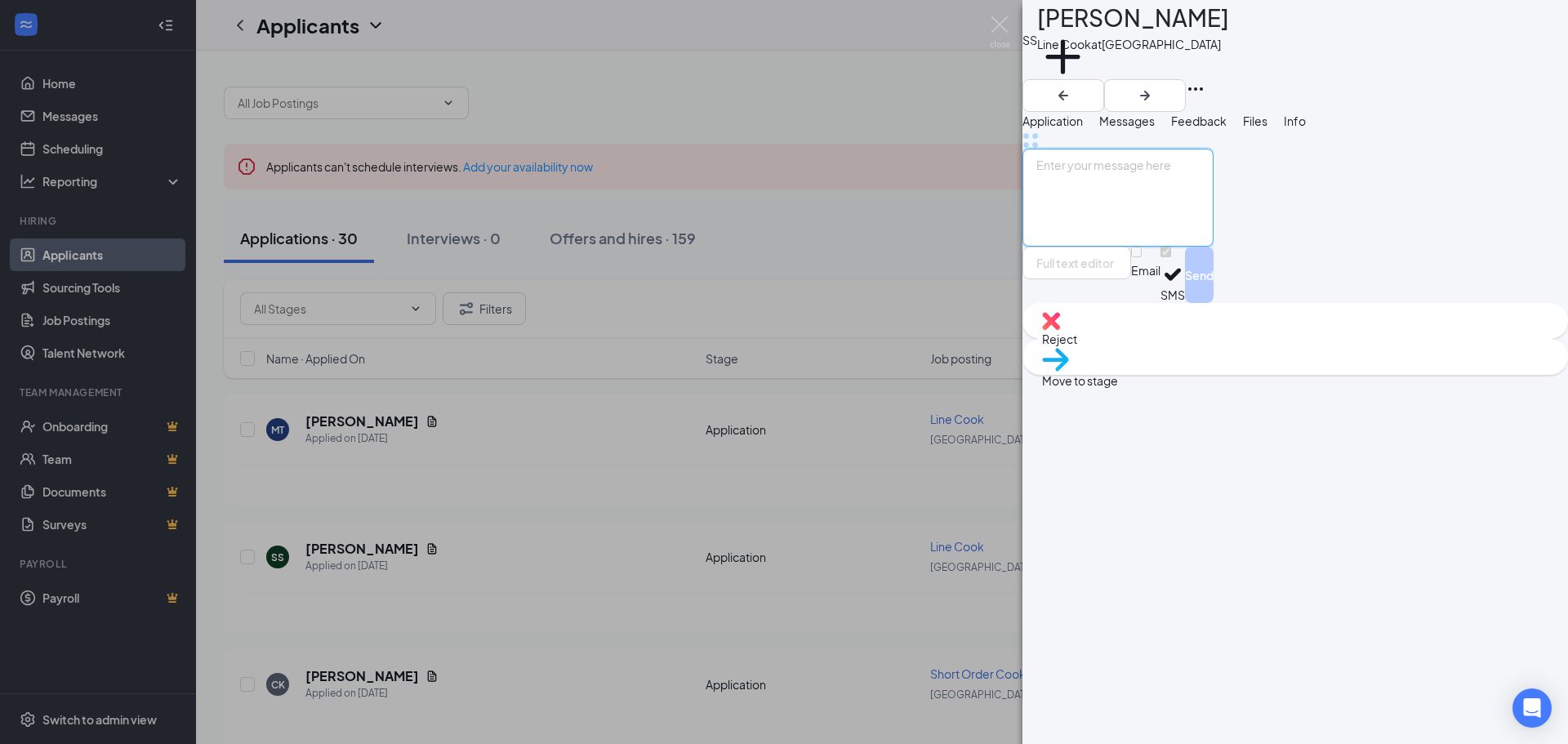
click at [1118, 247] on textarea at bounding box center [1119, 197] width 191 height 98
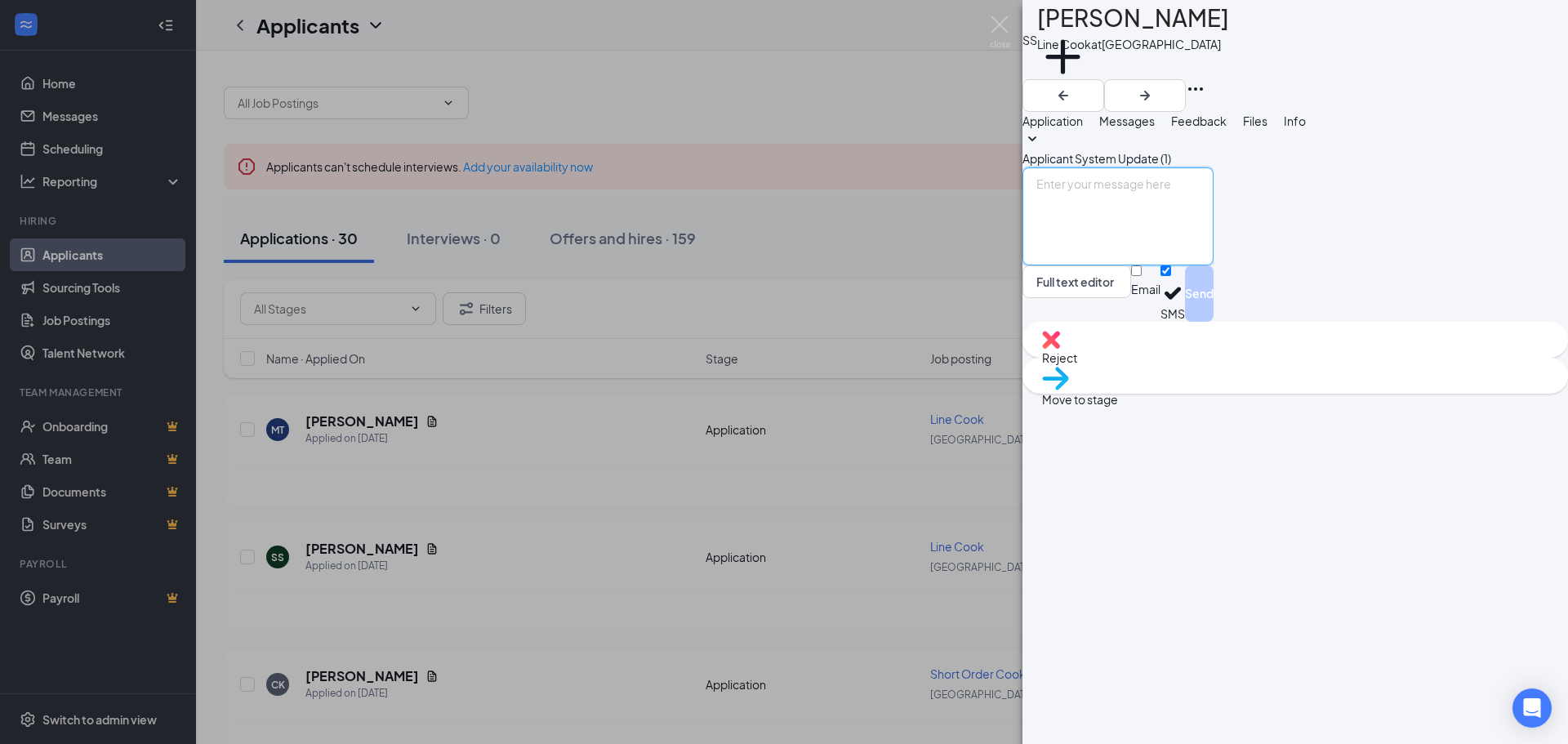
paste textarea "Hey [PERSON_NAME]! Thanks for submitting your resume for the line cook position…"
click at [1136, 265] on textarea "Hey [PERSON_NAME]! Thanks for submitting your resume for the line cook position…" at bounding box center [1119, 216] width 191 height 98
click at [1142, 276] on input "Email" at bounding box center [1136, 271] width 11 height 11
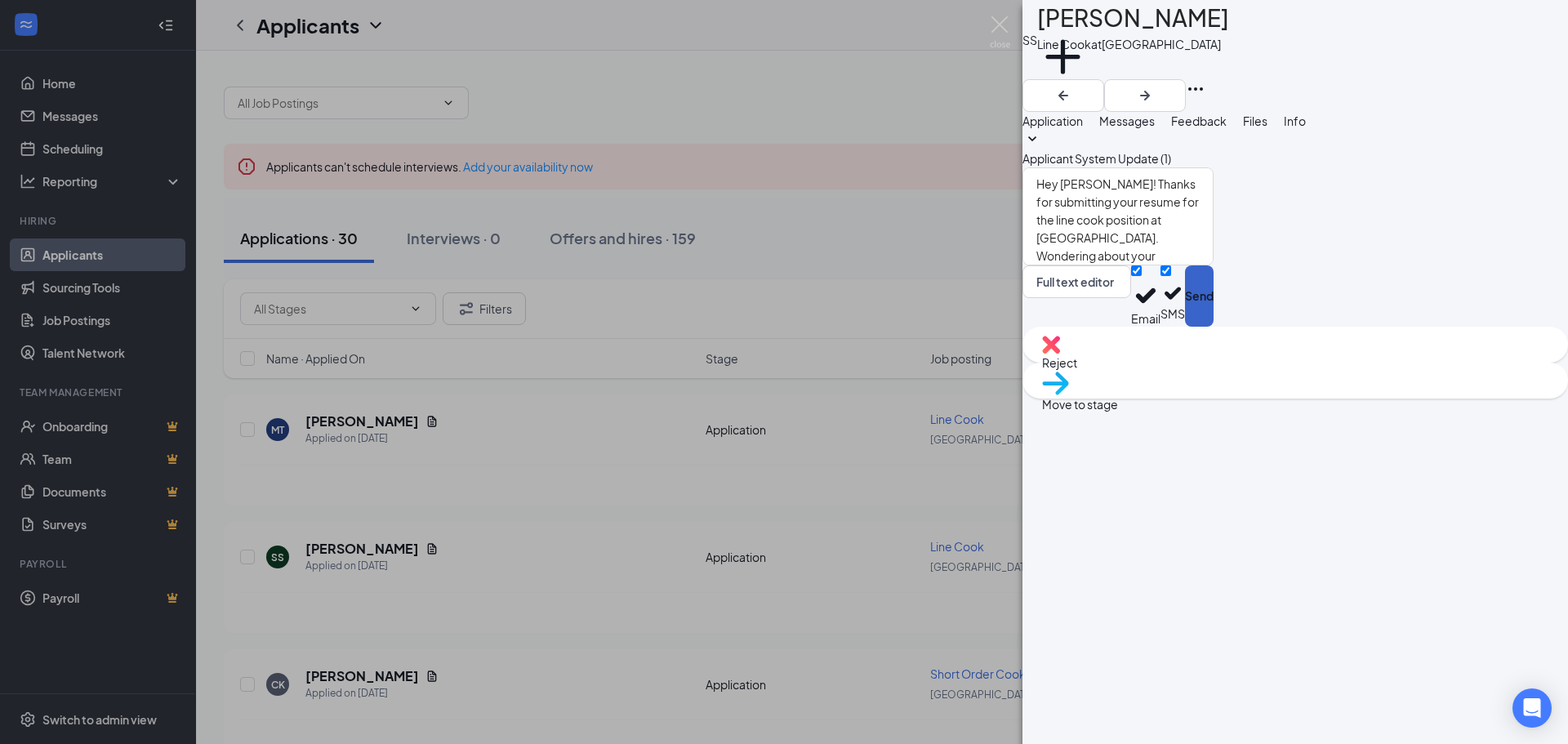
click at [1214, 327] on button "Send" at bounding box center [1200, 296] width 29 height 62
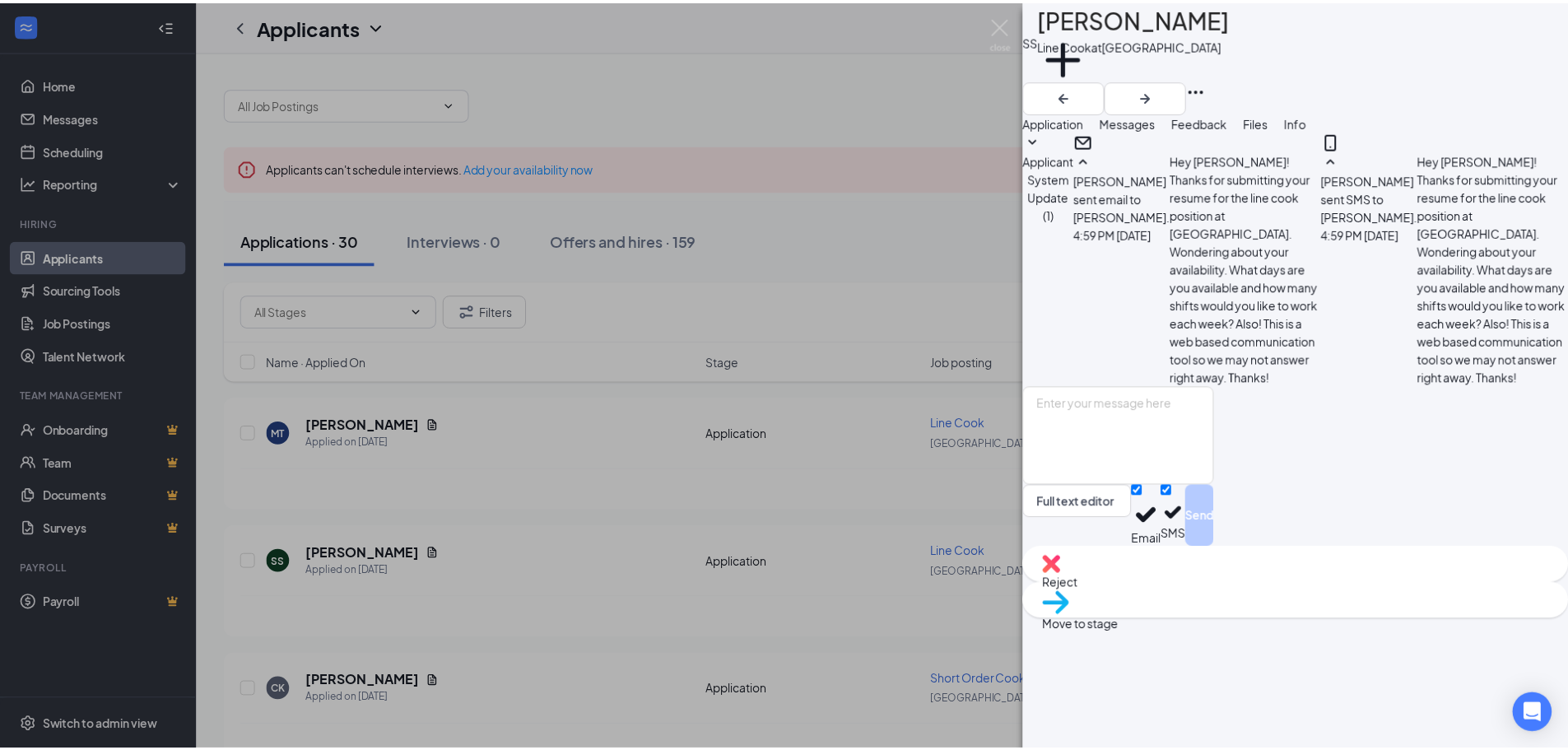
scroll to position [87, 0]
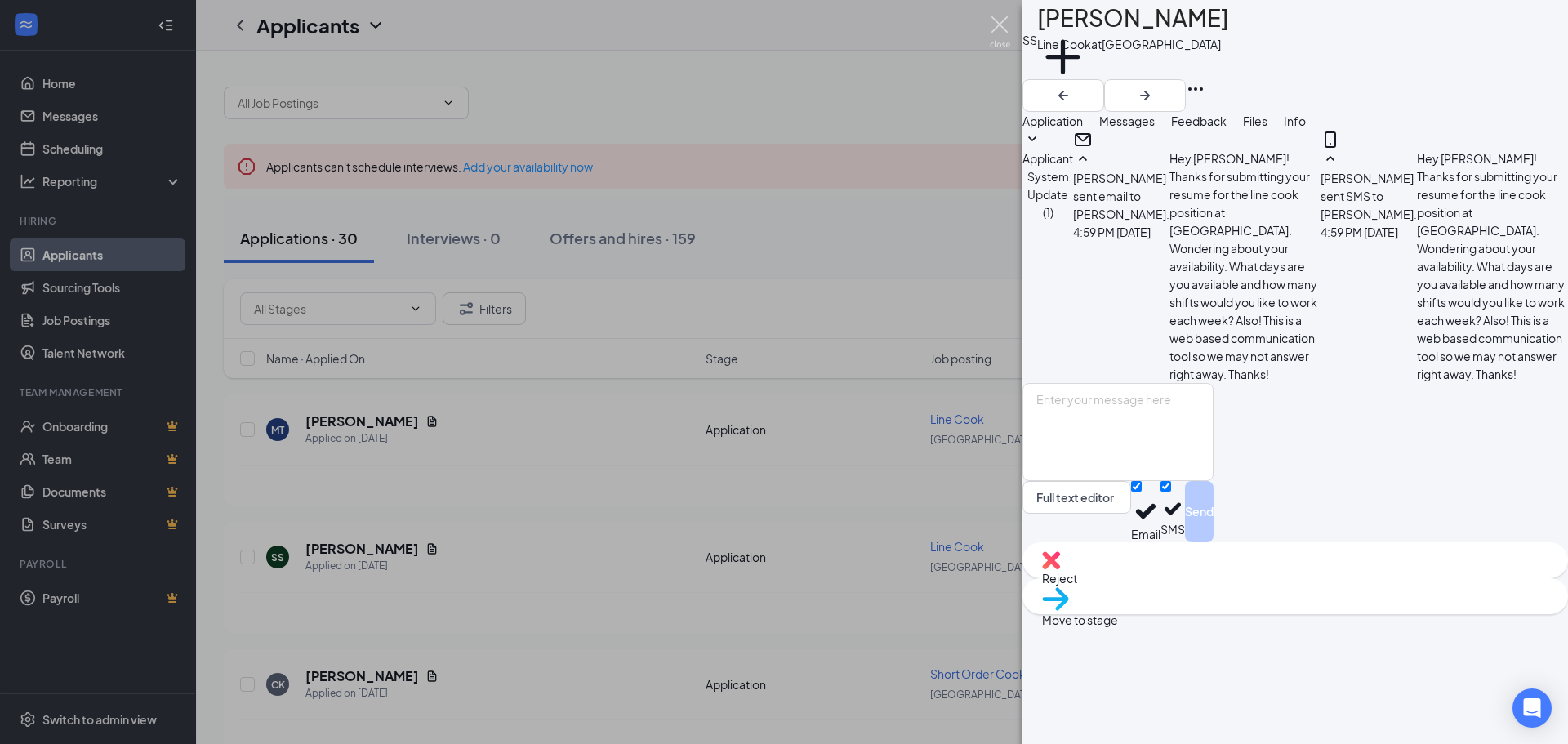
click at [999, 22] on img at bounding box center [1000, 32] width 21 height 32
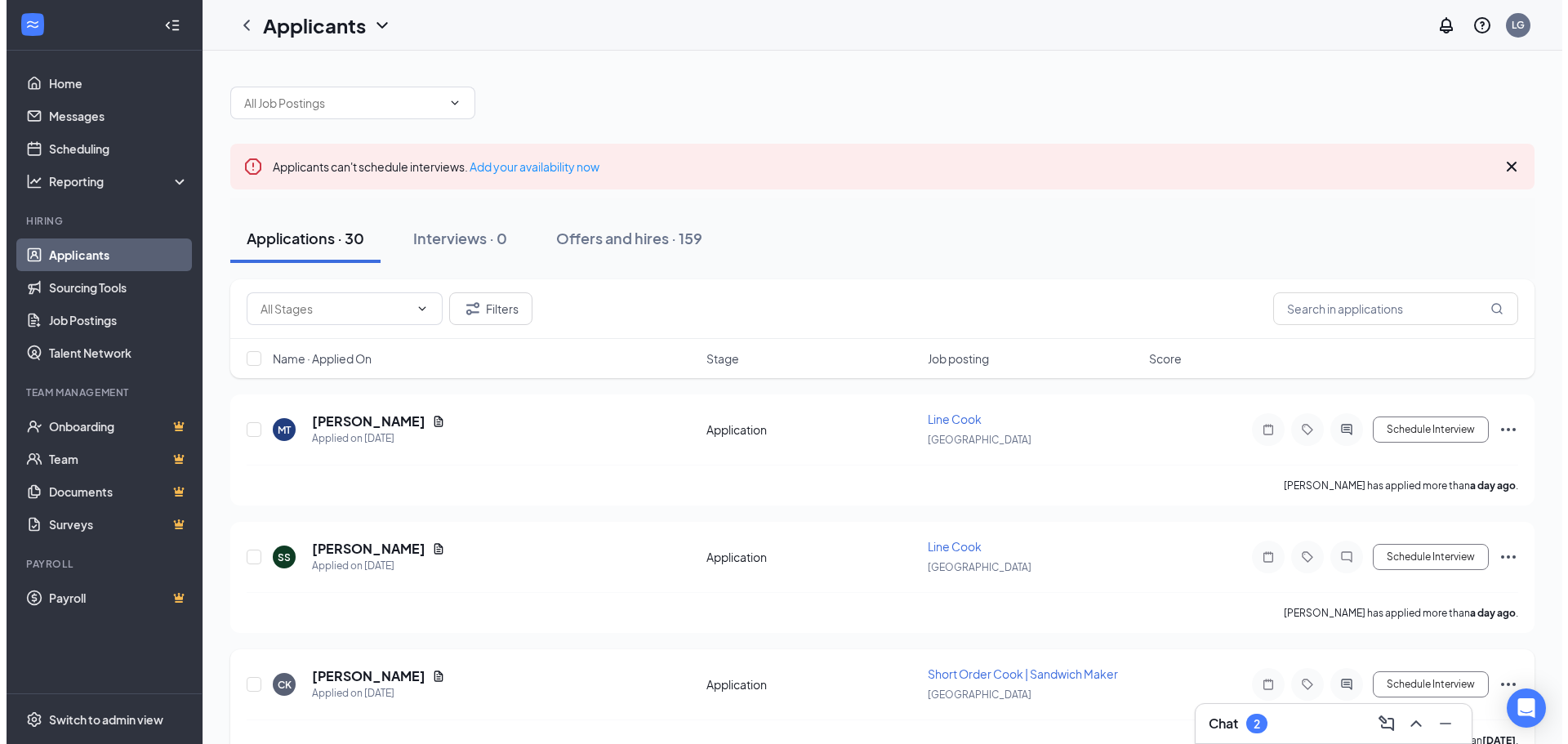
scroll to position [245, 0]
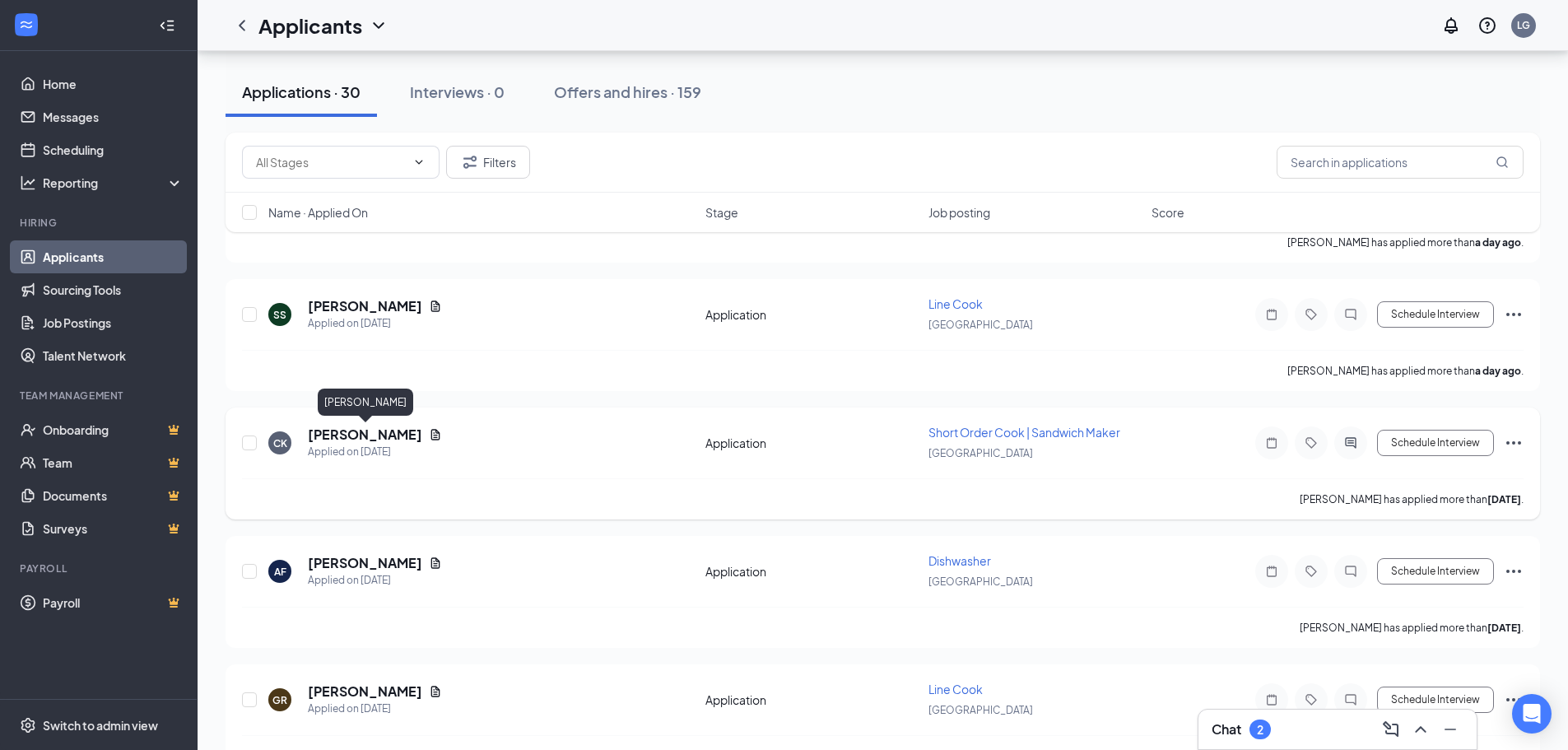
click at [388, 437] on h5 "[PERSON_NAME]" at bounding box center [365, 435] width 114 height 18
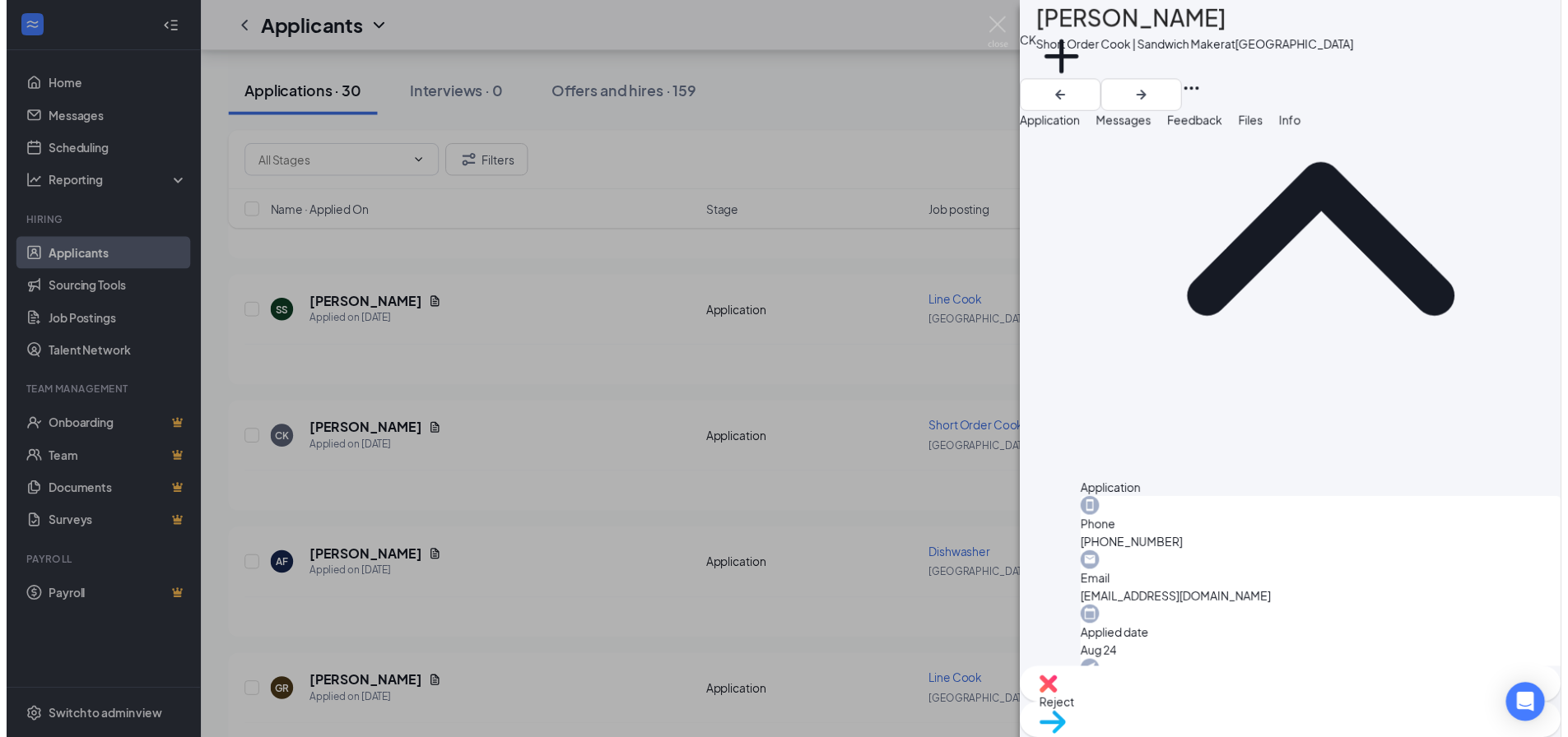
scroll to position [411, 0]
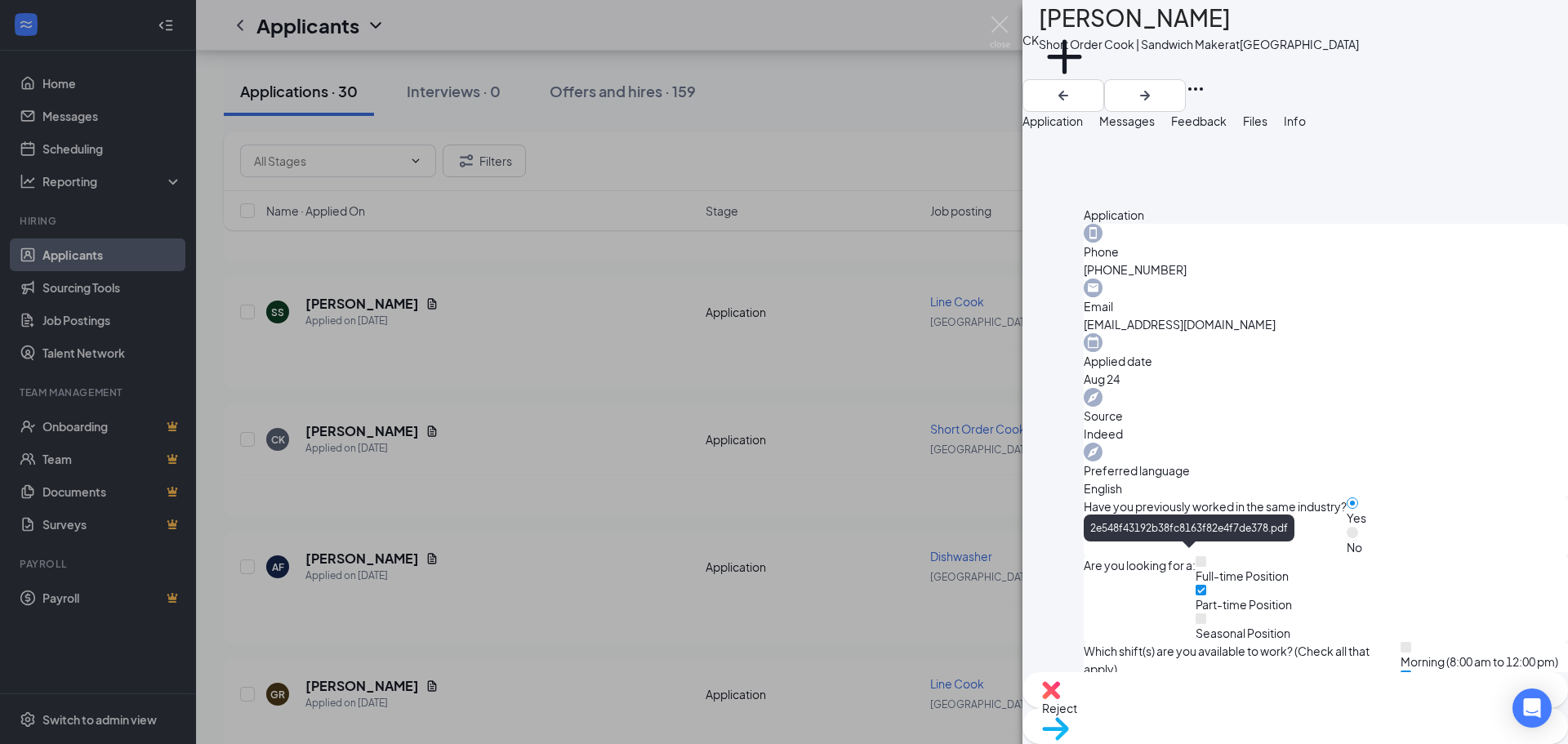
click at [1001, 18] on img at bounding box center [1000, 32] width 21 height 32
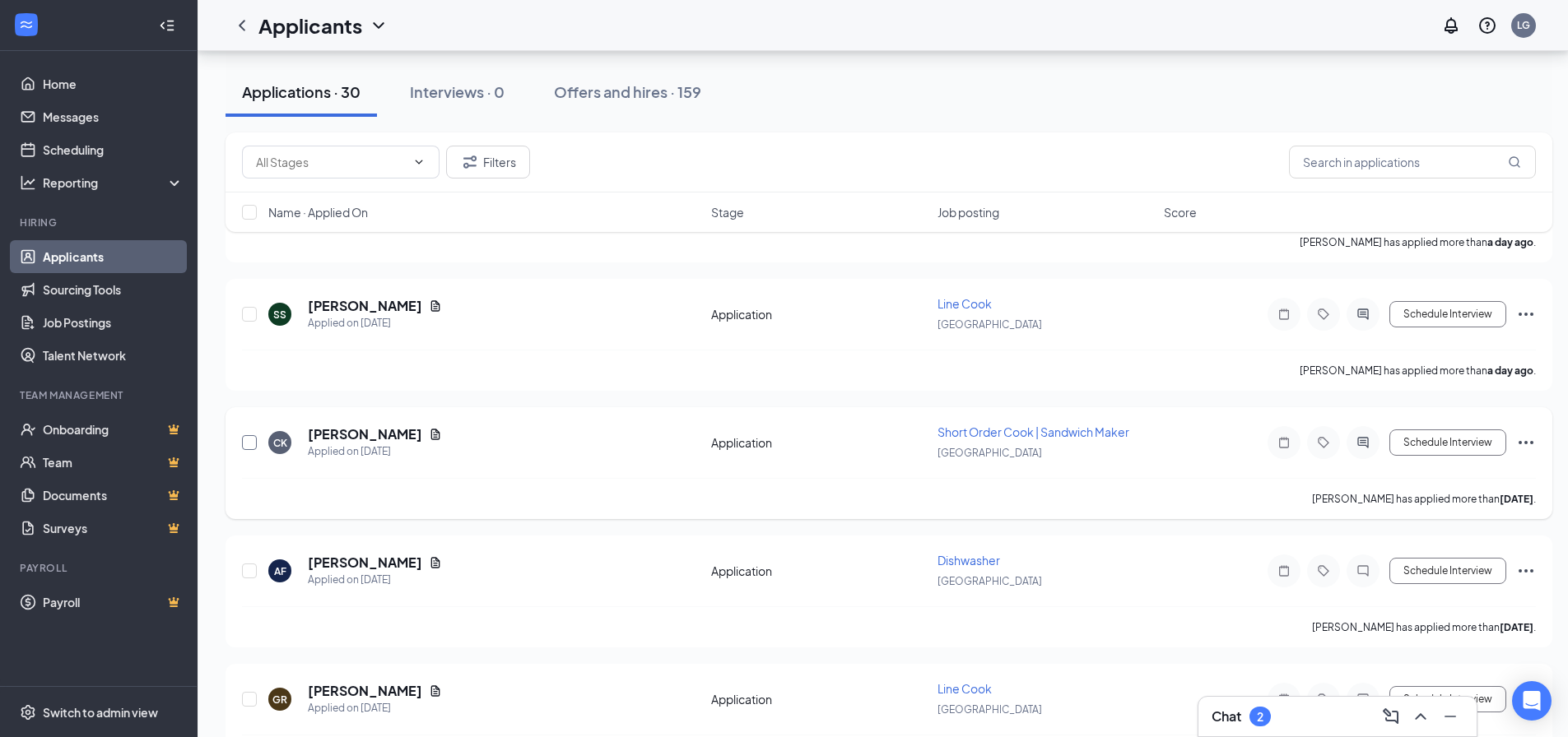
click at [249, 445] on input "checkbox" at bounding box center [249, 443] width 14 height 14
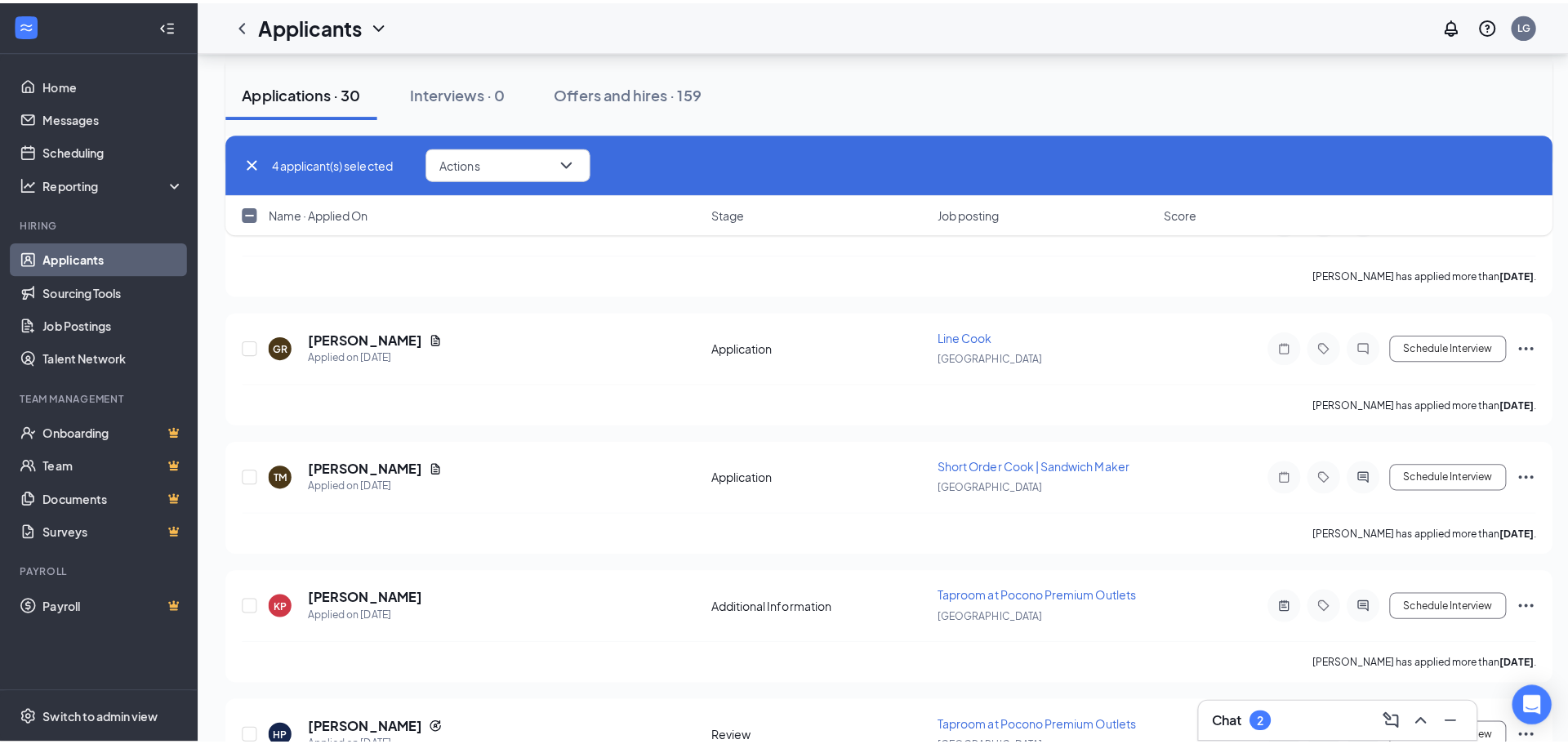
scroll to position [653, 0]
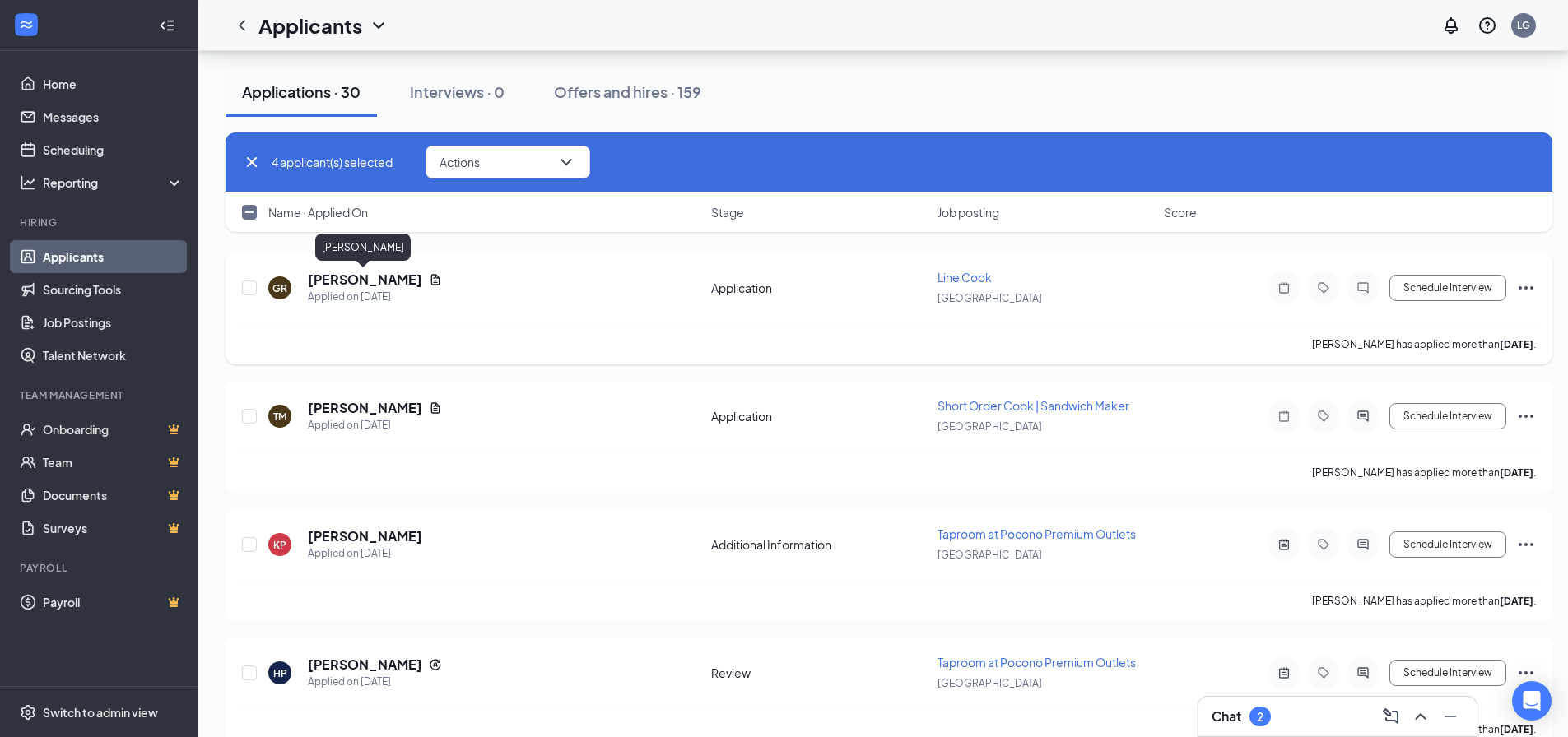
click at [375, 281] on h5 "[PERSON_NAME]" at bounding box center [365, 280] width 114 height 18
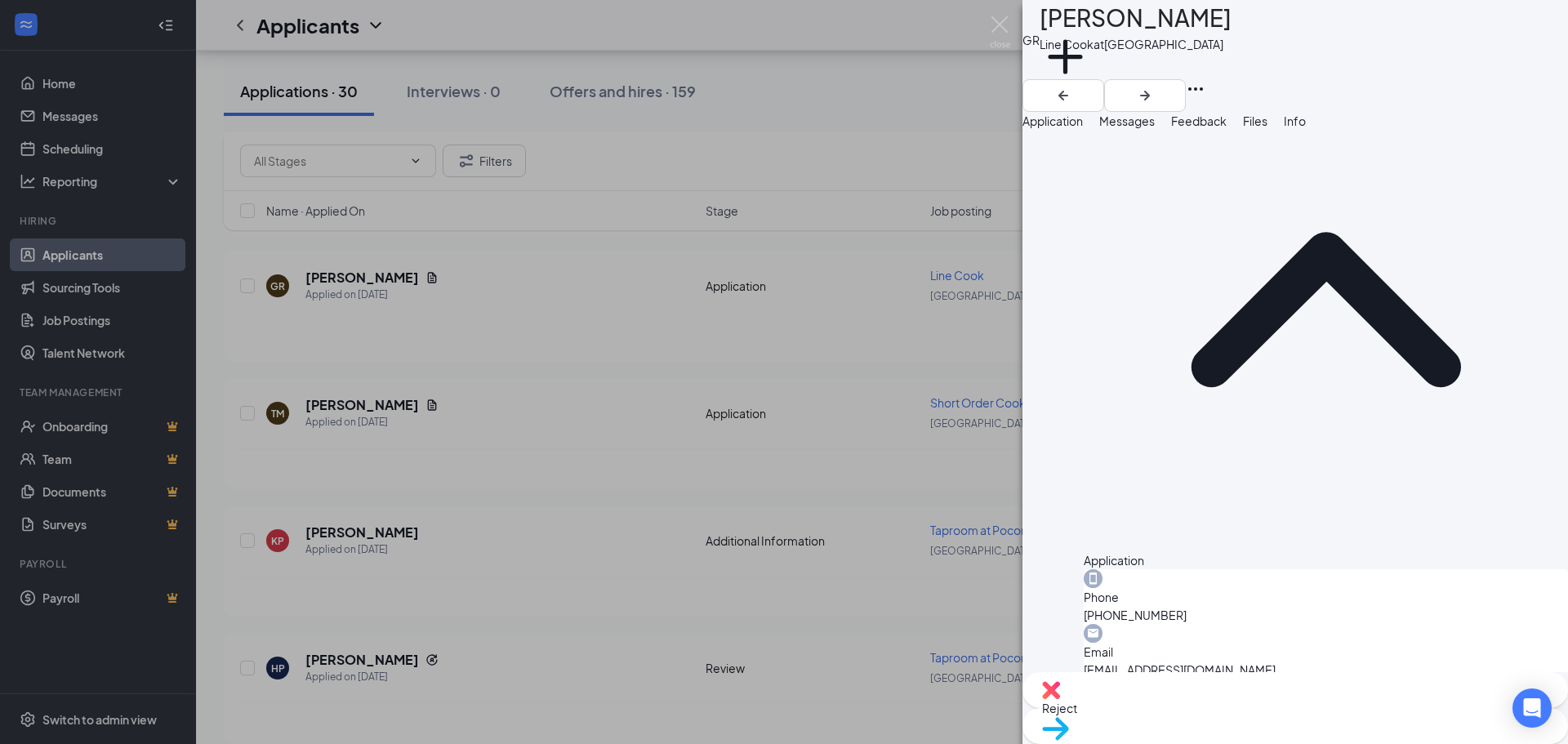
scroll to position [128, 0]
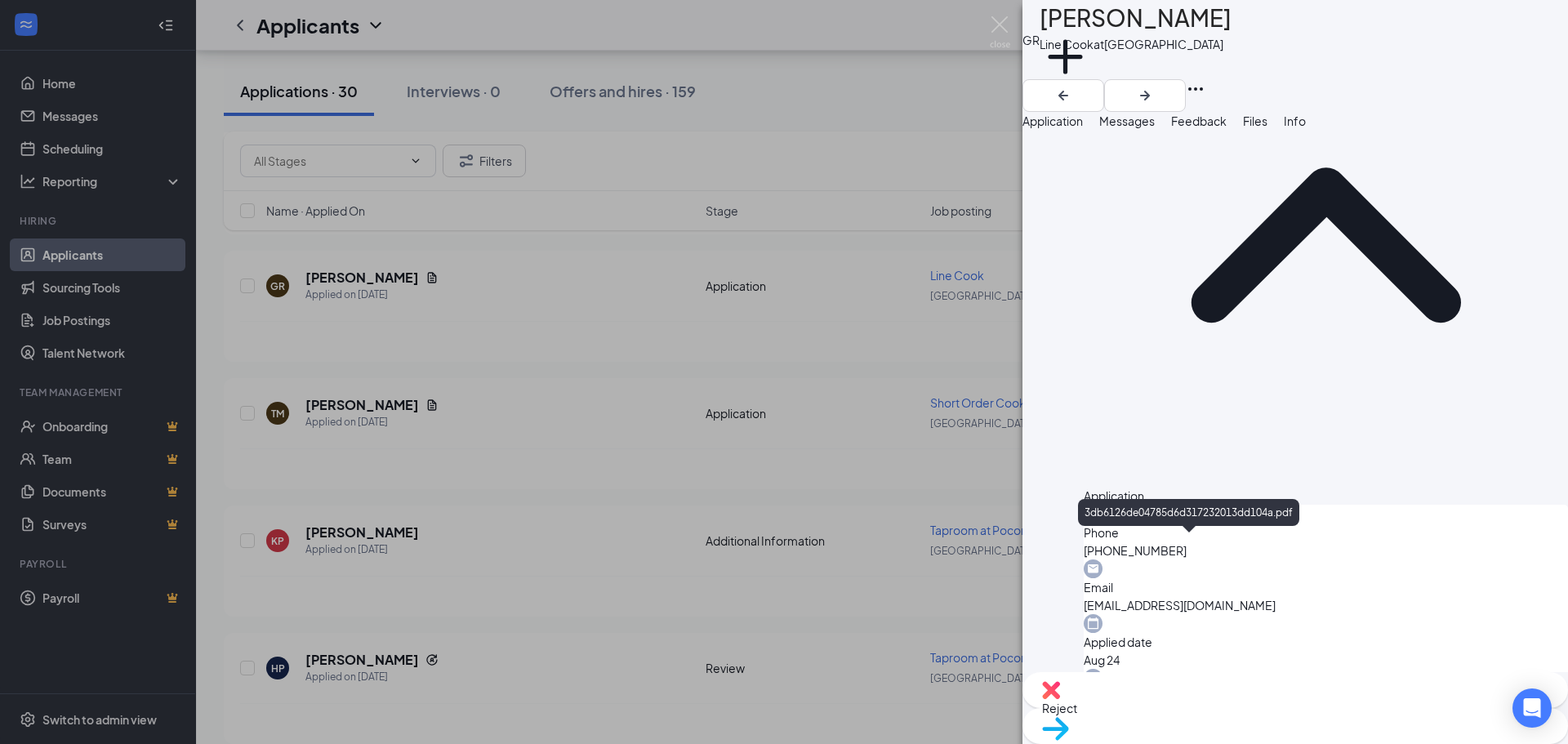
click at [1155, 129] on span "Messages" at bounding box center [1128, 121] width 55 height 14
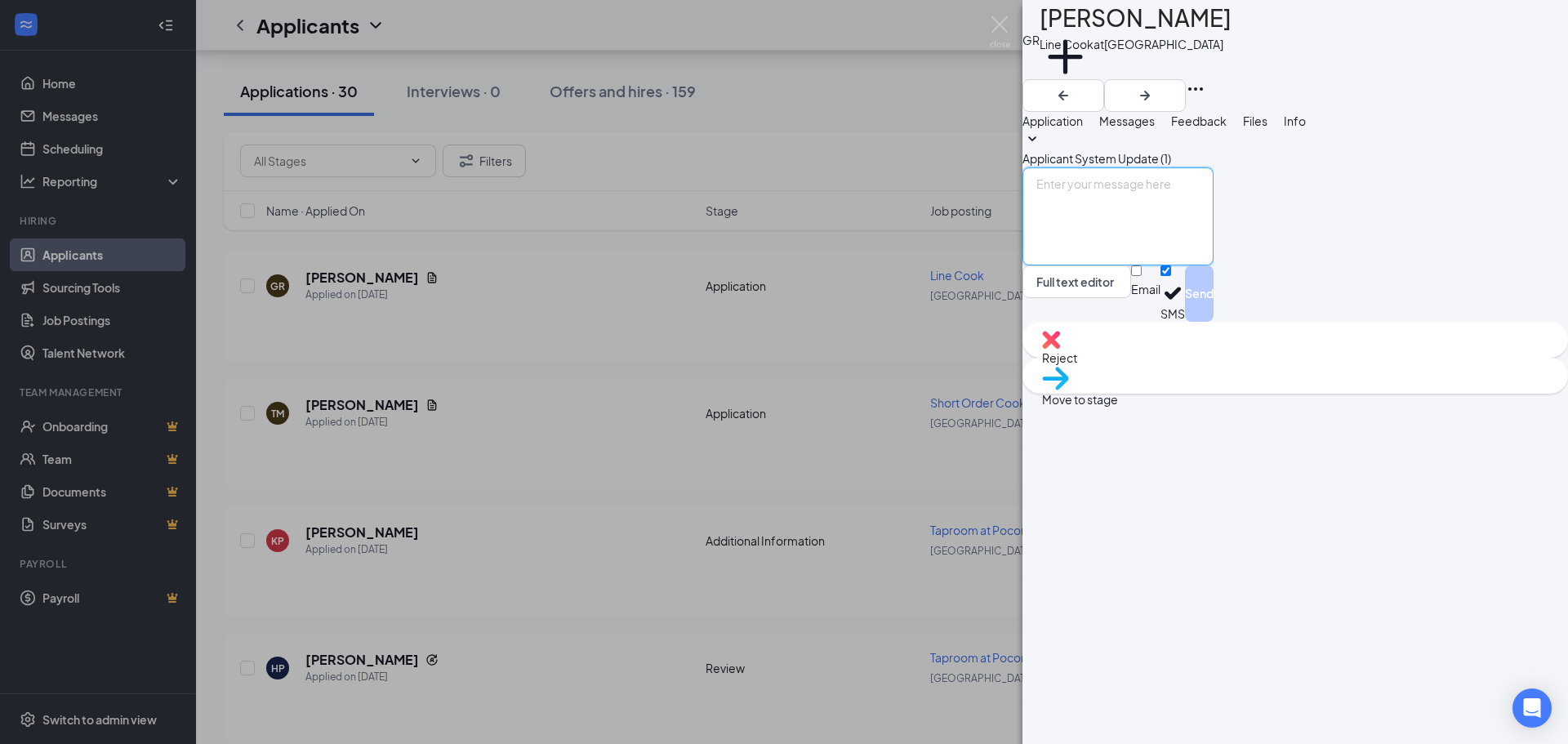
click at [1119, 265] on textarea at bounding box center [1119, 216] width 191 height 98
paste textarea "Hey [PERSON_NAME]! Thanks for submitting your resume for the line cook position…"
click at [1137, 265] on textarea "Hey [PERSON_NAME]! Thanks for submitting your resume for the line cook position…" at bounding box center [1119, 216] width 191 height 98
click at [1142, 276] on input "Email" at bounding box center [1136, 271] width 11 height 11
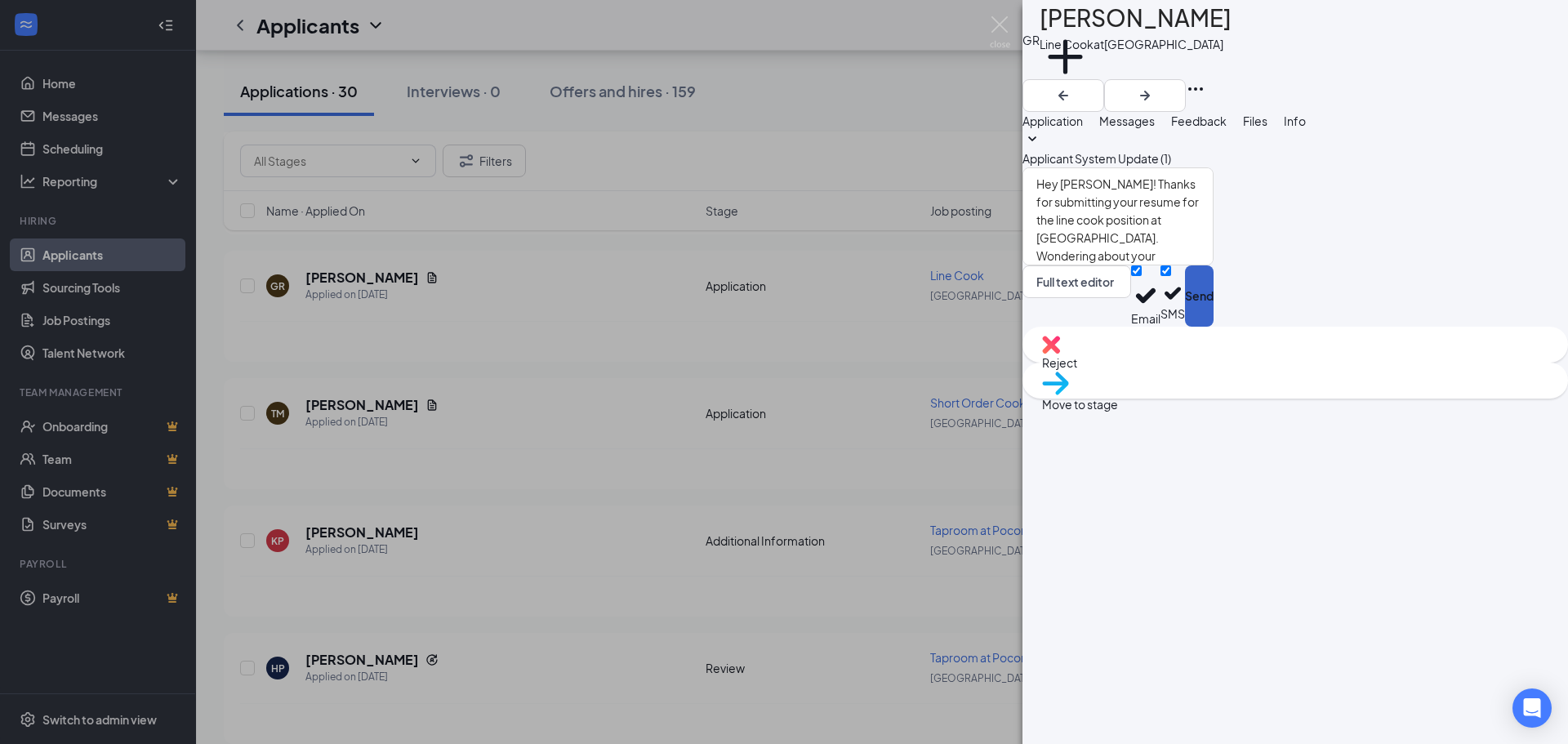
click at [1214, 327] on button "Send" at bounding box center [1200, 296] width 29 height 62
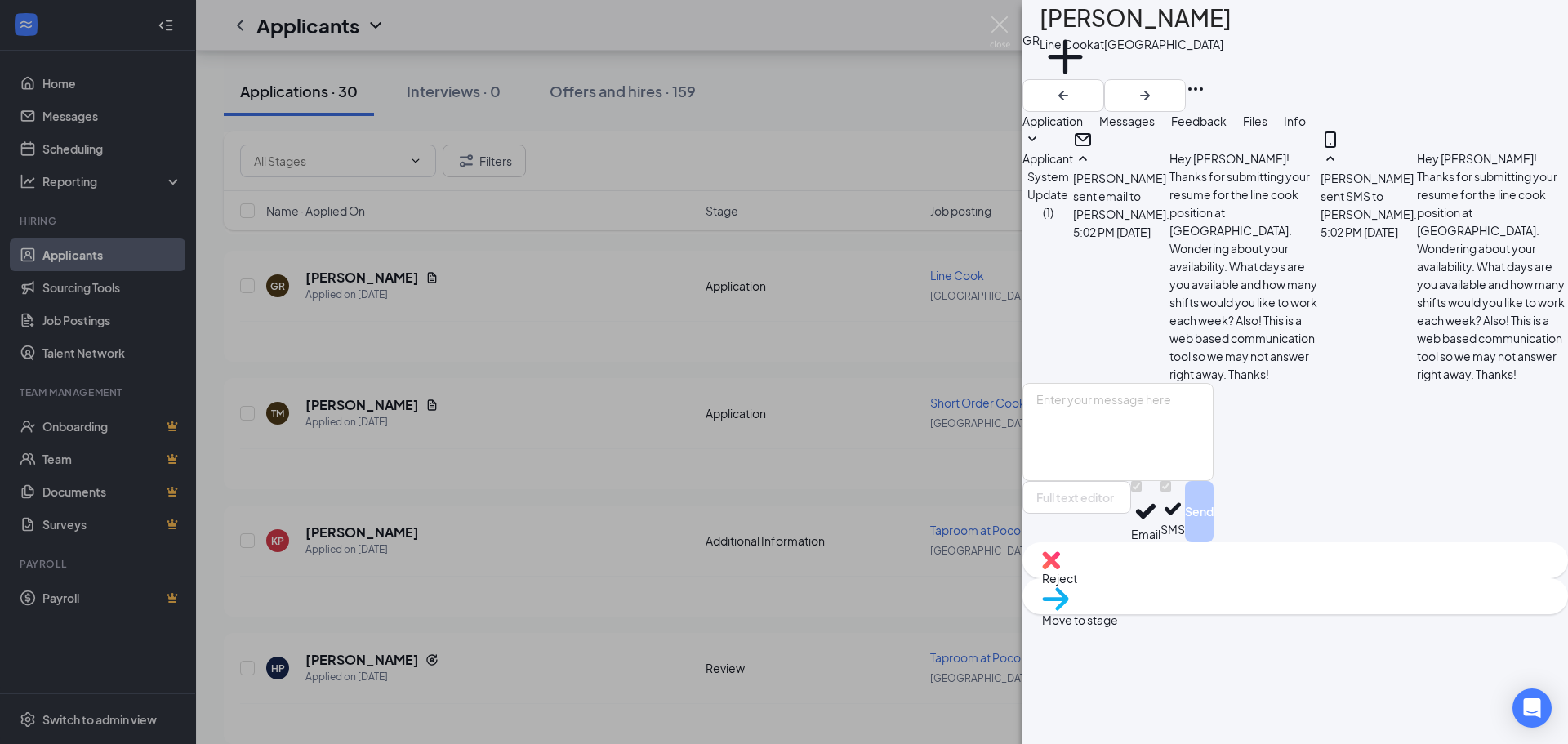
scroll to position [87, 0]
click at [995, 24] on img at bounding box center [1000, 32] width 21 height 32
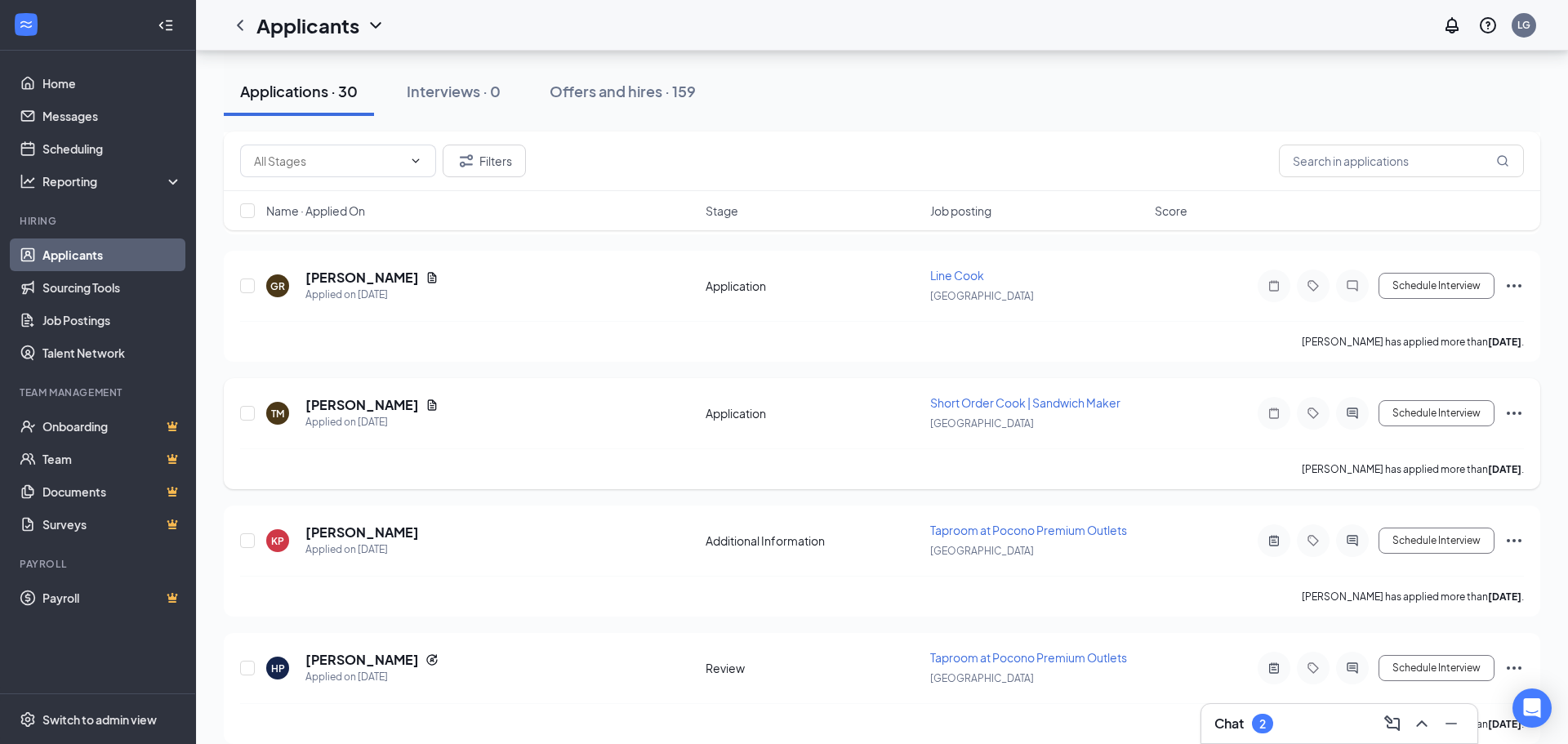
click at [340, 404] on h5 "[PERSON_NAME]" at bounding box center [362, 405] width 113 height 18
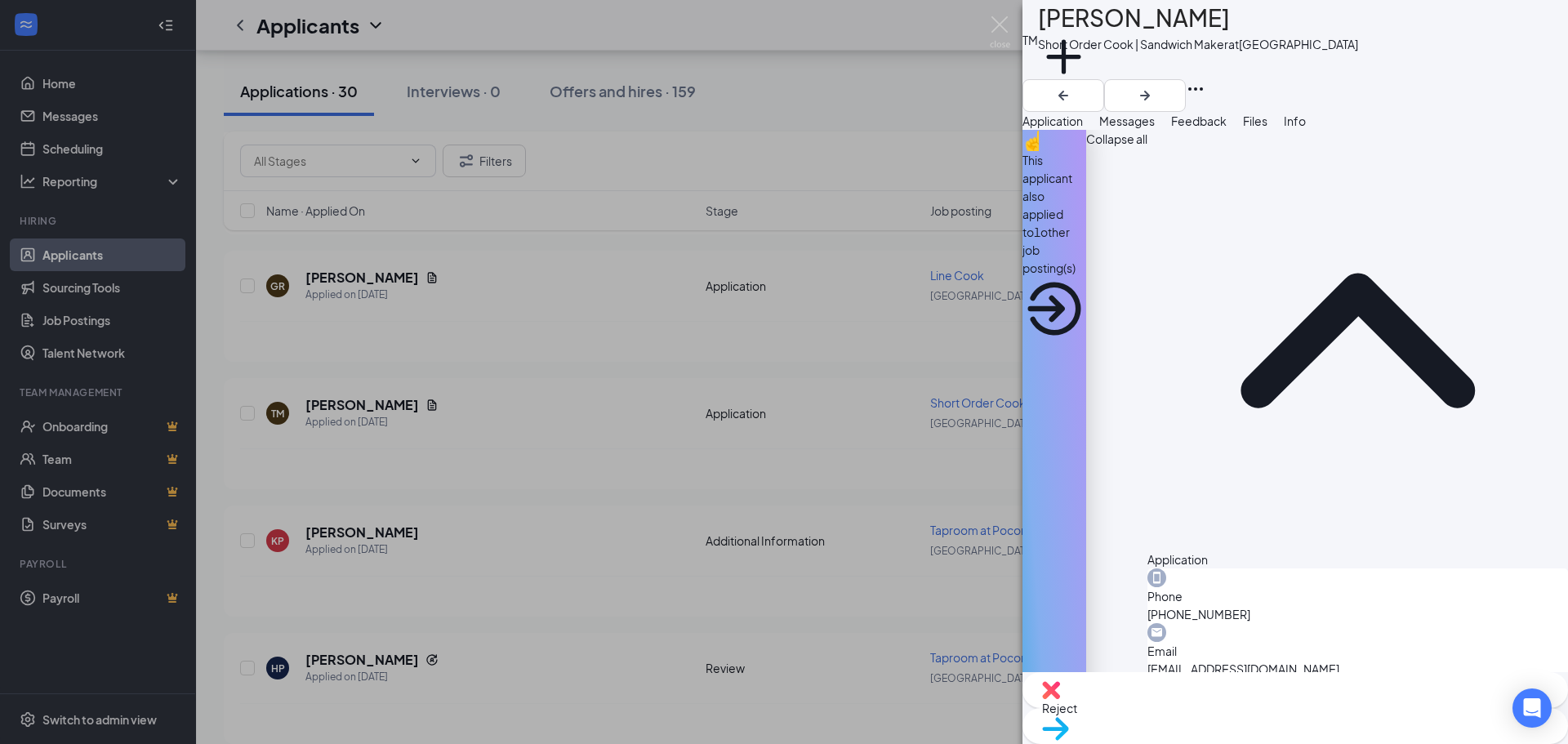
click at [1155, 129] on span "Messages" at bounding box center [1128, 121] width 55 height 14
click at [1081, 129] on span "Application" at bounding box center [1053, 121] width 61 height 14
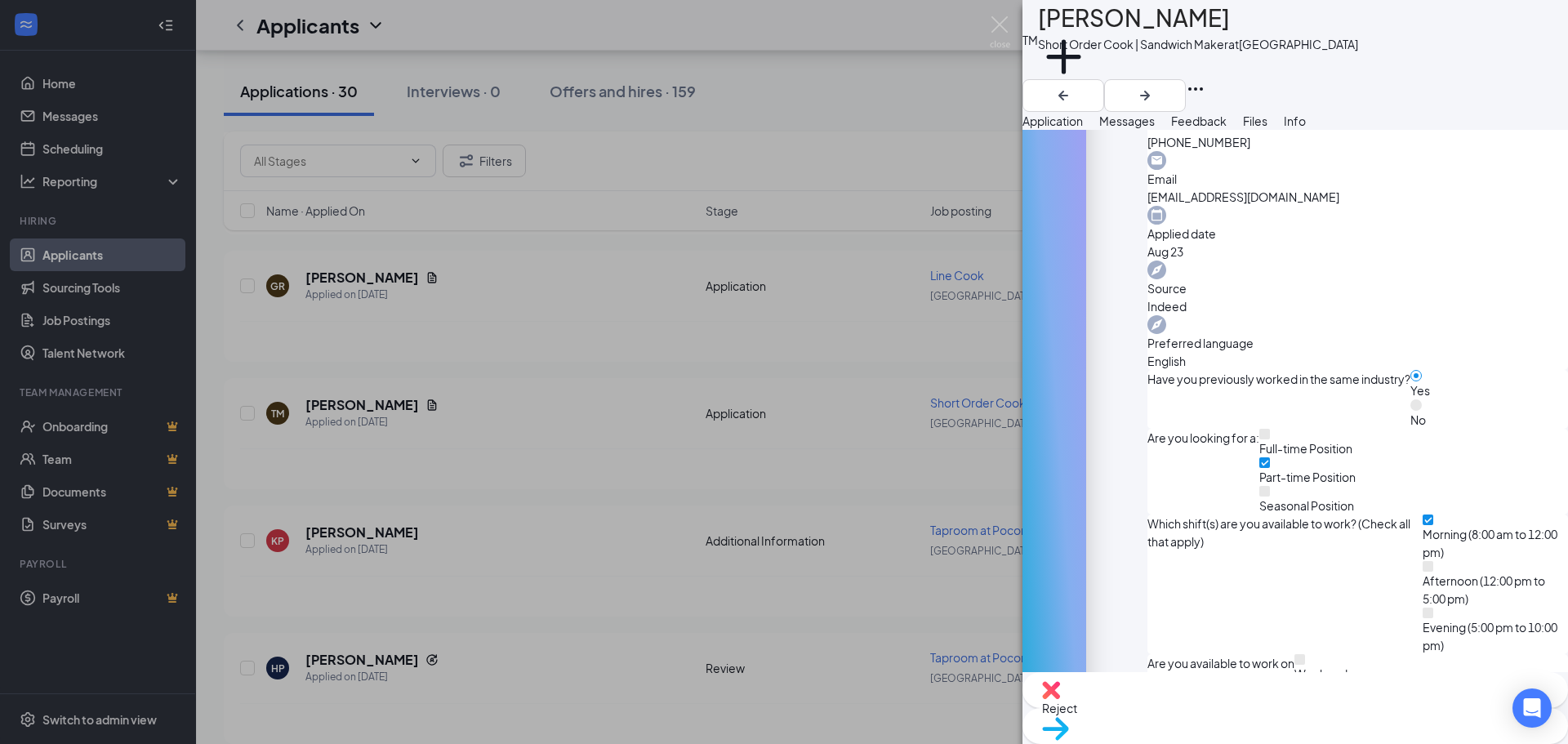
scroll to position [476, 0]
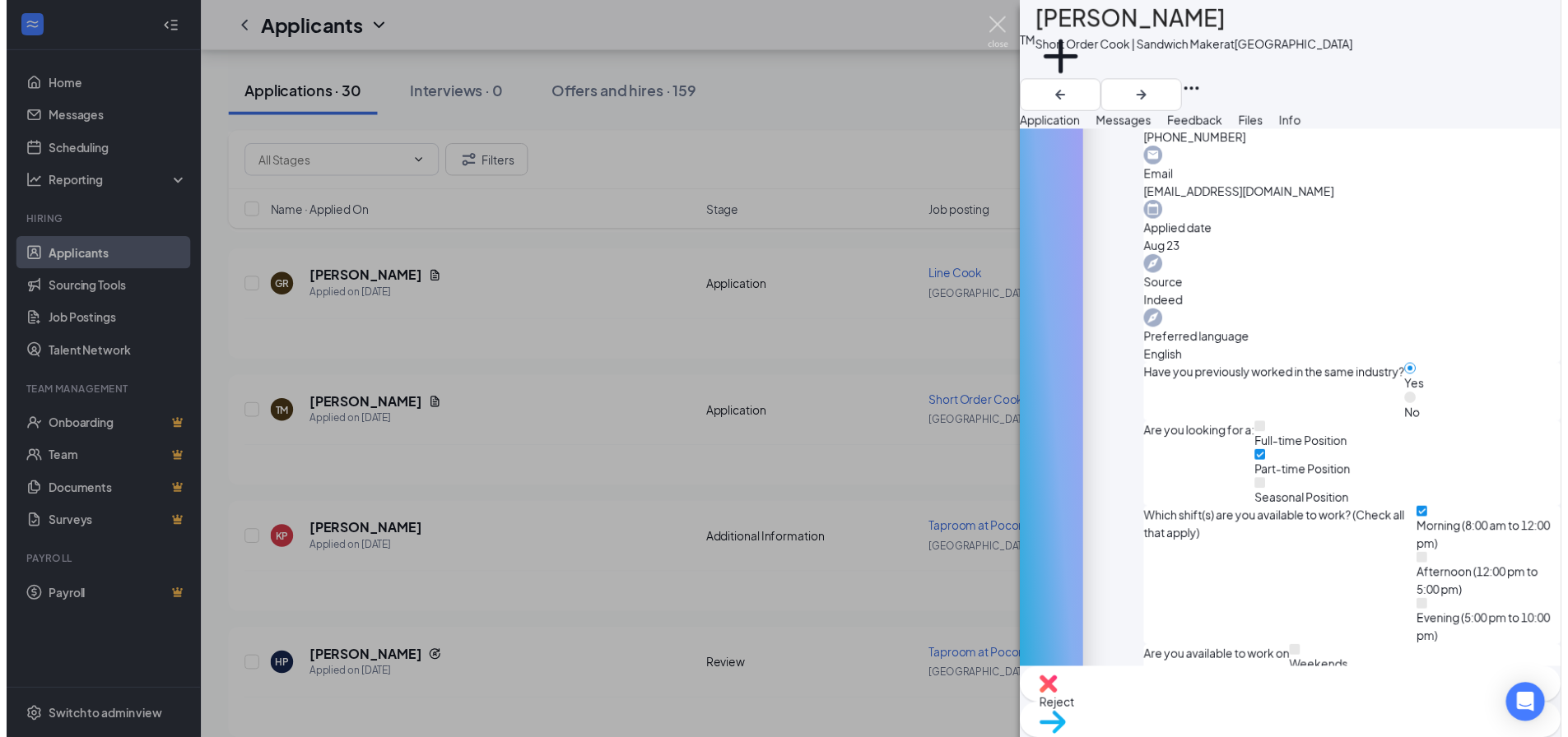
scroll to position [474, 0]
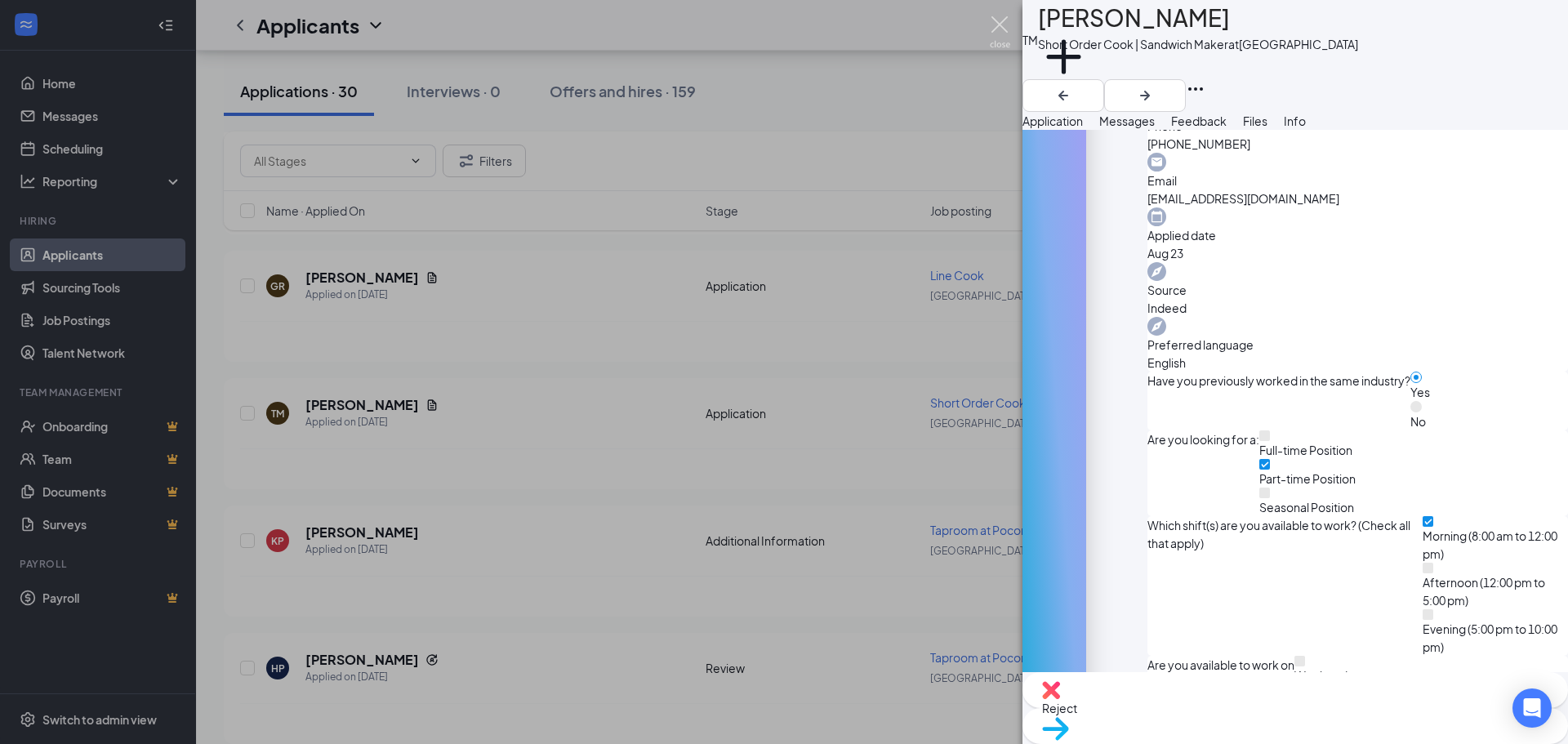
click at [1003, 24] on img at bounding box center [1000, 32] width 21 height 32
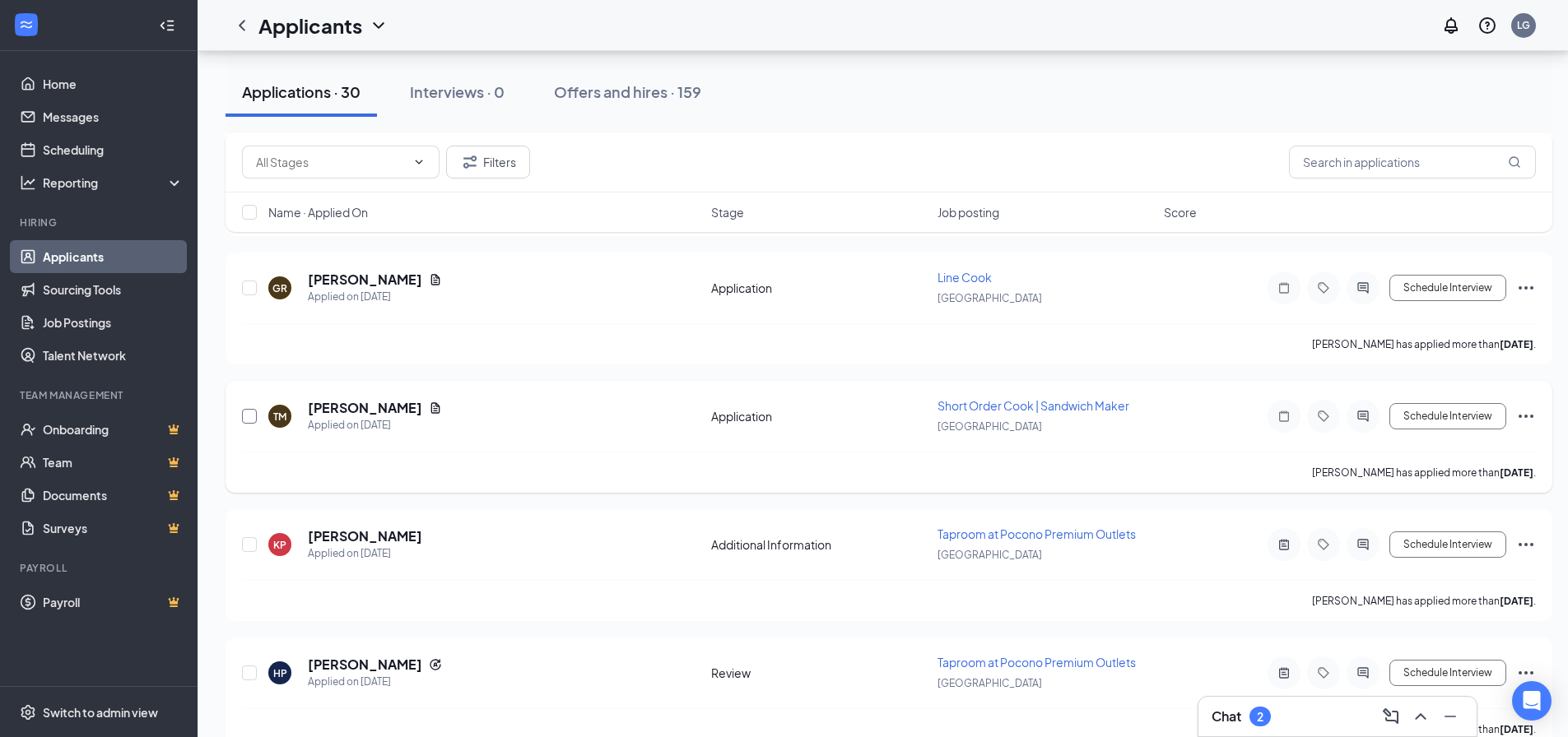
click at [250, 417] on input "checkbox" at bounding box center [249, 416] width 14 height 14
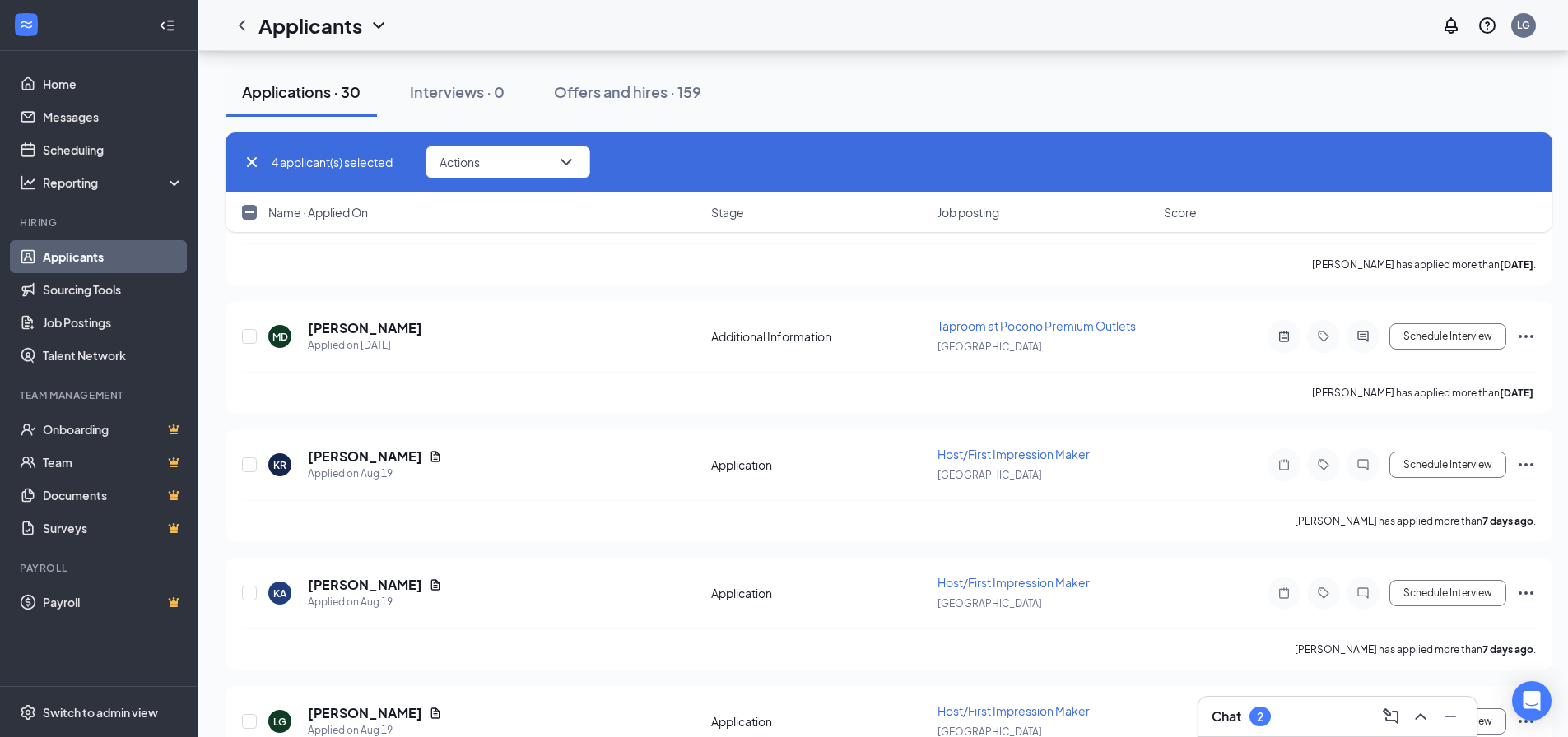
scroll to position [1152, 0]
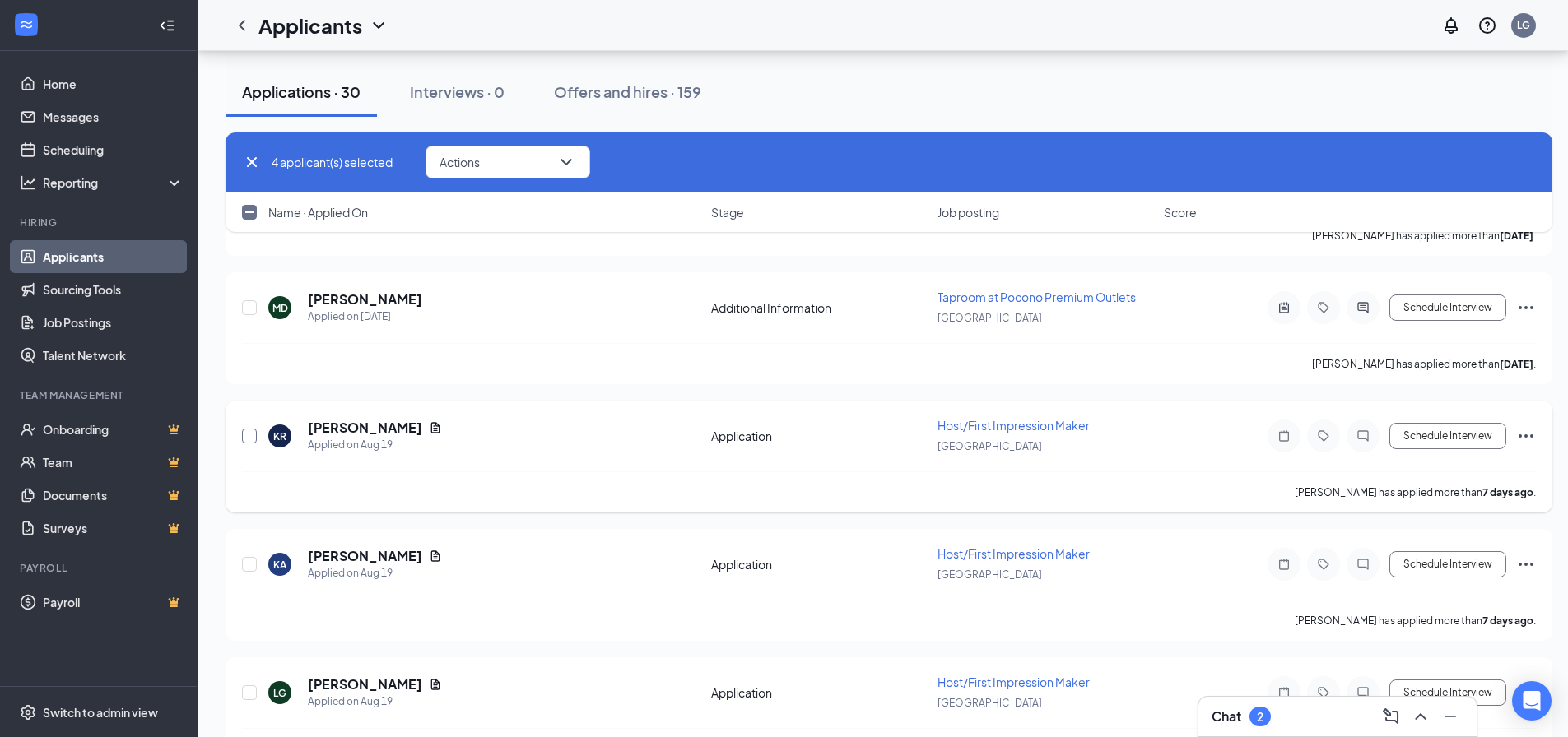
click at [251, 438] on input "checkbox" at bounding box center [249, 436] width 14 height 14
click at [250, 562] on input "checkbox" at bounding box center [249, 564] width 14 height 14
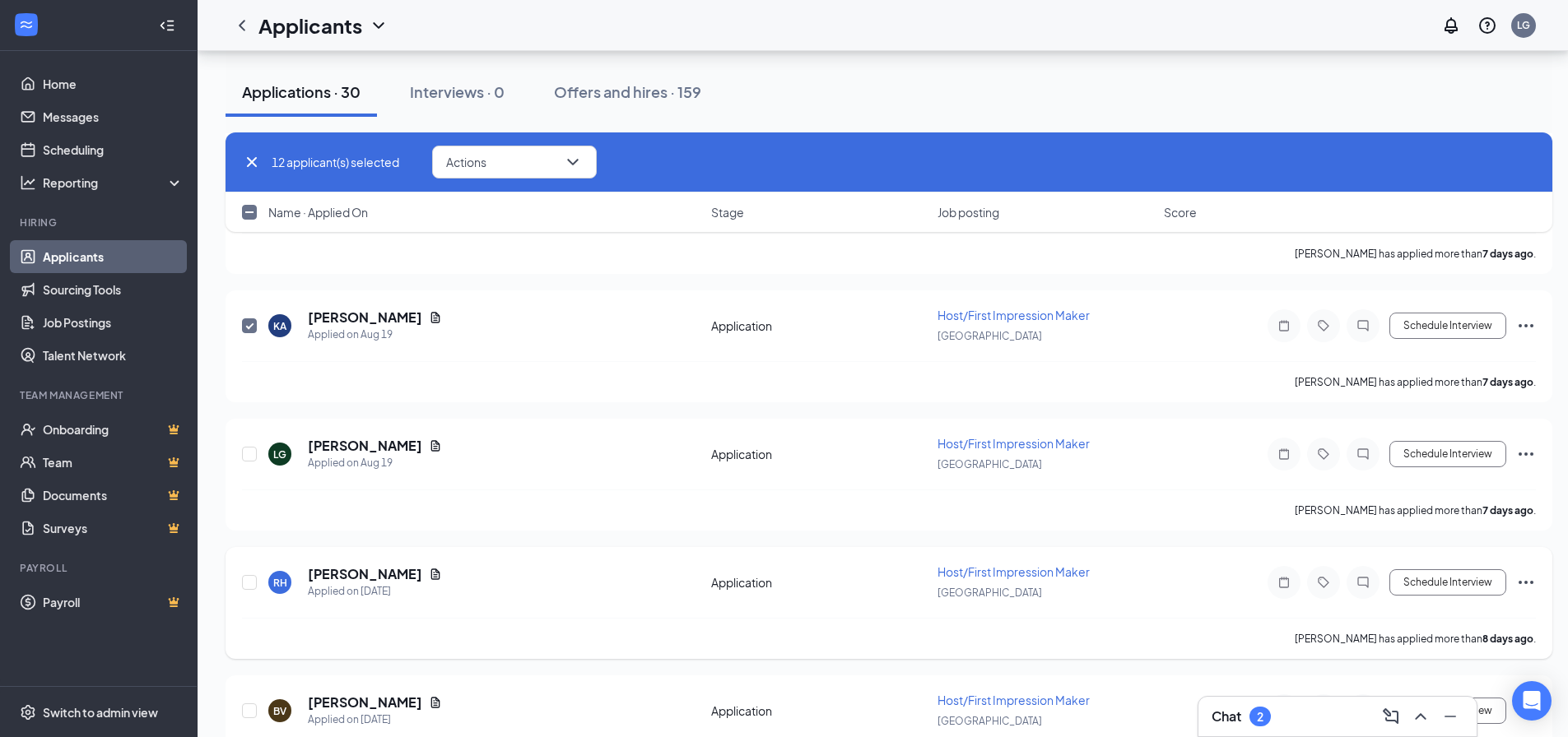
scroll to position [1398, 0]
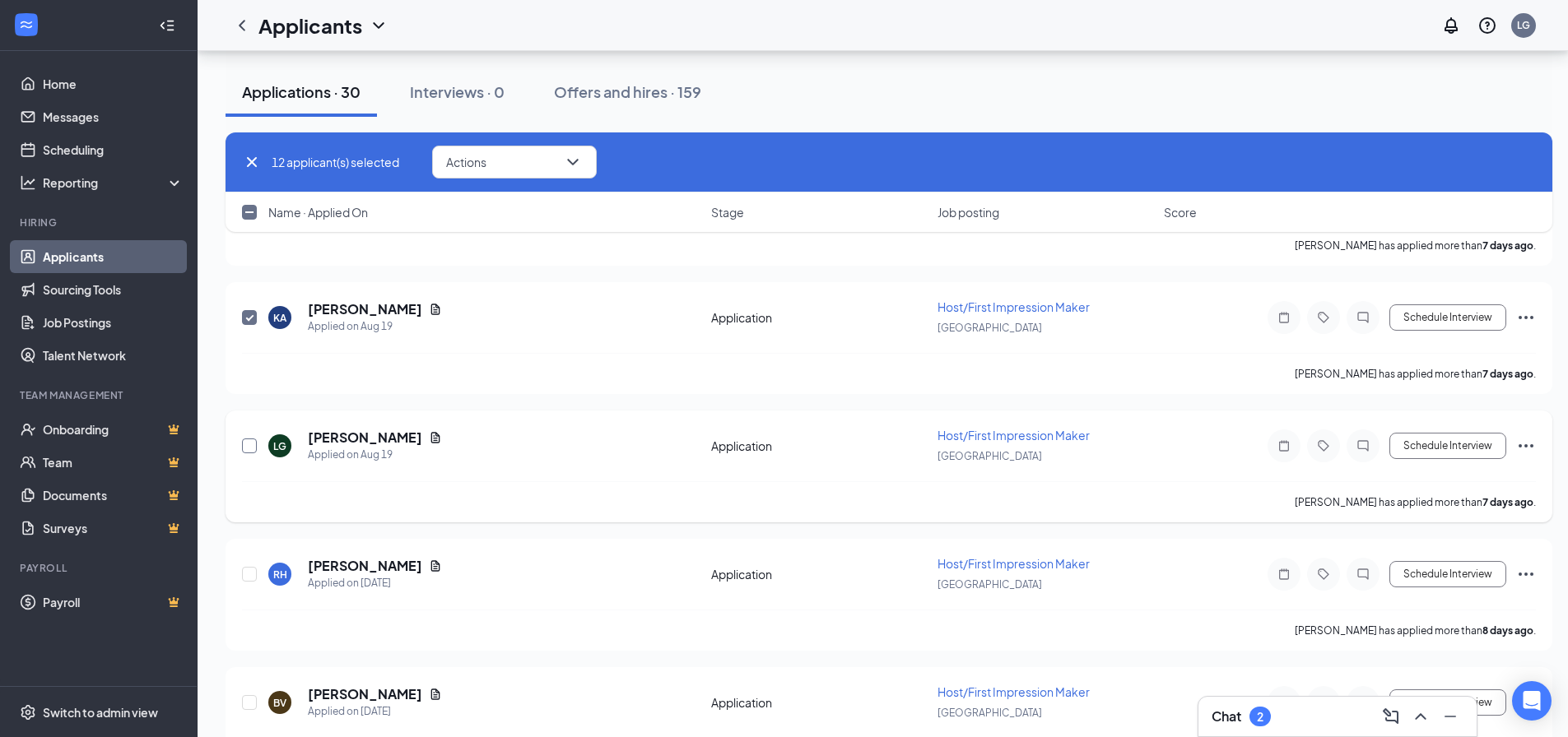
click at [248, 446] on input "checkbox" at bounding box center [249, 445] width 14 height 14
click at [248, 575] on input "checkbox" at bounding box center [249, 574] width 14 height 14
click at [246, 704] on input "checkbox" at bounding box center [249, 703] width 14 height 14
click at [552, 164] on button "Actions" at bounding box center [514, 162] width 165 height 33
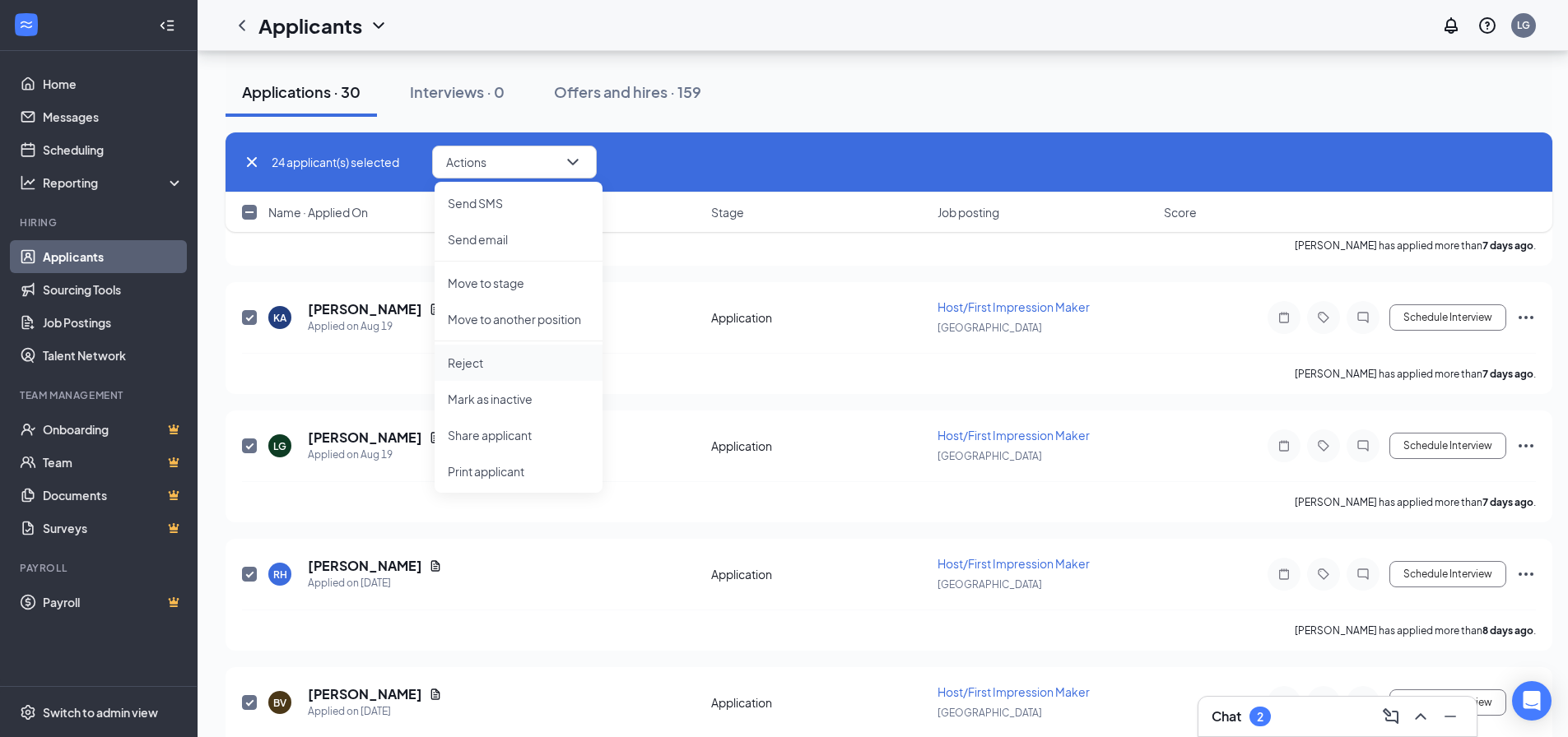
click at [471, 363] on p "Reject" at bounding box center [518, 363] width 141 height 16
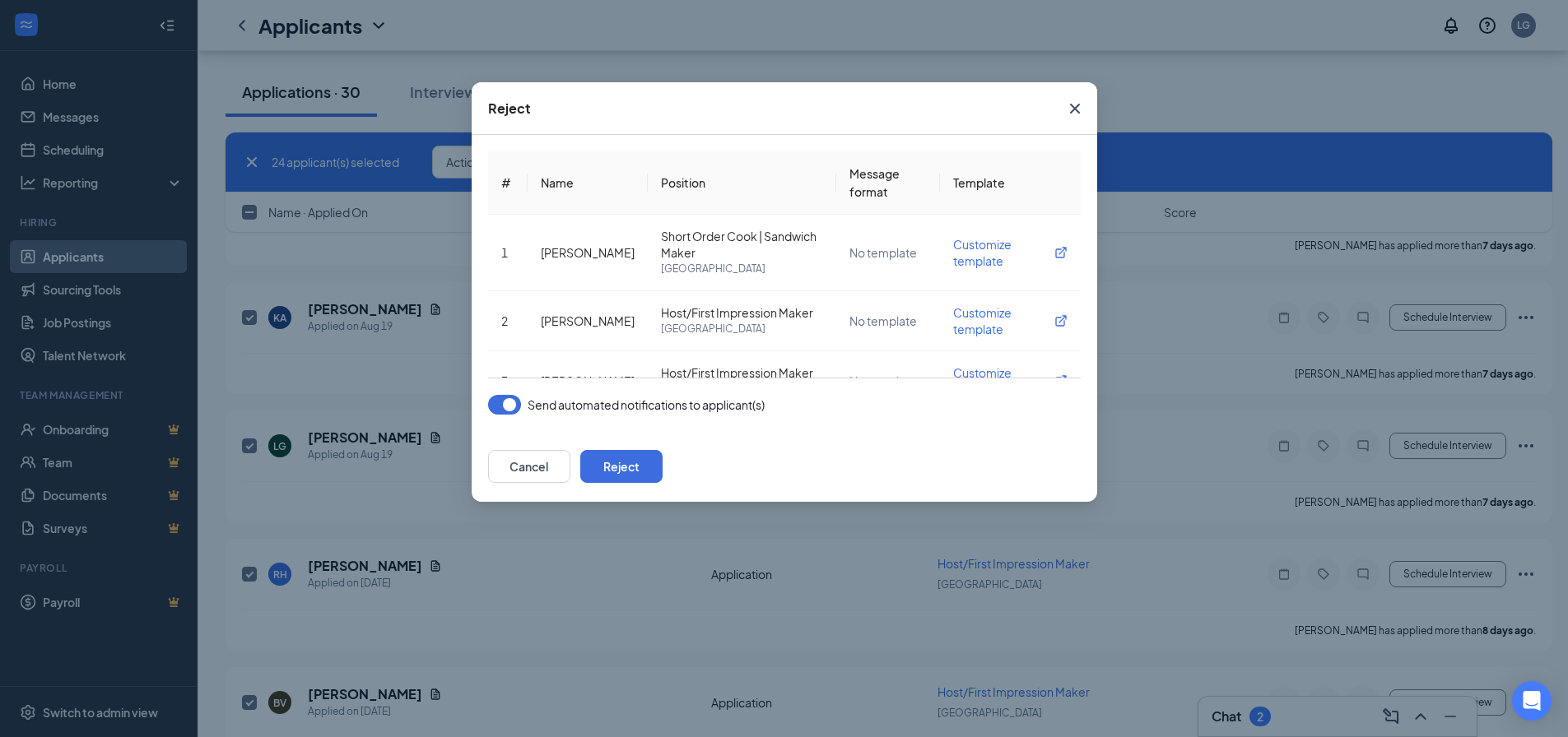
click at [504, 408] on button "button" at bounding box center [504, 405] width 33 height 20
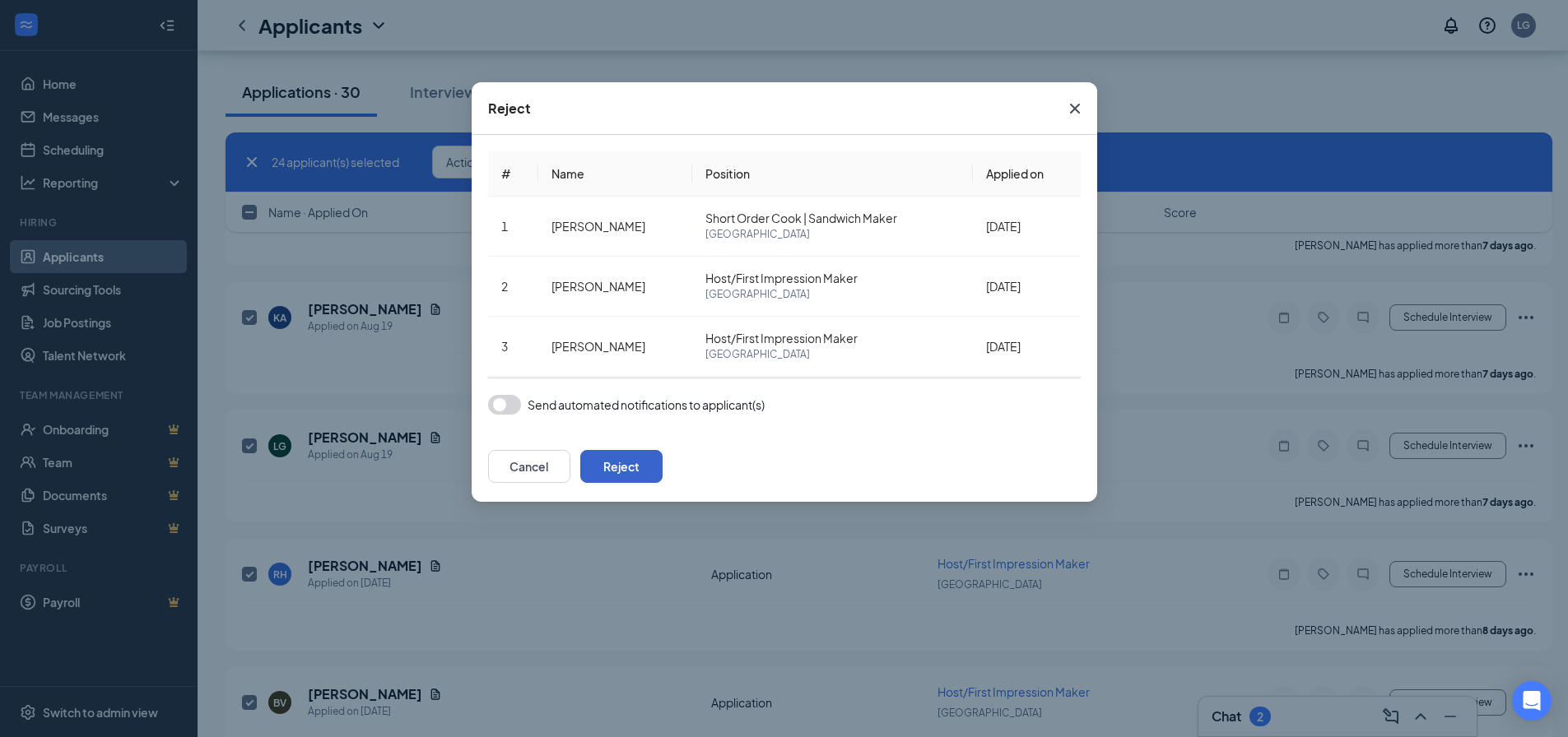
click at [662, 466] on button "Reject" at bounding box center [621, 466] width 82 height 33
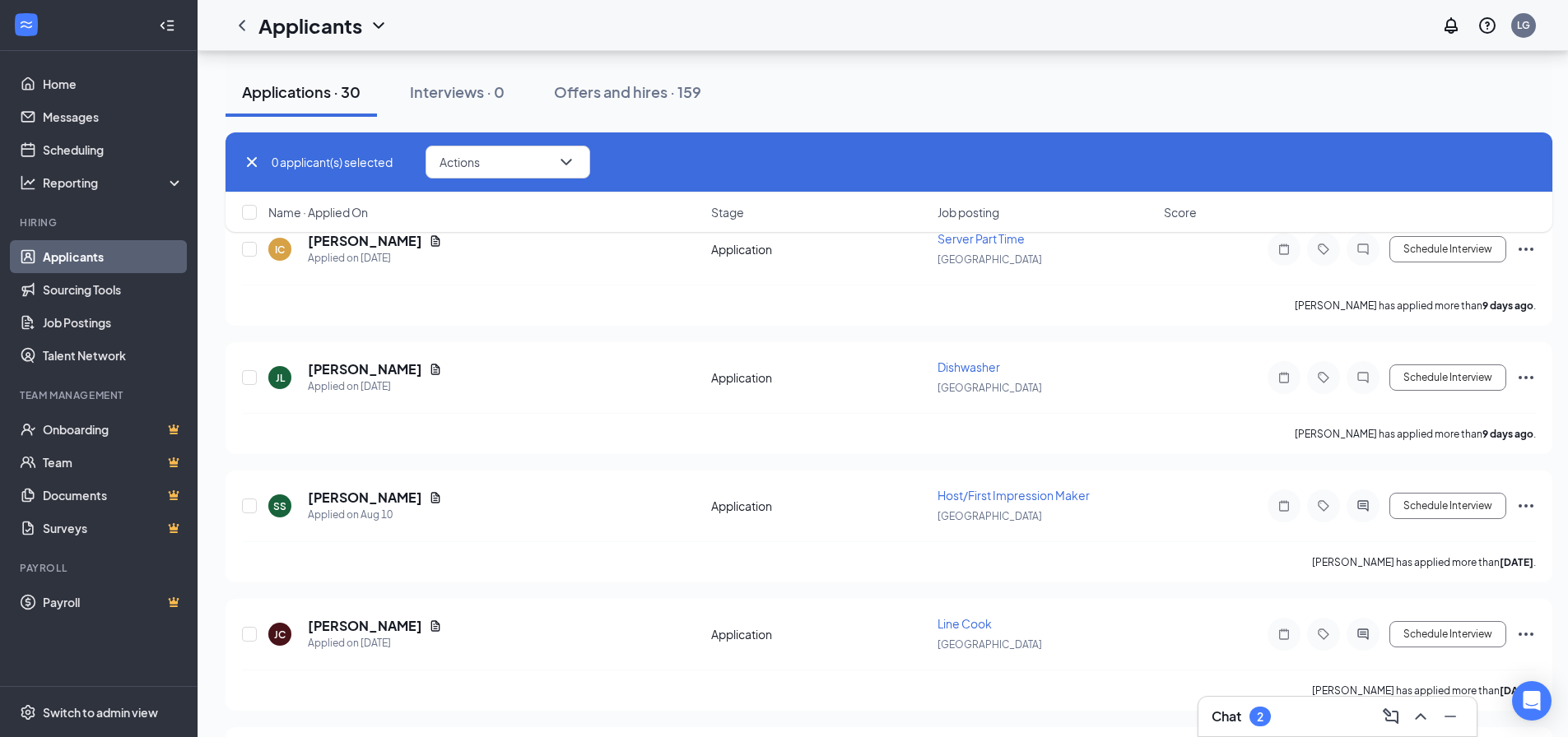
scroll to position [11985, 0]
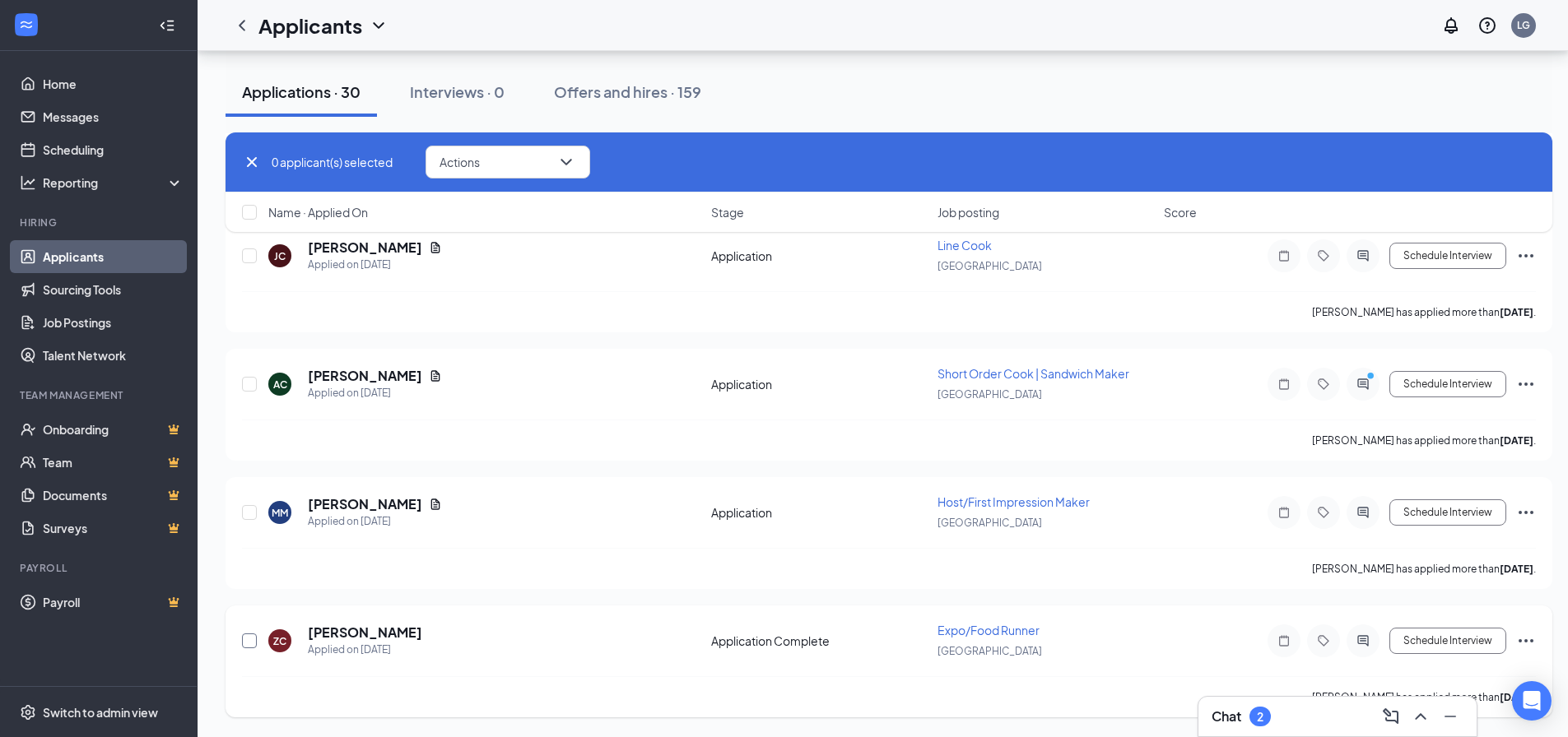
click at [247, 640] on input "checkbox" at bounding box center [249, 641] width 14 height 14
click at [249, 514] on input "checkbox" at bounding box center [249, 512] width 14 height 14
click at [245, 386] on input "checkbox" at bounding box center [249, 384] width 14 height 14
click at [250, 260] on input "checkbox" at bounding box center [249, 256] width 14 height 14
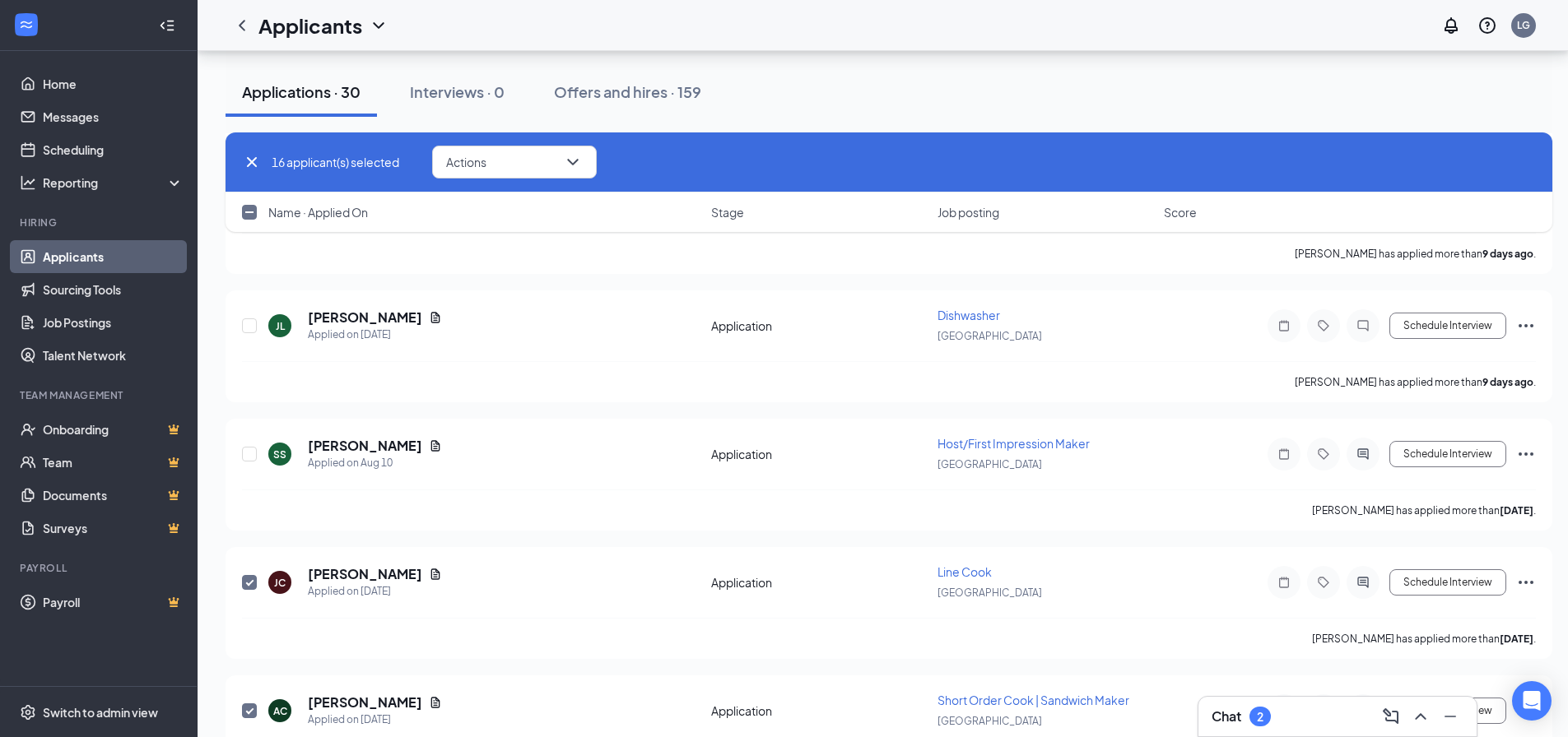
scroll to position [11655, 0]
click at [245, 457] on input "checkbox" at bounding box center [249, 456] width 14 height 14
click at [249, 326] on input "checkbox" at bounding box center [249, 328] width 14 height 14
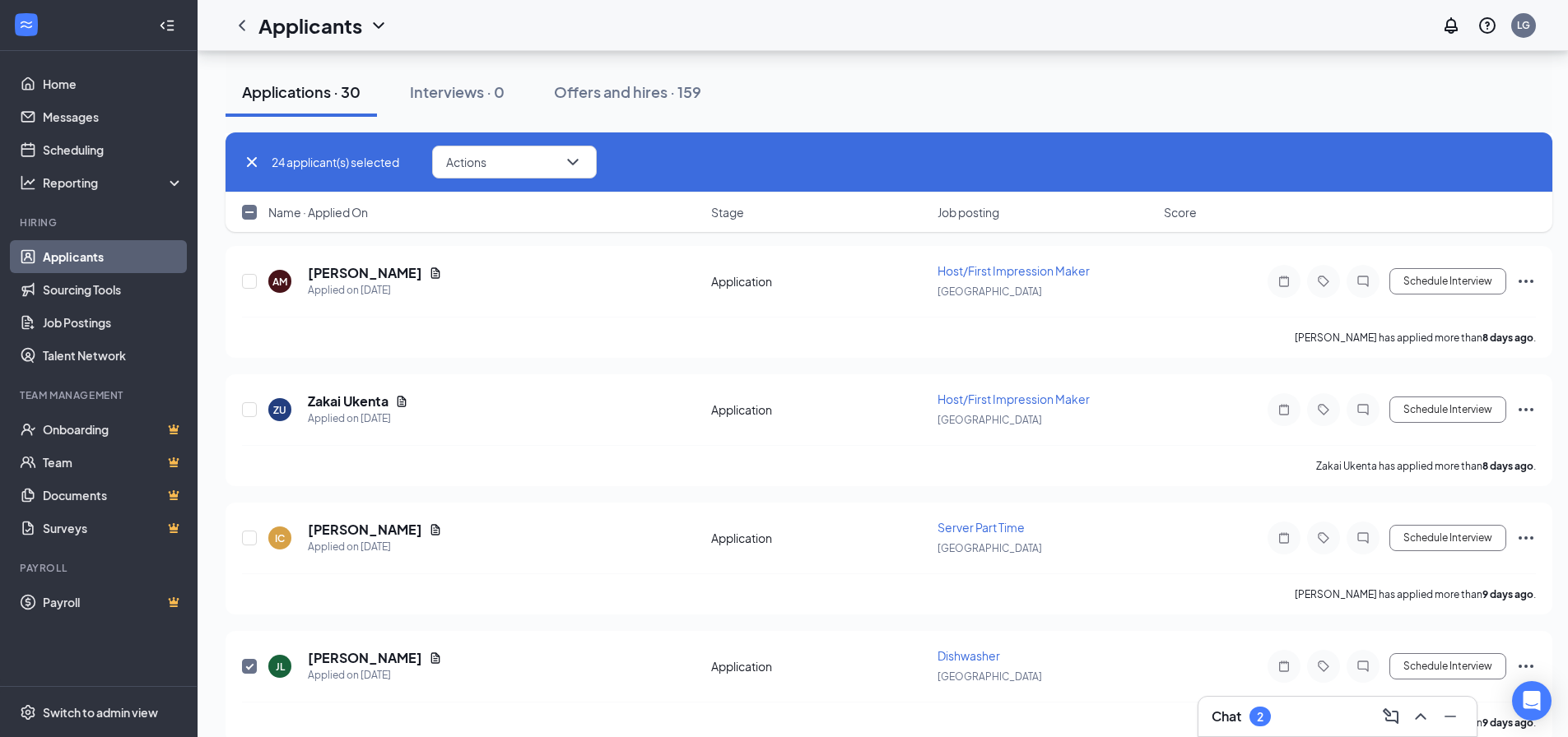
scroll to position [11244, 0]
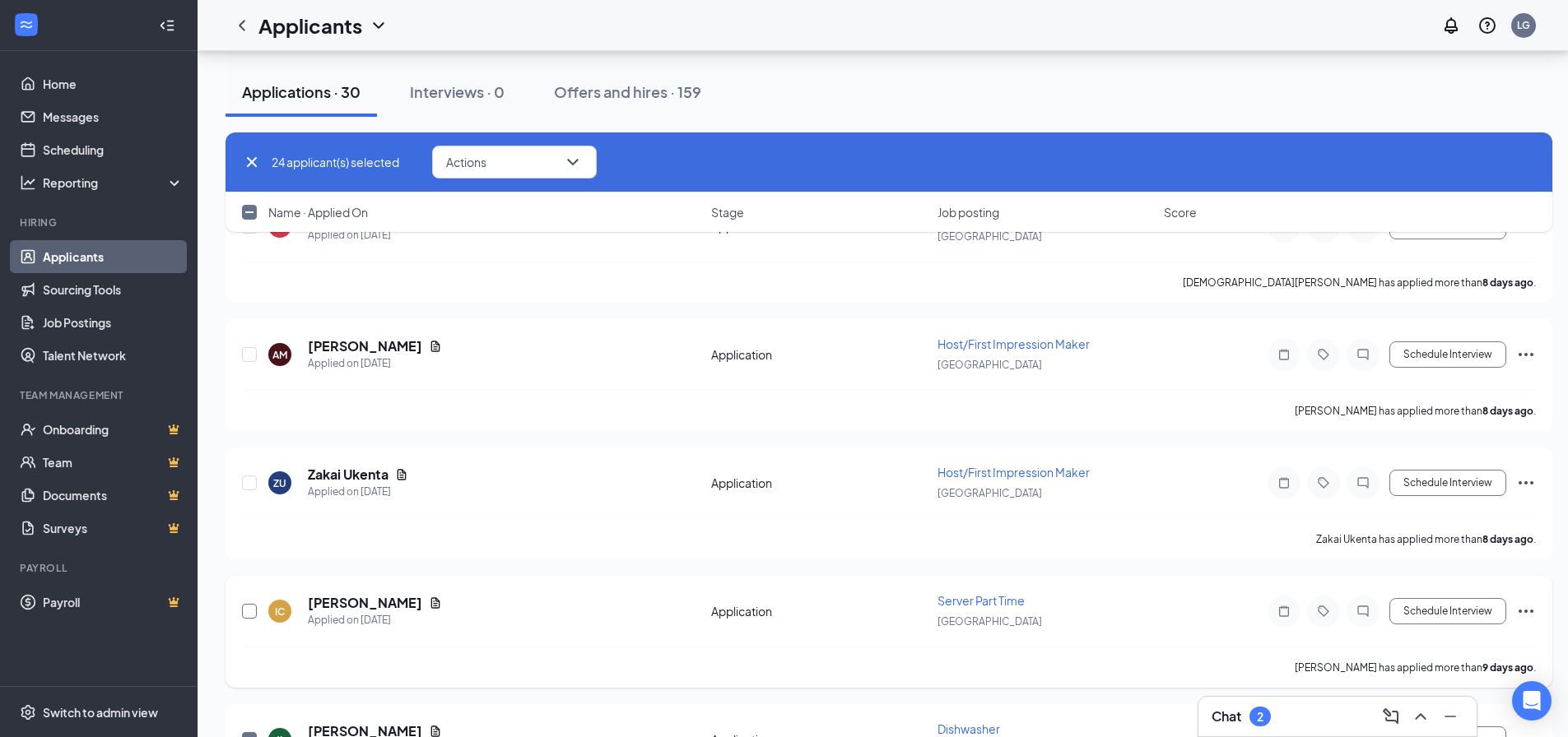
click at [247, 609] on input "checkbox" at bounding box center [249, 611] width 14 height 14
click at [248, 481] on input "checkbox" at bounding box center [249, 482] width 14 height 14
click at [249, 356] on input "checkbox" at bounding box center [249, 355] width 14 height 14
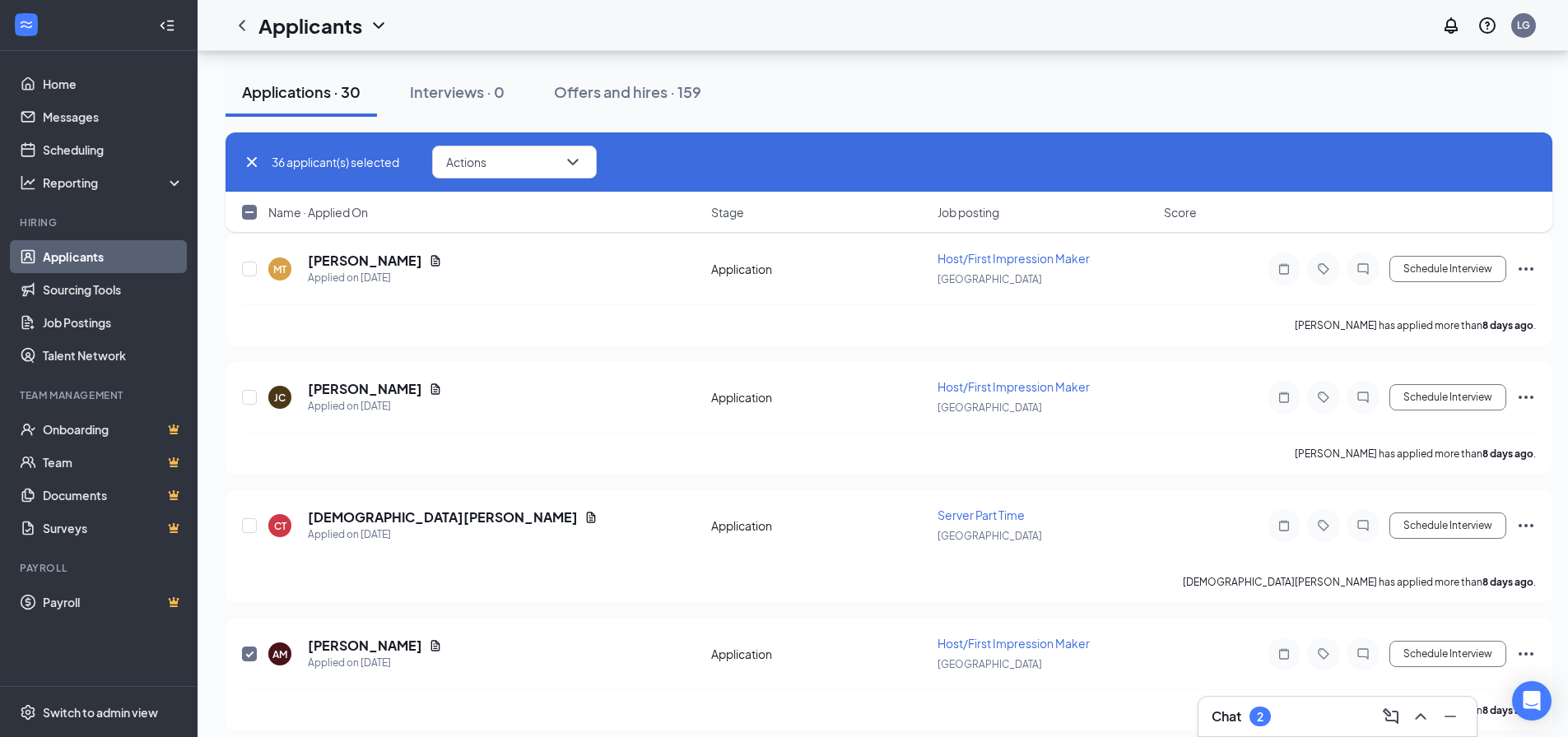
scroll to position [10915, 0]
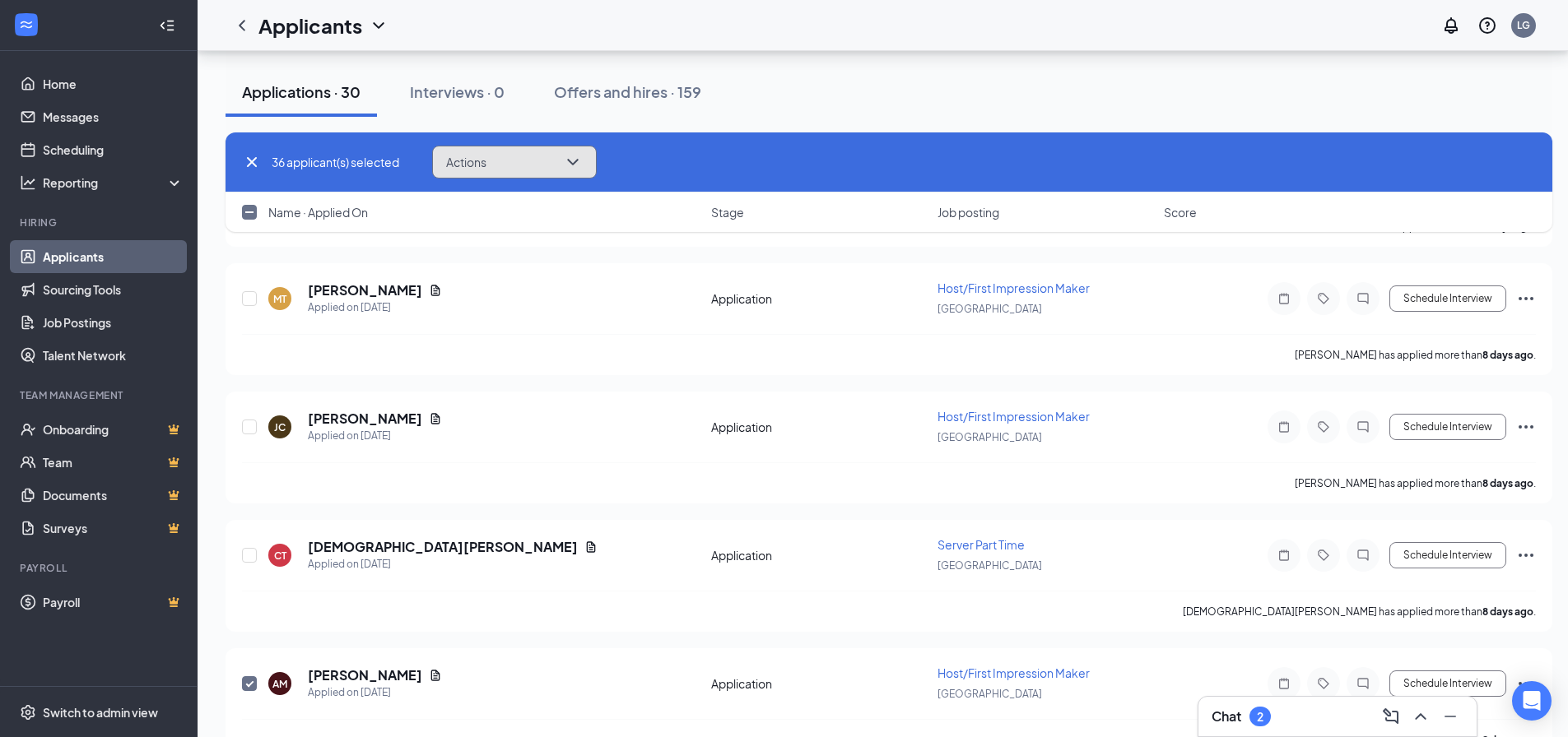
click at [523, 152] on button "Actions" at bounding box center [514, 162] width 165 height 33
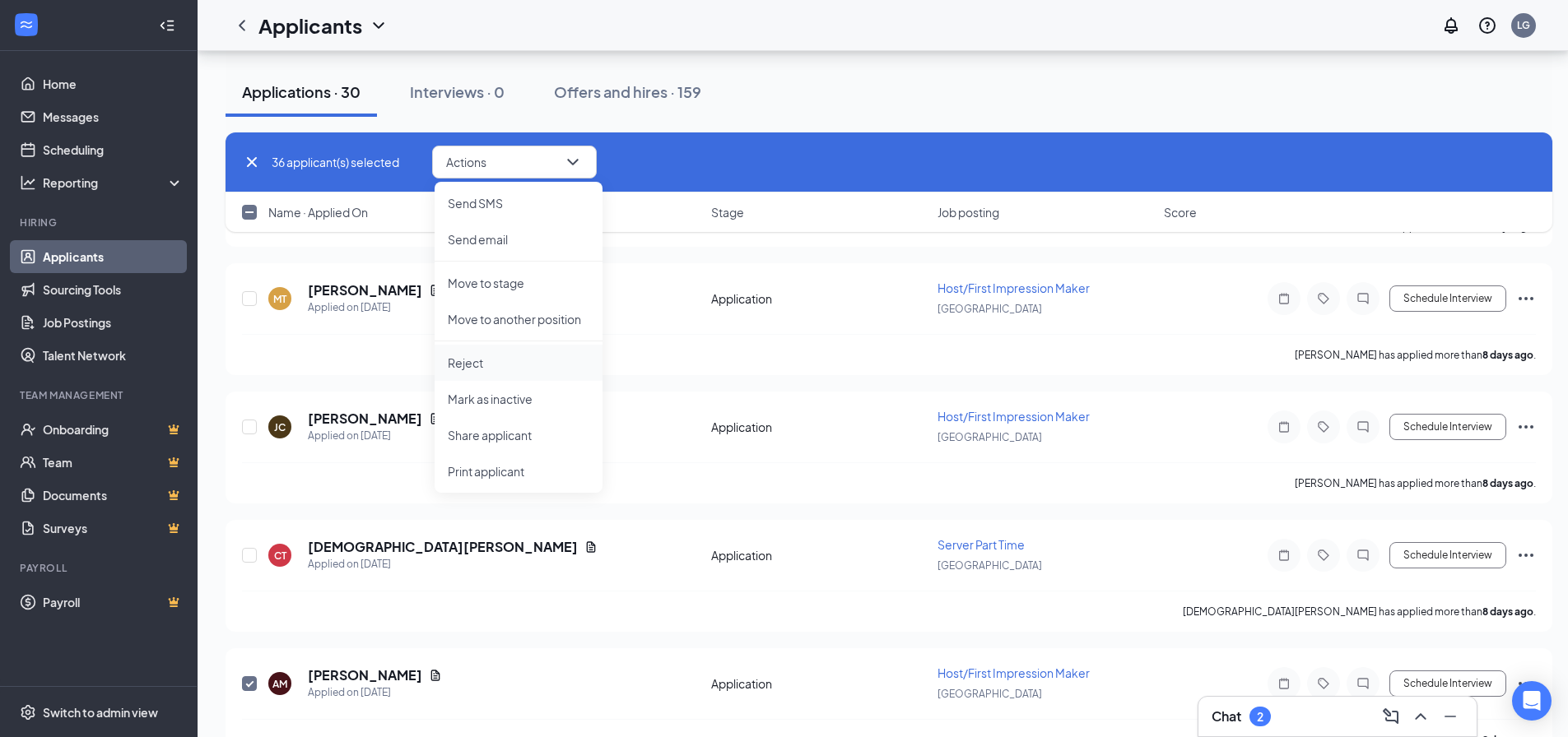
click at [468, 364] on p "Reject" at bounding box center [518, 363] width 141 height 16
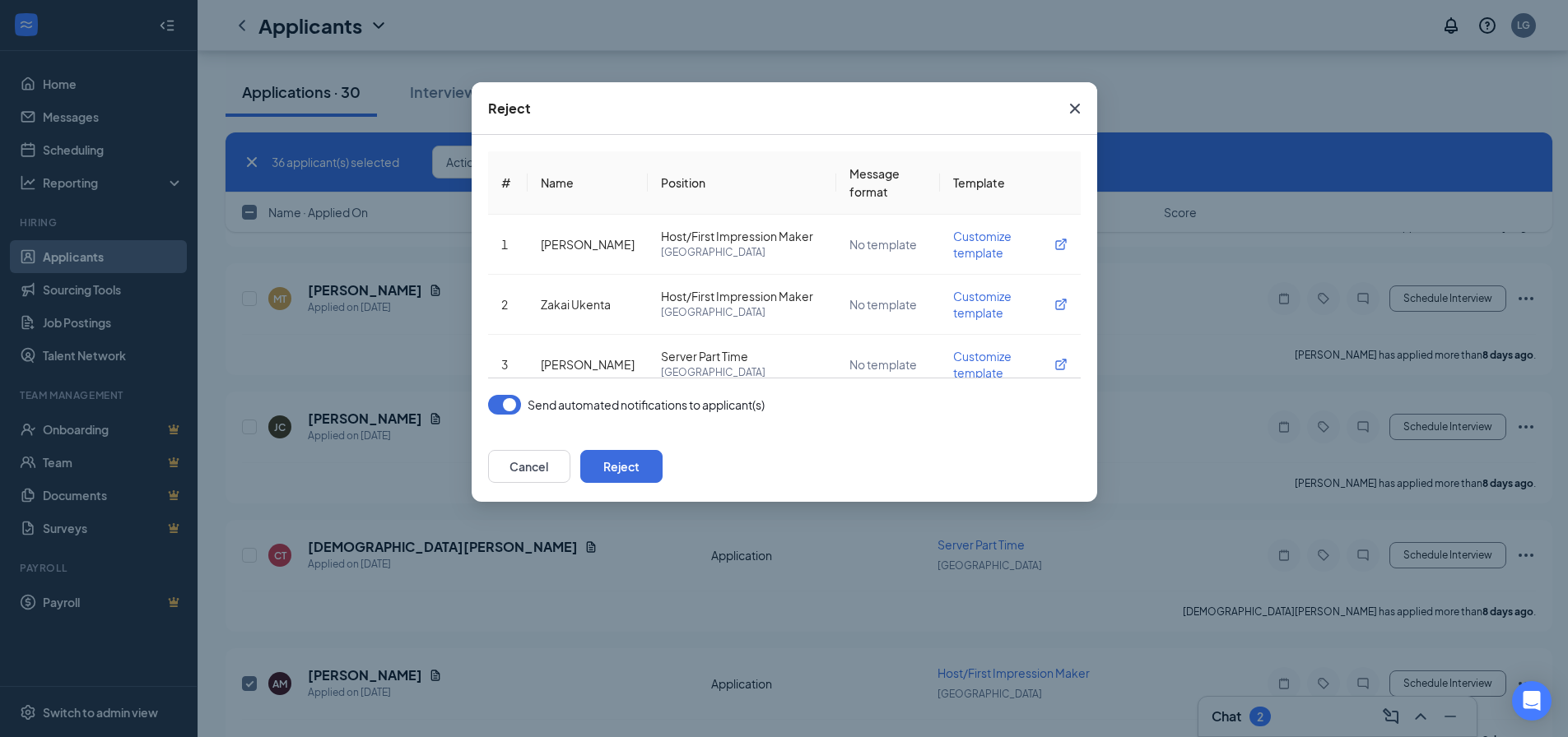
click at [504, 401] on button "button" at bounding box center [504, 405] width 33 height 20
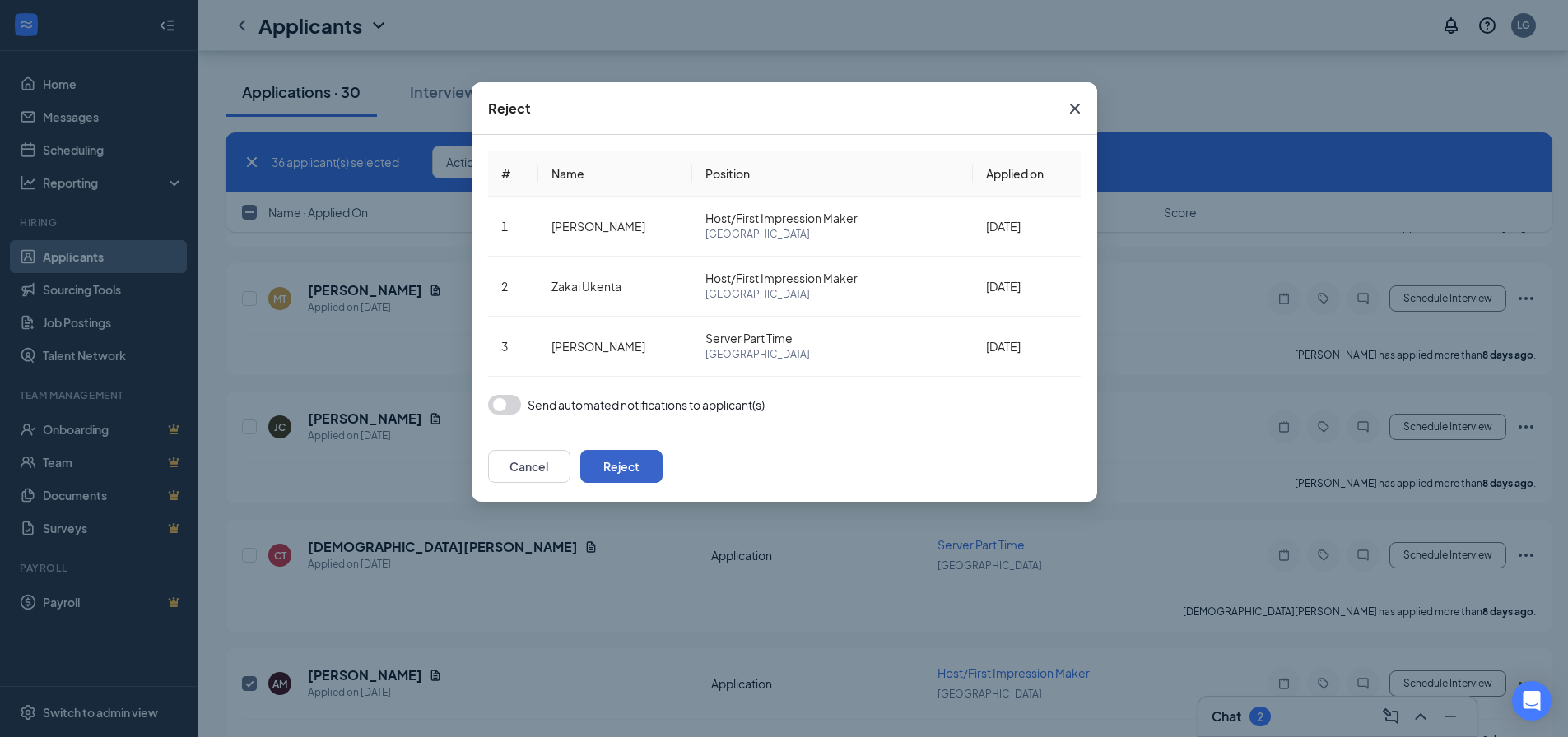
click at [662, 469] on button "Reject" at bounding box center [621, 466] width 82 height 33
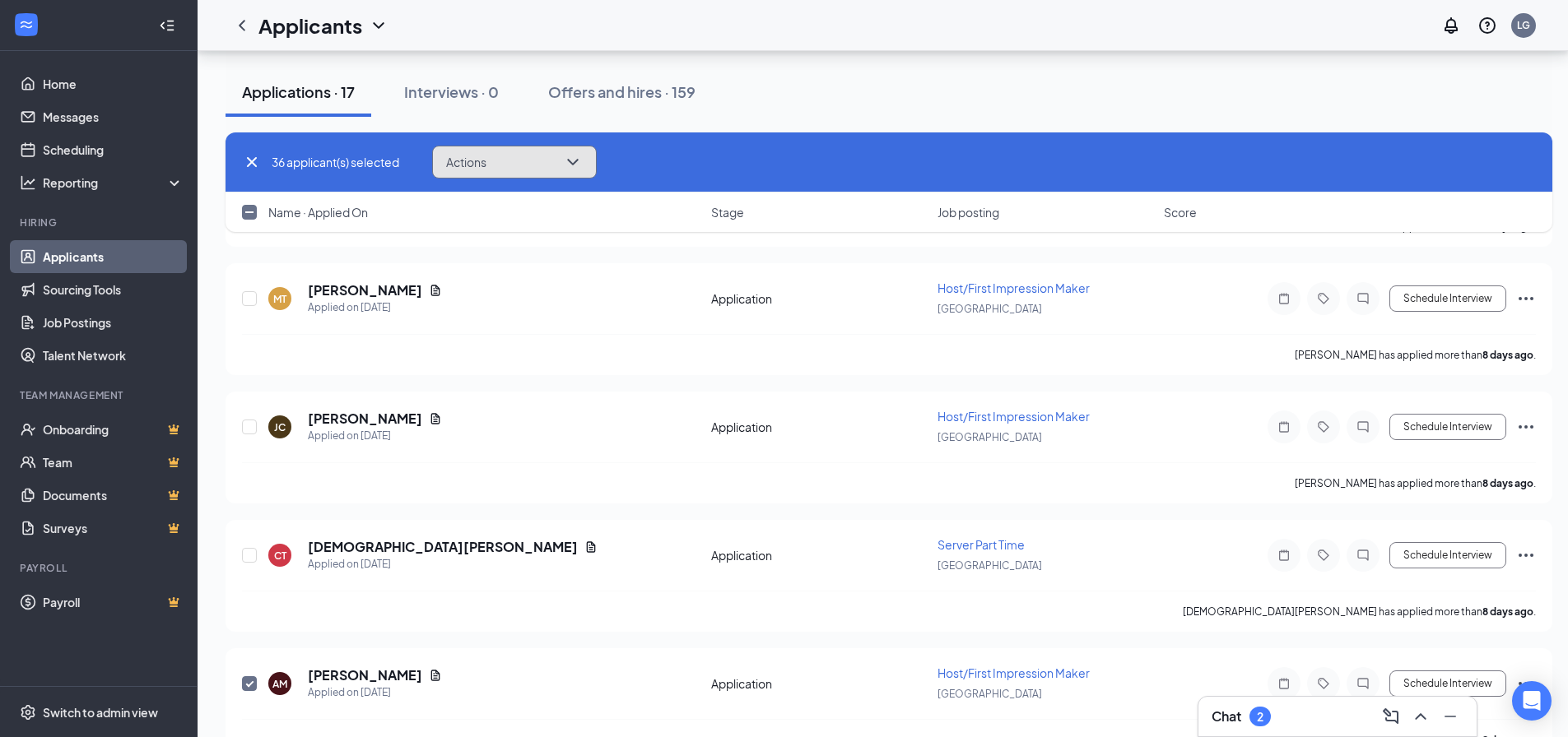
click at [523, 157] on button "Actions" at bounding box center [514, 162] width 165 height 33
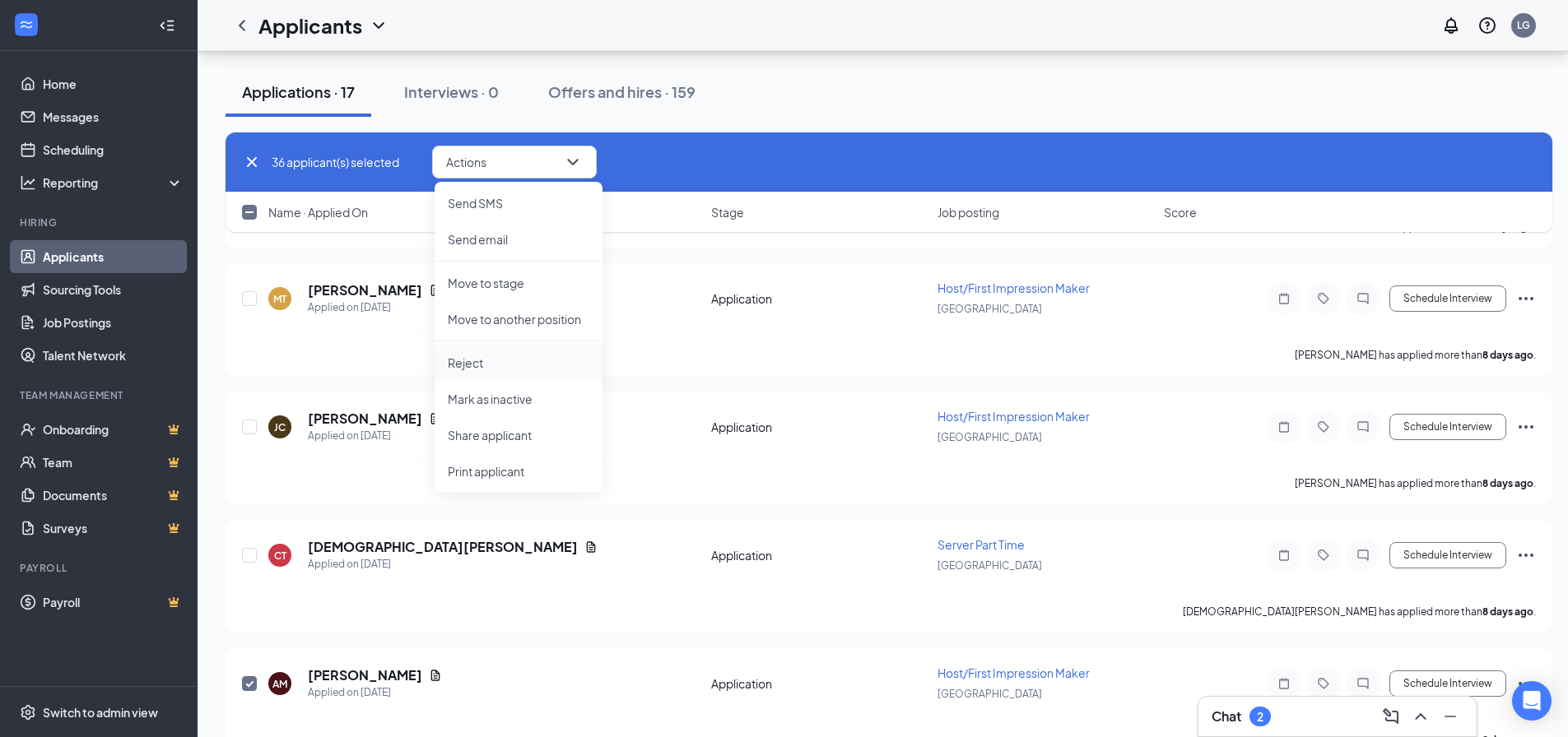
click at [475, 362] on p "Reject" at bounding box center [518, 363] width 141 height 16
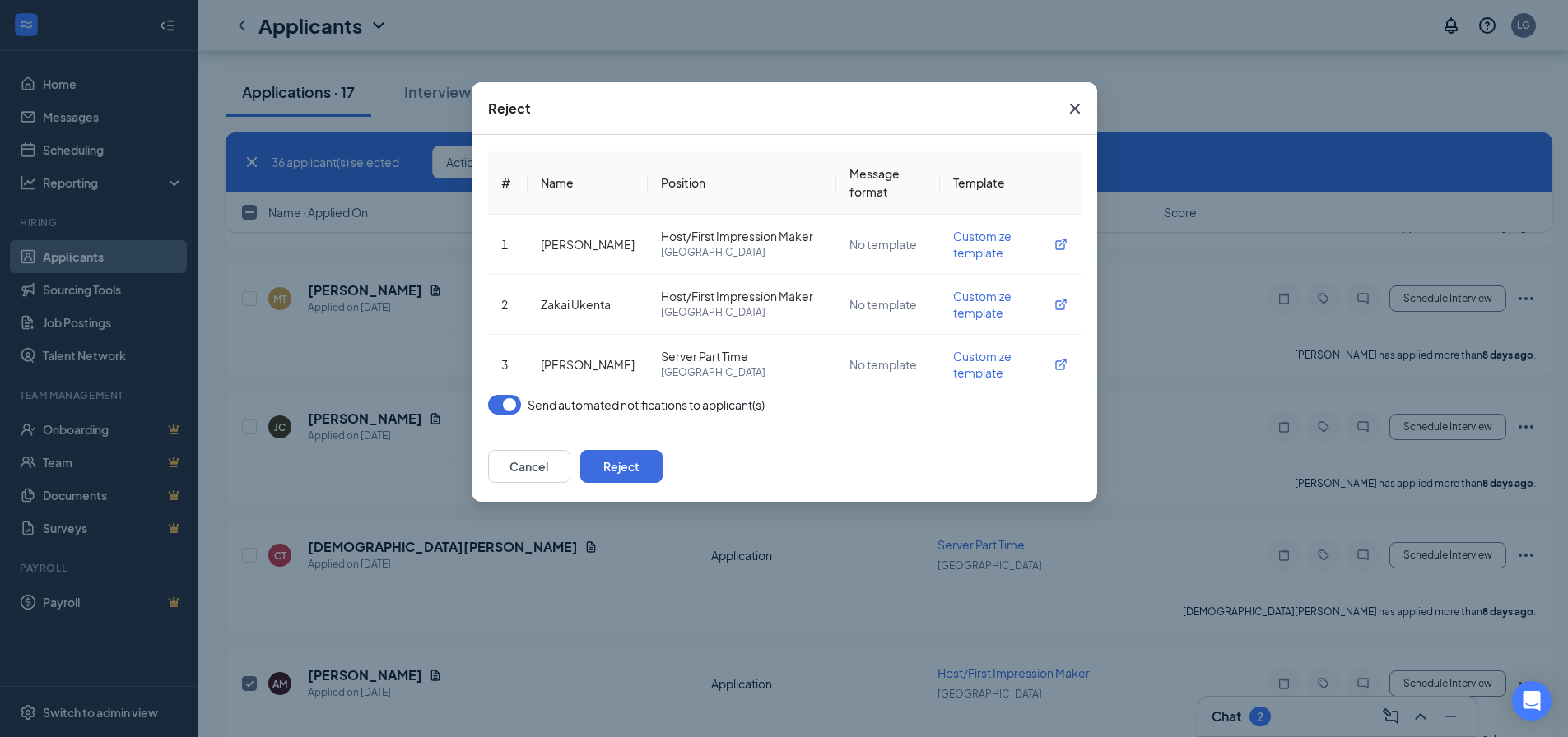
click at [500, 400] on button "button" at bounding box center [504, 405] width 33 height 20
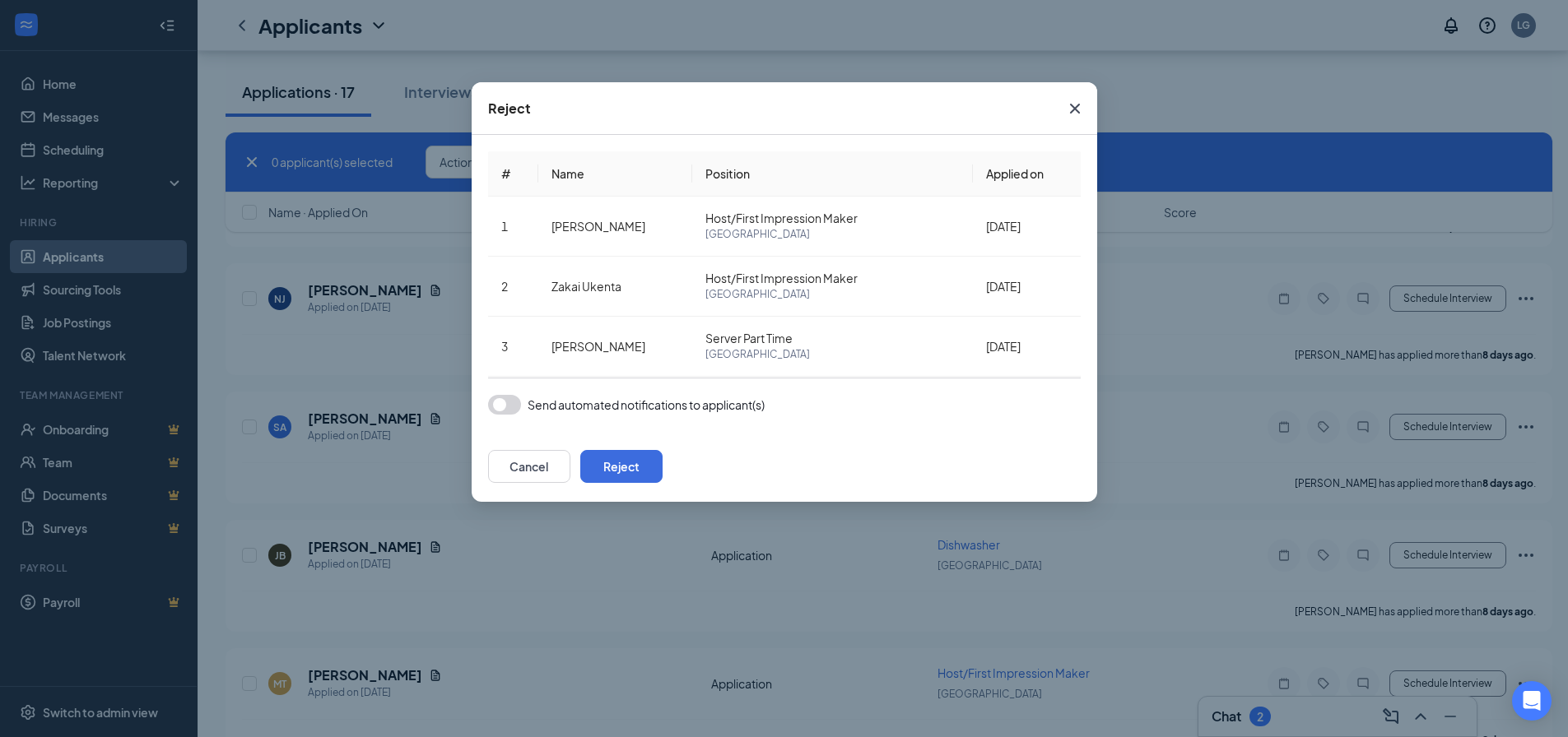
click at [509, 408] on button "button" at bounding box center [504, 405] width 33 height 20
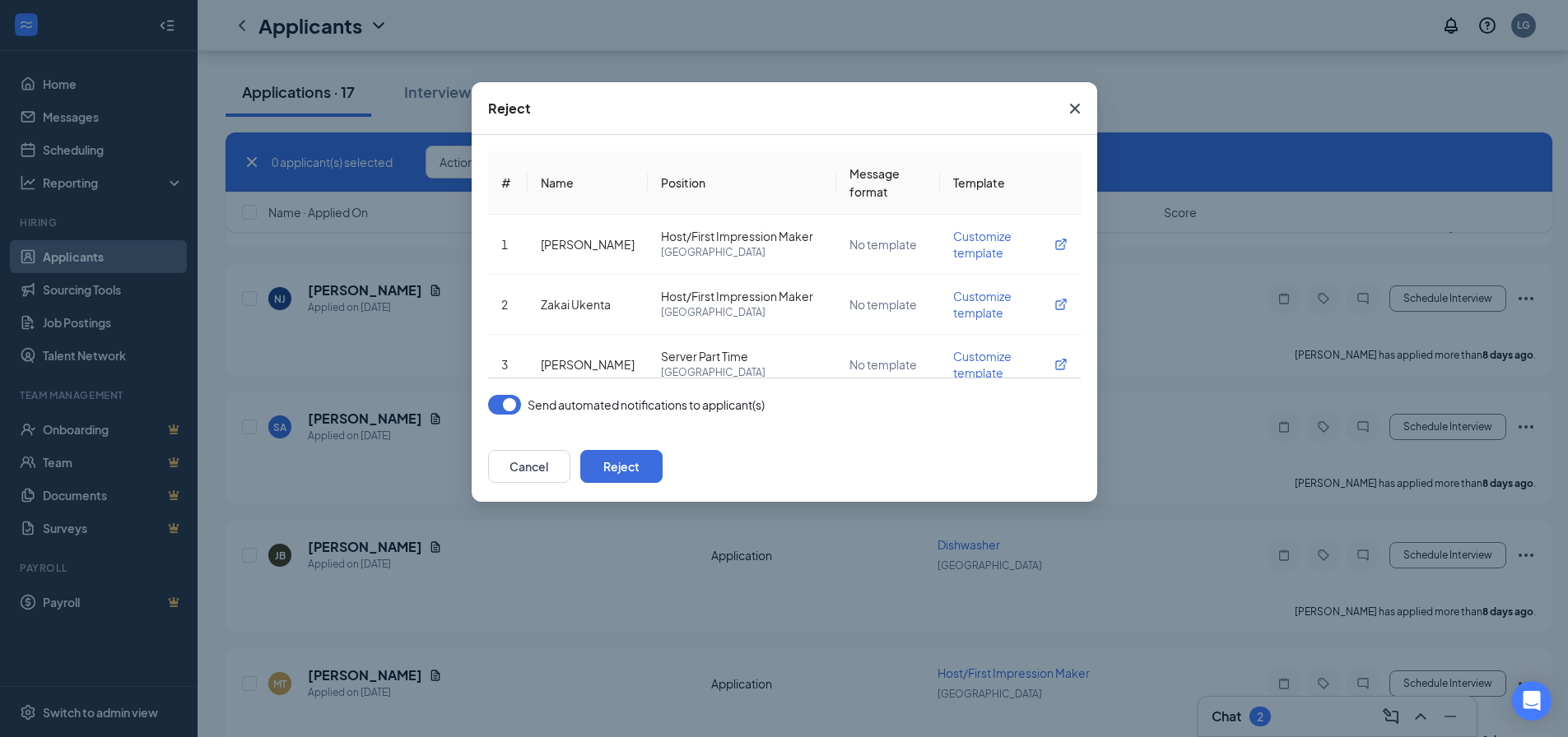
click at [503, 405] on button "button" at bounding box center [504, 405] width 33 height 20
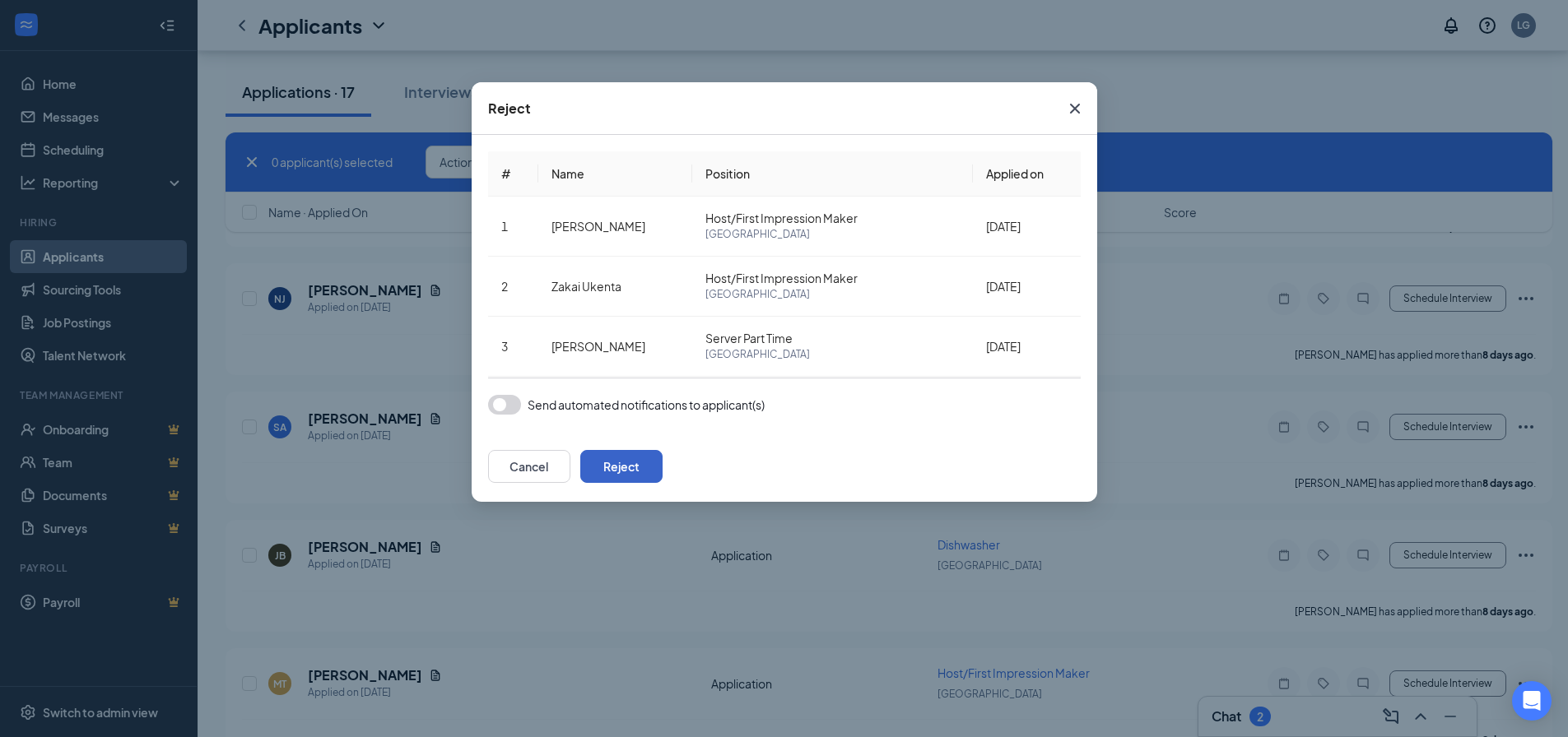
click at [662, 466] on button "Reject" at bounding box center [621, 466] width 82 height 33
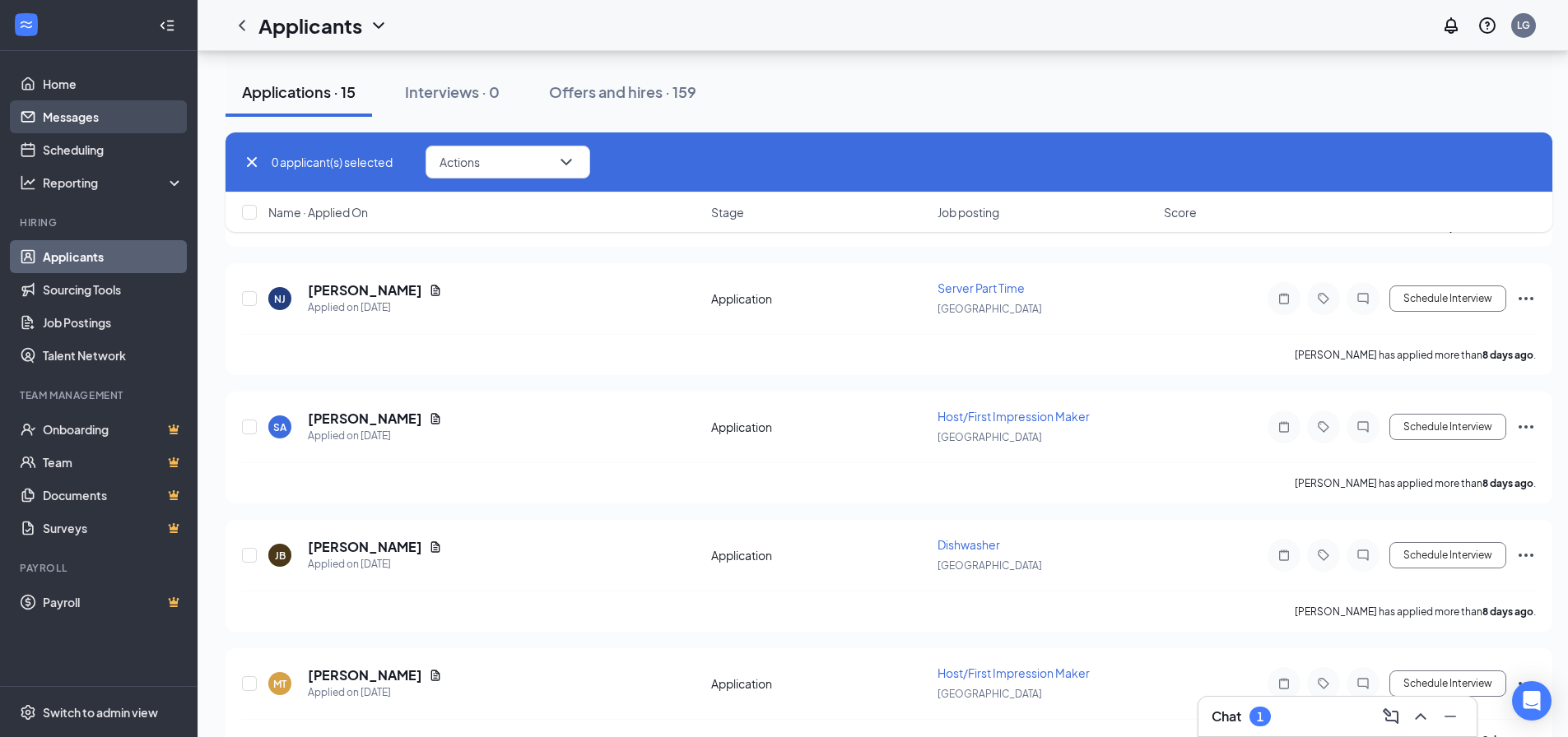
click at [53, 113] on link "Messages" at bounding box center [113, 117] width 140 height 33
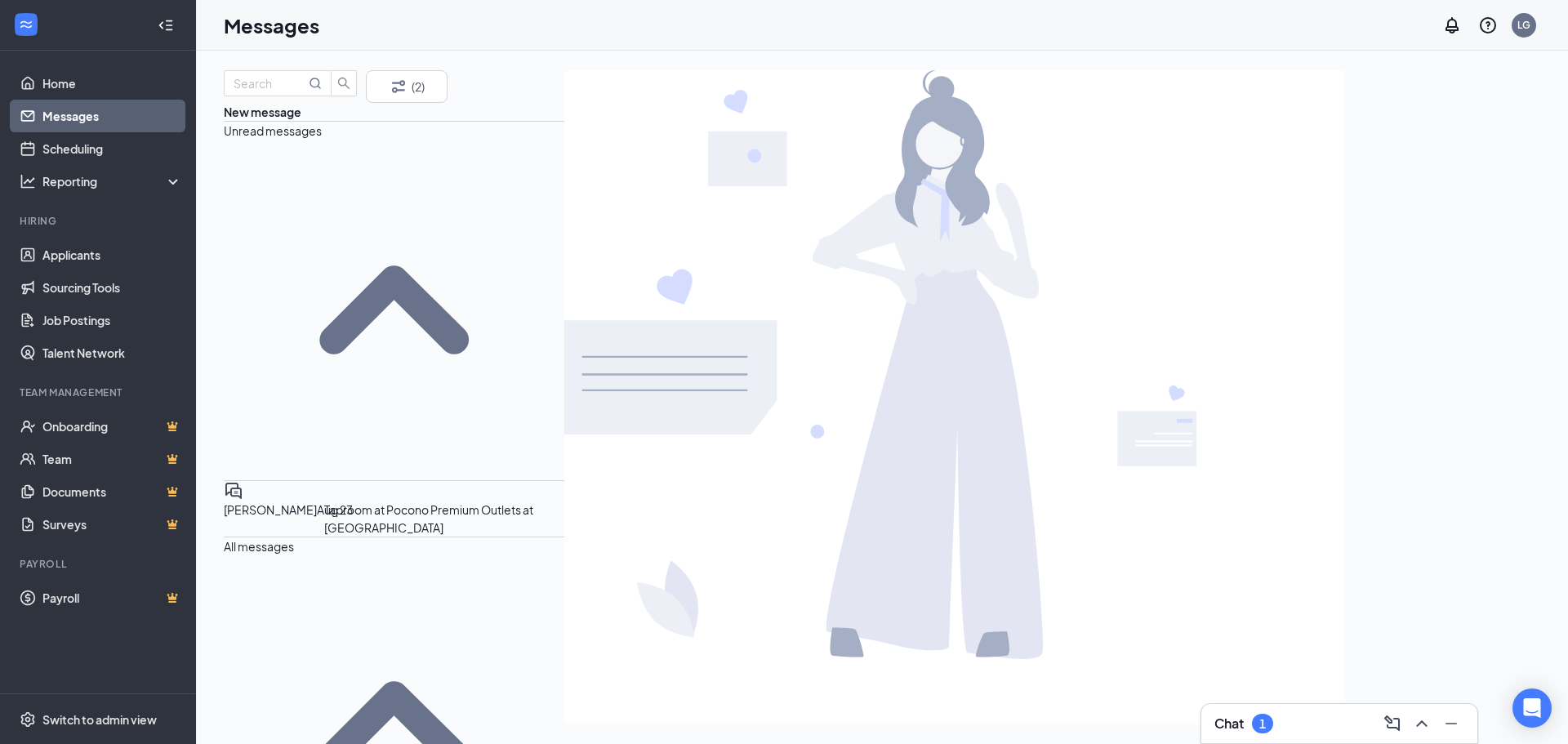
click at [317, 502] on span "[PERSON_NAME]" at bounding box center [271, 509] width 93 height 14
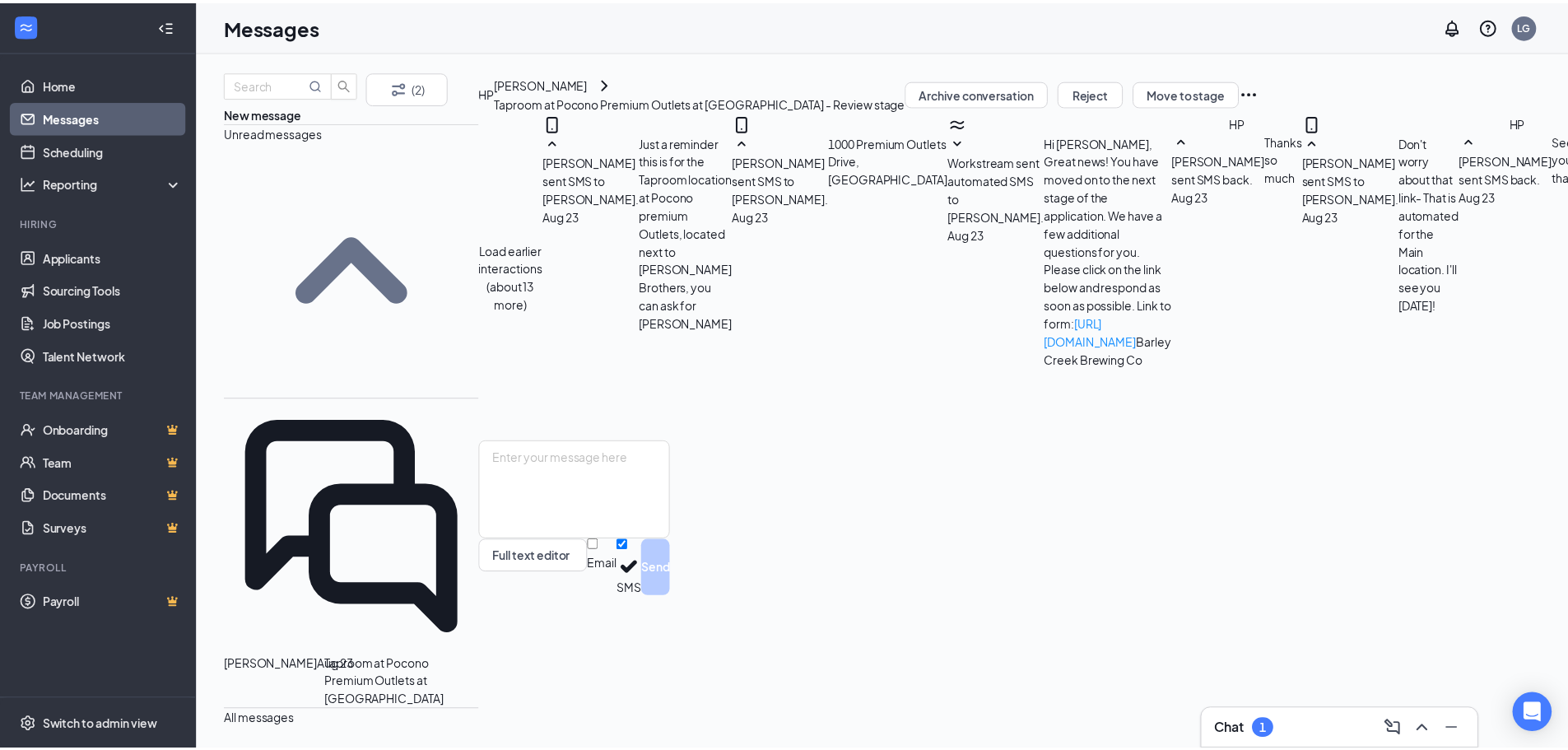
scroll to position [326, 0]
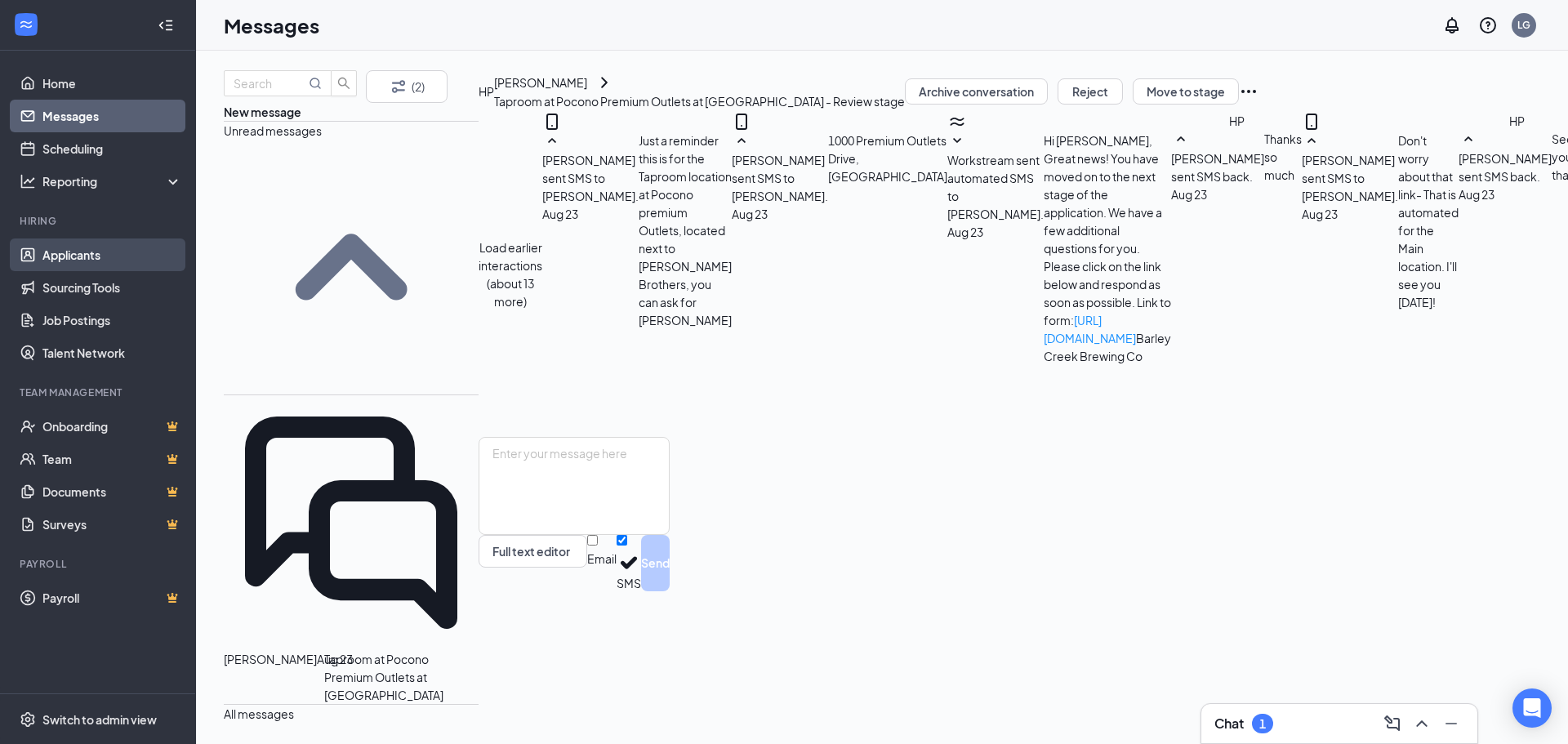
click at [80, 251] on link "Applicants" at bounding box center [113, 255] width 139 height 33
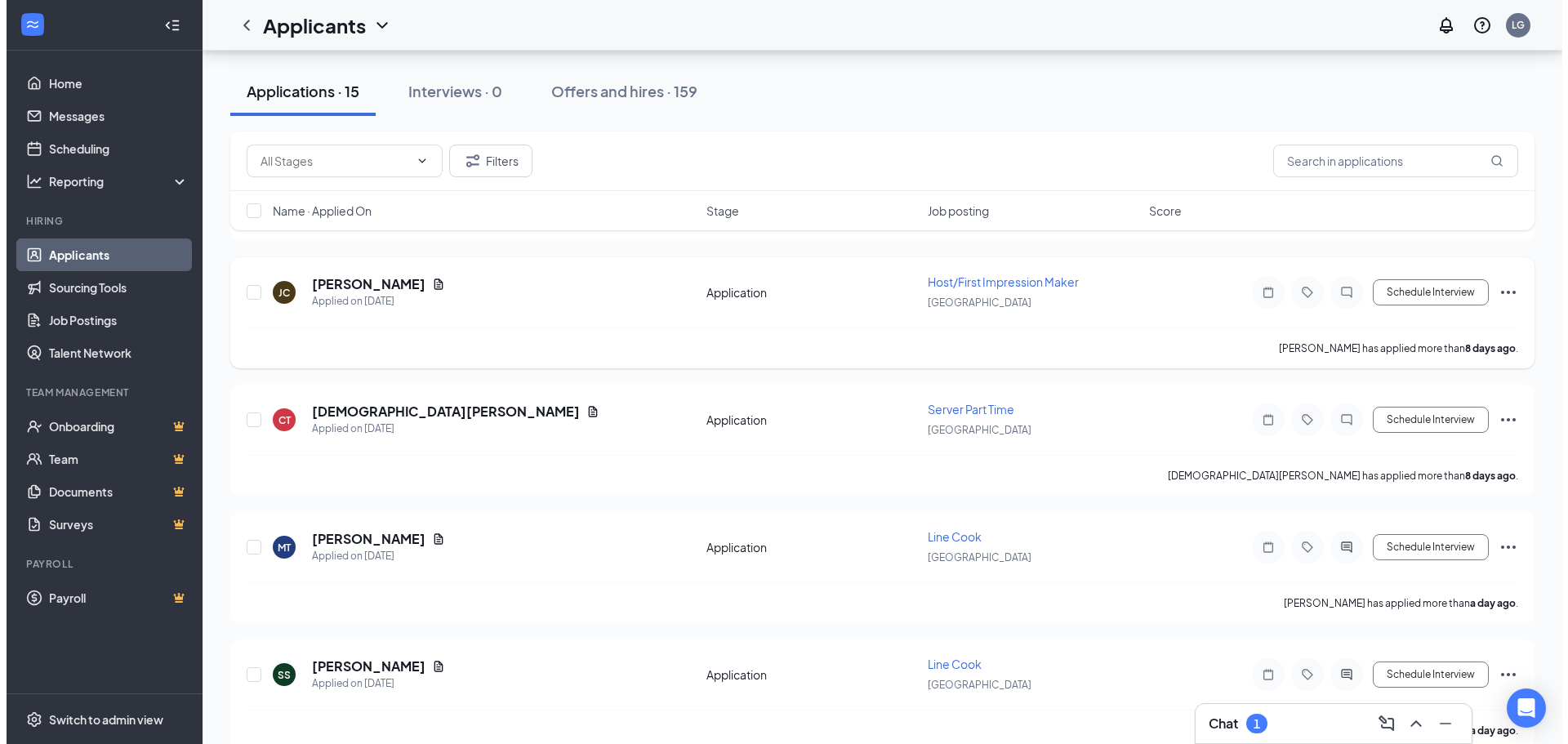
scroll to position [2446, 0]
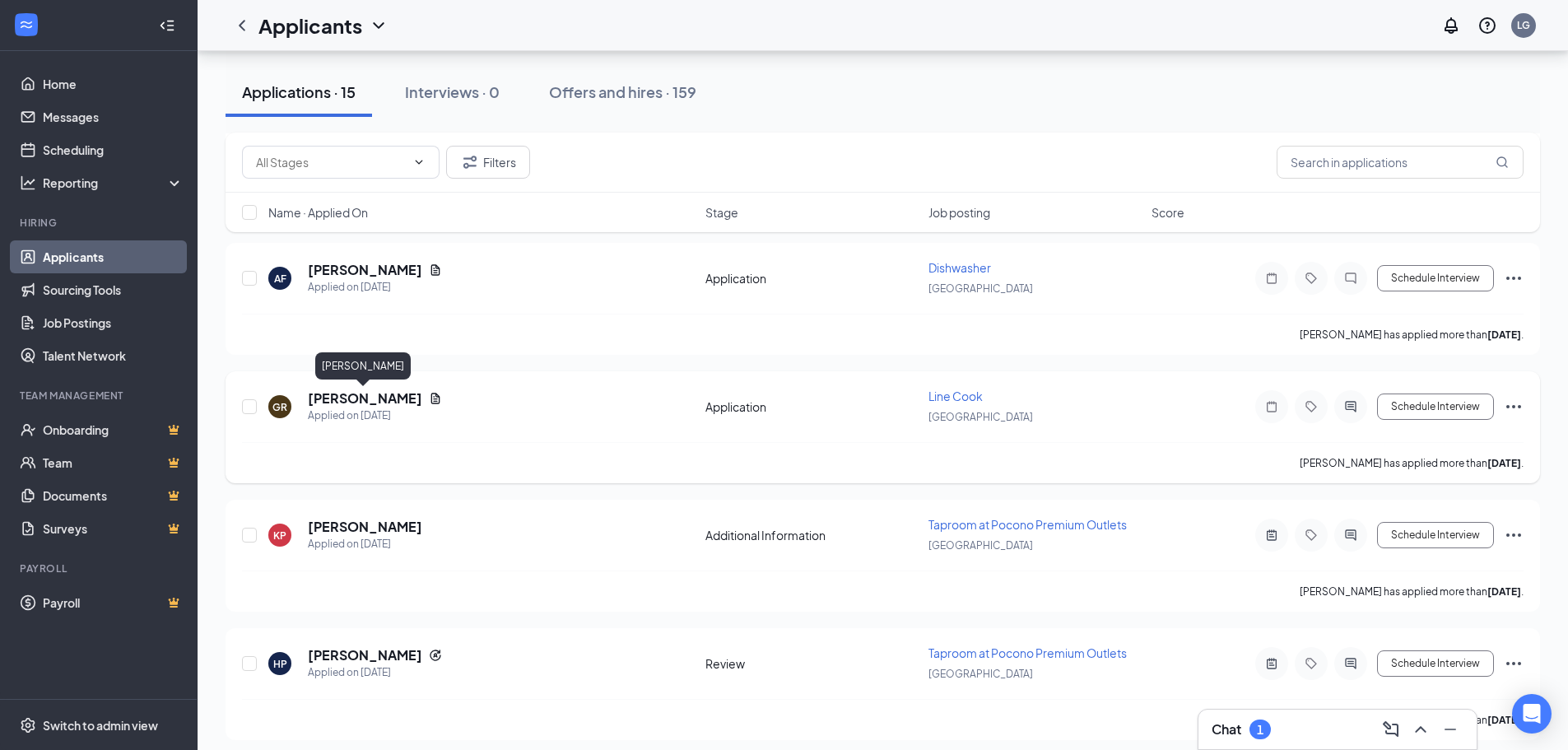
click at [382, 402] on h5 "[PERSON_NAME]" at bounding box center [365, 398] width 114 height 18
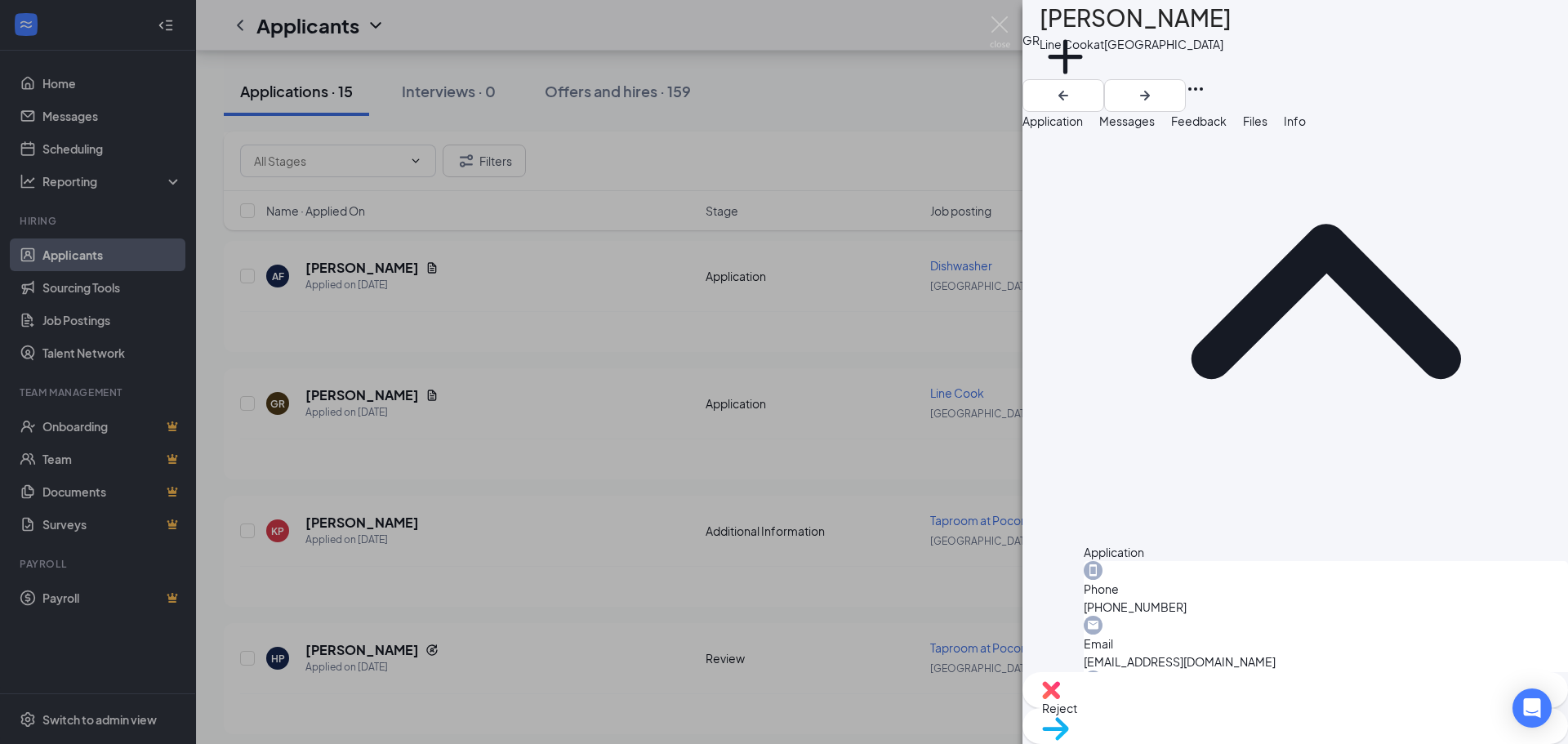
scroll to position [134, 0]
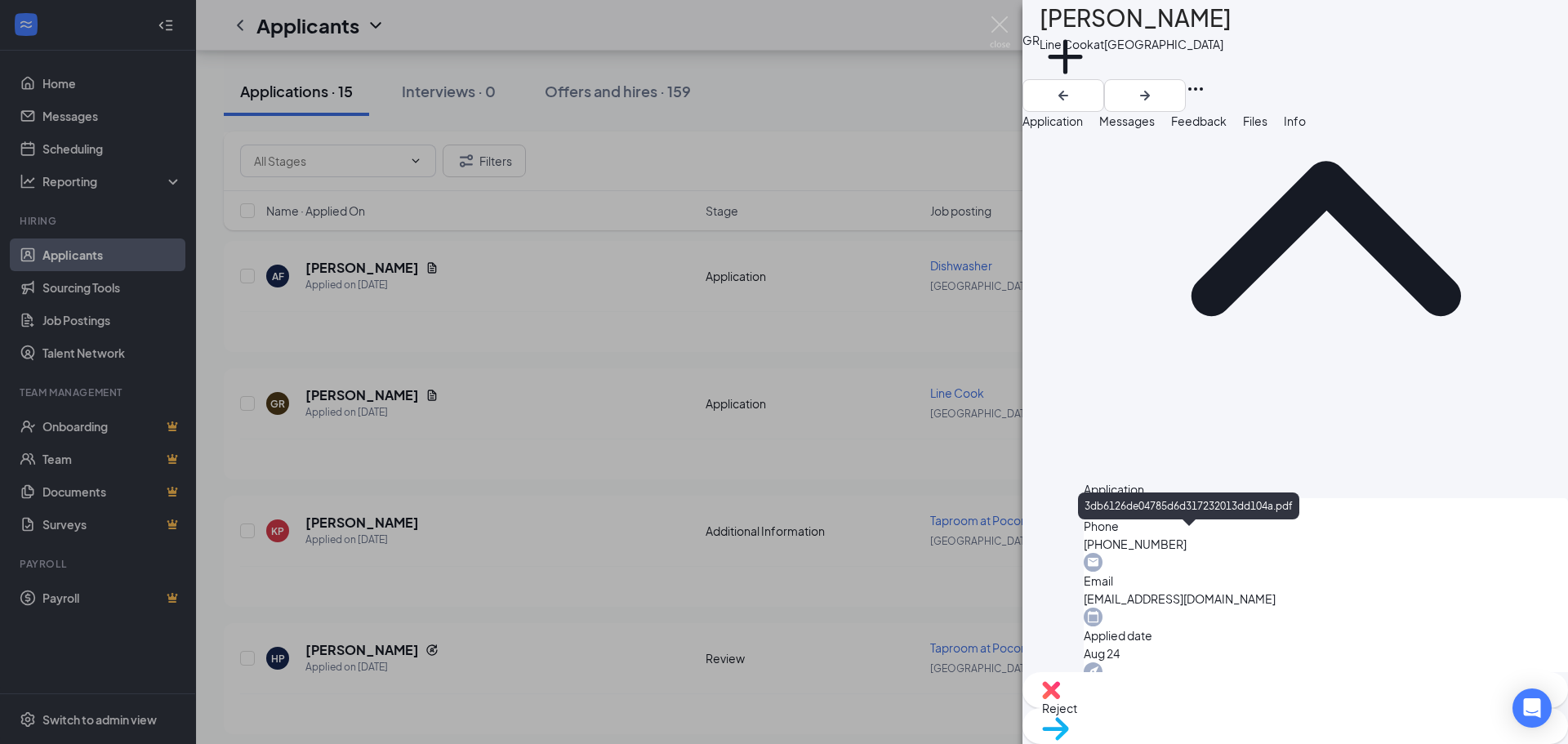
click at [1155, 129] on span "Messages" at bounding box center [1128, 121] width 55 height 14
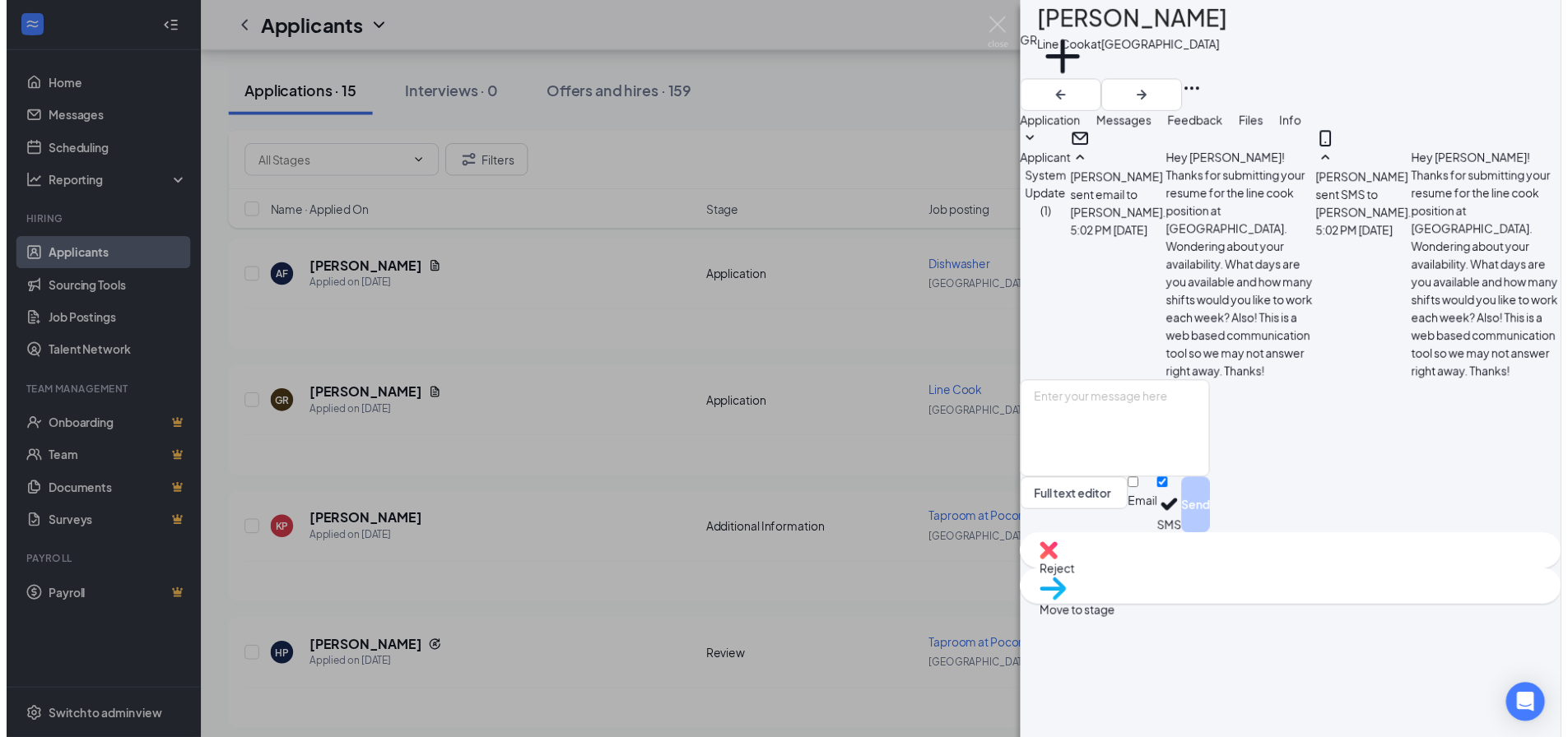
scroll to position [87, 0]
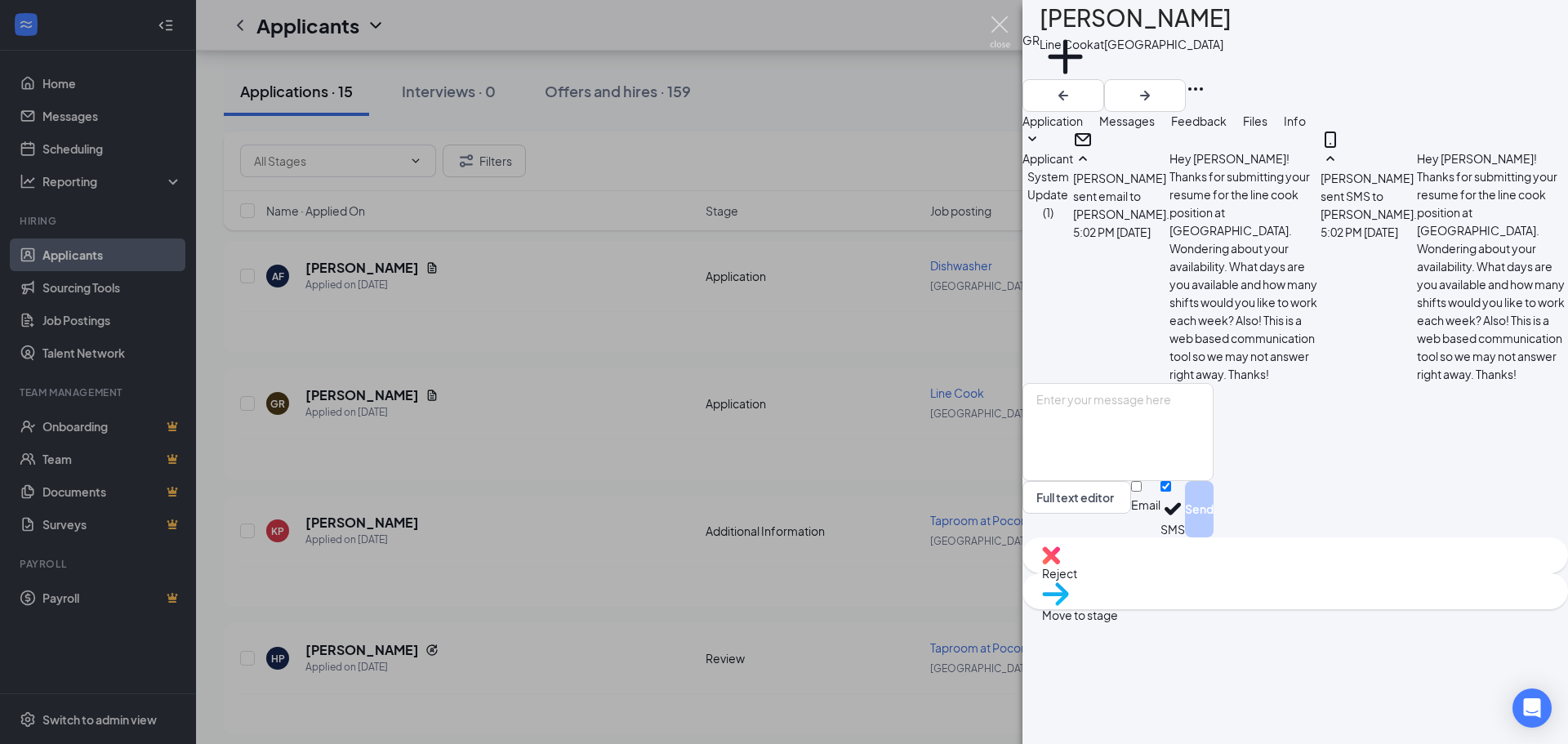
click at [999, 23] on img at bounding box center [1000, 32] width 21 height 32
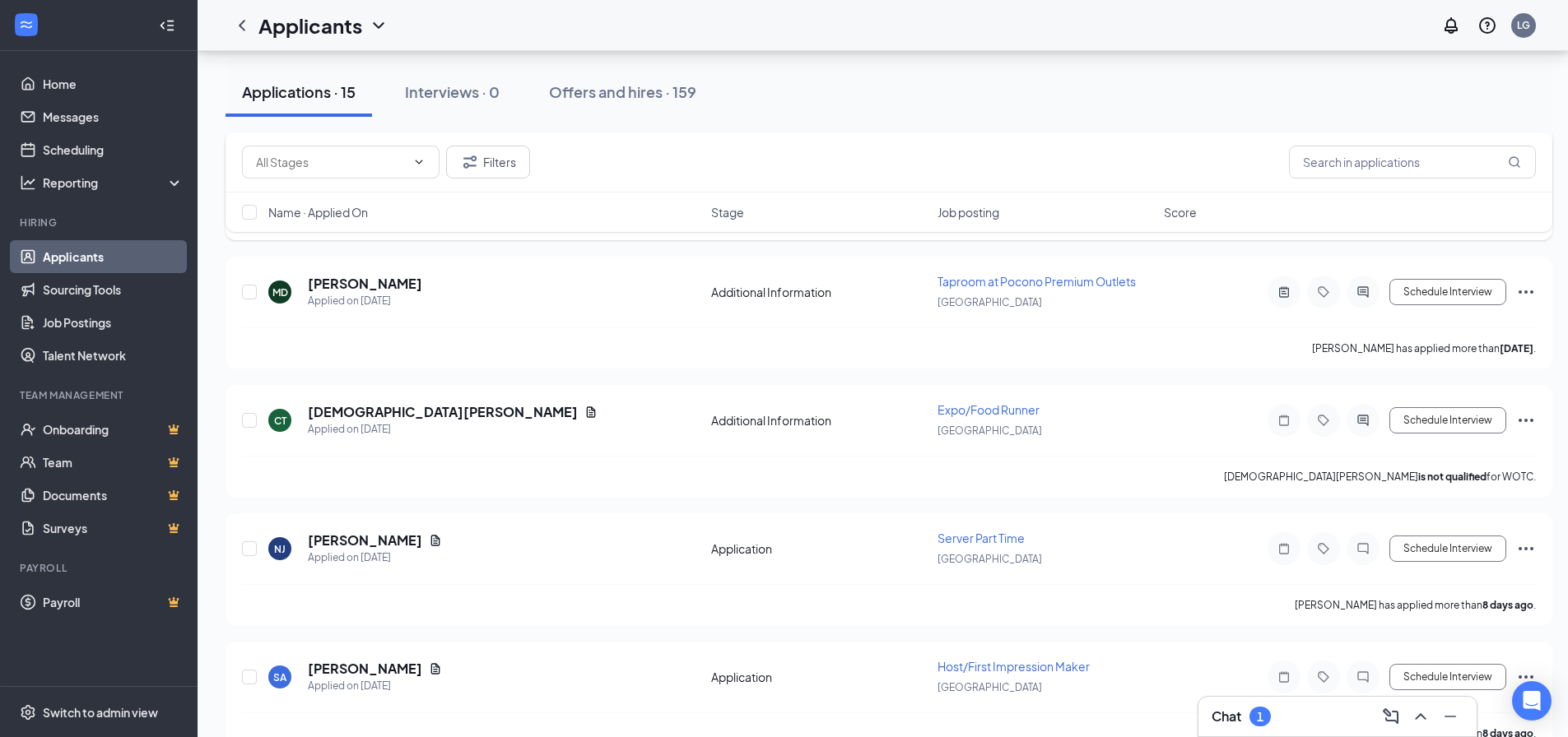
scroll to position [3041, 0]
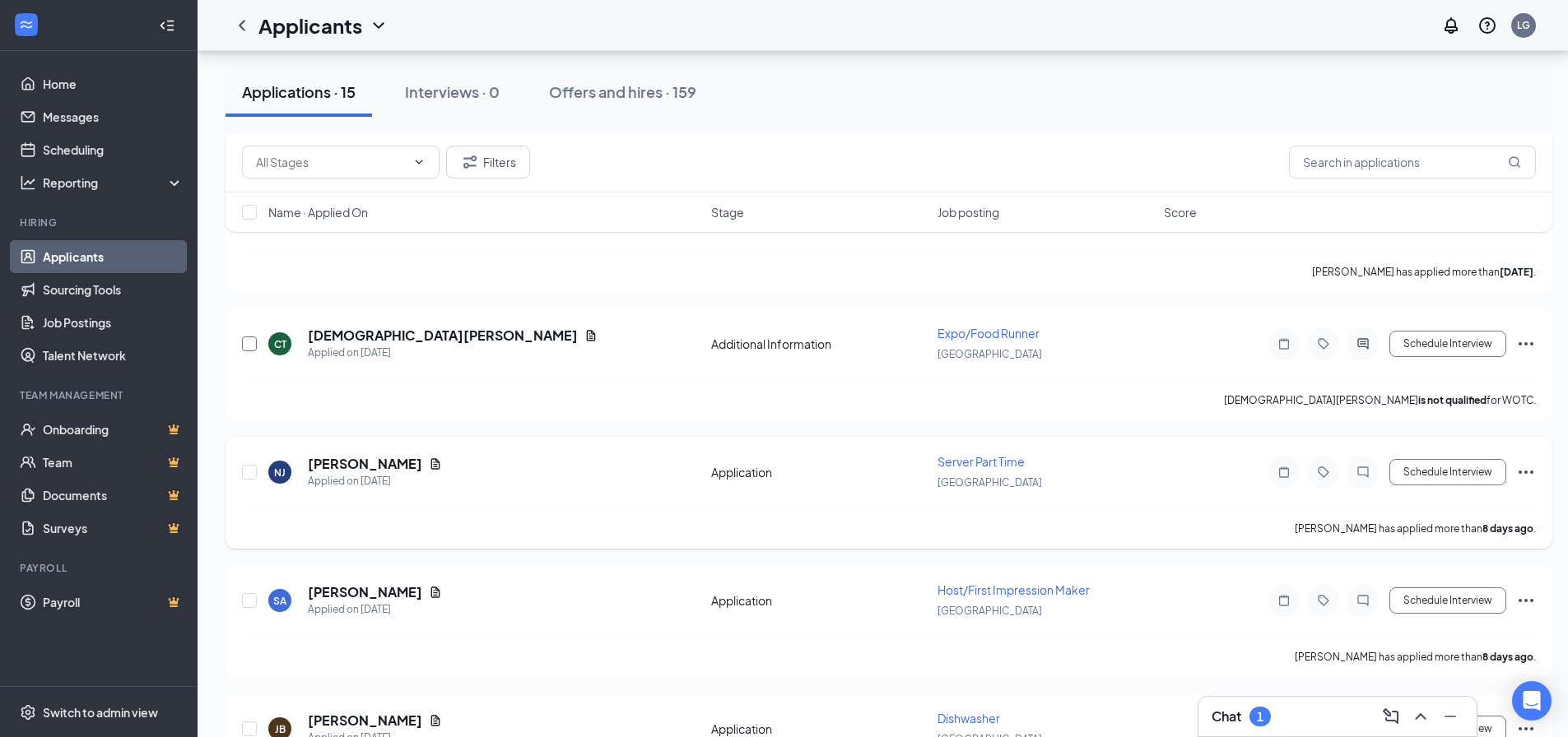
click at [246, 340] on input "checkbox" at bounding box center [249, 344] width 14 height 14
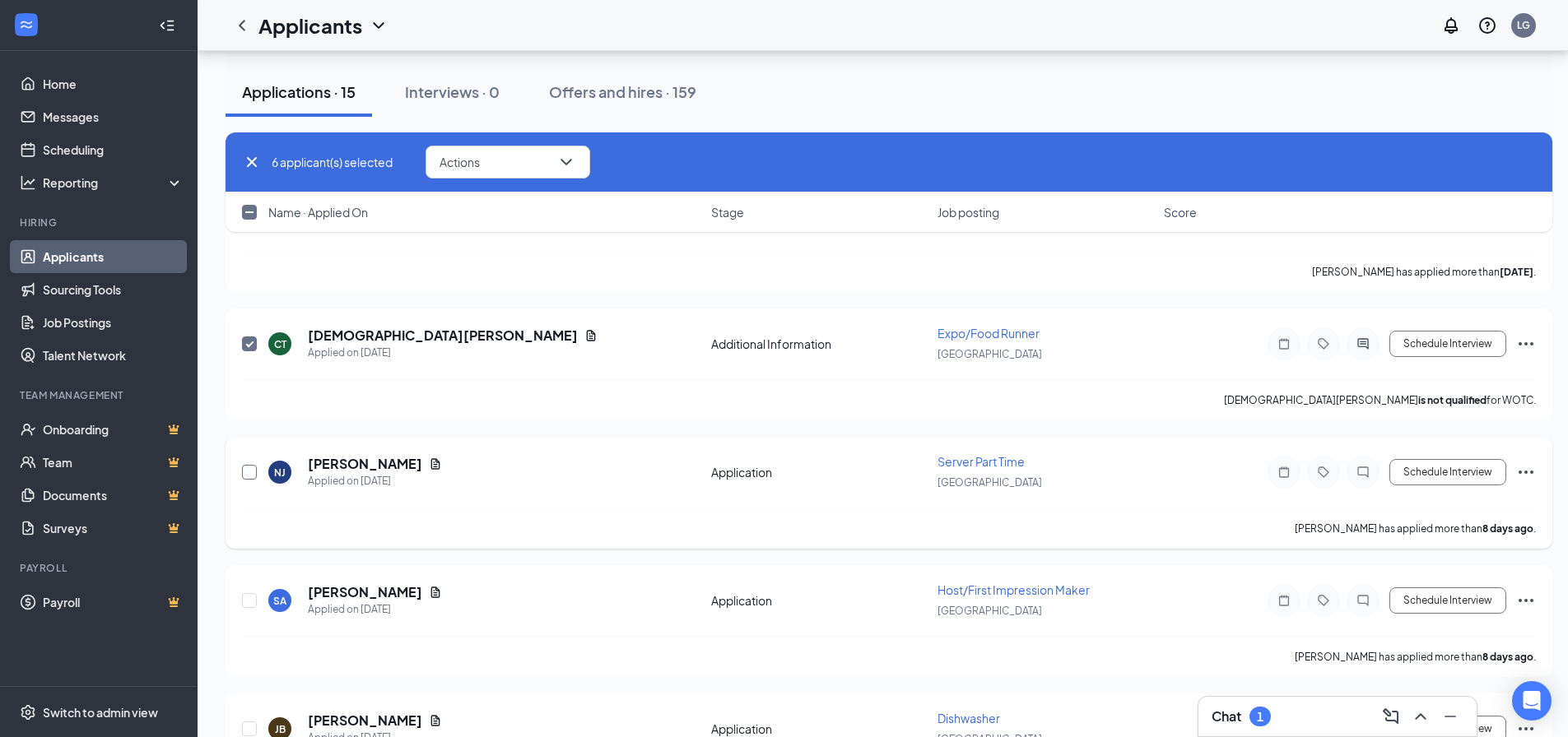
click at [248, 473] on input "checkbox" at bounding box center [249, 472] width 14 height 14
click at [247, 599] on input "checkbox" at bounding box center [249, 600] width 14 height 14
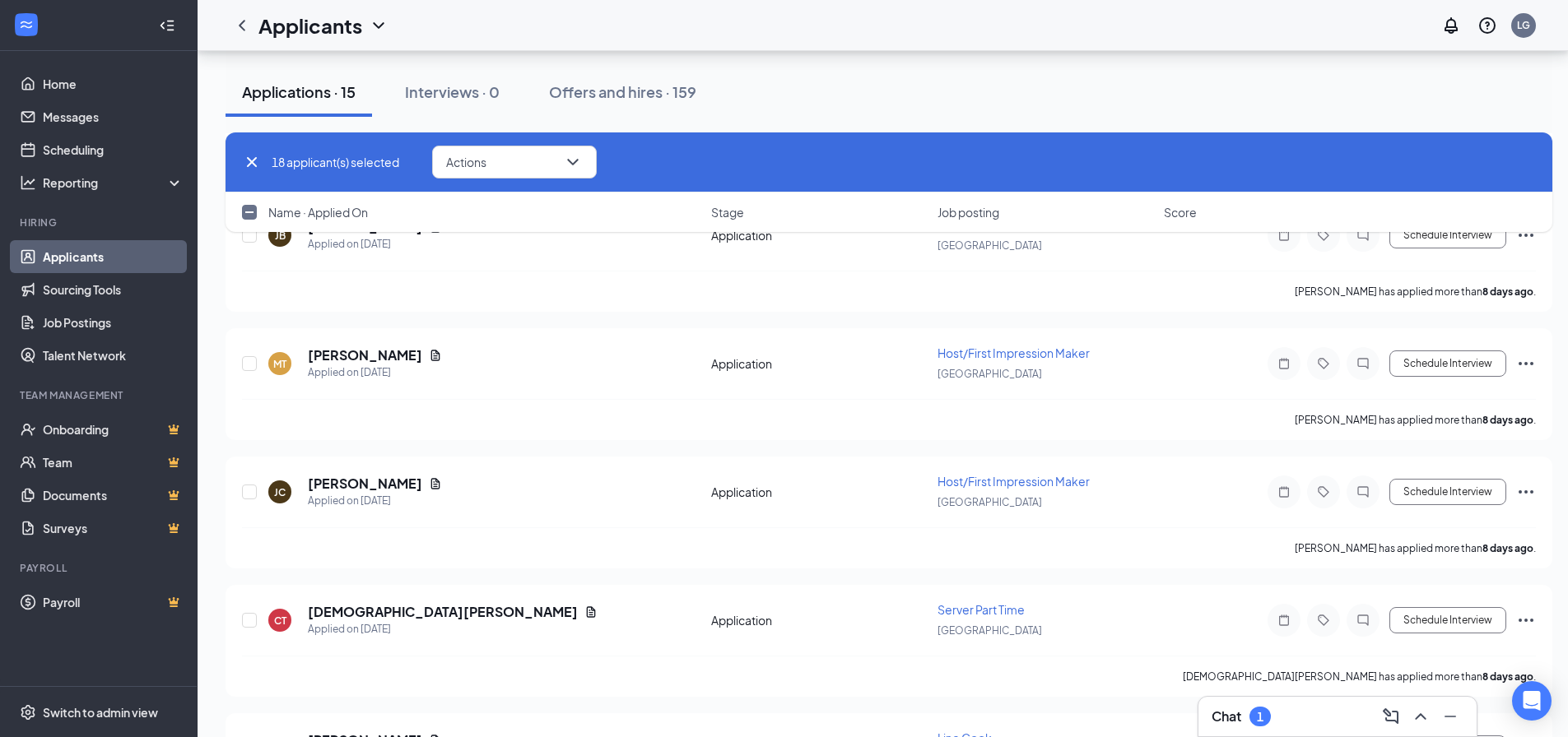
scroll to position [3452, 0]
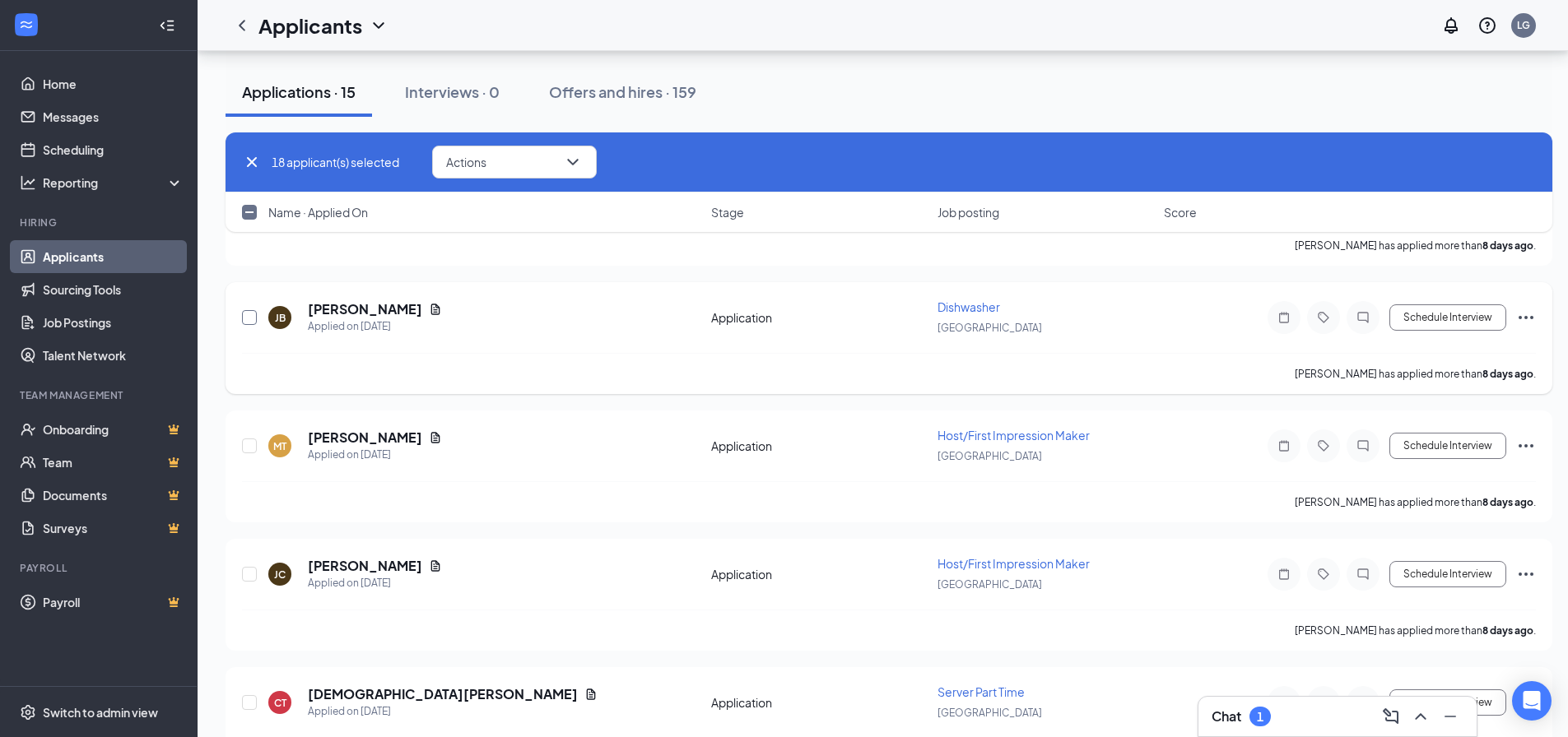
click at [248, 319] on input "checkbox" at bounding box center [249, 318] width 14 height 14
click at [250, 446] on input "checkbox" at bounding box center [249, 445] width 14 height 14
click at [246, 571] on input "checkbox" at bounding box center [249, 574] width 14 height 14
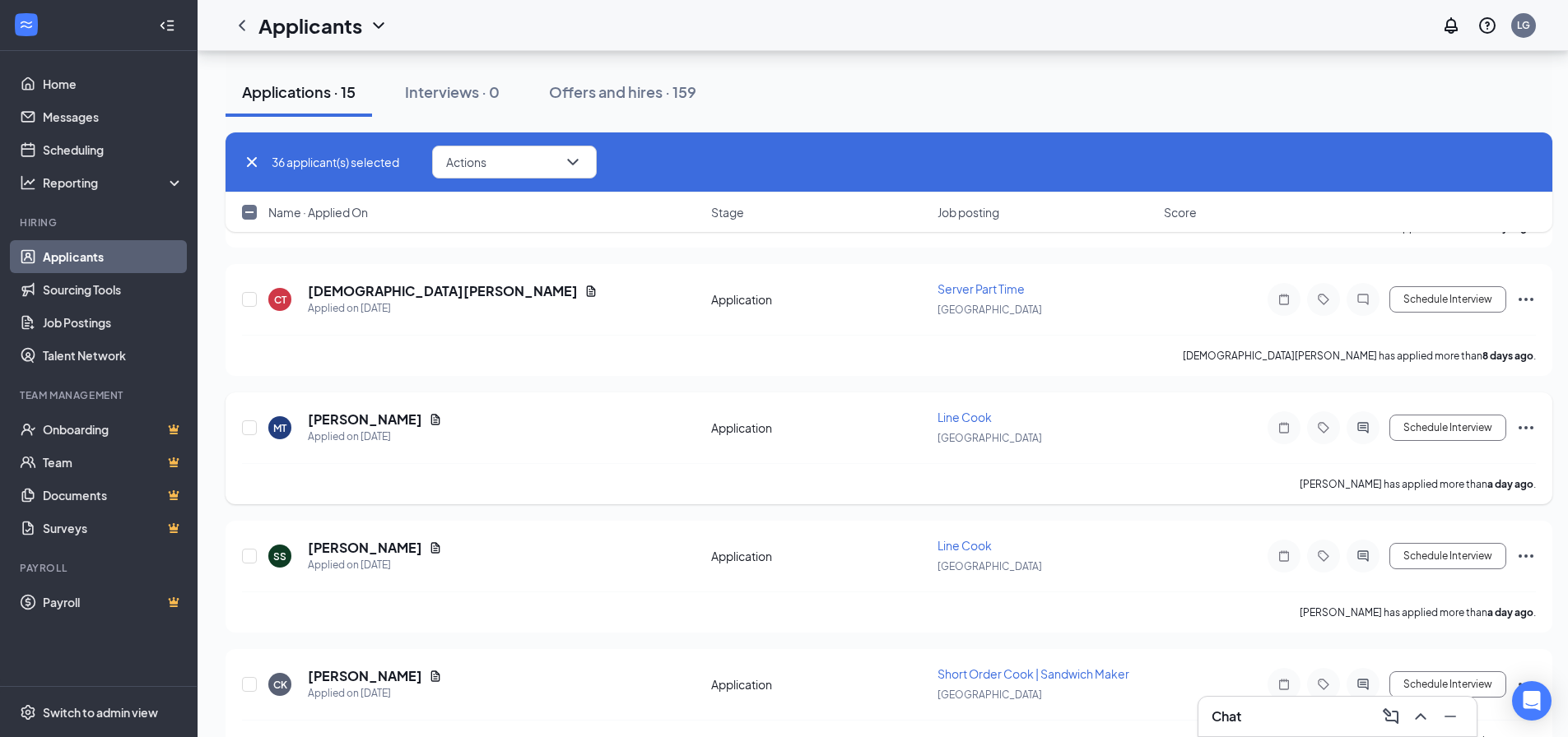
scroll to position [3863, 0]
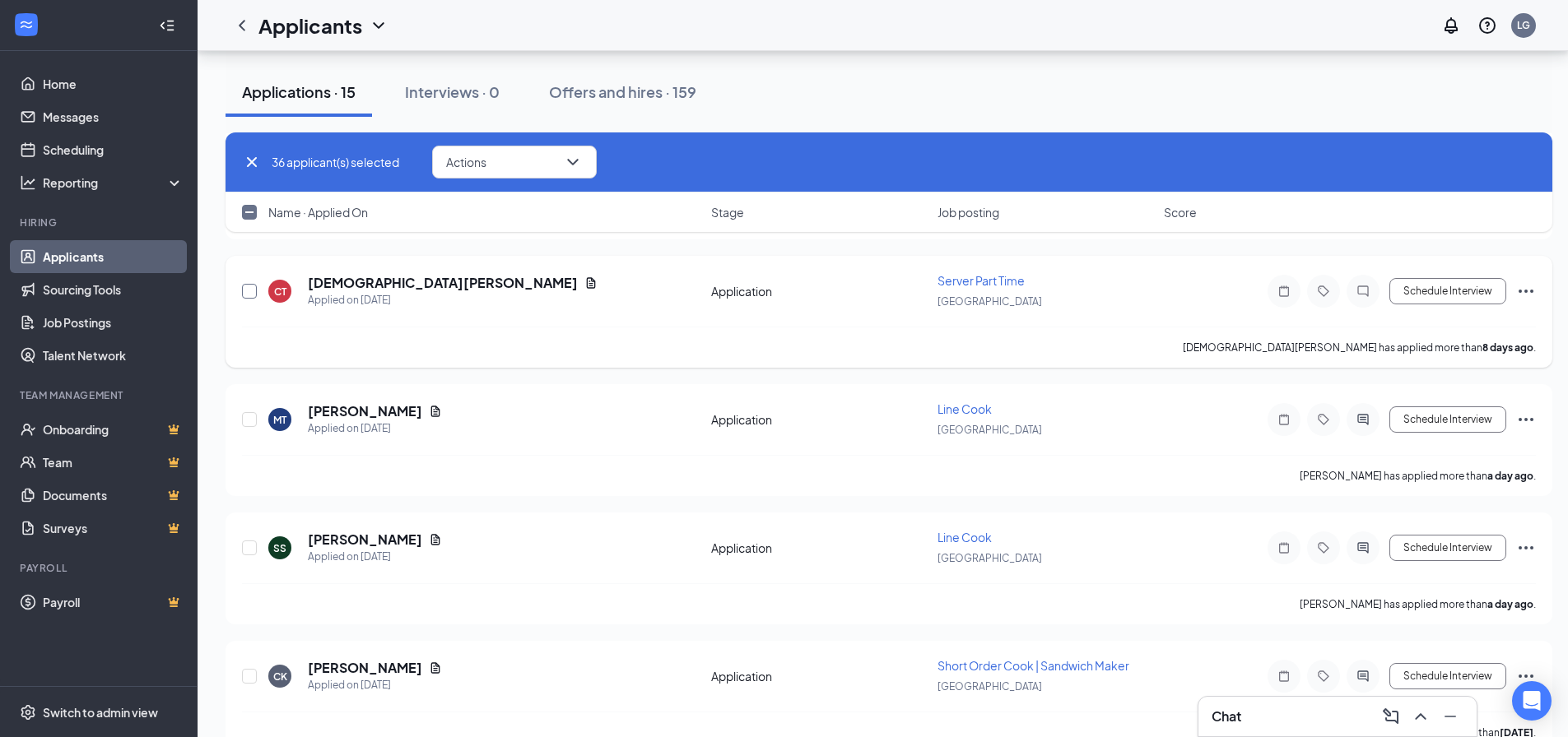
click at [246, 289] on input "checkbox" at bounding box center [249, 291] width 14 height 14
click at [249, 418] on input "checkbox" at bounding box center [249, 419] width 14 height 14
click at [497, 167] on button "Actions" at bounding box center [514, 162] width 165 height 33
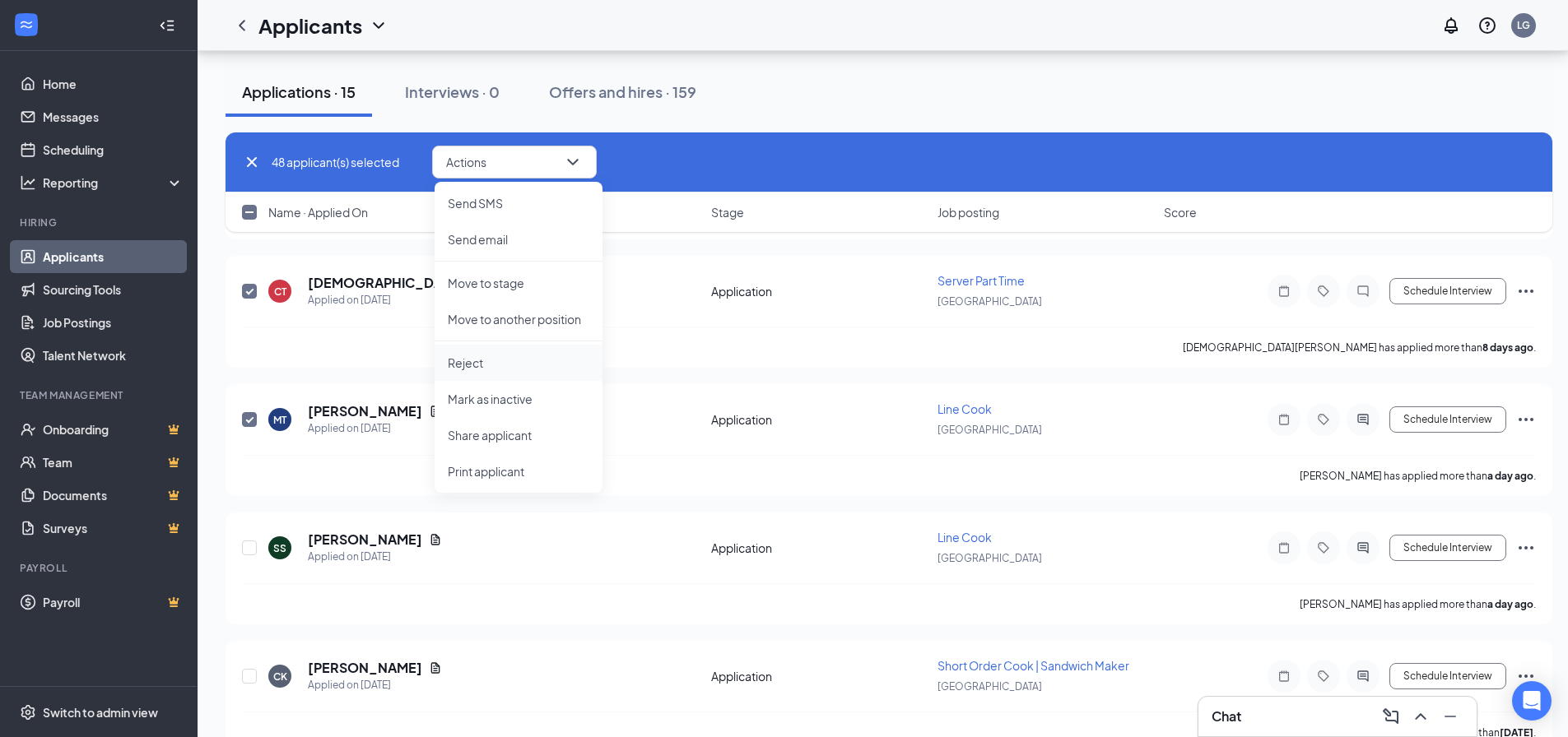
click at [476, 361] on p "Reject" at bounding box center [518, 363] width 141 height 16
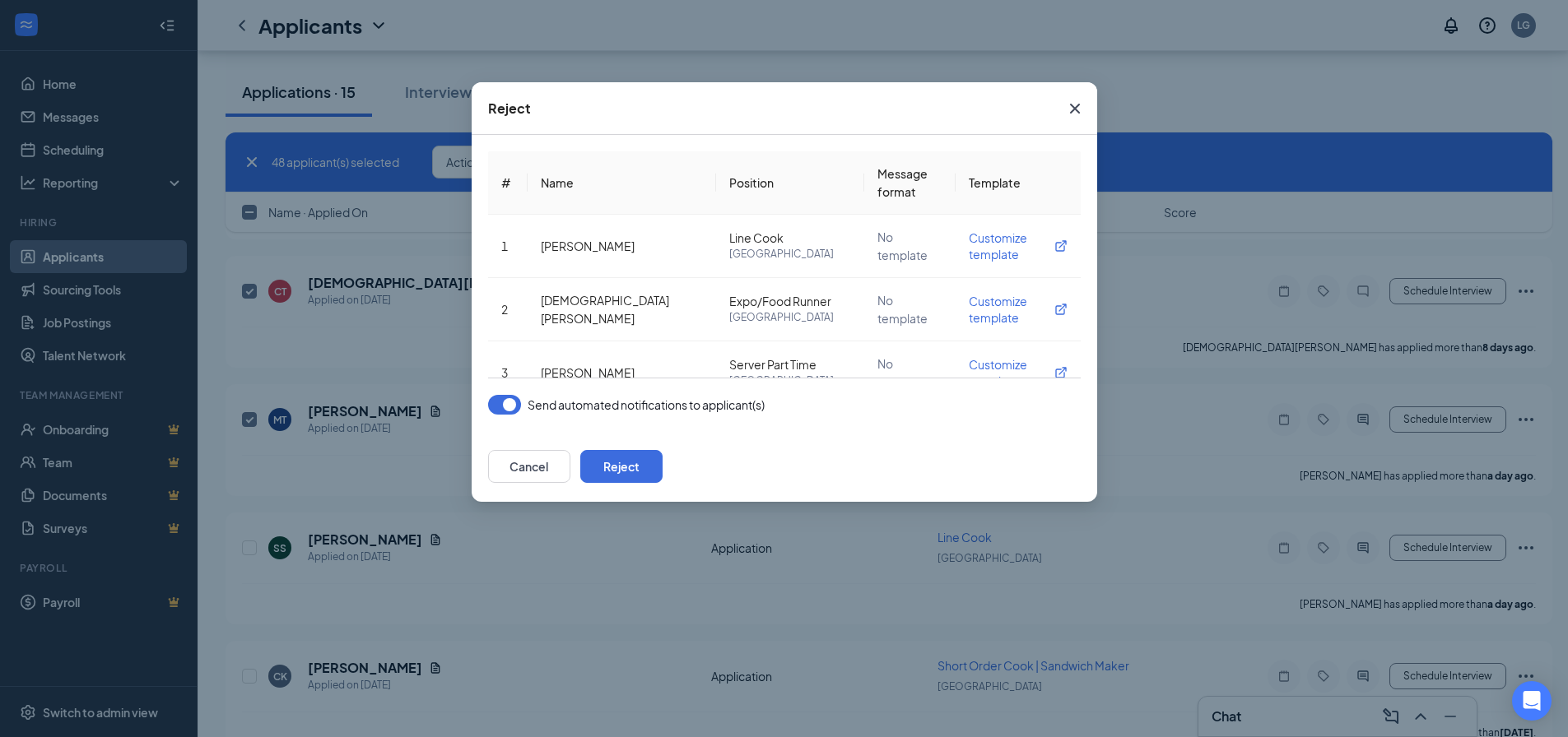
click at [506, 405] on button "button" at bounding box center [504, 405] width 33 height 20
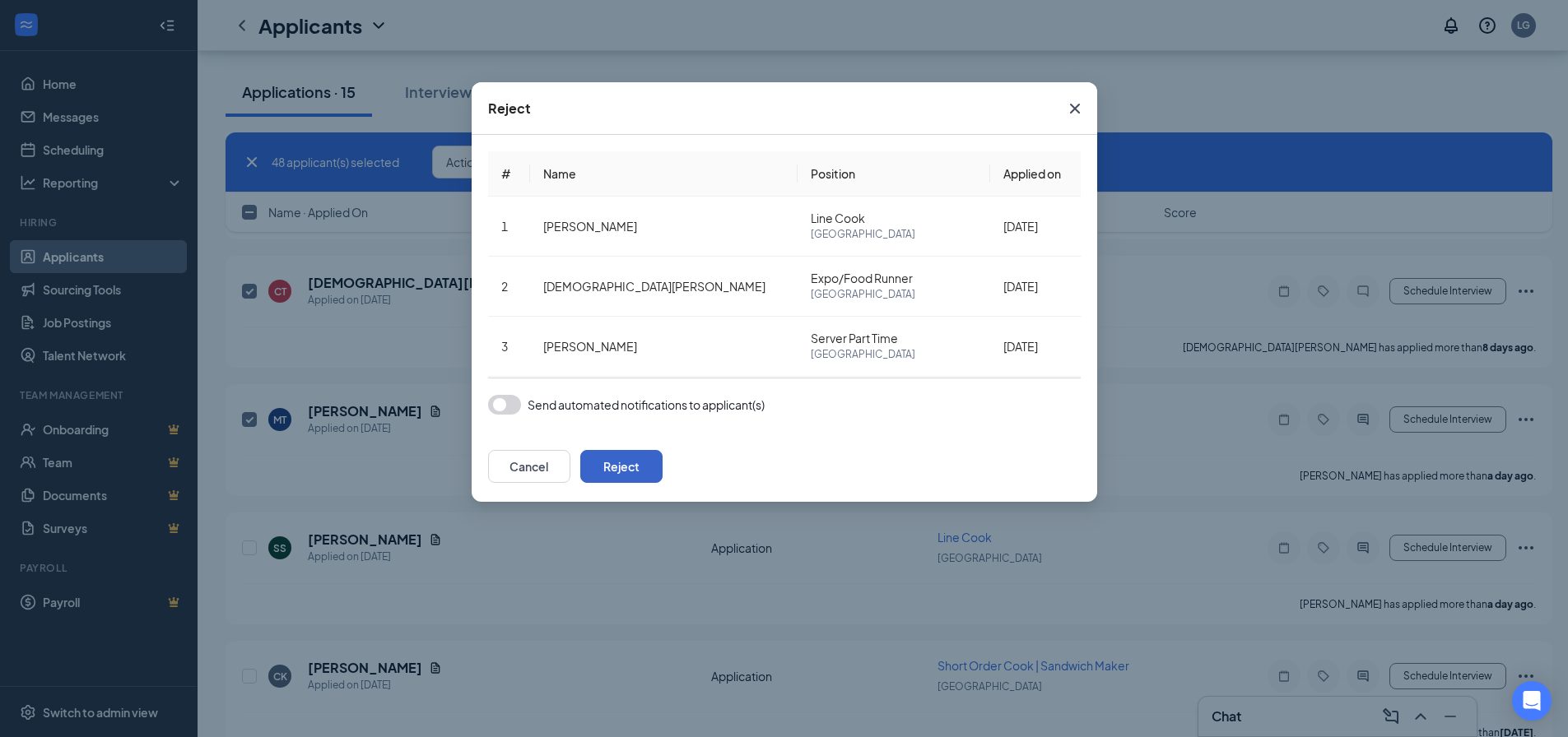
click at [662, 466] on button "Reject" at bounding box center [621, 466] width 82 height 33
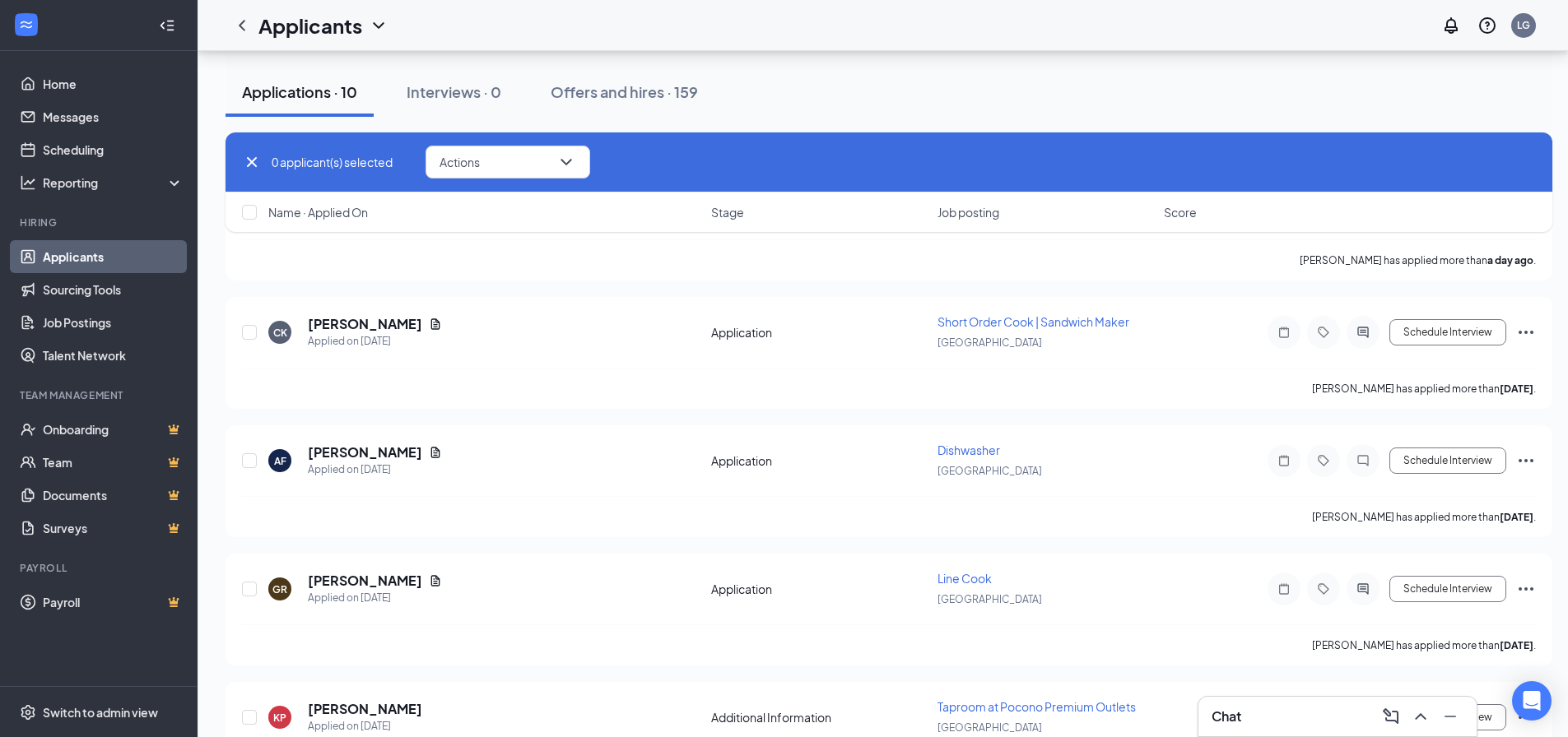
scroll to position [9951, 0]
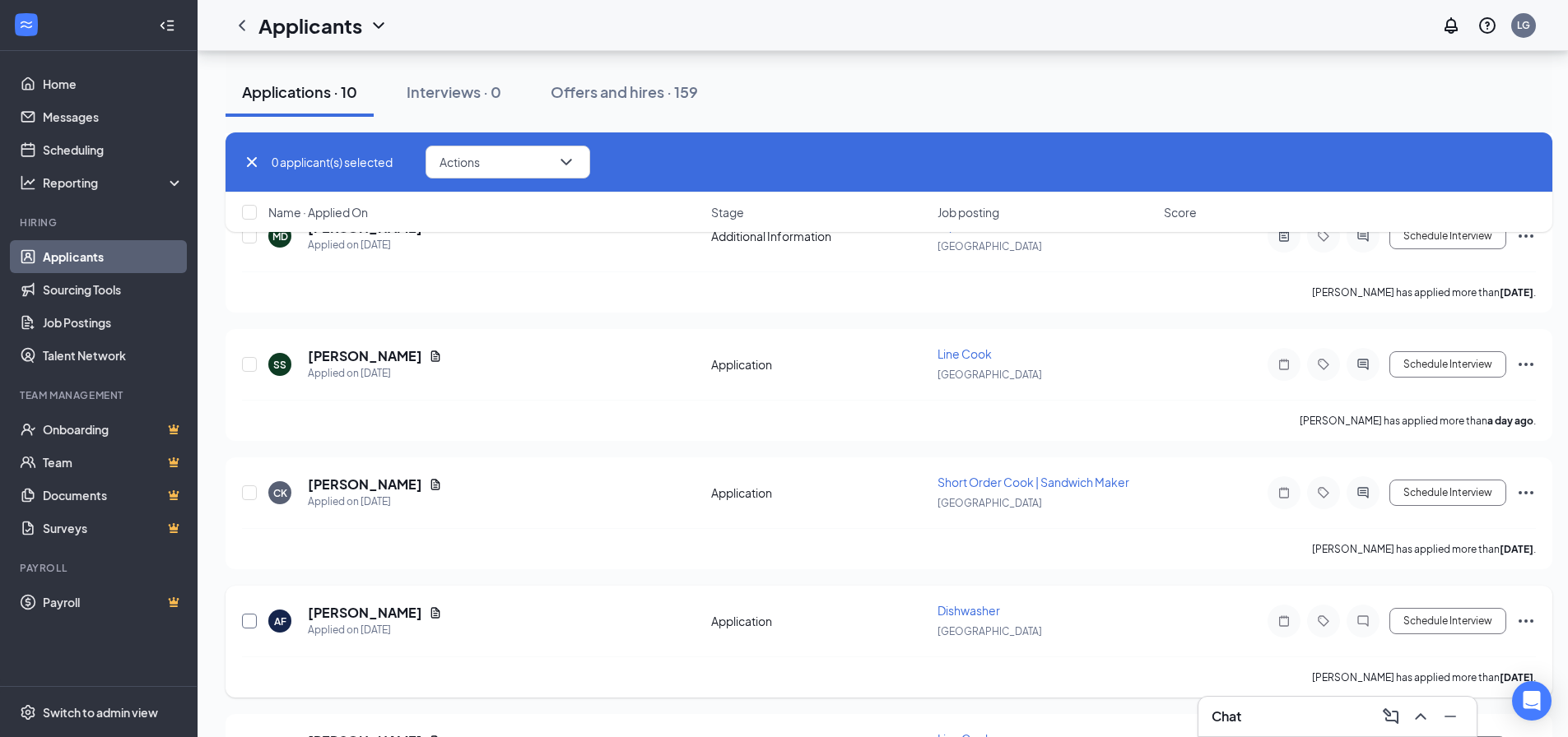
click at [248, 619] on input "checkbox" at bounding box center [249, 621] width 14 height 14
click at [372, 613] on h5 "[PERSON_NAME]" at bounding box center [365, 613] width 114 height 18
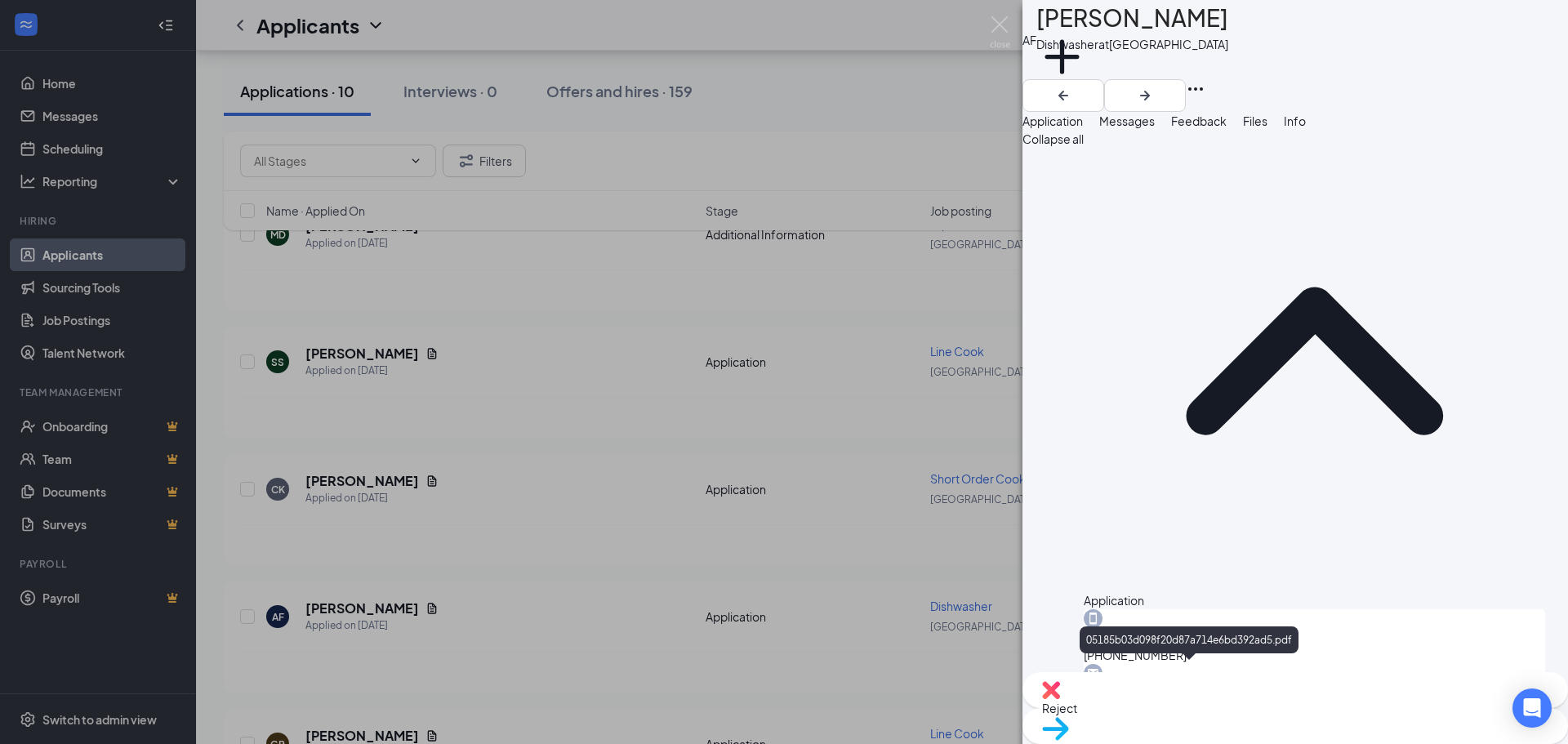
click at [1000, 25] on img at bounding box center [1000, 32] width 21 height 32
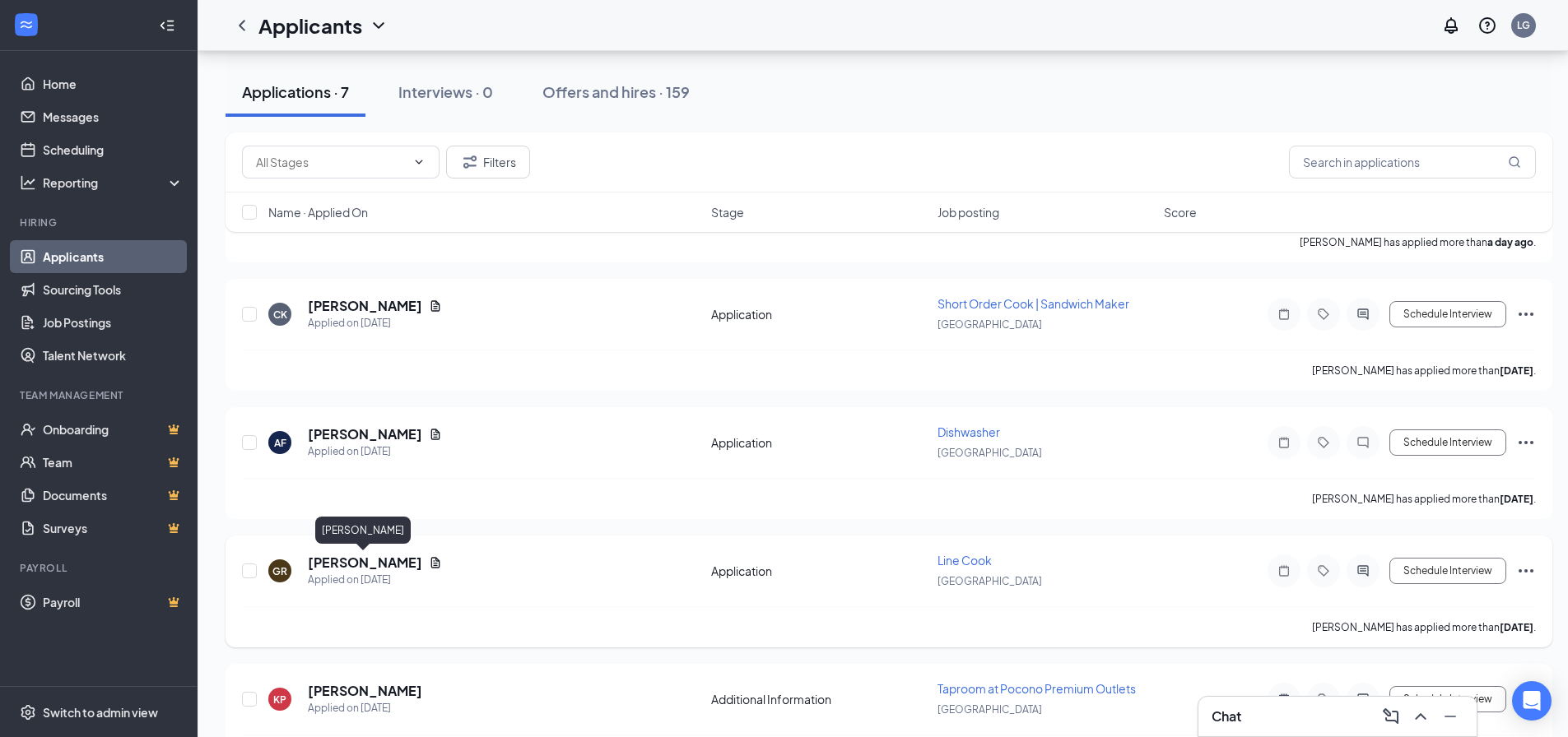
scroll to position [10033, 0]
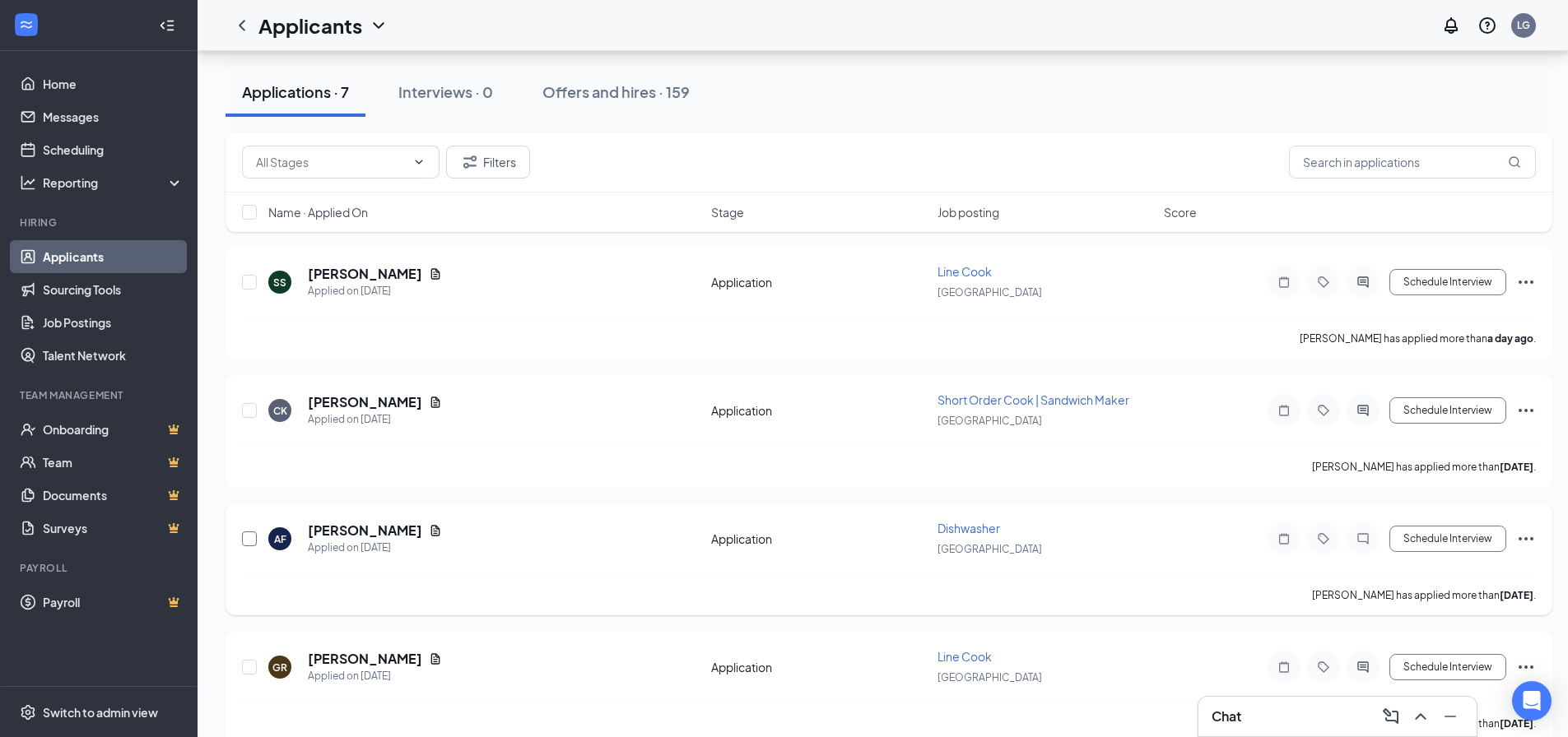
click at [250, 540] on input "checkbox" at bounding box center [249, 539] width 14 height 14
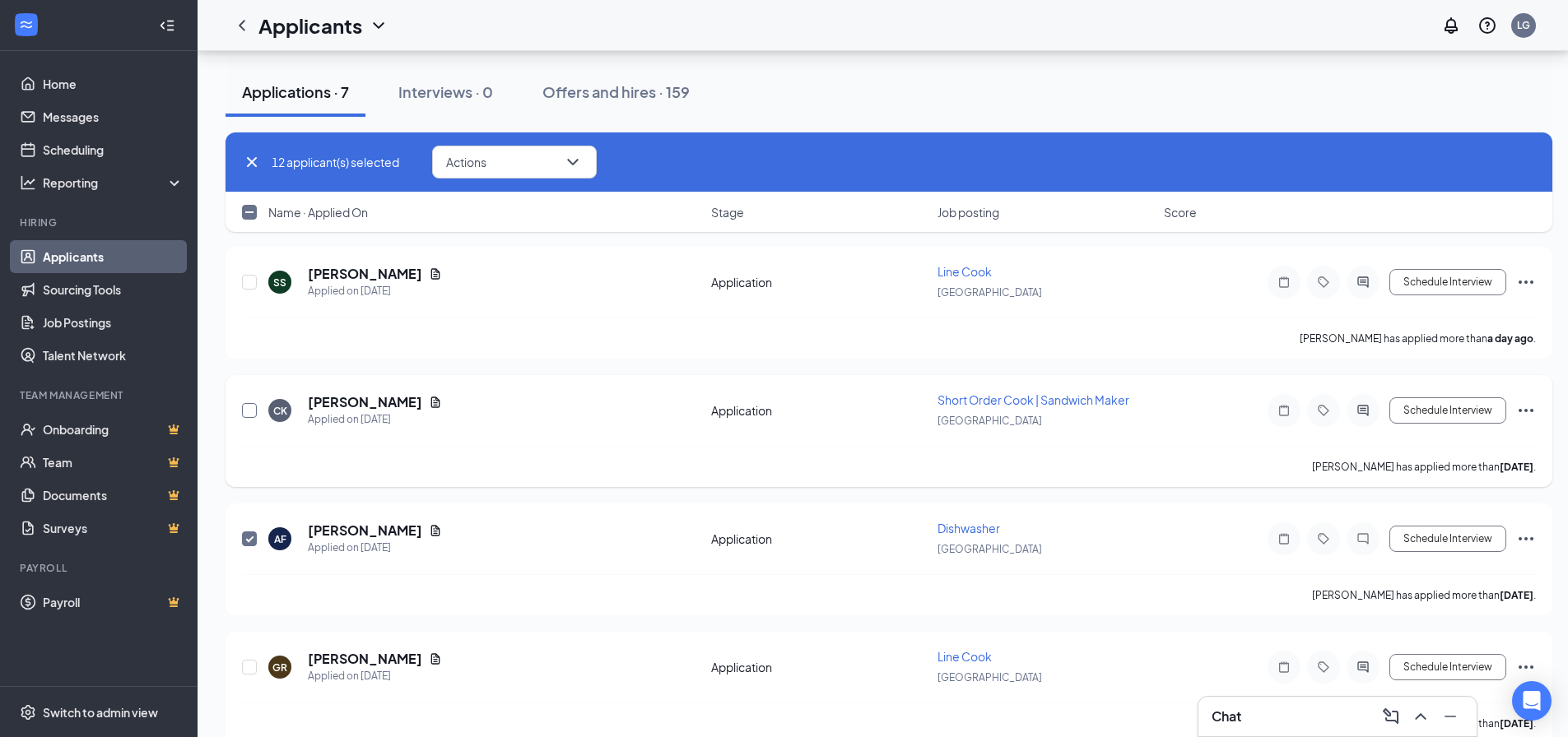
click at [249, 412] on input "checkbox" at bounding box center [249, 410] width 14 height 14
click at [572, 154] on icon "ChevronDown" at bounding box center [572, 162] width 20 height 20
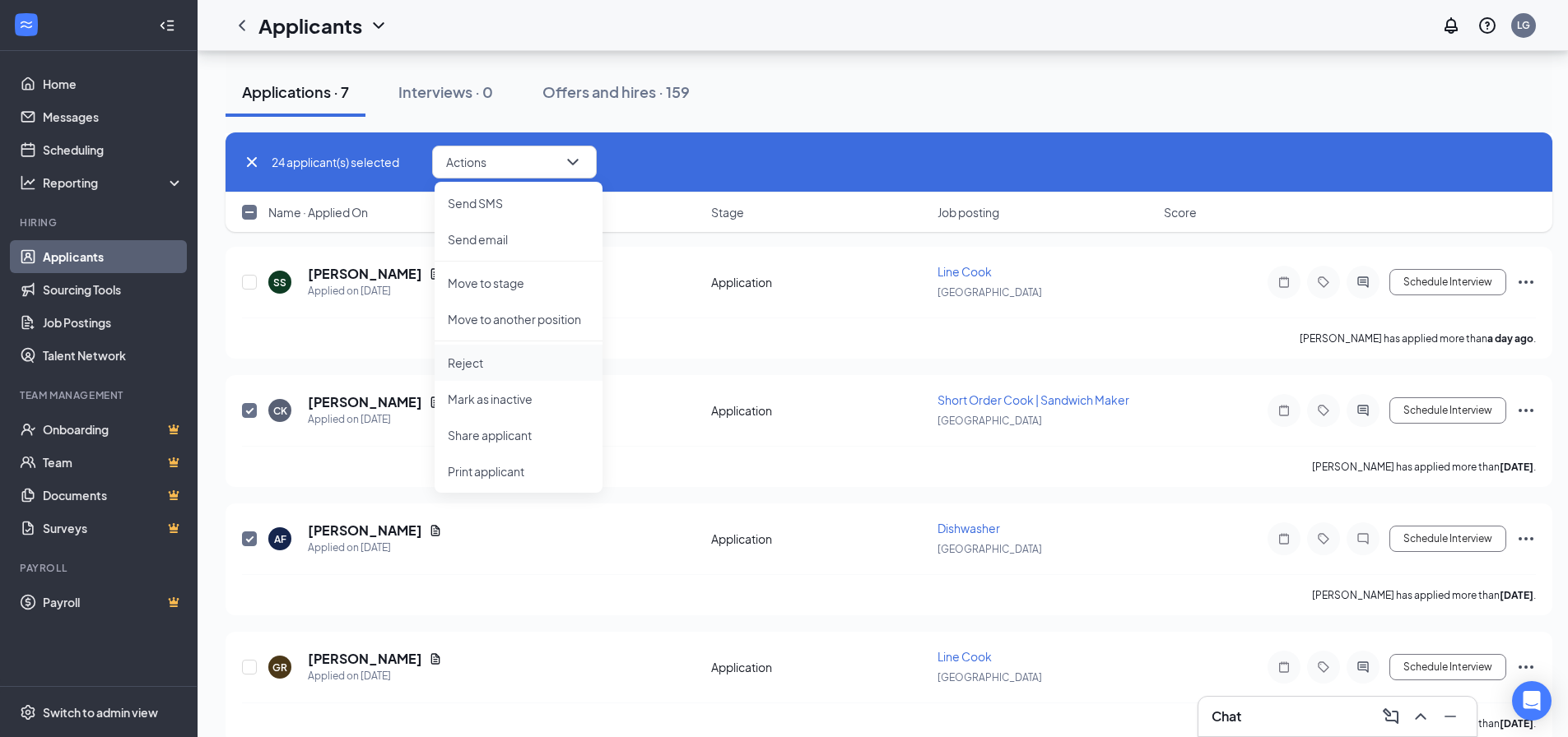
click at [468, 360] on p "Reject" at bounding box center [518, 363] width 141 height 16
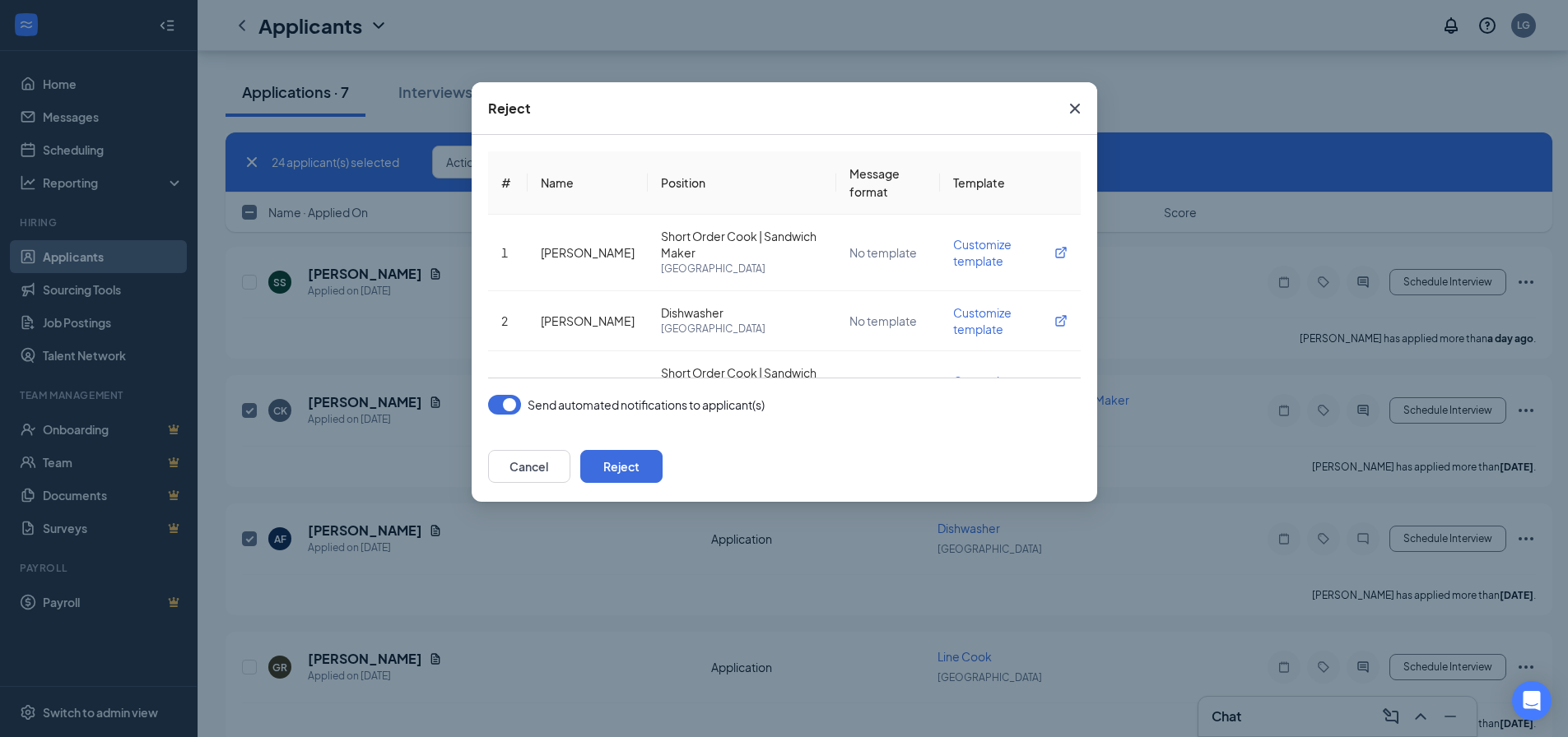
click at [500, 398] on button "button" at bounding box center [504, 405] width 33 height 20
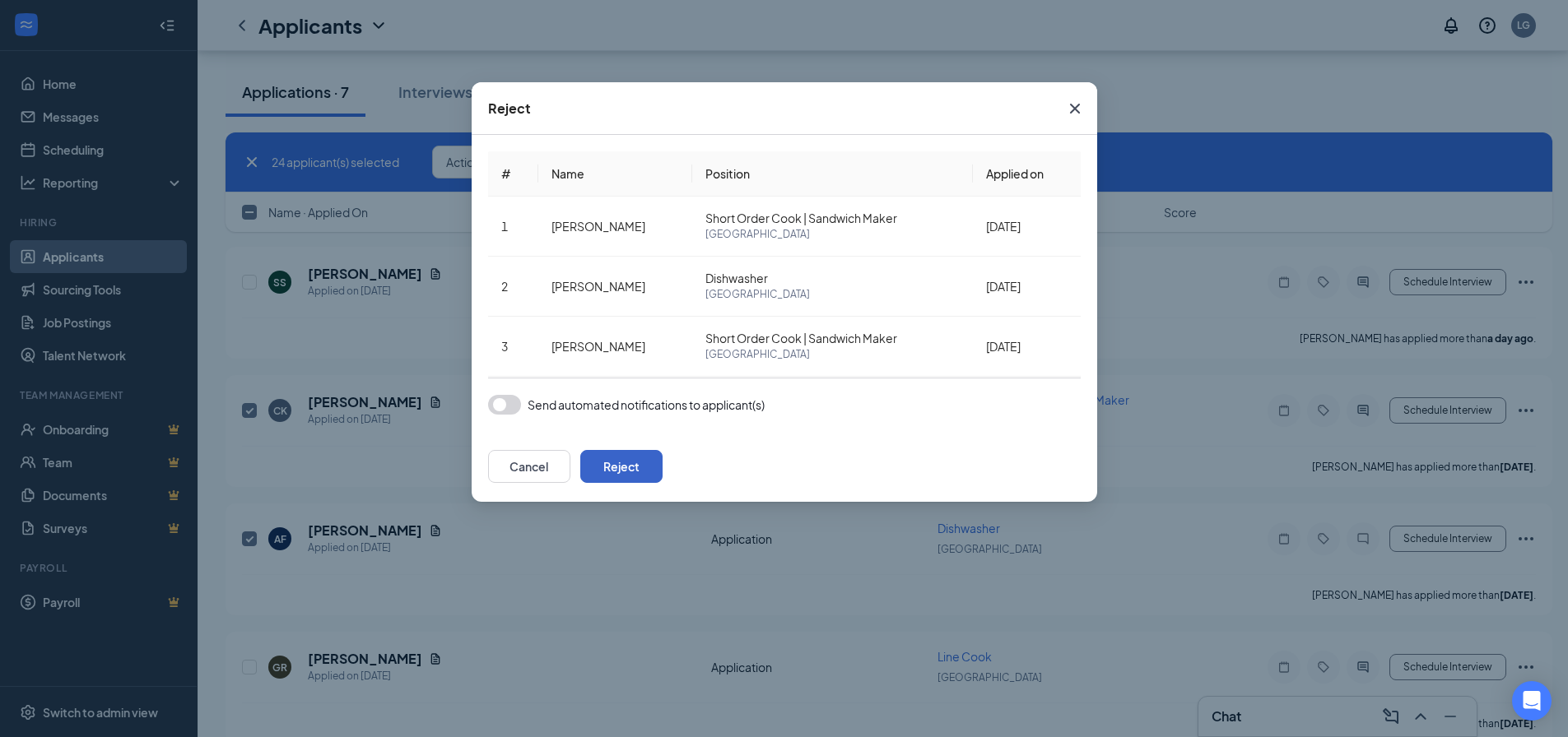
click at [662, 468] on button "Reject" at bounding box center [621, 466] width 82 height 33
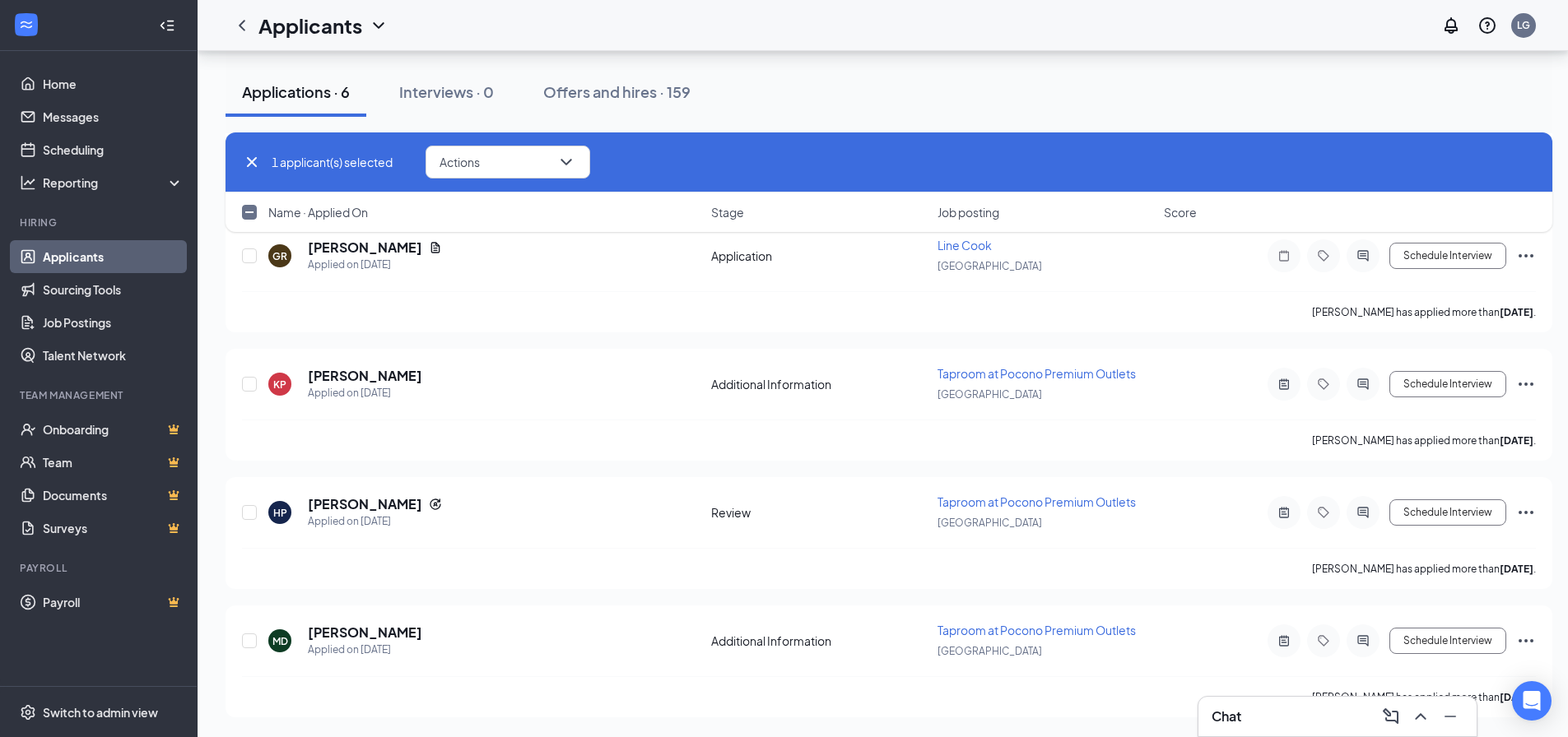
scroll to position [7492, 0]
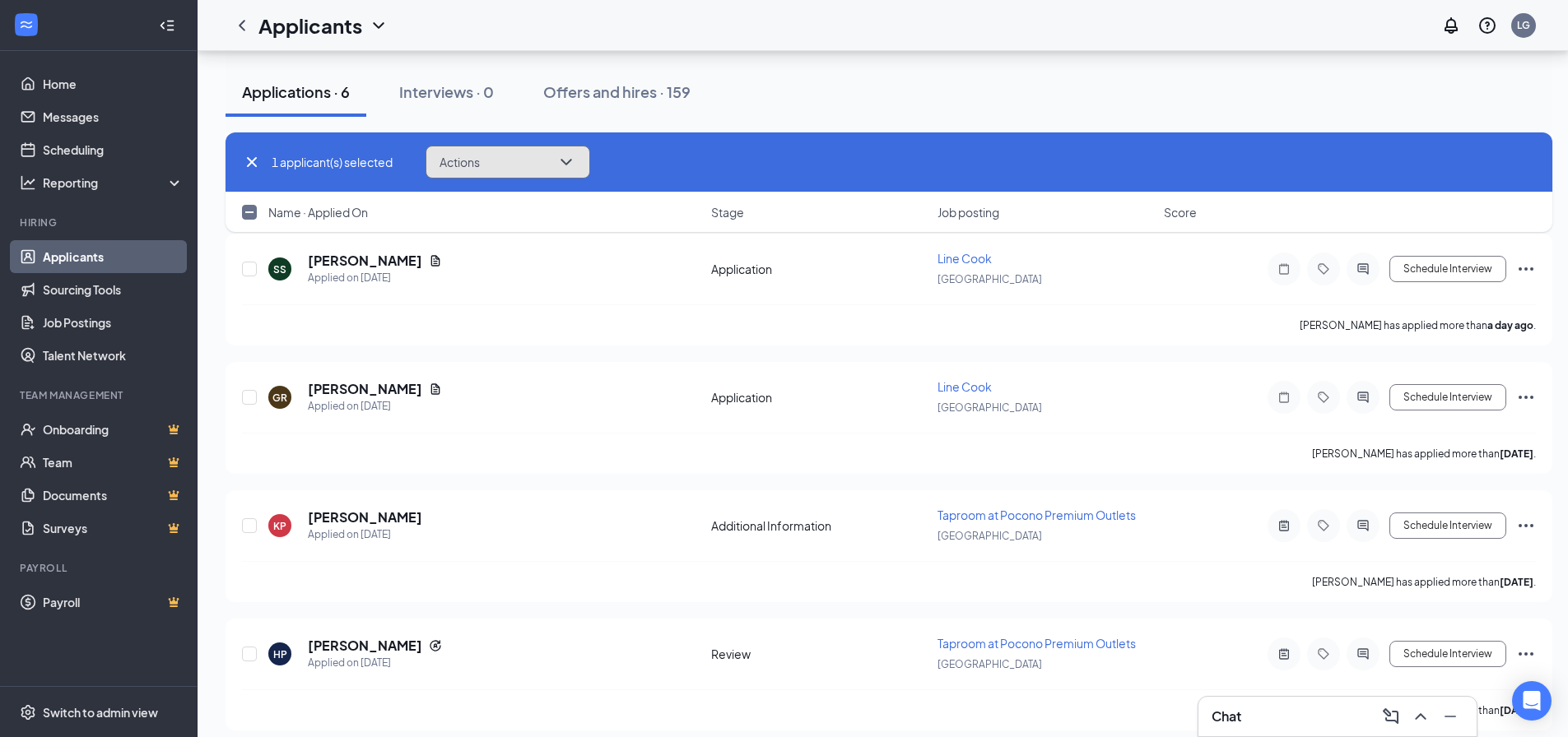
click at [546, 153] on button "Actions" at bounding box center [508, 162] width 165 height 33
click at [689, 151] on div "1 applicant(s) selected Actions Unreject Send SMS Send email Move to stage Move…" at bounding box center [888, 162] width 1293 height 33
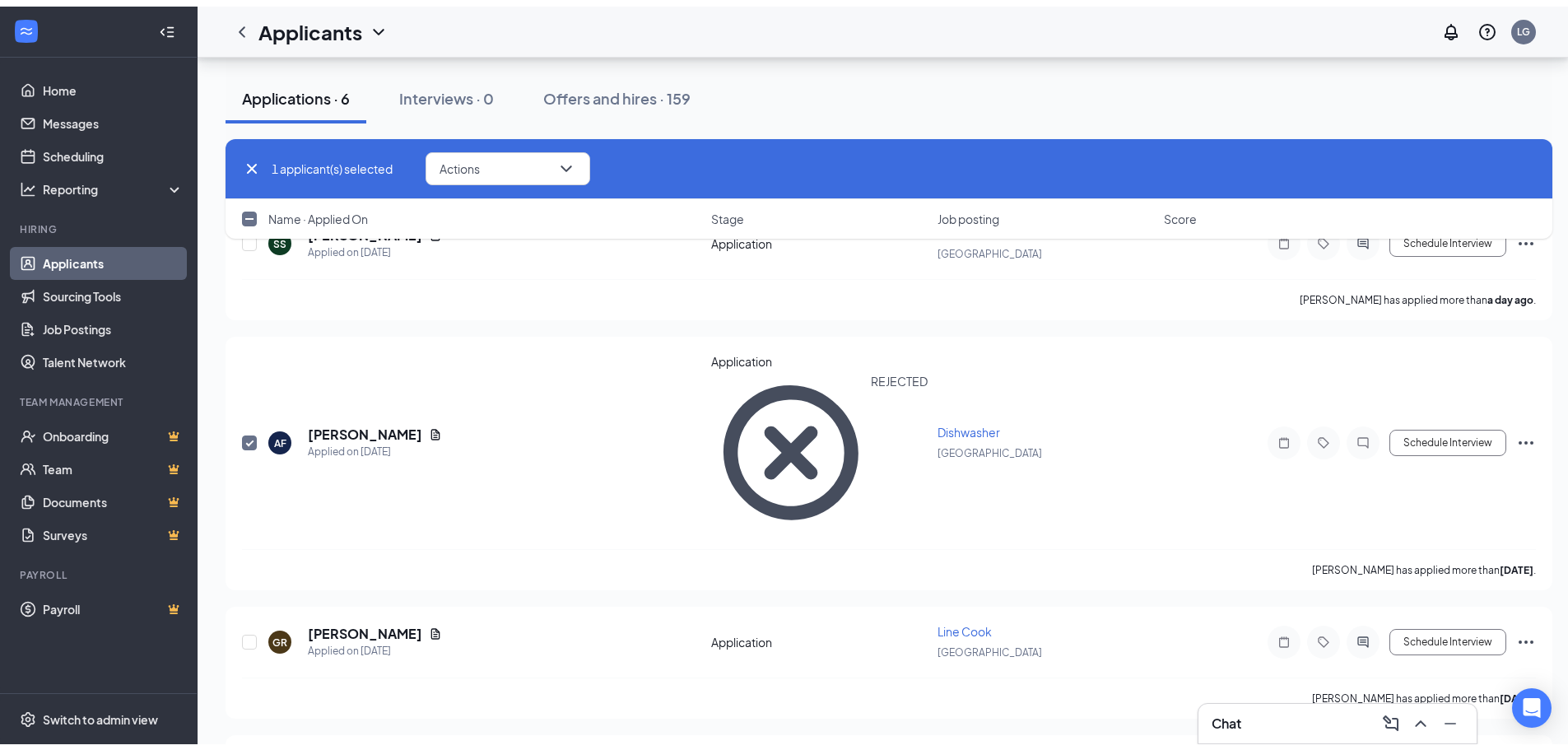
scroll to position [0, 0]
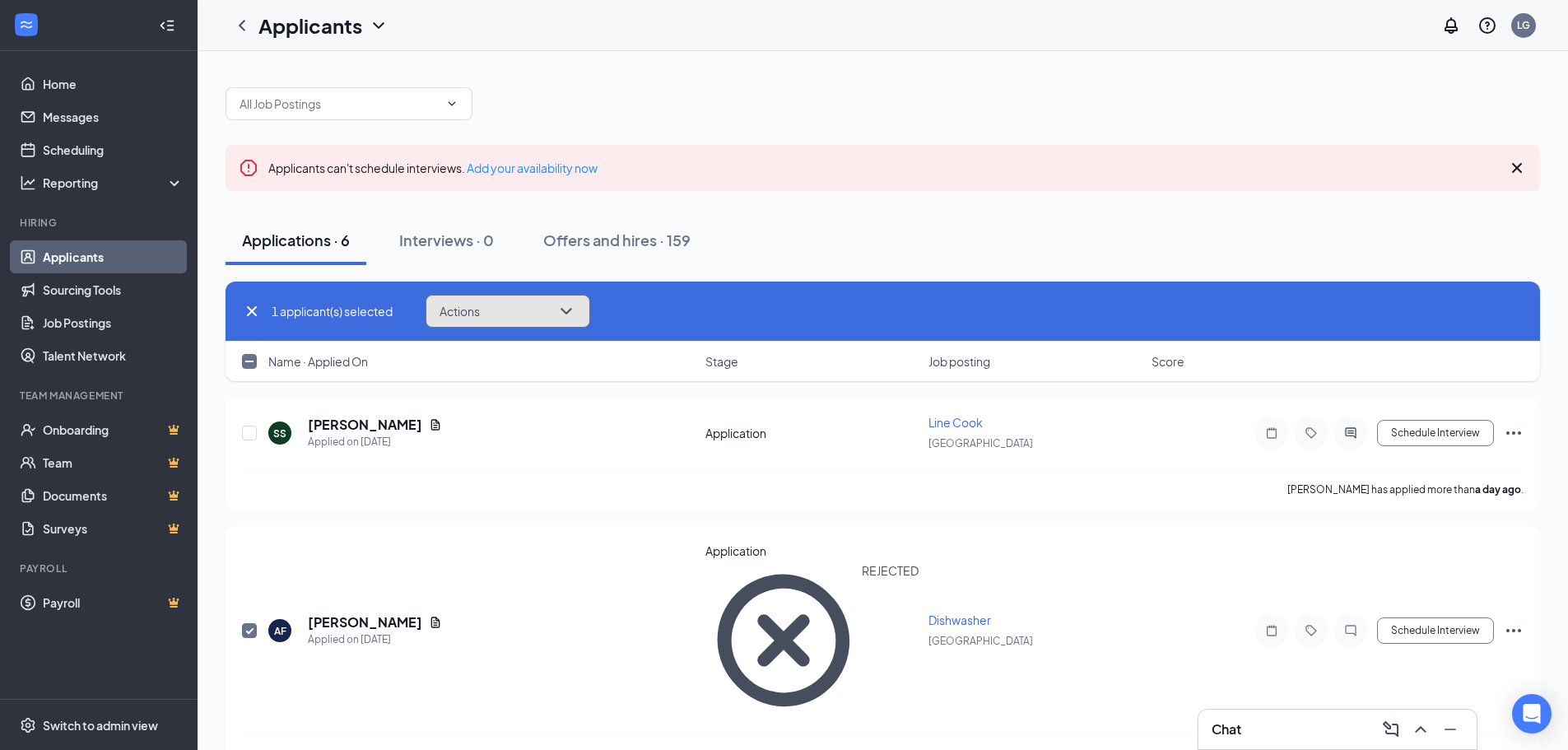
click at [494, 306] on button "Actions" at bounding box center [508, 311] width 165 height 33
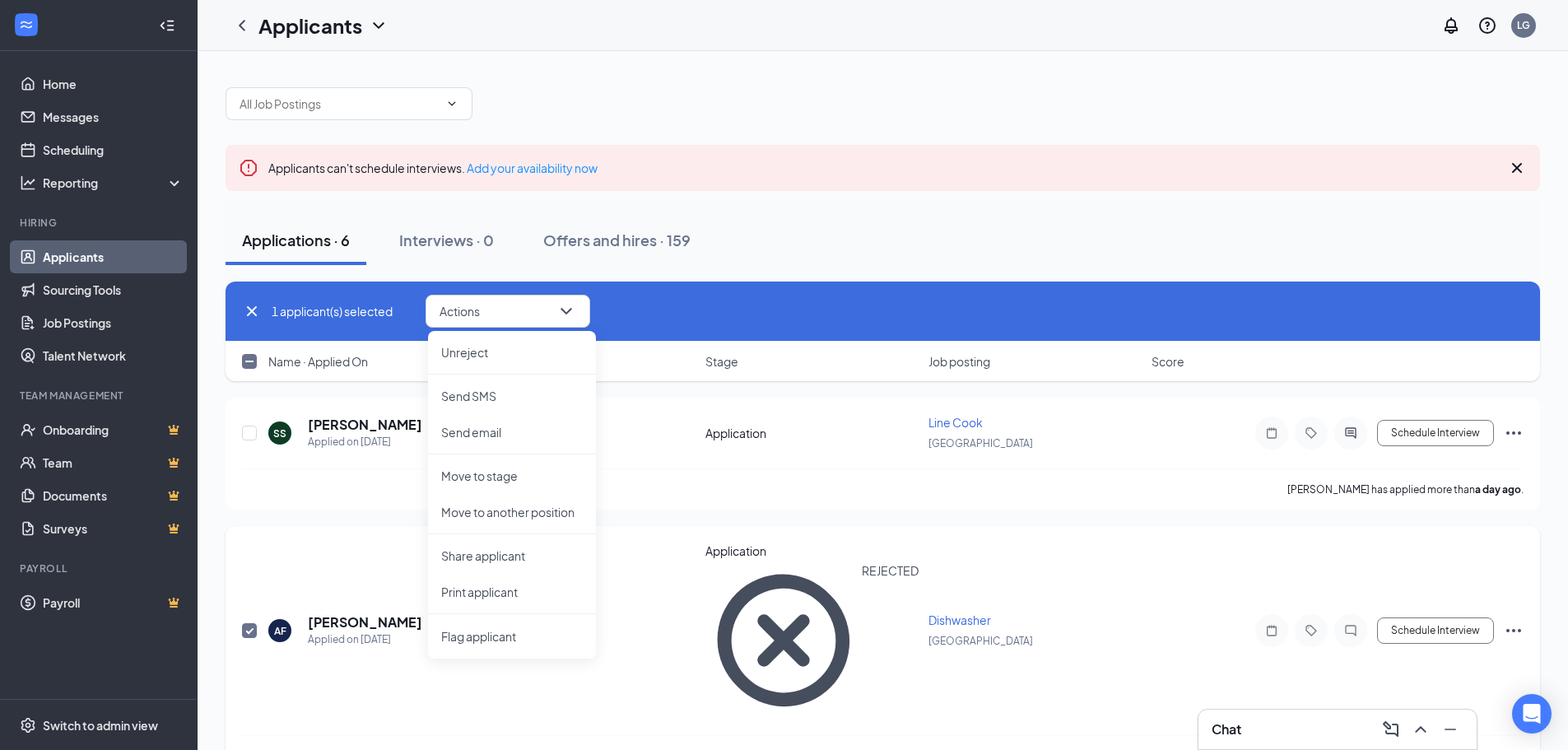
click at [245, 623] on input "checkbox" at bounding box center [249, 630] width 14 height 14
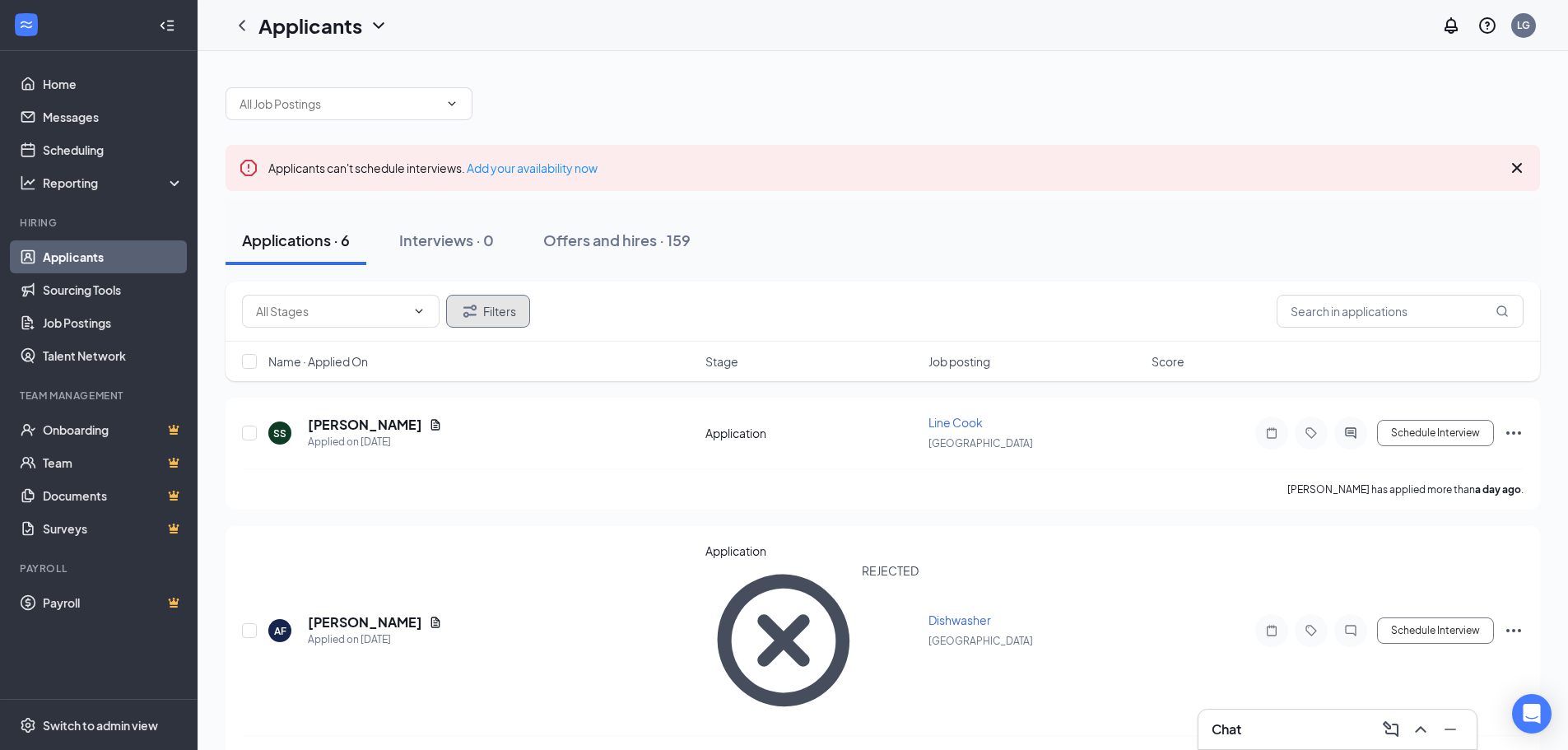
click at [493, 307] on button "Filters" at bounding box center [488, 311] width 84 height 33
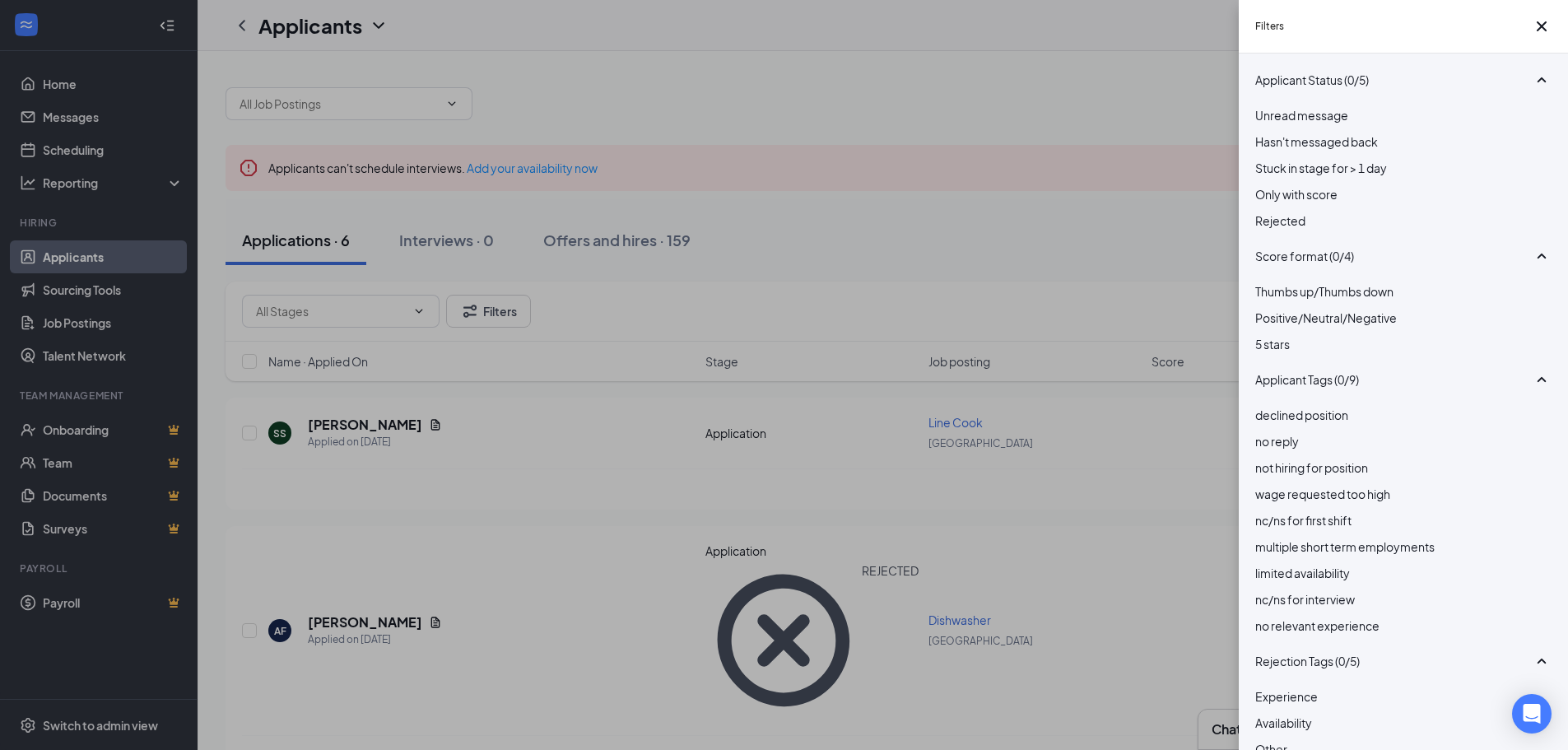
click at [828, 111] on div "Filters Applicant Status (0/5) Unread message Hasn't messaged back Stuck in sta…" at bounding box center [784, 375] width 1568 height 750
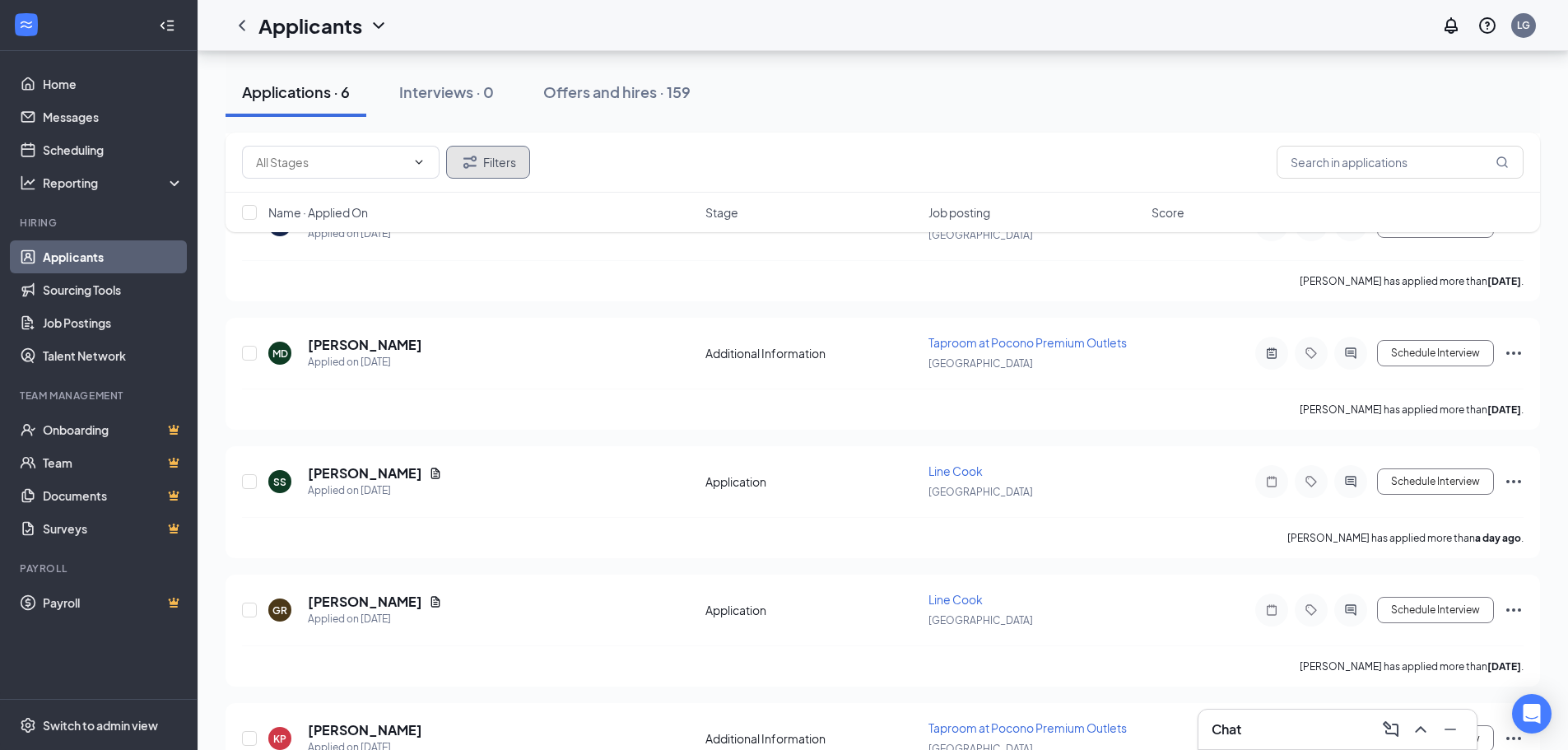
scroll to position [7319, 0]
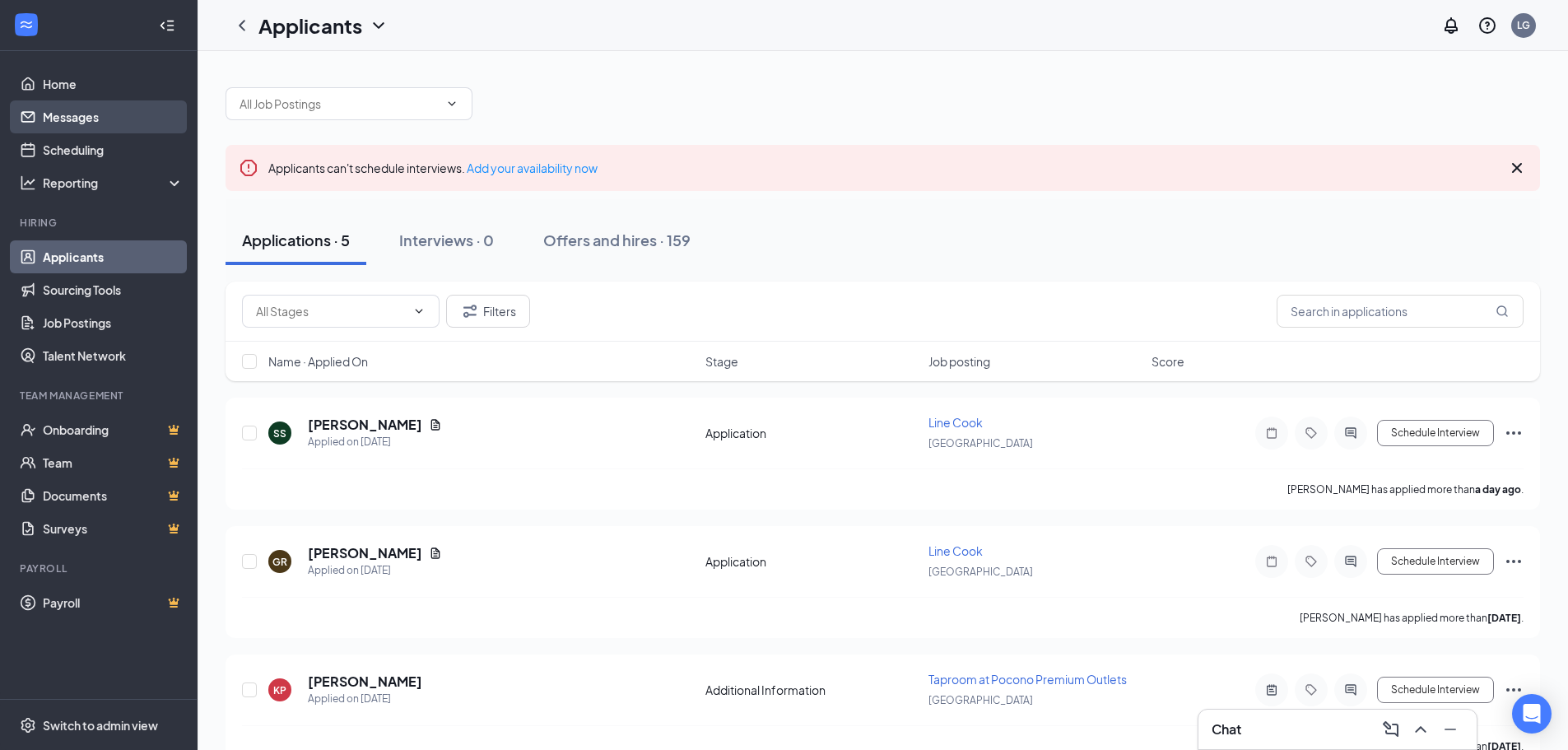
click at [91, 121] on link "Messages" at bounding box center [113, 117] width 140 height 33
